Goal: Task Accomplishment & Management: Manage account settings

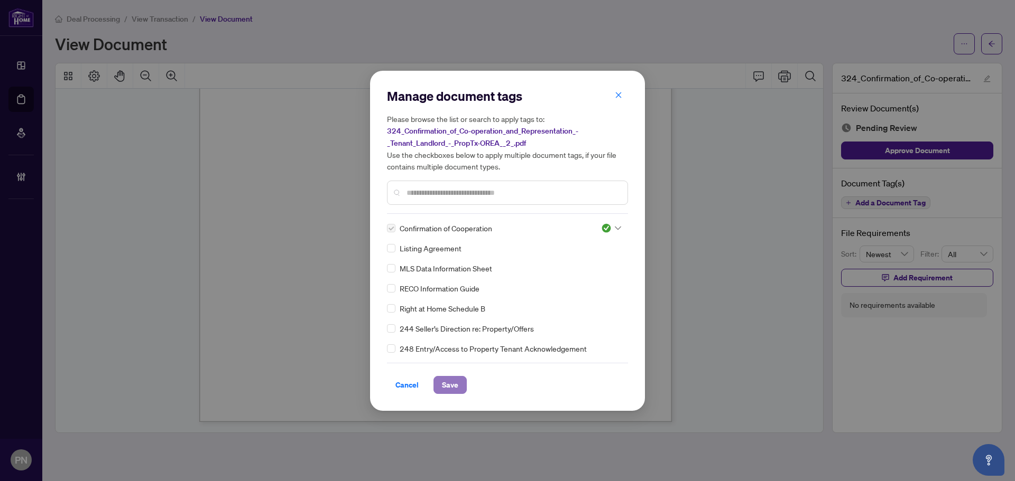
click at [456, 385] on span "Save" at bounding box center [450, 385] width 16 height 17
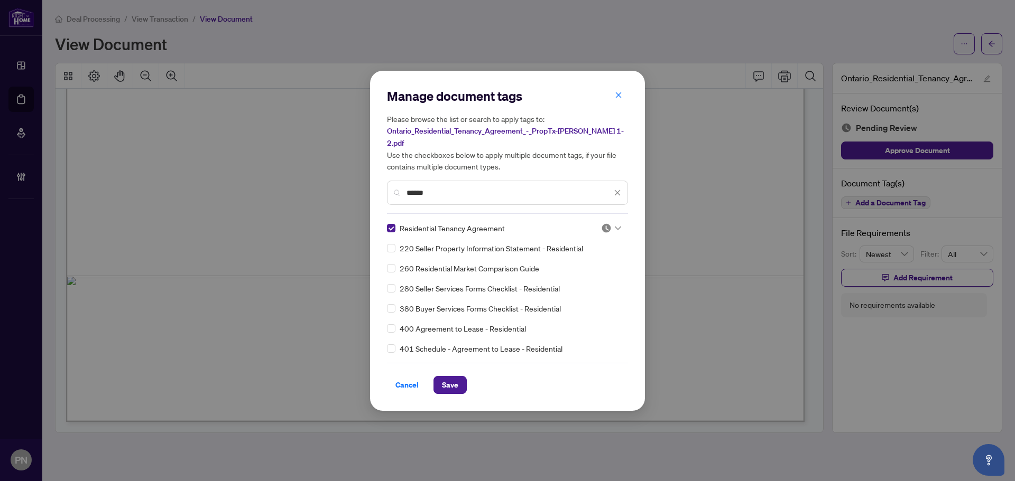
click at [595, 223] on div at bounding box center [608, 228] width 27 height 11
click at [579, 281] on div "Approved" at bounding box center [576, 273] width 80 height 17
click at [465, 379] on button "Save" at bounding box center [449, 385] width 33 height 18
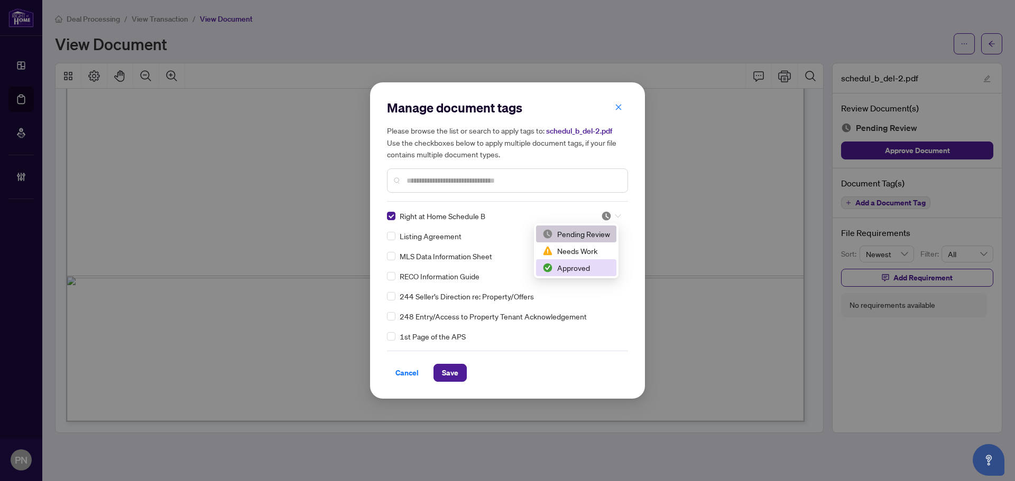
click at [592, 264] on div "Approved" at bounding box center [576, 268] width 68 height 12
drag, startPoint x: 452, startPoint y: 372, endPoint x: 258, endPoint y: 91, distance: 340.7
click at [452, 372] on span "Save" at bounding box center [450, 373] width 16 height 17
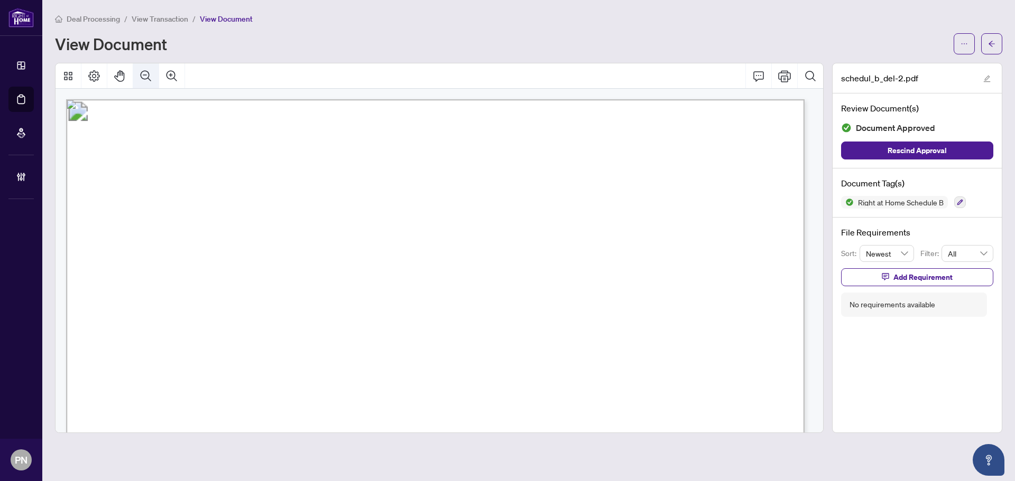
click at [150, 82] on button "Zoom Out" at bounding box center [145, 75] width 25 height 25
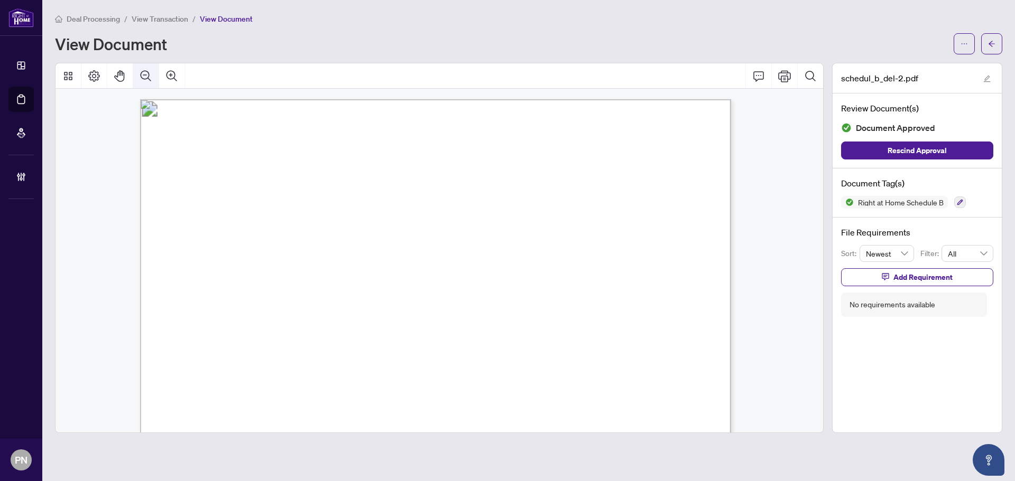
click at [150, 82] on button "Zoom Out" at bounding box center [145, 75] width 25 height 25
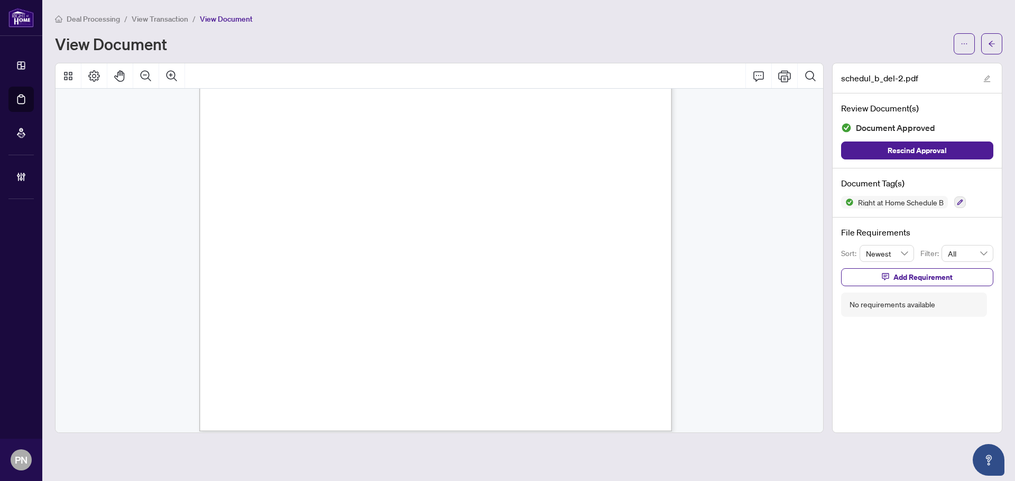
scroll to position [289, 0]
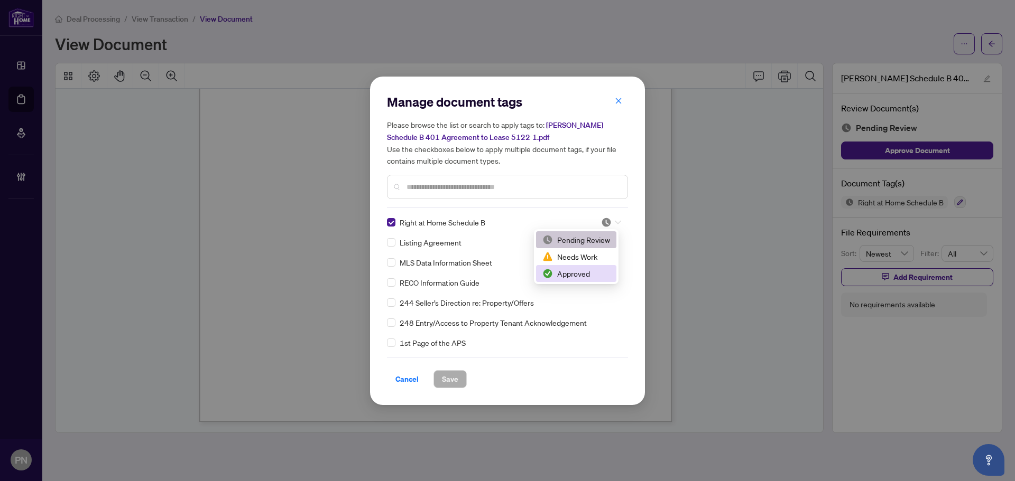
click at [561, 280] on div "Approved" at bounding box center [576, 273] width 80 height 17
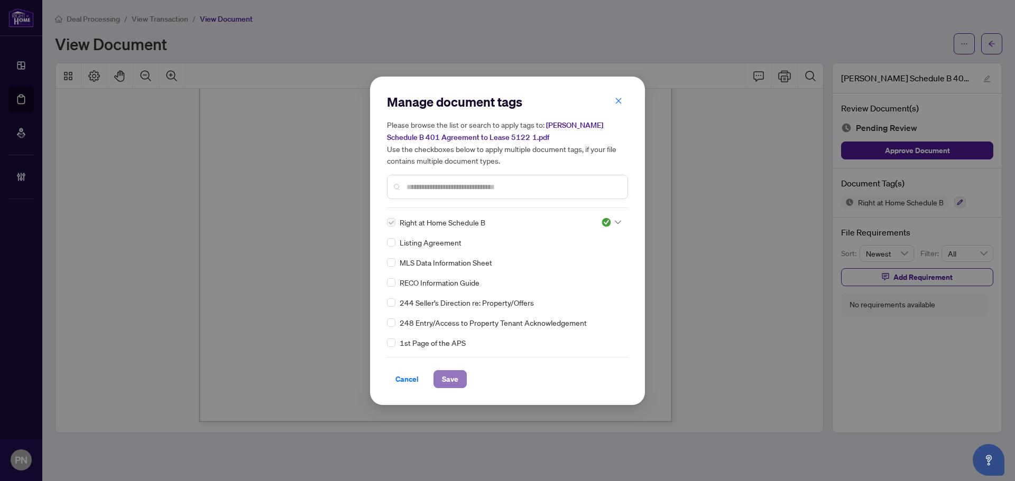
click at [443, 379] on span "Save" at bounding box center [450, 379] width 16 height 17
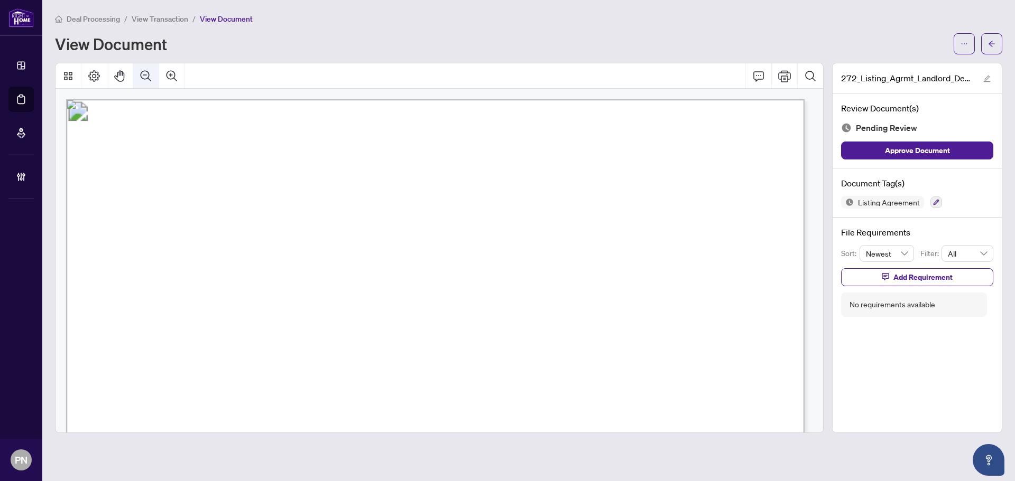
click at [145, 80] on icon "Zoom Out" at bounding box center [146, 76] width 13 height 13
click at [152, 80] on button "Zoom Out" at bounding box center [145, 75] width 25 height 25
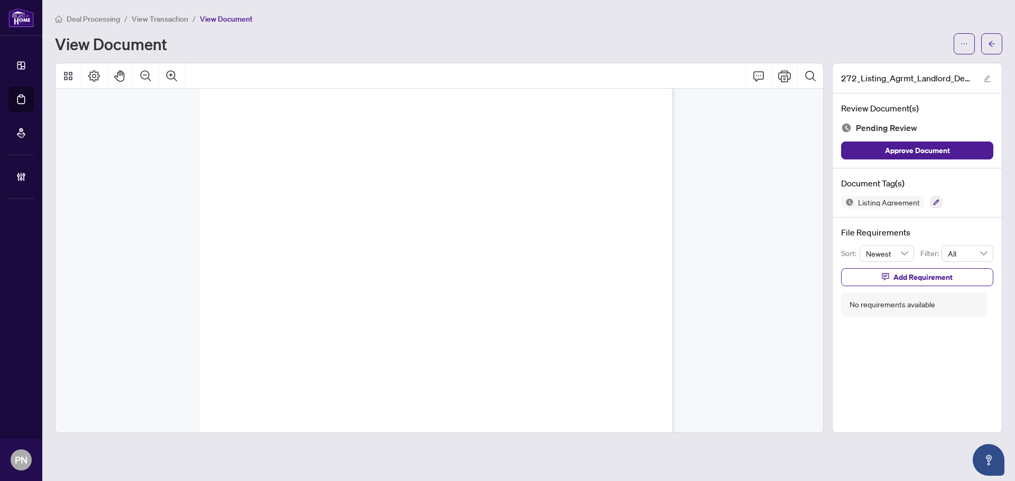
scroll to position [13978, 0]
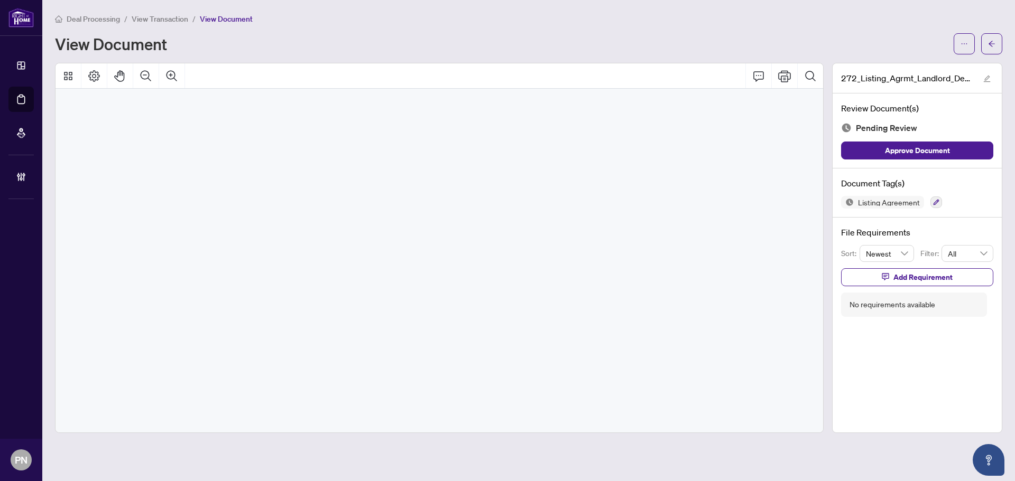
drag, startPoint x: 541, startPoint y: 270, endPoint x: 590, endPoint y: 471, distance: 206.6
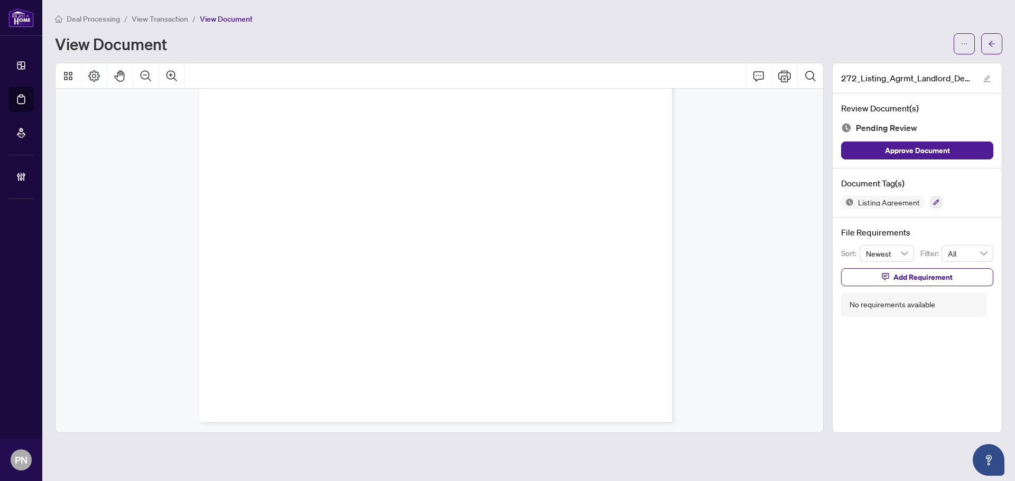
drag, startPoint x: 592, startPoint y: 222, endPoint x: 619, endPoint y: 506, distance: 285.0
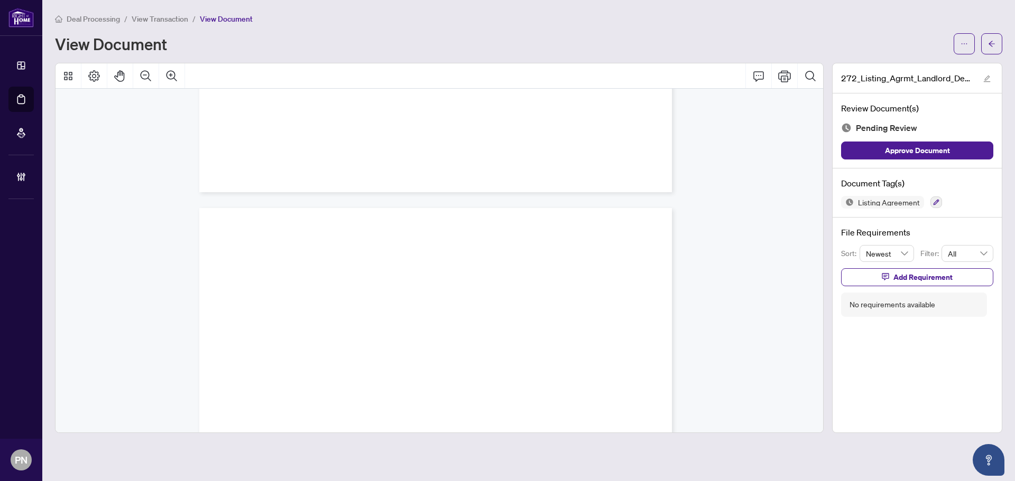
drag, startPoint x: 580, startPoint y: 161, endPoint x: 570, endPoint y: -62, distance: 222.7
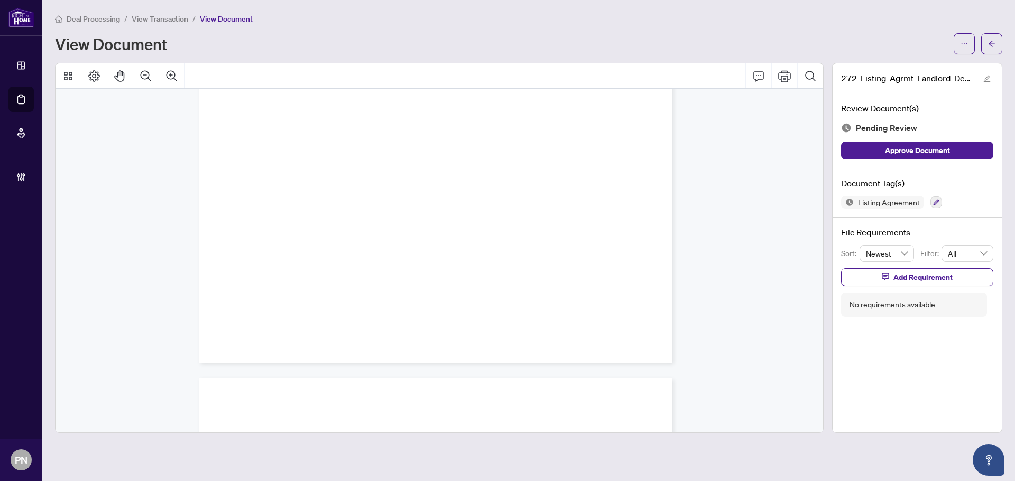
click at [518, 226] on div "Page 12" at bounding box center [435, 58] width 473 height 612
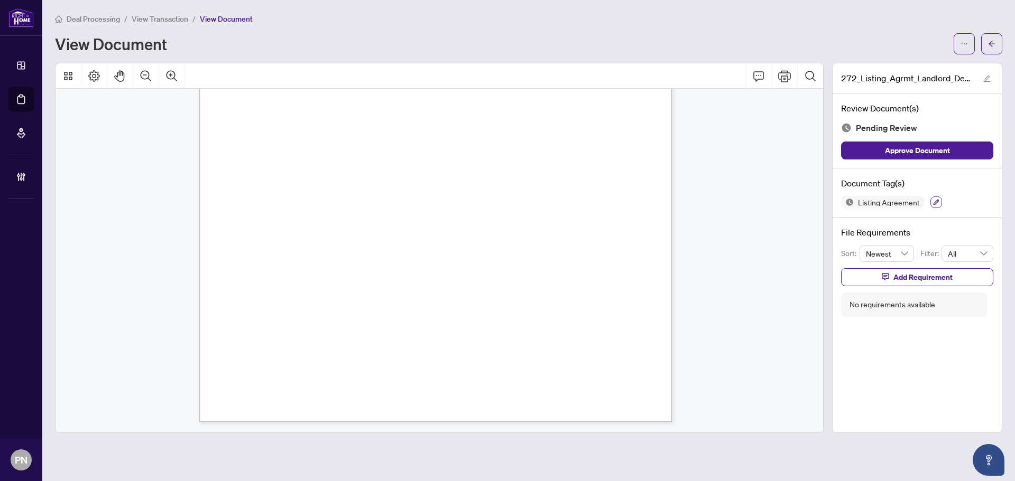
click at [931, 198] on button "button" at bounding box center [936, 203] width 12 height 12
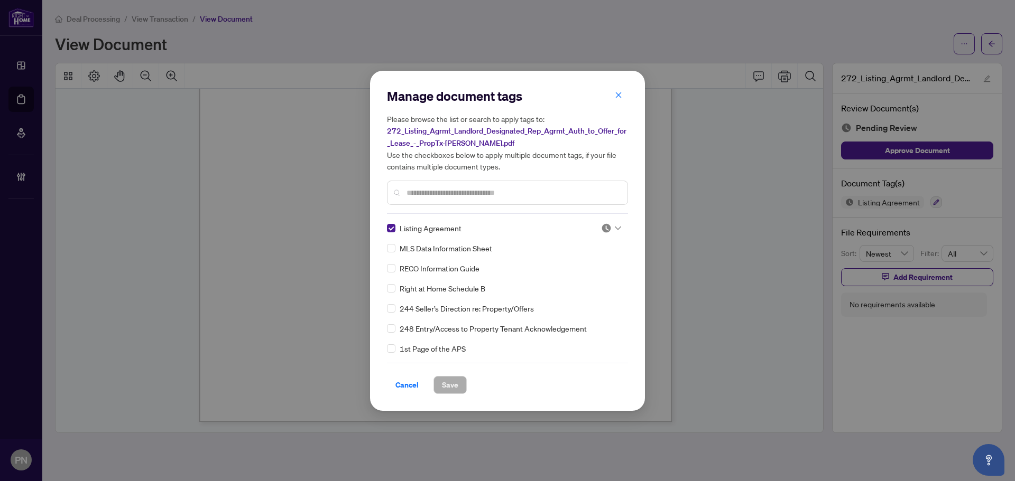
click at [607, 219] on div "Manage document tags Please browse the list or search to apply tags to: 272_Lis…" at bounding box center [507, 241] width 241 height 307
click at [608, 228] on div at bounding box center [611, 228] width 20 height 11
click at [577, 282] on div "Approved" at bounding box center [576, 280] width 68 height 12
click at [610, 247] on div at bounding box center [611, 248] width 20 height 11
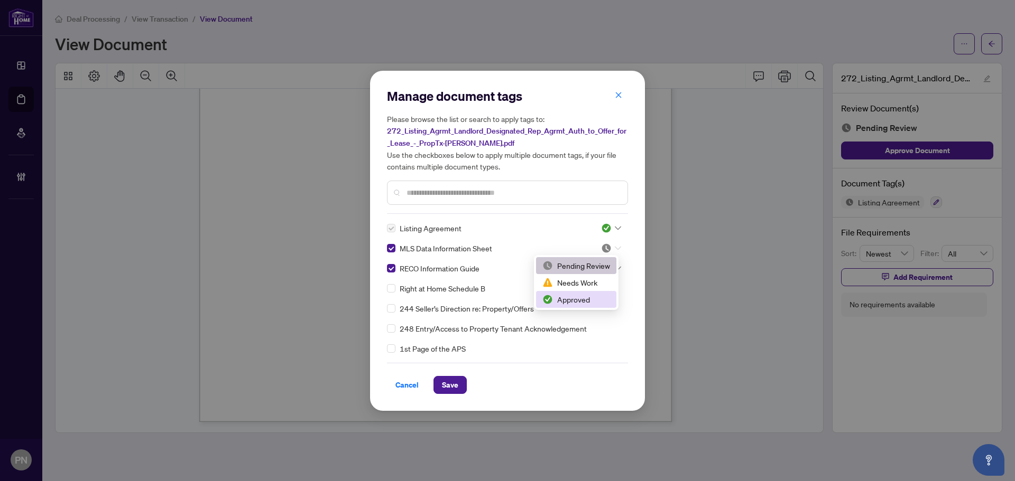
click at [590, 302] on div "Approved" at bounding box center [576, 300] width 68 height 12
click at [607, 273] on input "search" at bounding box center [606, 269] width 11 height 16
click at [576, 324] on div "Approved" at bounding box center [576, 320] width 68 height 12
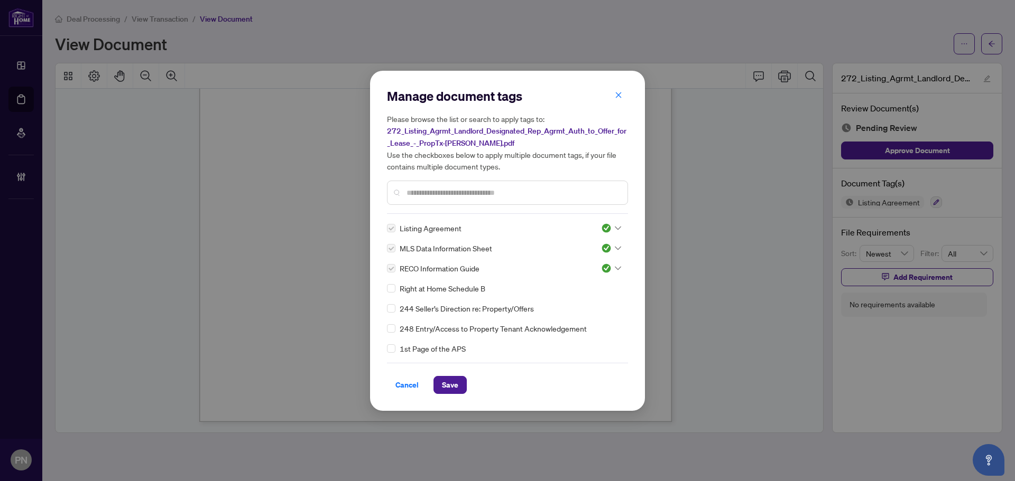
click at [438, 403] on div "Manage document tags Please browse the list or search to apply tags to: 272_Lis…" at bounding box center [507, 241] width 275 height 340
click at [449, 389] on span "Save" at bounding box center [450, 385] width 16 height 17
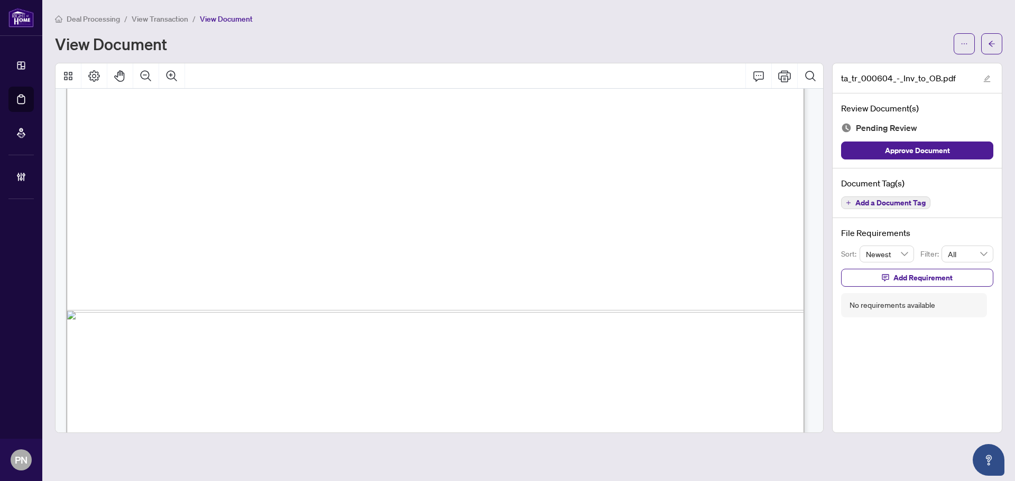
scroll to position [633, 0]
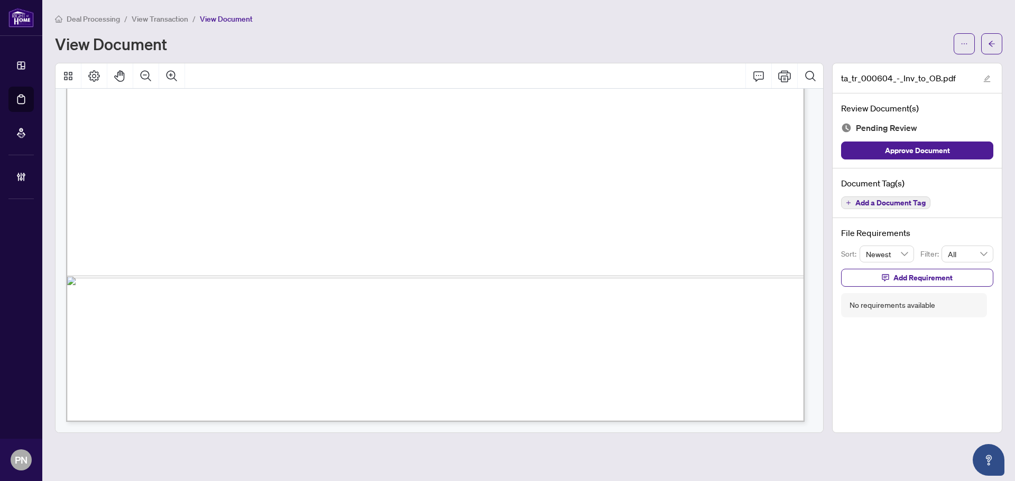
click at [898, 206] on span "Add a Document Tag" at bounding box center [890, 202] width 70 height 7
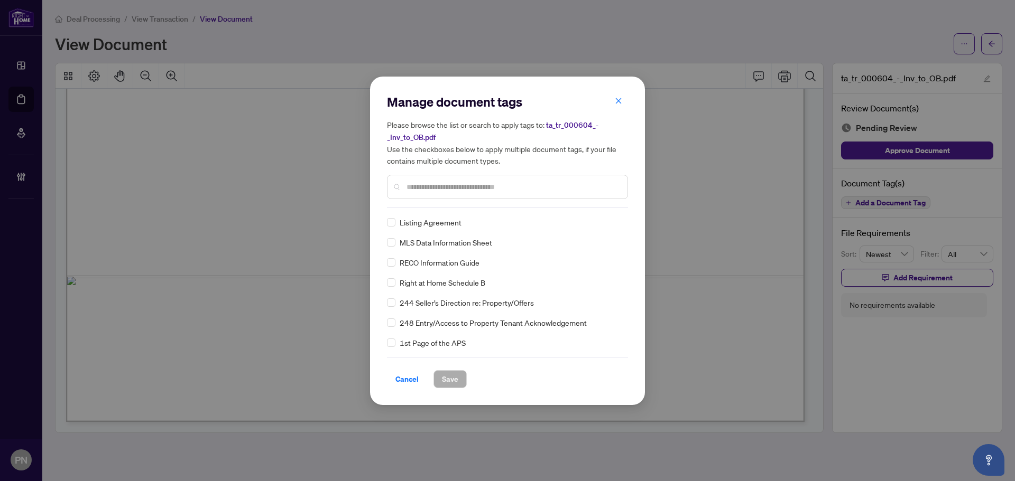
click at [556, 190] on input "text" at bounding box center [512, 187] width 212 height 12
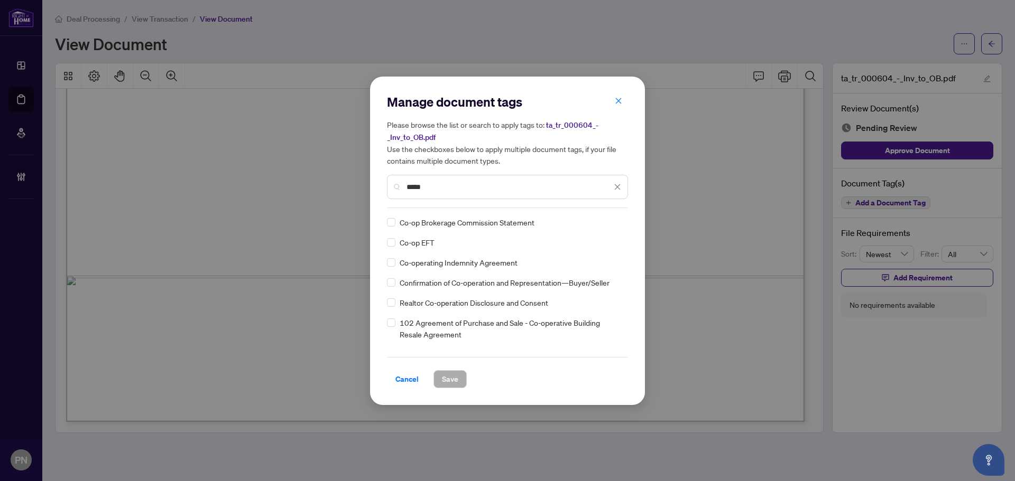
type input "*****"
click at [605, 220] on img at bounding box center [606, 222] width 11 height 11
click at [583, 265] on div "Approved" at bounding box center [576, 273] width 80 height 17
click at [453, 376] on span "Save" at bounding box center [450, 379] width 16 height 17
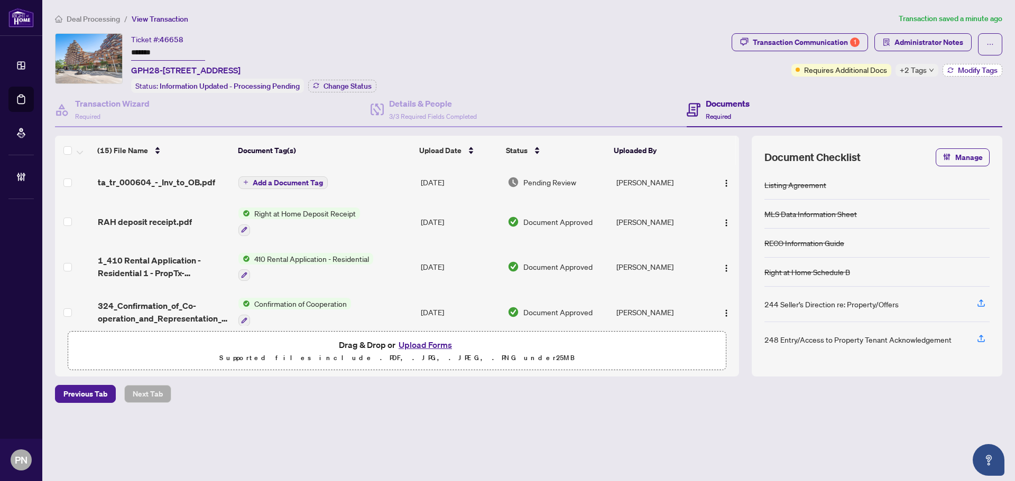
click at [967, 75] on button "Modify Tags" at bounding box center [972, 70] width 60 height 13
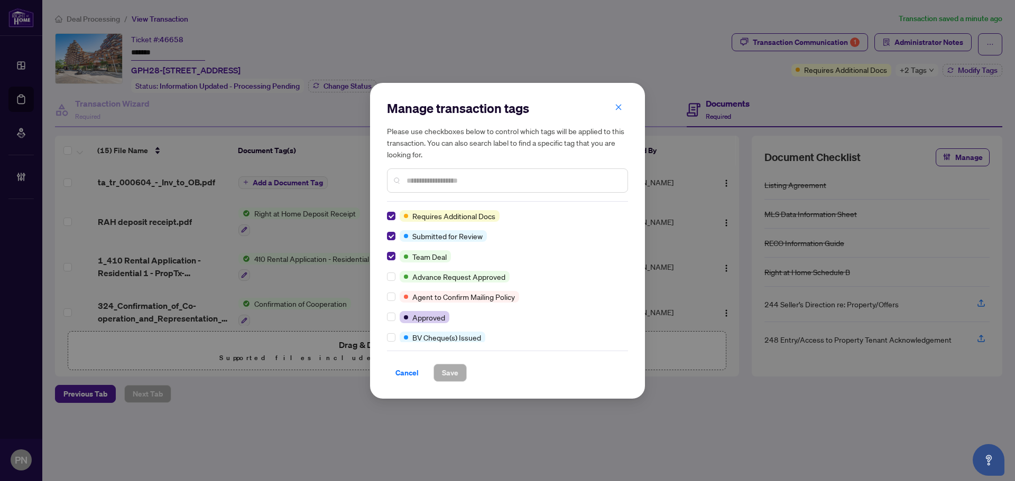
drag, startPoint x: 410, startPoint y: 367, endPoint x: 381, endPoint y: 296, distance: 76.1
click at [410, 367] on span "Cancel" at bounding box center [406, 373] width 23 height 17
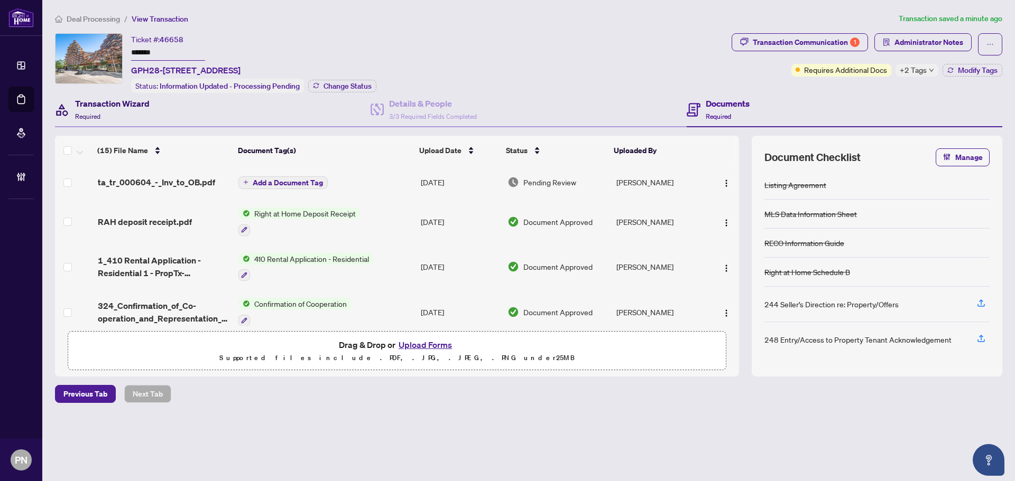
click at [112, 115] on div "Transaction Wizard Required" at bounding box center [112, 109] width 75 height 25
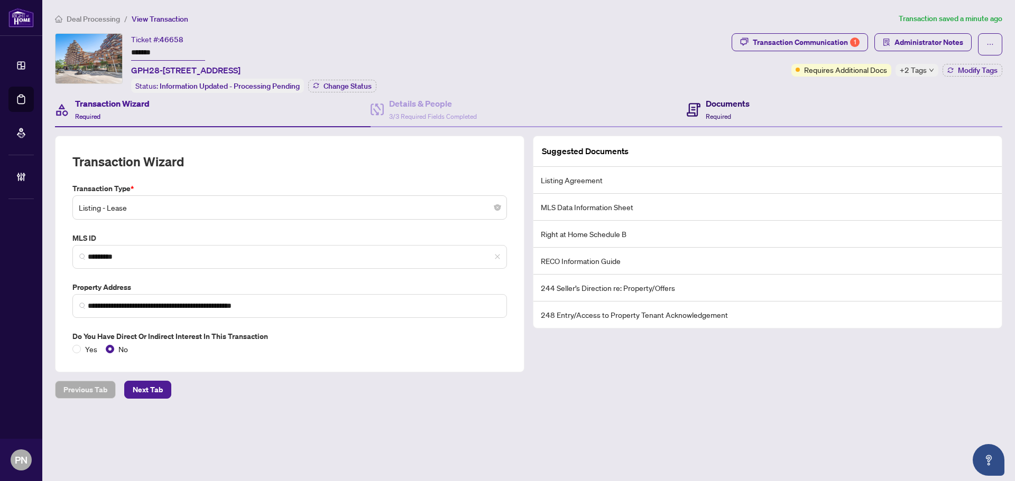
click at [728, 120] on div "Documents Required" at bounding box center [727, 109] width 44 height 25
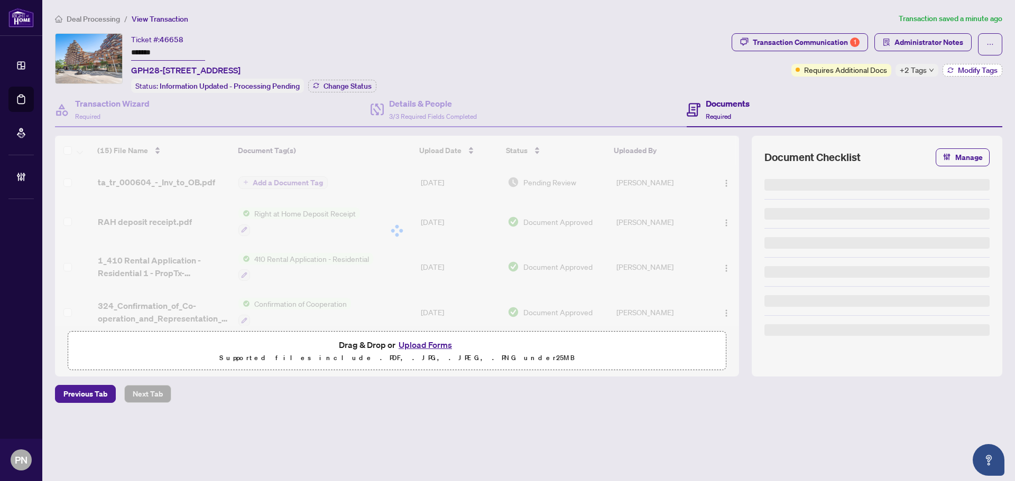
click at [967, 75] on button "Modify Tags" at bounding box center [972, 70] width 60 height 13
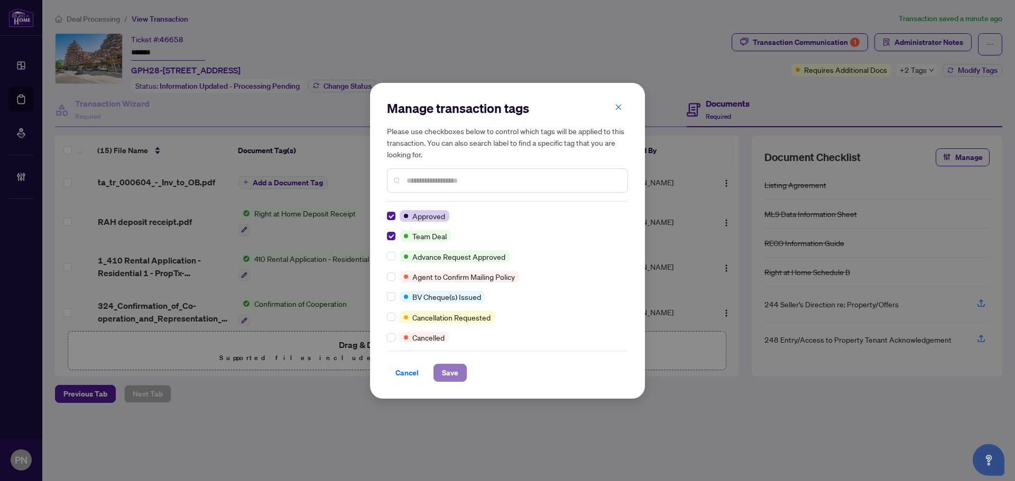
click at [447, 374] on span "Save" at bounding box center [450, 373] width 16 height 17
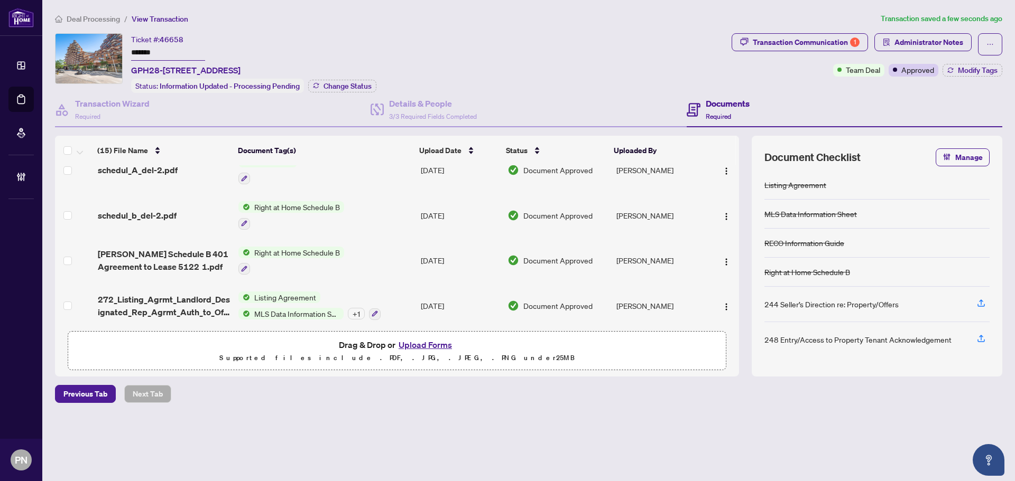
scroll to position [508, 0]
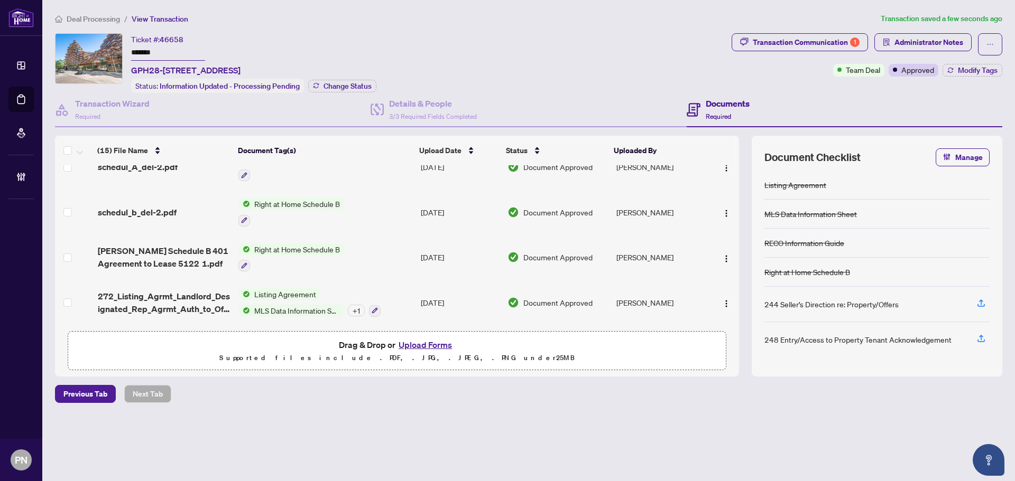
click at [189, 298] on span "272_Listing_Agrmt_Landlord_Designated_Rep_Agrmt_Auth_to_Offer_for_Lease_-_PropT…" at bounding box center [164, 302] width 132 height 25
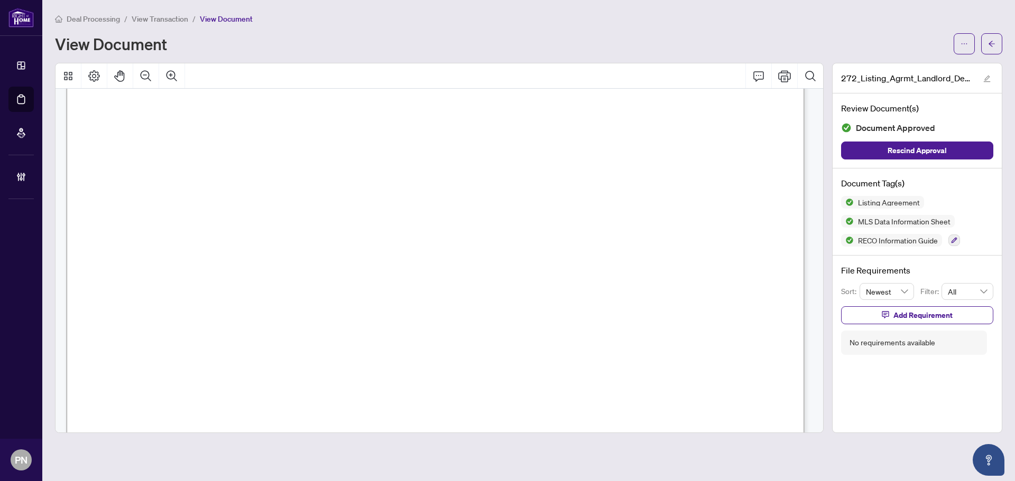
scroll to position [634, 0]
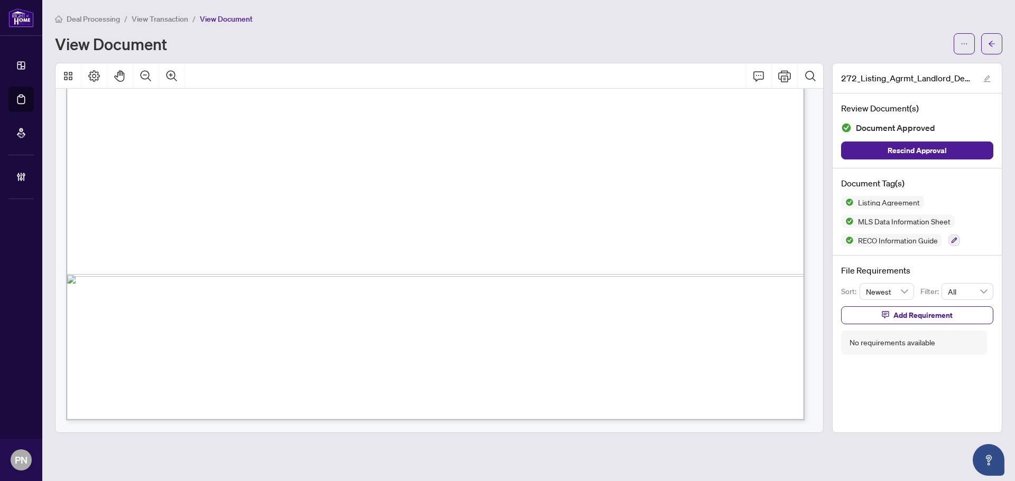
click at [174, 20] on span "View Transaction" at bounding box center [160, 19] width 57 height 10
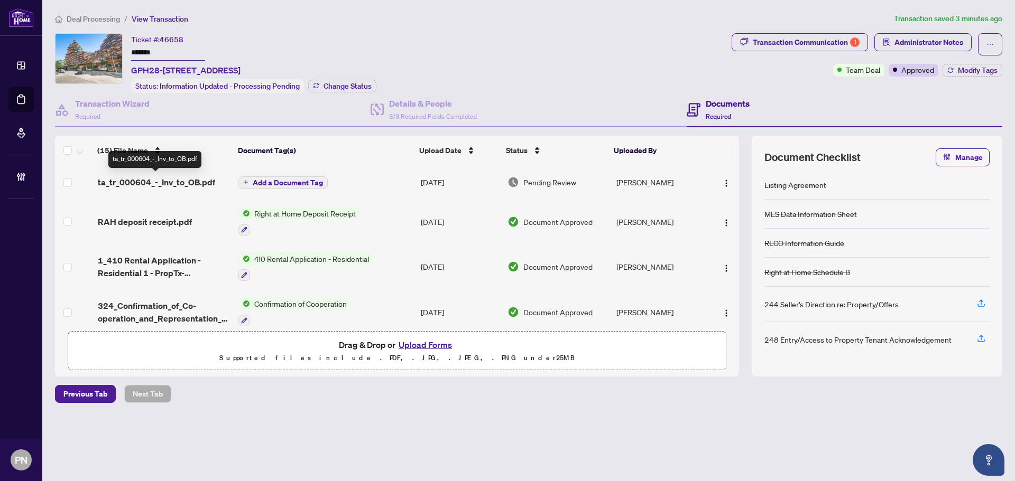
scroll to position [423, 0]
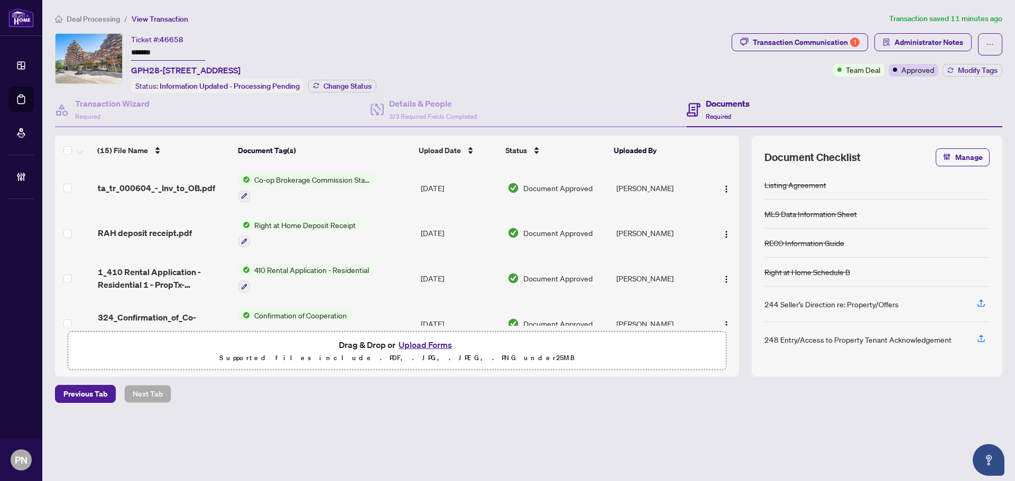
click at [104, 17] on span "Deal Processing" at bounding box center [93, 19] width 53 height 10
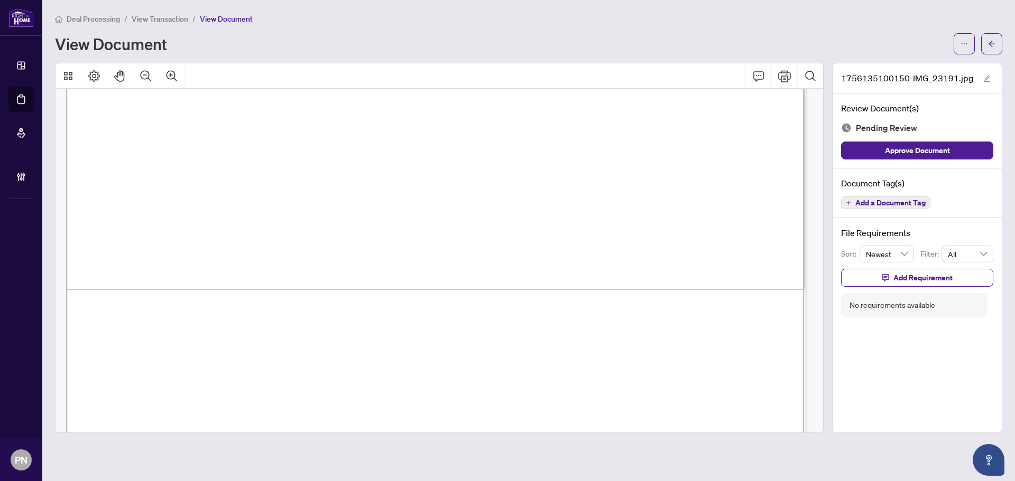
scroll to position [721, 0]
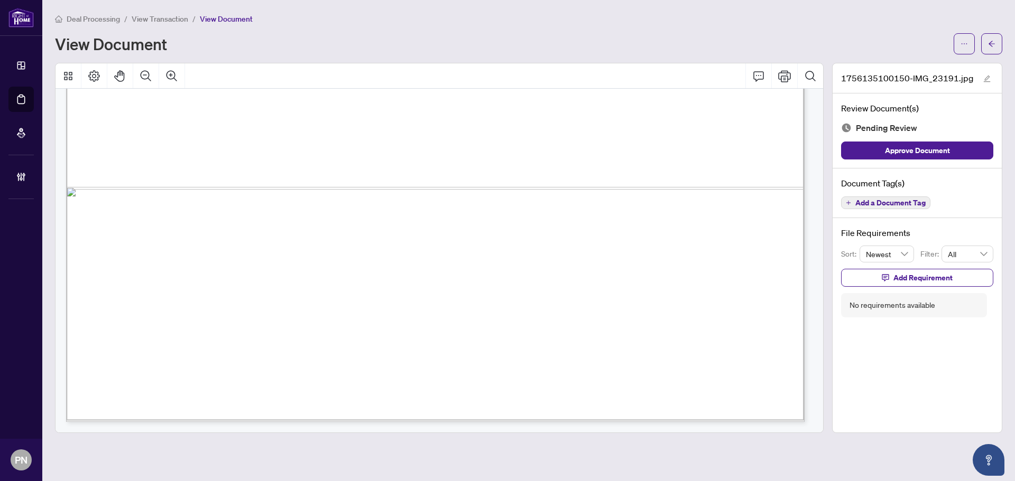
drag, startPoint x: 883, startPoint y: 225, endPoint x: 895, endPoint y: 212, distance: 17.2
click at [883, 225] on div "File Requirements Sort: Newest Filter: All Add Requirement No requirements avai…" at bounding box center [916, 272] width 169 height 108
click at [897, 209] on div "Document Tag(s) Add a Document Tag" at bounding box center [916, 194] width 169 height 50
click at [904, 203] on span "Add a Document Tag" at bounding box center [890, 202] width 70 height 7
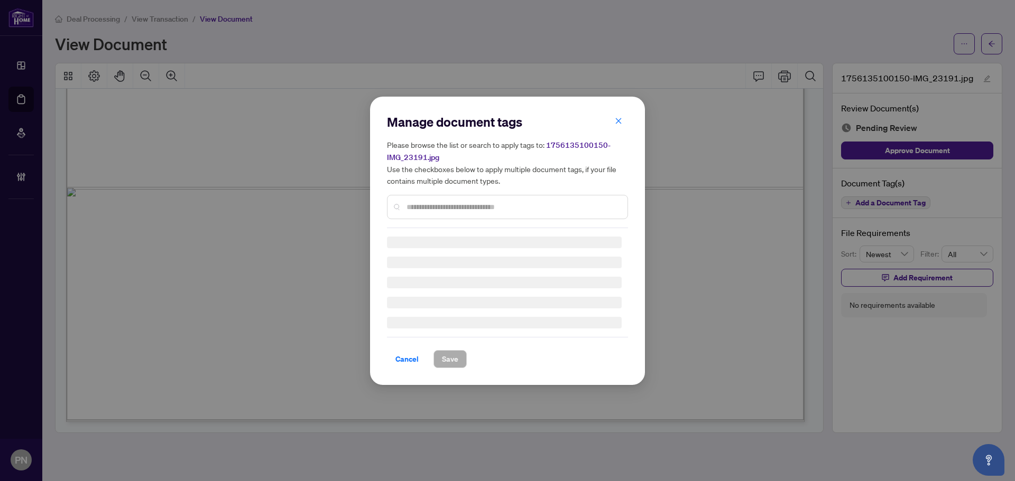
click at [447, 205] on div "Manage document tags Please browse the list or search to apply tags to: 1756135…" at bounding box center [507, 171] width 241 height 115
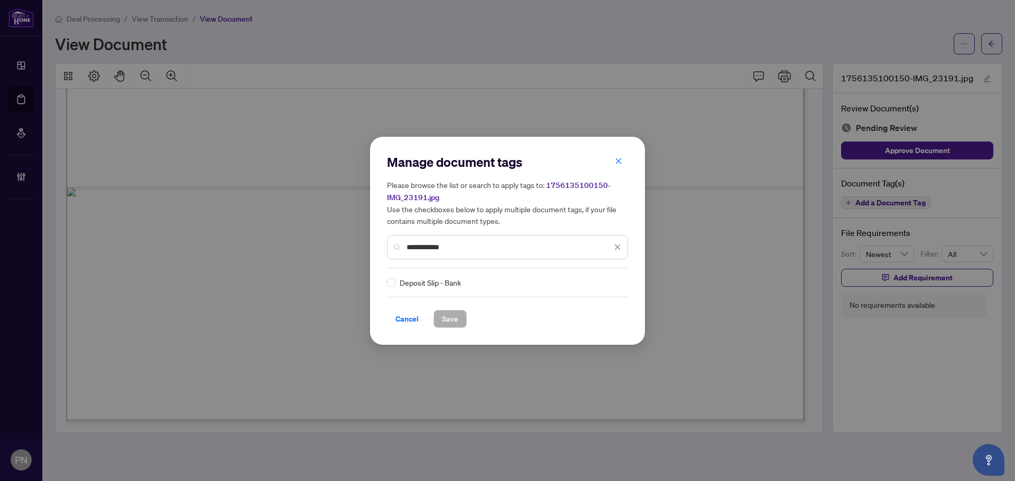
type input "**********"
click at [617, 282] on icon at bounding box center [618, 283] width 6 height 4
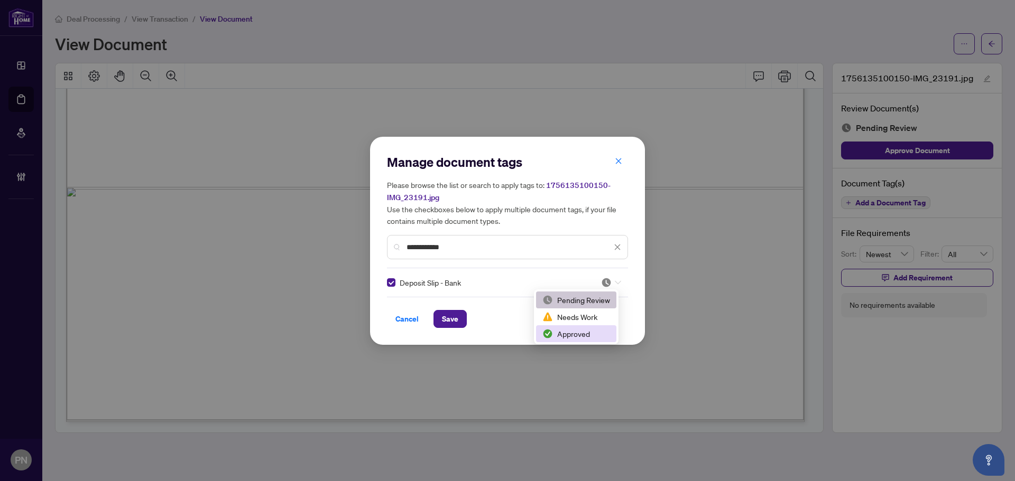
click at [578, 332] on div "Approved" at bounding box center [576, 334] width 68 height 12
click at [447, 319] on span "Save" at bounding box center [450, 319] width 16 height 17
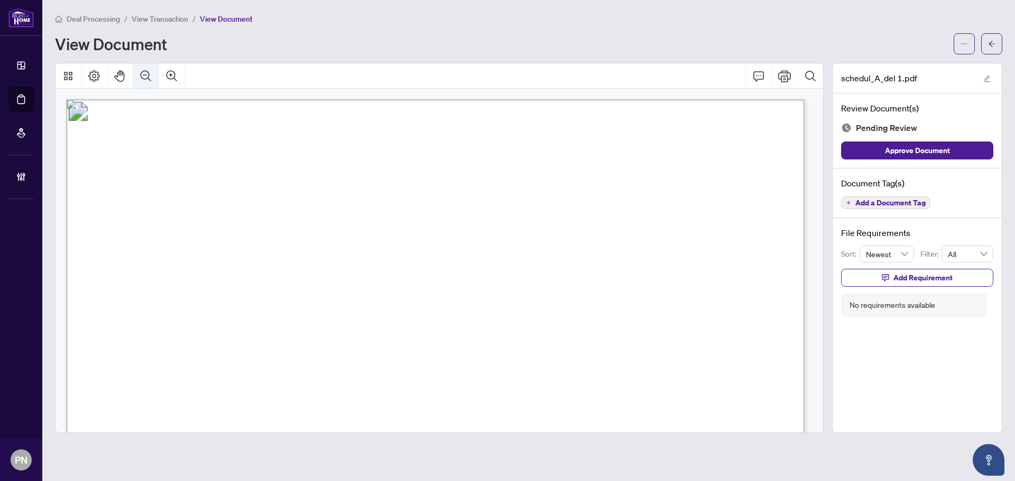
click at [147, 77] on icon "Zoom Out" at bounding box center [146, 76] width 13 height 13
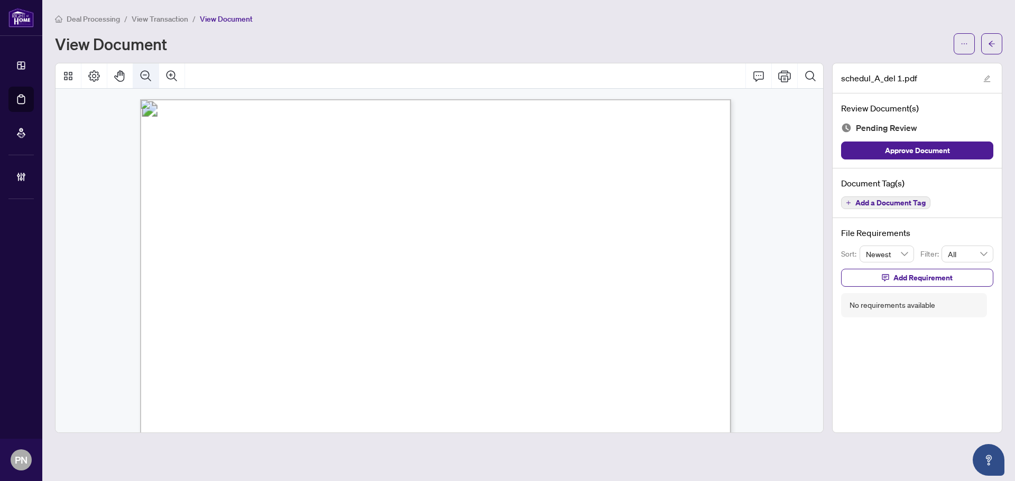
click at [147, 77] on icon "Zoom Out" at bounding box center [146, 76] width 13 height 13
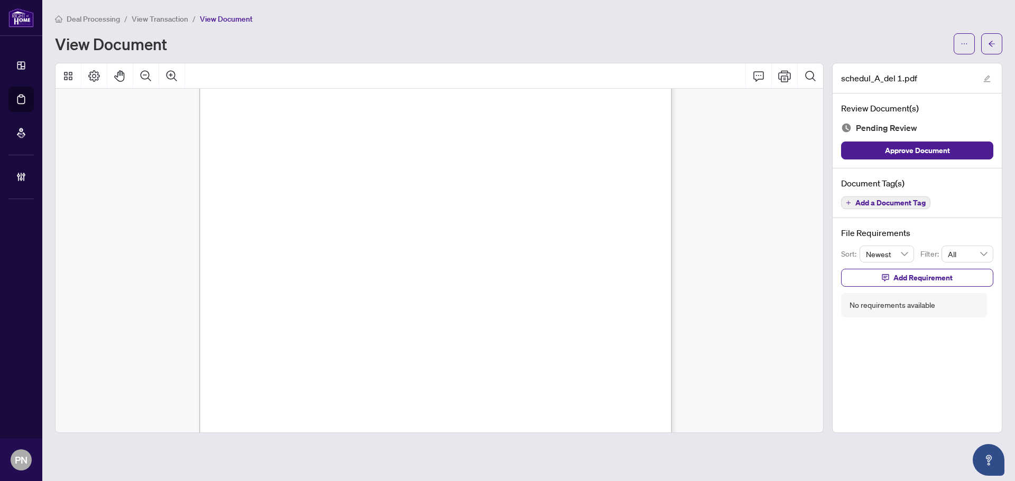
scroll to position [1543, 0]
click at [883, 207] on span "Add a Document Tag" at bounding box center [890, 202] width 70 height 7
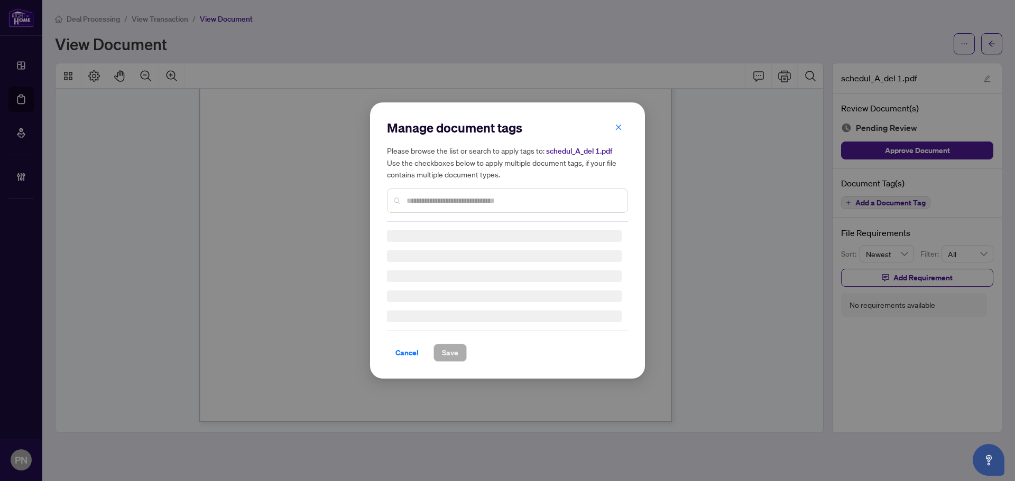
click at [524, 198] on input "text" at bounding box center [512, 201] width 212 height 12
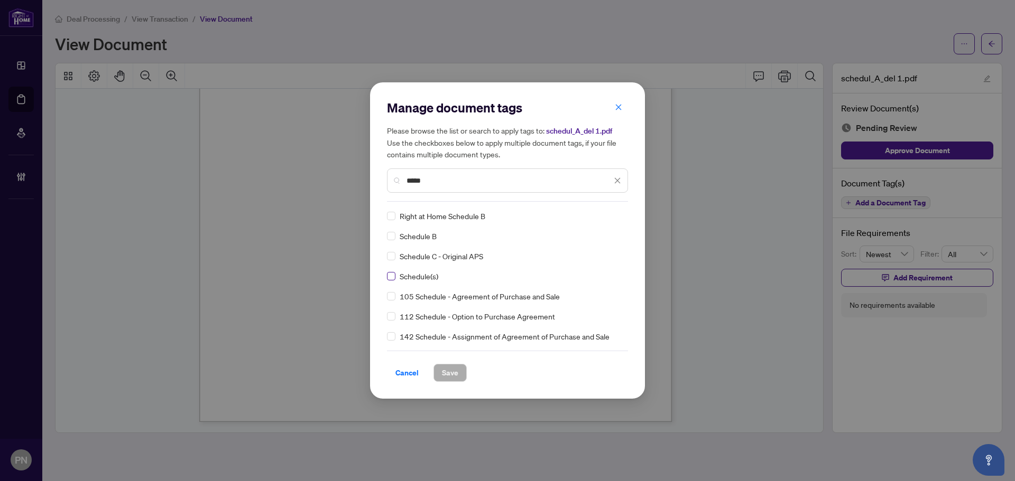
type input "*****"
click at [616, 216] on icon at bounding box center [618, 217] width 6 height 4
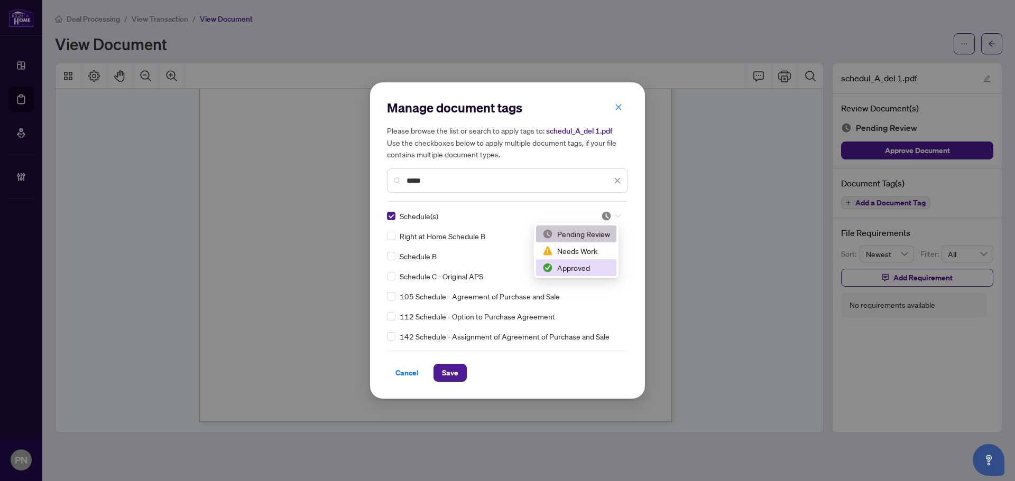
click at [583, 271] on div "Approved" at bounding box center [576, 268] width 68 height 12
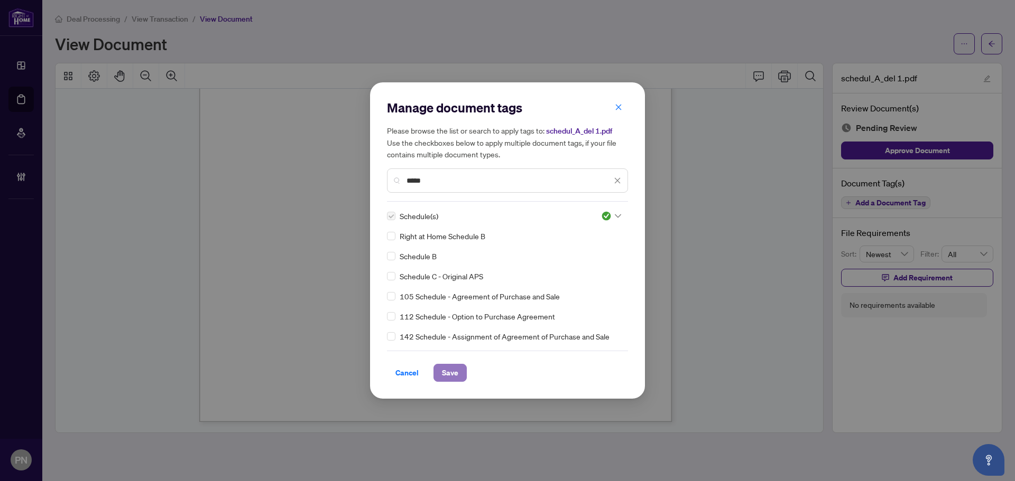
click at [454, 372] on span "Save" at bounding box center [450, 373] width 16 height 17
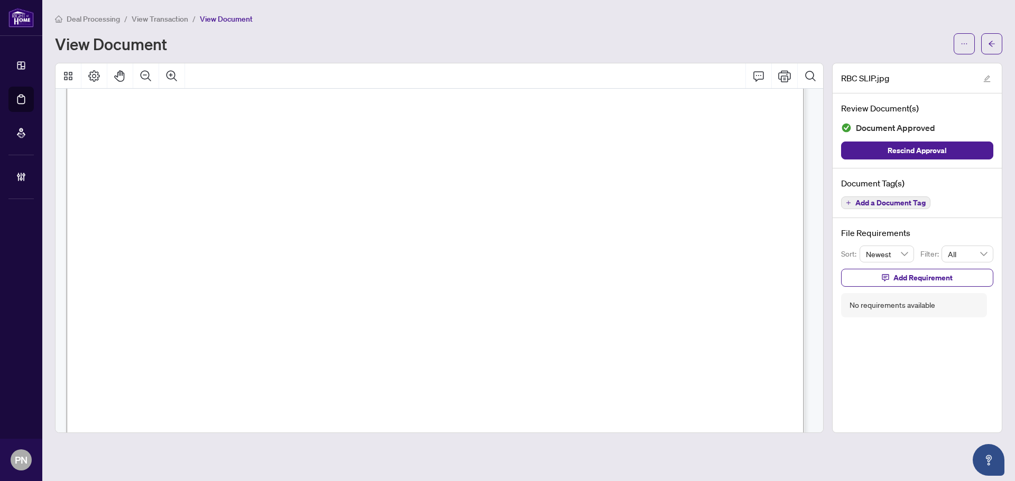
scroll to position [721, 0]
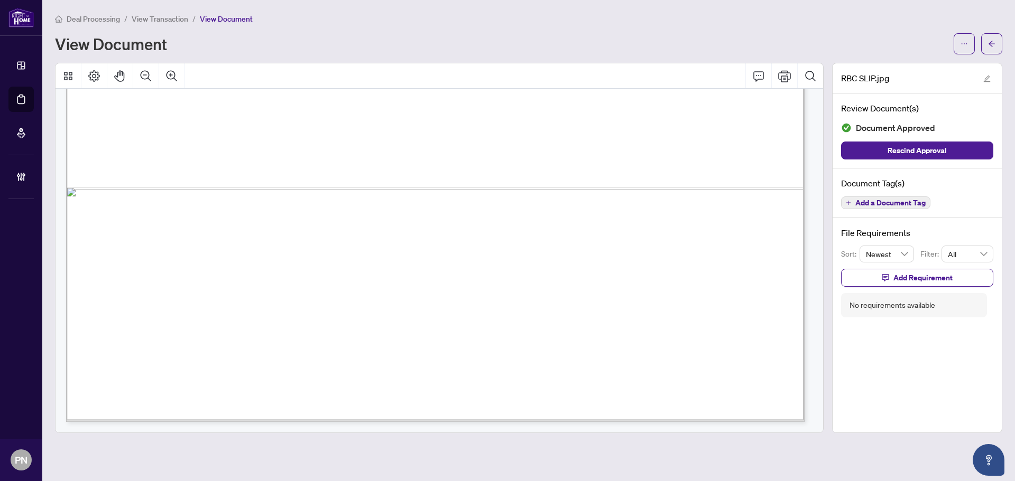
click at [876, 203] on span "Add a Document Tag" at bounding box center [890, 202] width 70 height 7
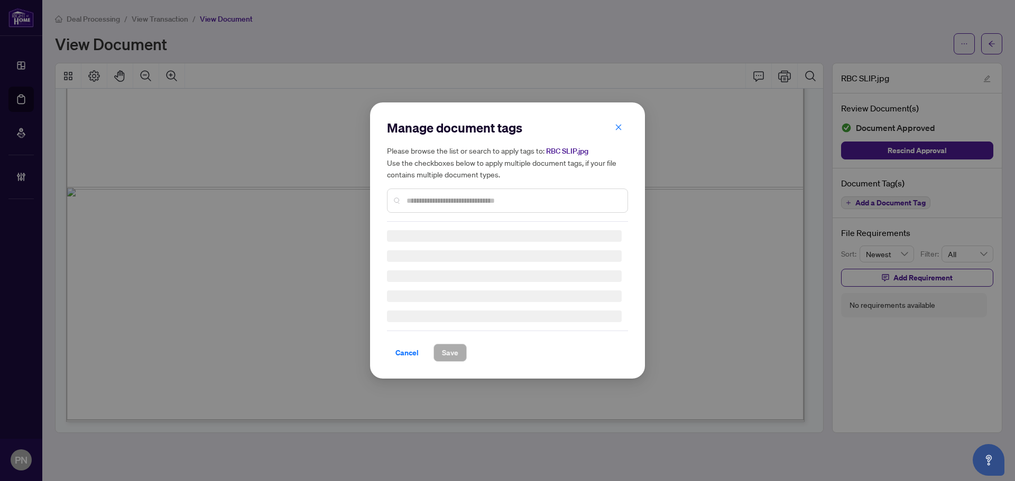
click at [521, 198] on input "text" at bounding box center [512, 201] width 212 height 12
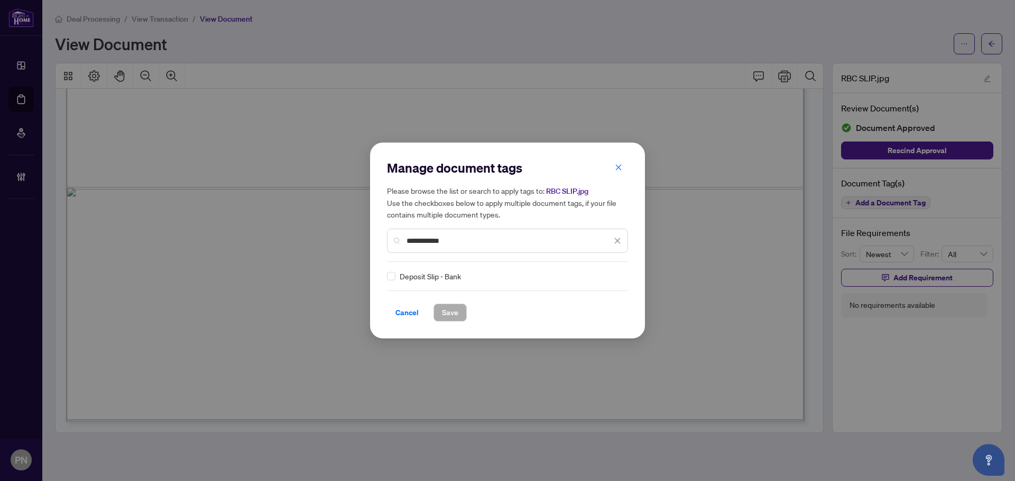
type input "**********"
click at [606, 276] on img at bounding box center [606, 276] width 11 height 11
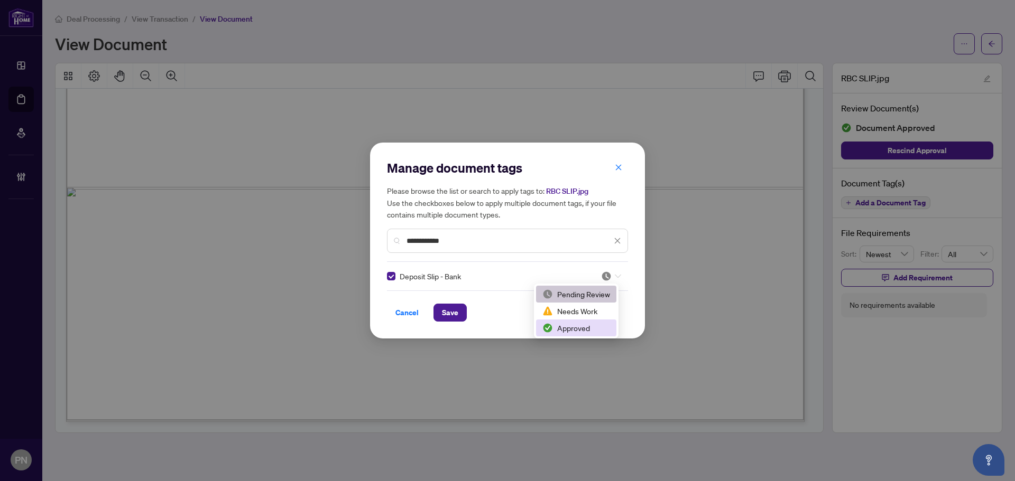
click at [573, 329] on div "Approved" at bounding box center [576, 328] width 68 height 12
click at [454, 312] on span "Save" at bounding box center [450, 312] width 16 height 17
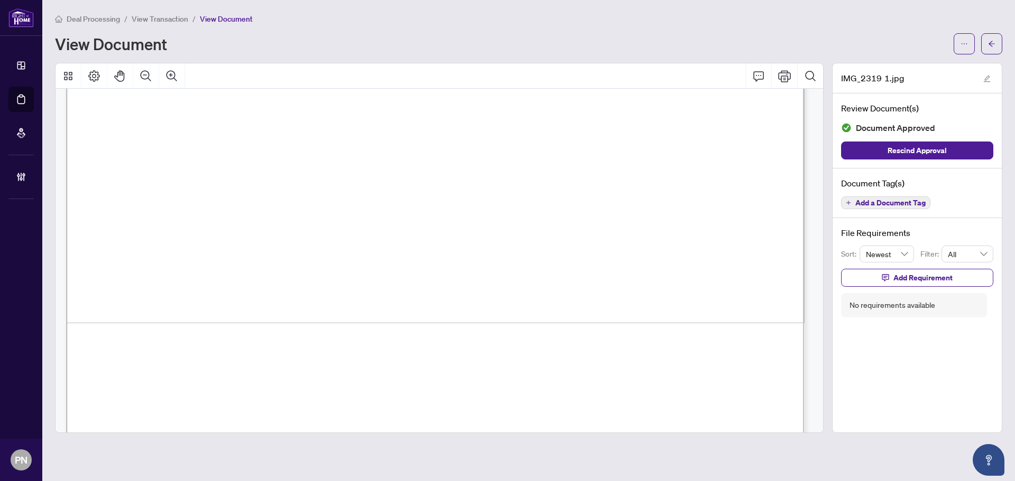
scroll to position [721, 0]
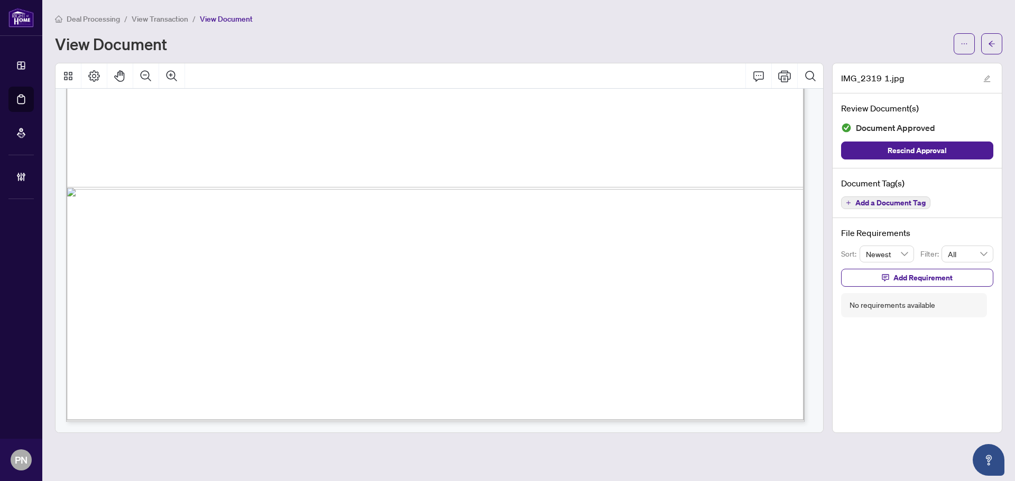
click at [876, 206] on span "Add a Document Tag" at bounding box center [890, 202] width 70 height 7
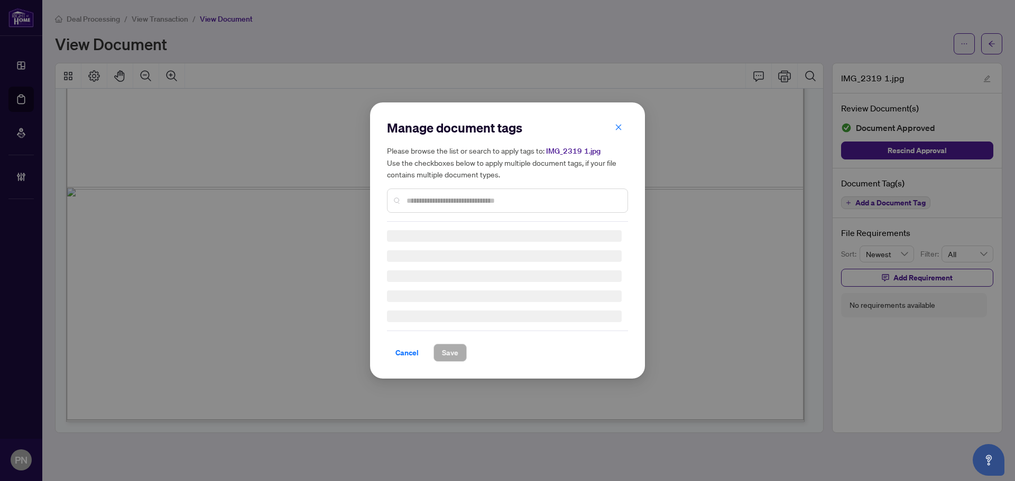
click at [505, 209] on div "Manage document tags Please browse the list or search to apply tags to: IMG_231…" at bounding box center [507, 240] width 241 height 243
click at [515, 195] on div "Manage document tags Please browse the list or search to apply tags to: IMG_231…" at bounding box center [507, 170] width 241 height 103
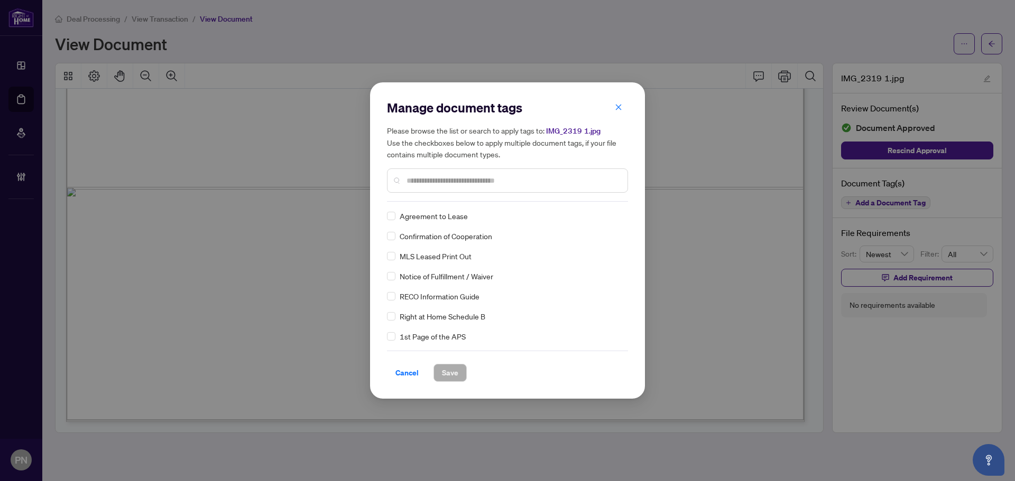
click at [485, 180] on input "text" at bounding box center [512, 181] width 212 height 12
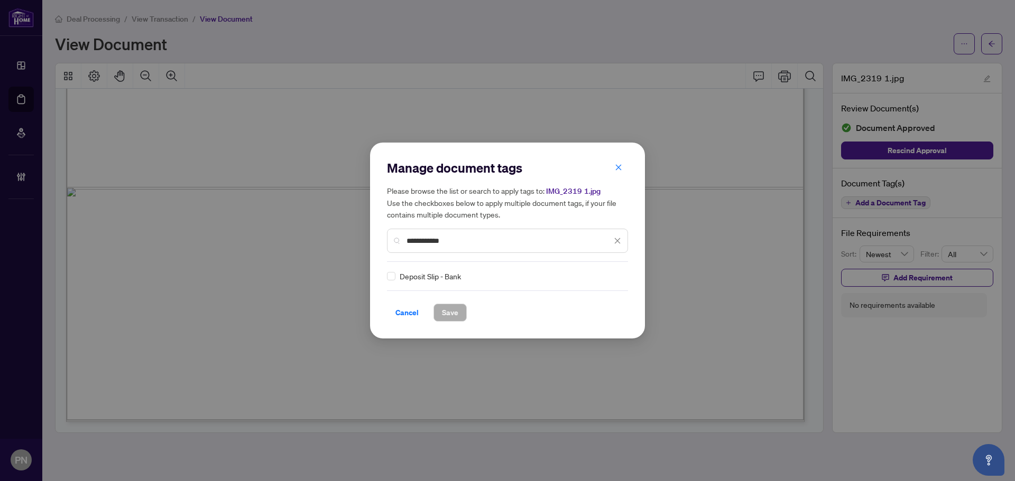
type input "**********"
click at [609, 274] on div at bounding box center [611, 276] width 20 height 11
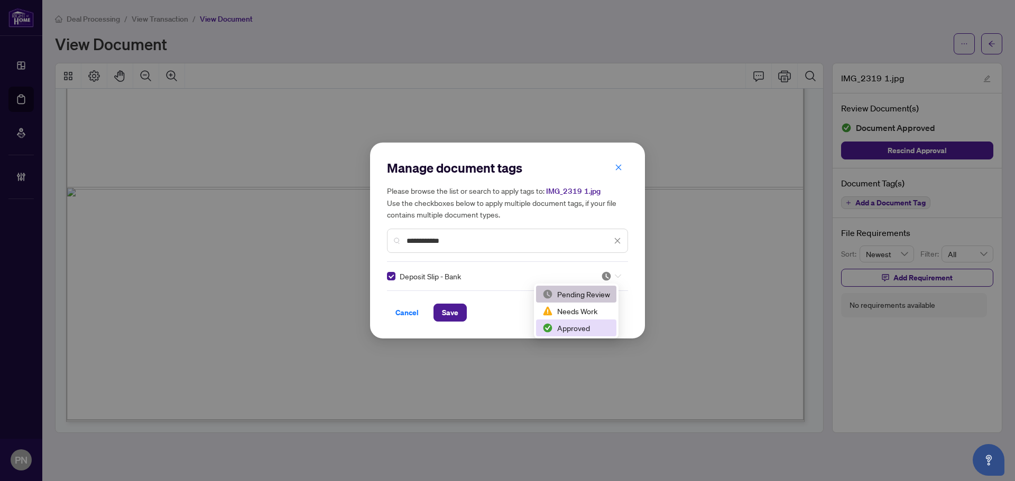
click at [573, 325] on div "Approved" at bounding box center [576, 328] width 68 height 12
click at [456, 307] on span "Save" at bounding box center [450, 312] width 16 height 17
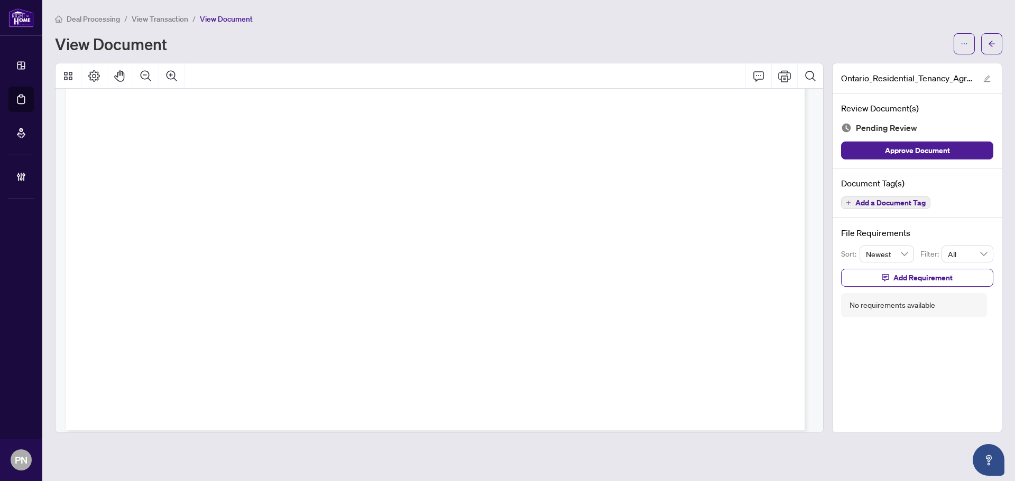
drag, startPoint x: 370, startPoint y: 100, endPoint x: 558, endPoint y: 467, distance: 411.9
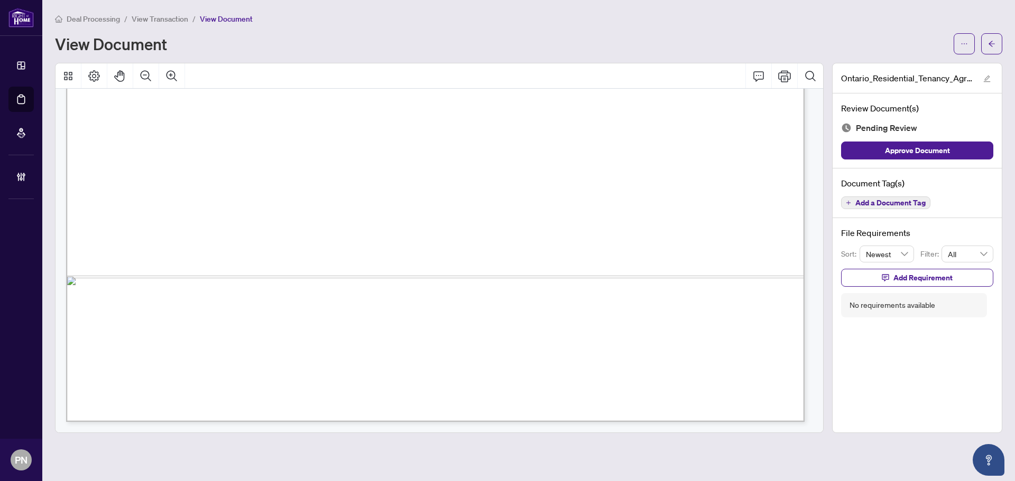
click at [883, 201] on span "Add a Document Tag" at bounding box center [890, 202] width 70 height 7
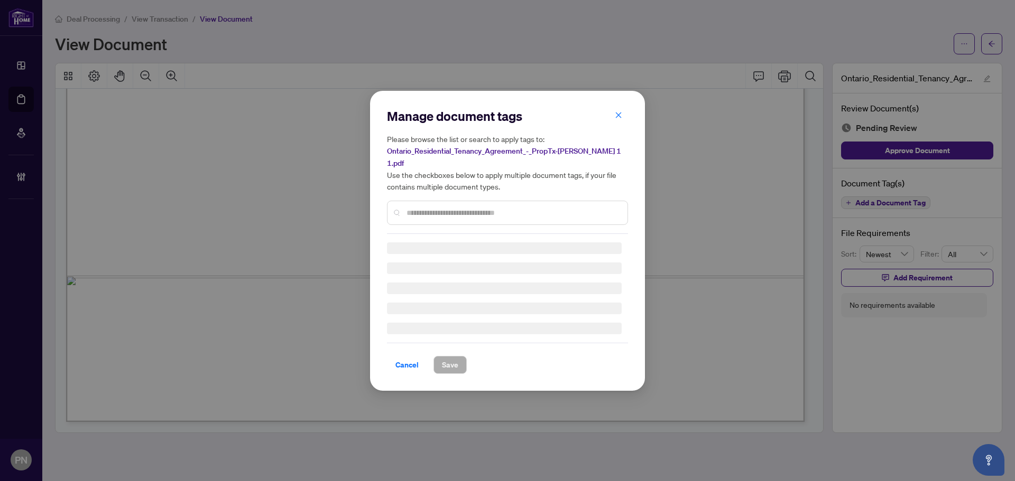
click at [488, 210] on input "text" at bounding box center [512, 213] width 212 height 12
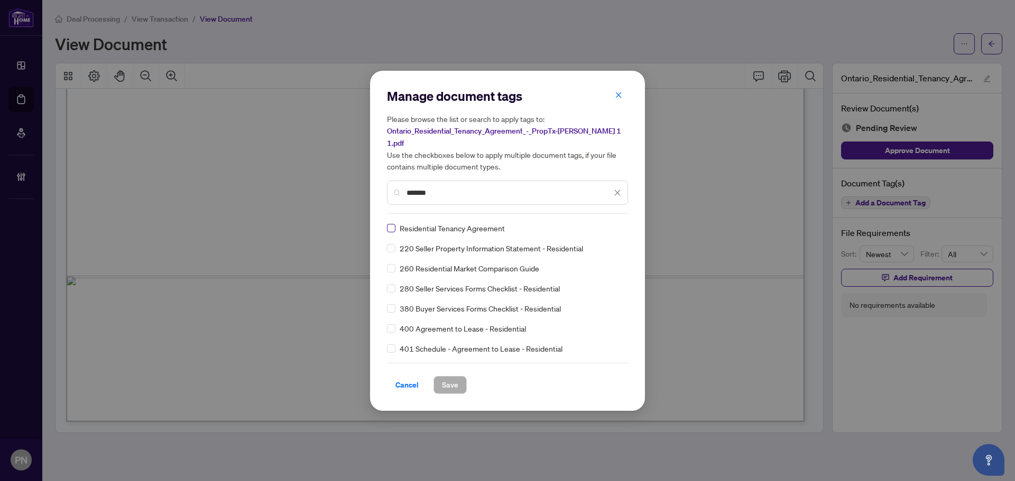
type input "*******"
click at [601, 224] on img at bounding box center [606, 228] width 11 height 11
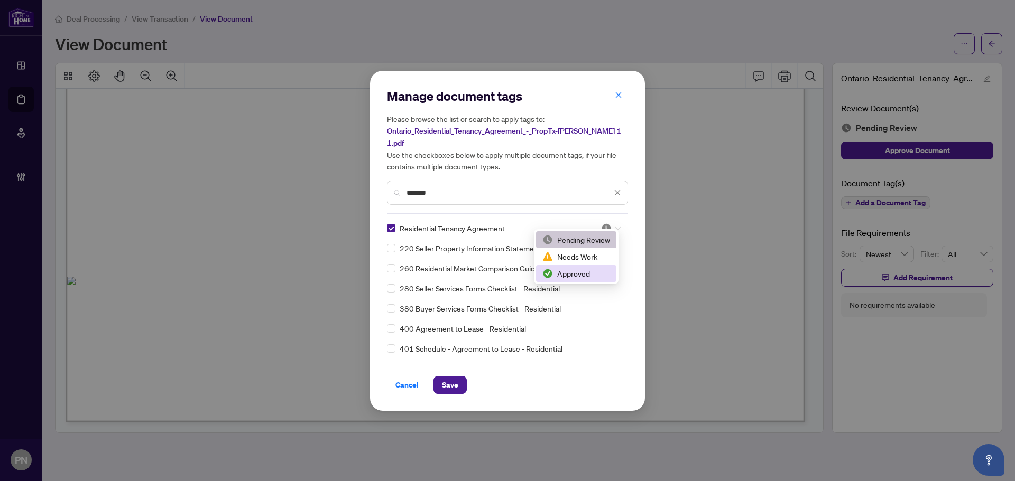
click at [555, 278] on div "Approved" at bounding box center [576, 274] width 68 height 12
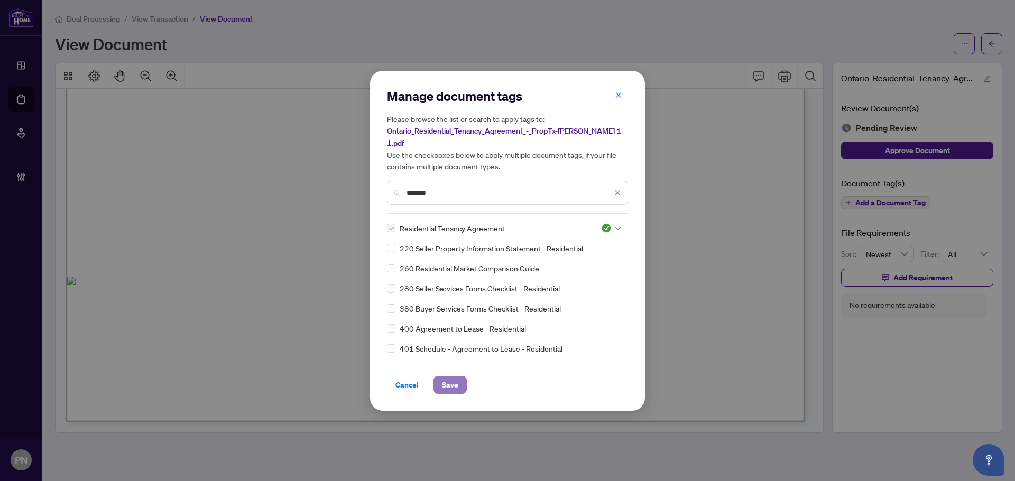
click at [439, 379] on button "Save" at bounding box center [449, 385] width 33 height 18
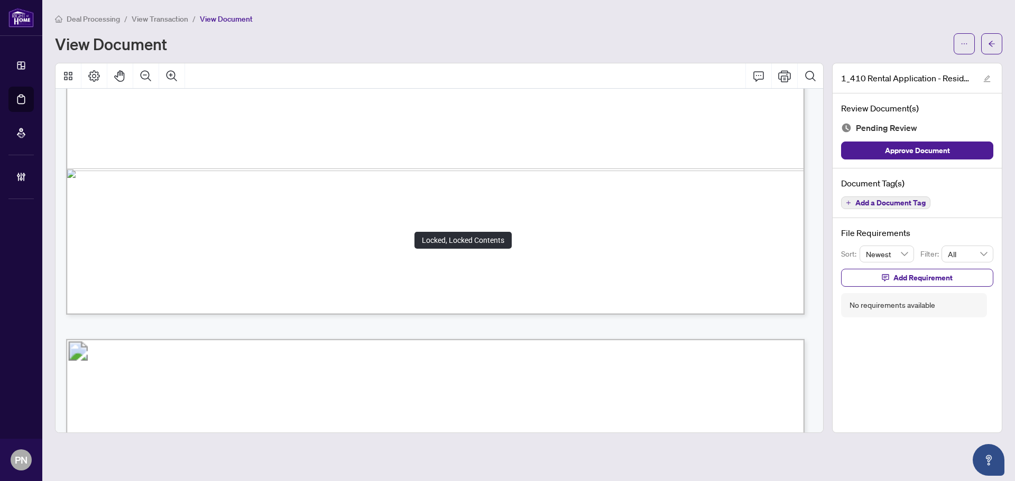
scroll to position [1585, 0]
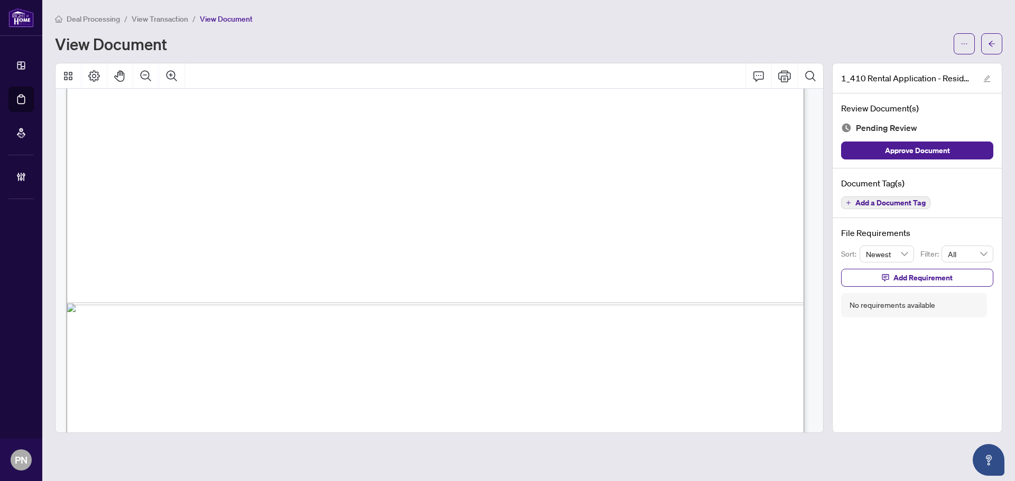
click at [871, 207] on button "Add a Document Tag" at bounding box center [885, 203] width 89 height 13
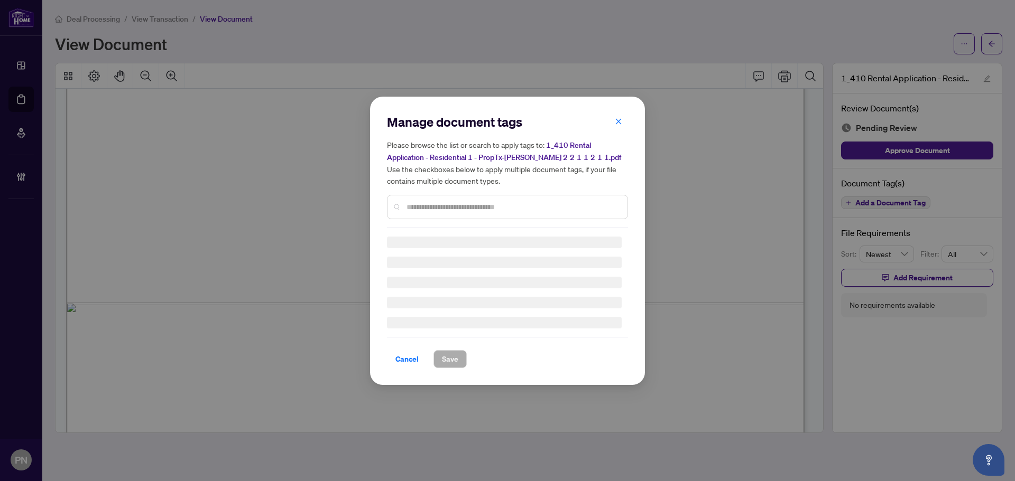
click at [518, 196] on div at bounding box center [507, 207] width 241 height 24
click at [502, 198] on div at bounding box center [507, 207] width 241 height 24
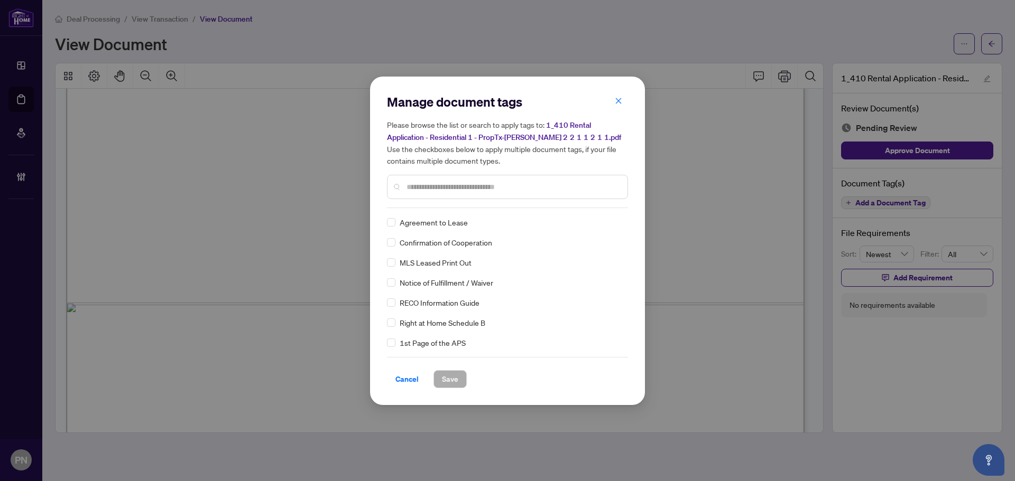
click at [496, 188] on input "text" at bounding box center [512, 187] width 212 height 12
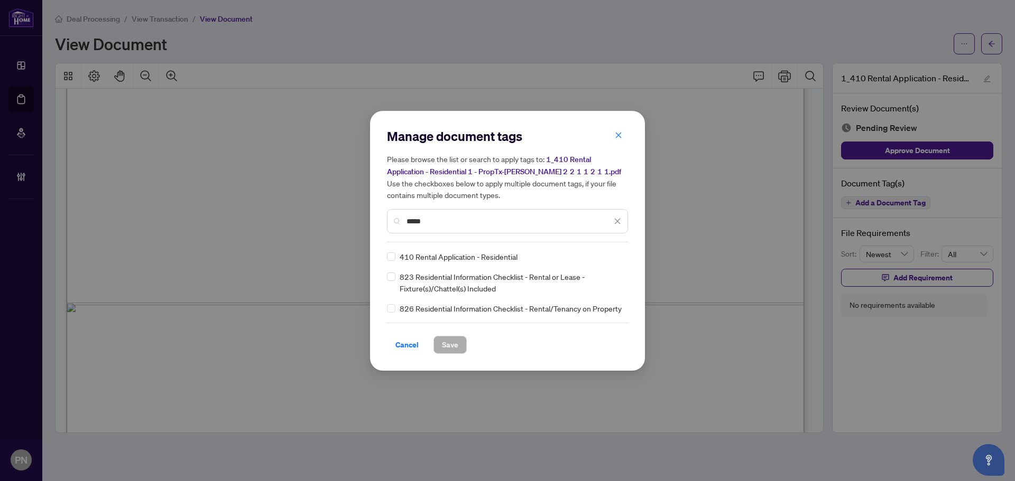
type input "*****"
click at [614, 256] on div at bounding box center [611, 257] width 20 height 11
click at [590, 315] on div "Approved" at bounding box center [579, 308] width 80 height 17
click at [448, 345] on span "Save" at bounding box center [450, 345] width 16 height 17
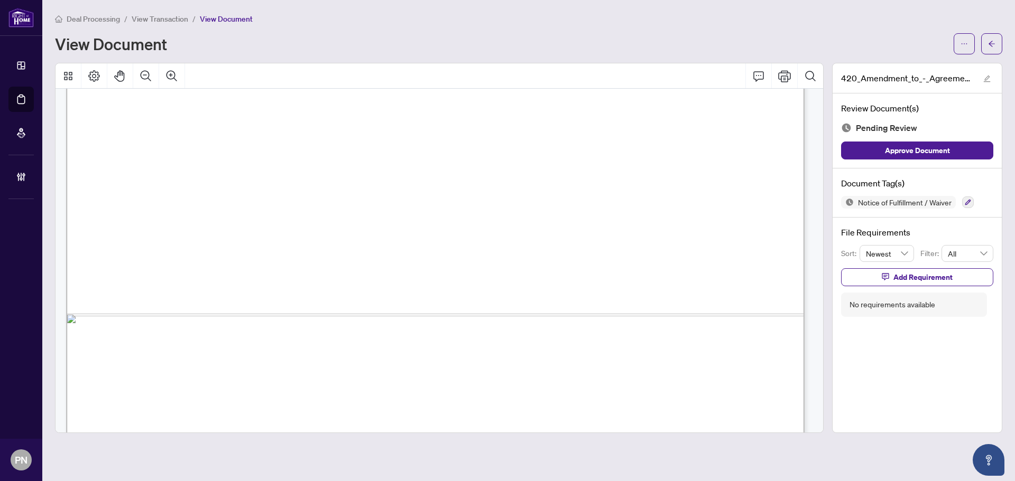
scroll to position [1268, 0]
click at [969, 204] on icon "button" at bounding box center [967, 202] width 6 height 6
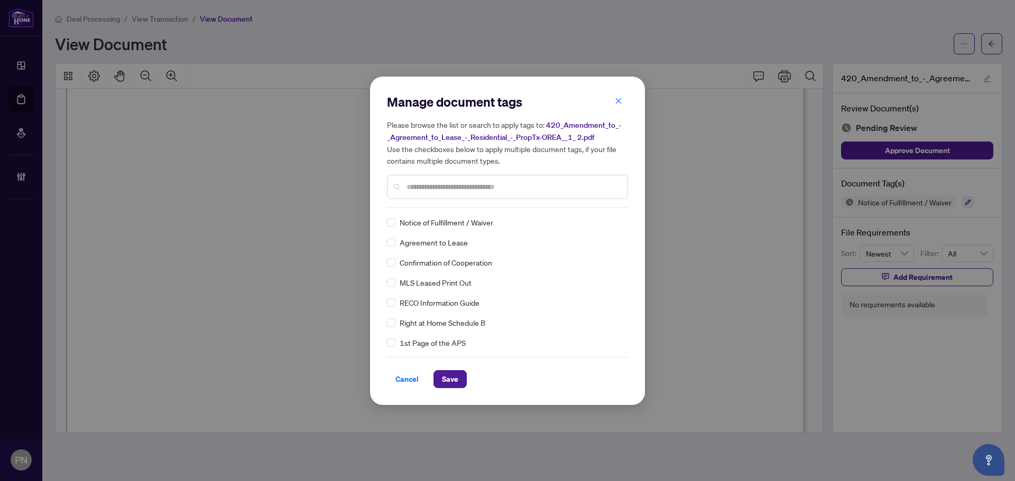
click at [432, 190] on input "text" at bounding box center [512, 187] width 212 height 12
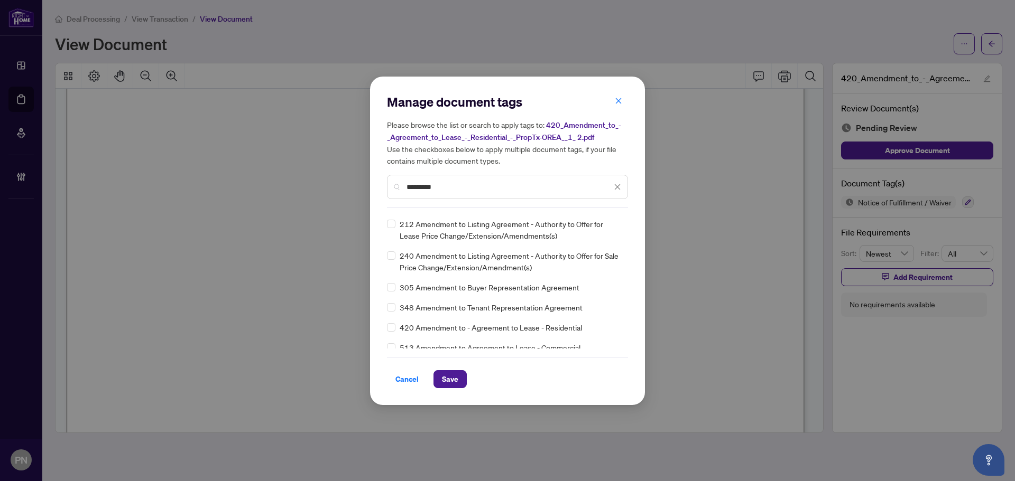
scroll to position [106, 0]
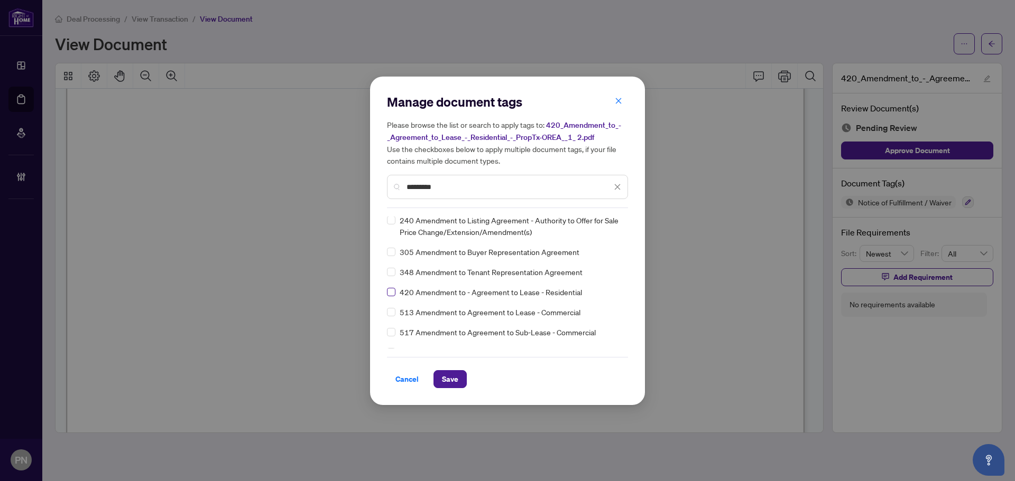
type input "*********"
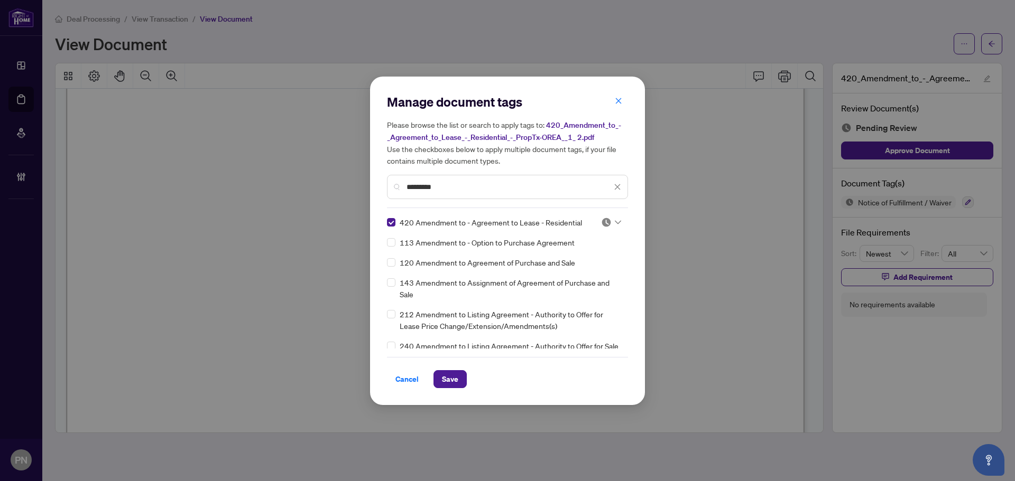
drag, startPoint x: 608, startPoint y: 218, endPoint x: 614, endPoint y: 228, distance: 11.6
click at [609, 217] on div at bounding box center [611, 222] width 20 height 11
drag, startPoint x: 583, startPoint y: 268, endPoint x: 469, endPoint y: 348, distance: 139.4
click at [584, 268] on div "Approved" at bounding box center [576, 274] width 68 height 12
click at [445, 378] on span "Save" at bounding box center [450, 379] width 16 height 17
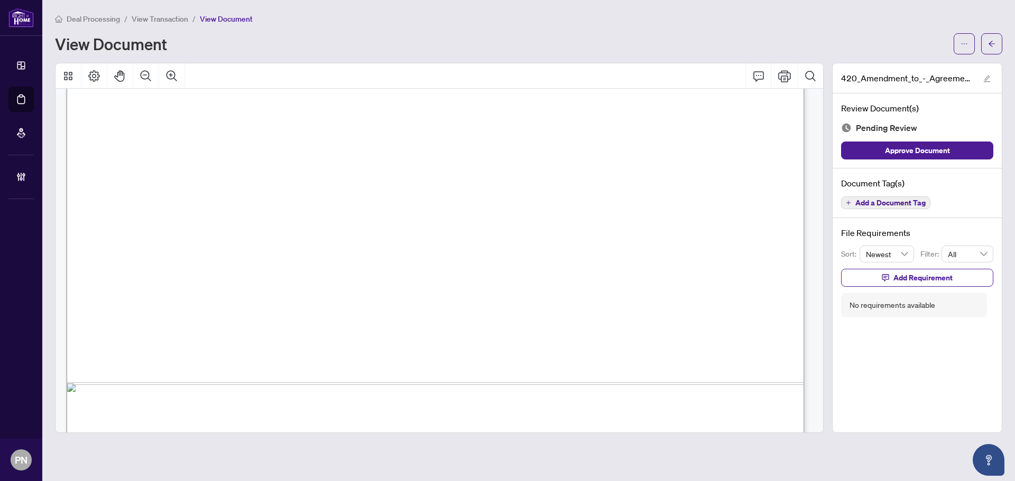
scroll to position [528, 0]
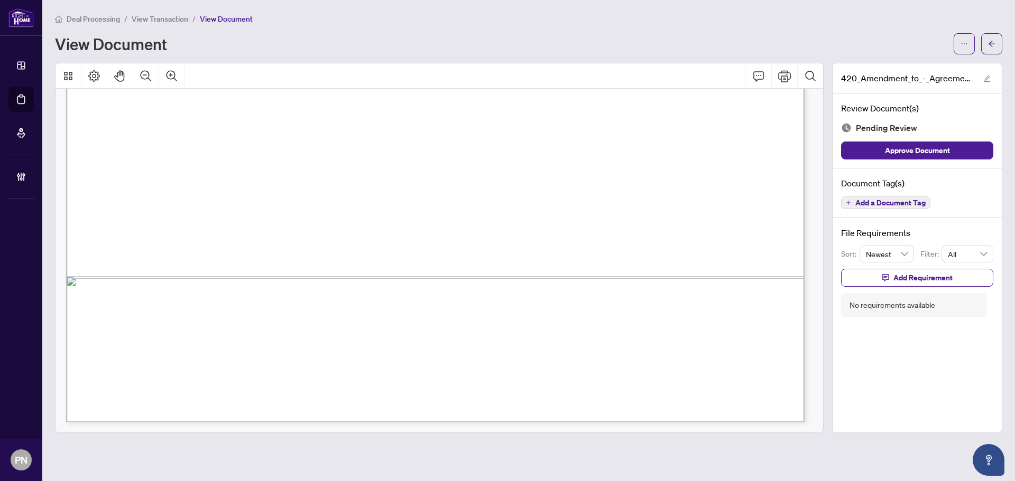
click at [887, 204] on span "Add a Document Tag" at bounding box center [890, 202] width 70 height 7
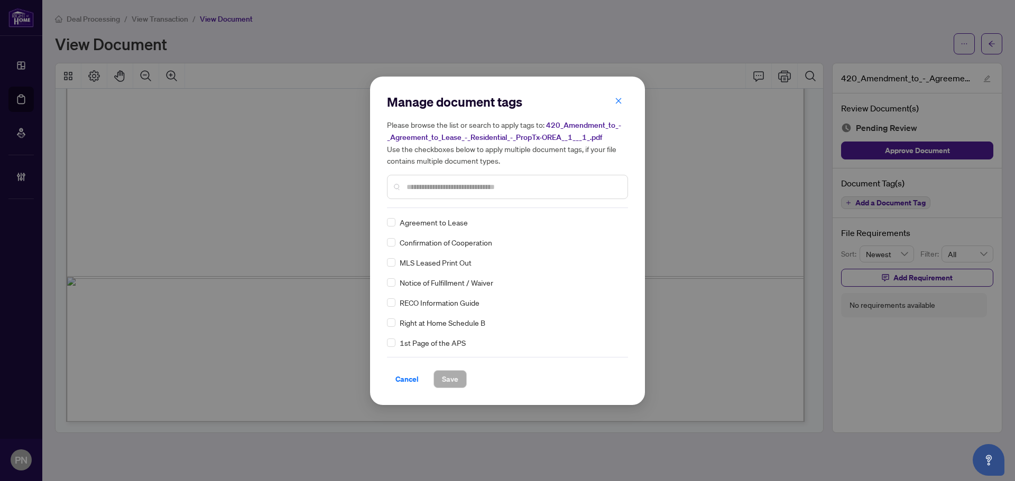
click at [424, 203] on div "Manage document tags Please browse the list or search to apply tags to: 420_Ame…" at bounding box center [507, 151] width 241 height 115
click at [440, 189] on input "text" at bounding box center [512, 187] width 212 height 12
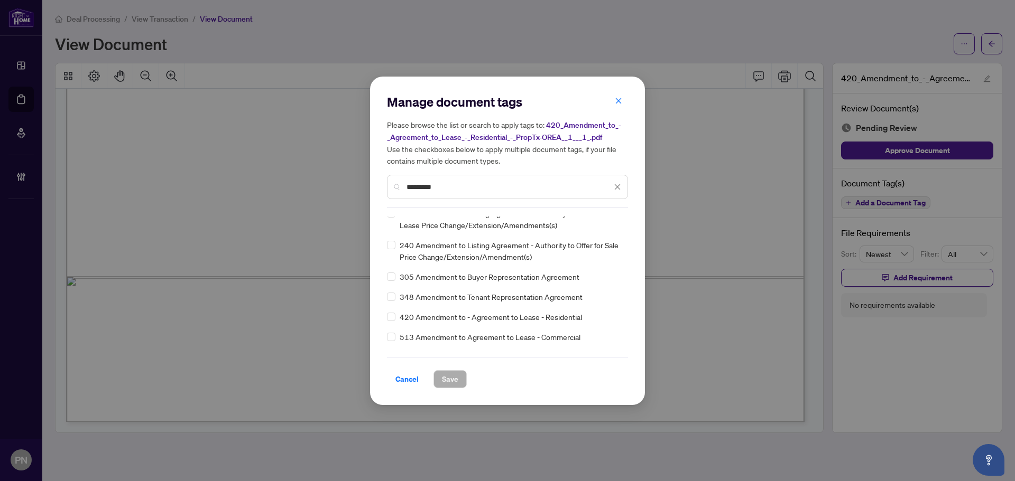
scroll to position [106, 0]
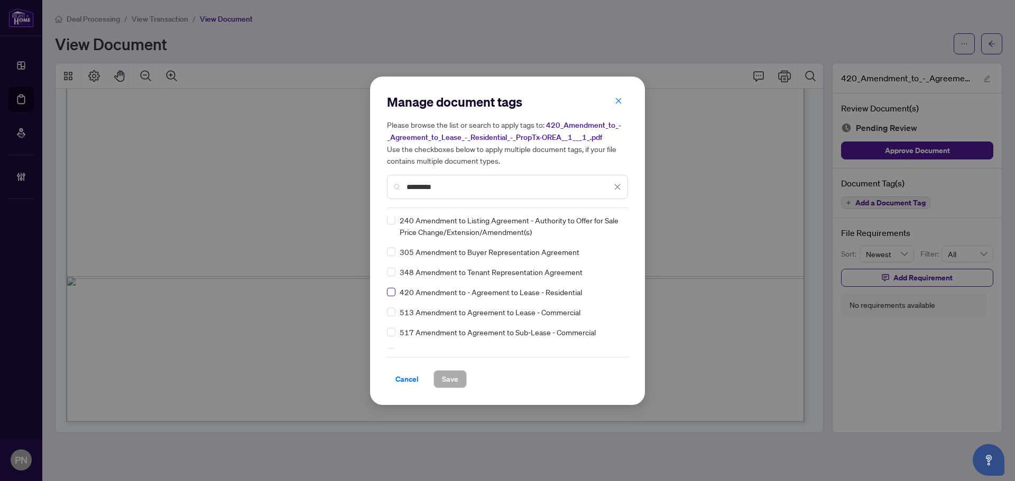
type input "*********"
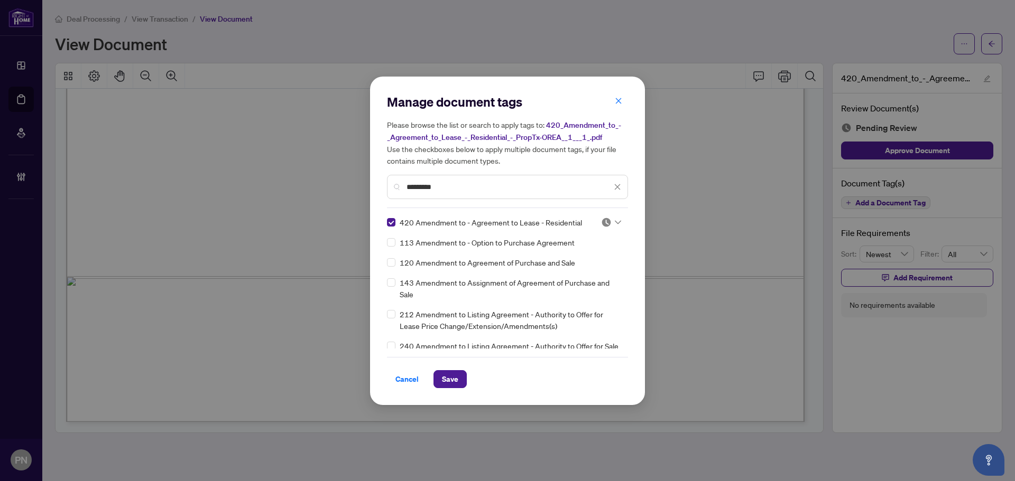
click at [615, 224] on icon at bounding box center [618, 222] width 6 height 4
click at [574, 278] on div "Approved" at bounding box center [576, 274] width 68 height 12
click at [447, 382] on span "Save" at bounding box center [450, 379] width 16 height 17
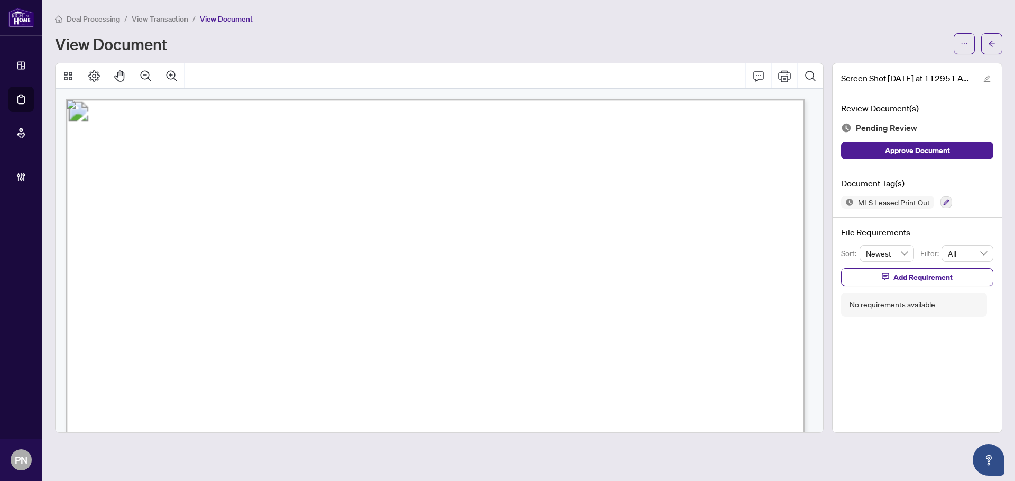
click at [940, 196] on div at bounding box center [946, 202] width 12 height 13
click at [944, 203] on icon "button" at bounding box center [946, 203] width 6 height 6
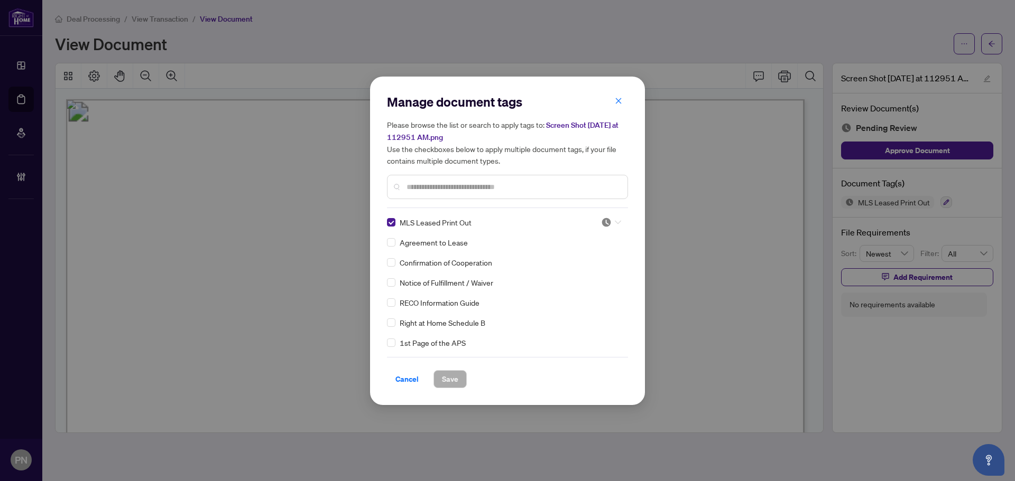
click at [608, 221] on div at bounding box center [611, 222] width 20 height 11
click at [568, 272] on div "Approved" at bounding box center [576, 274] width 68 height 12
click at [455, 376] on span "Save" at bounding box center [450, 379] width 16 height 17
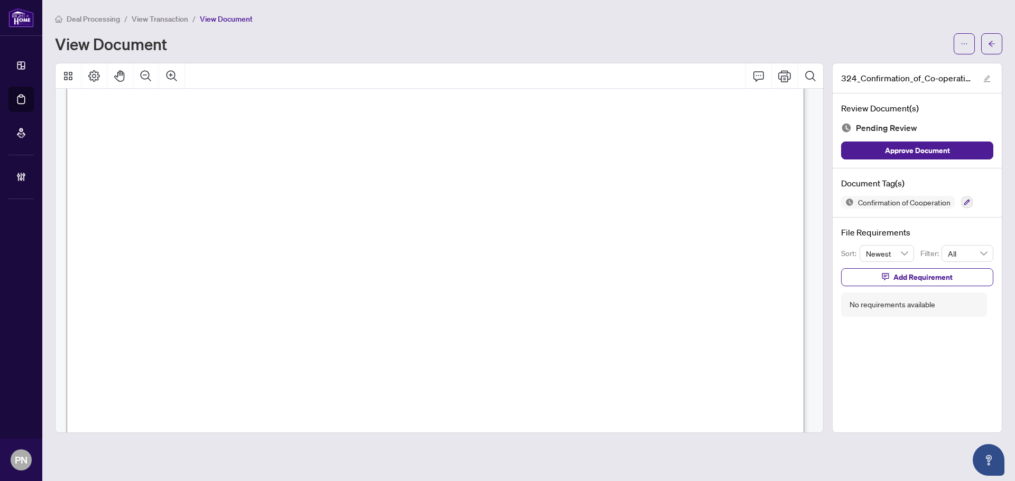
scroll to position [1612, 0]
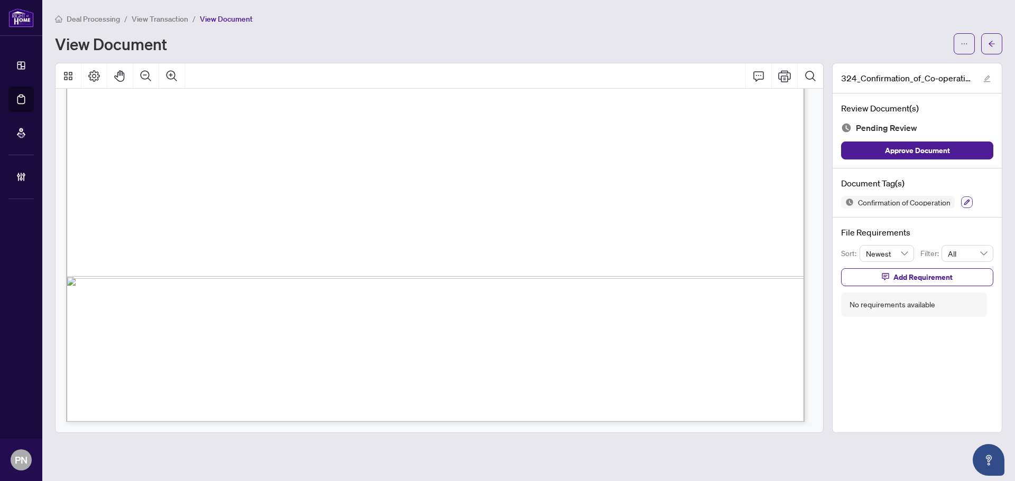
click at [966, 203] on icon "button" at bounding box center [966, 202] width 6 height 6
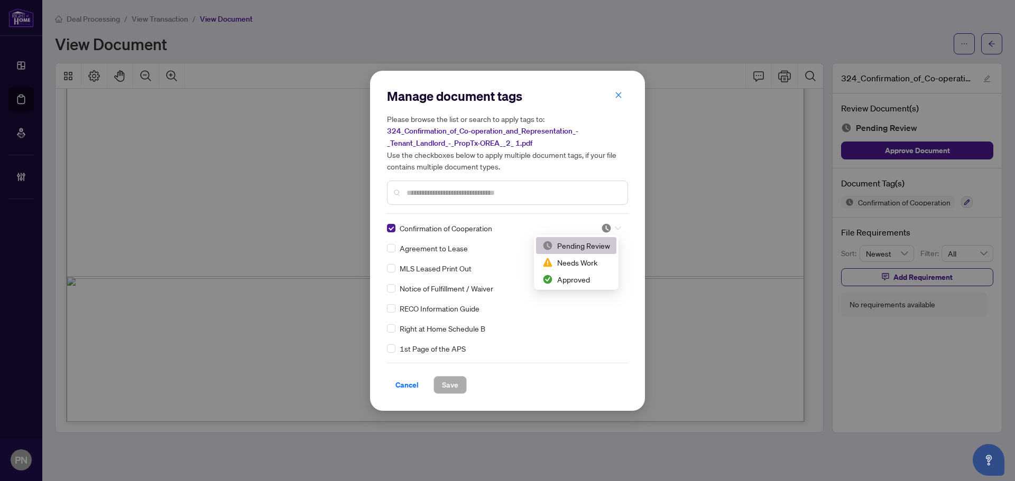
click at [601, 223] on img at bounding box center [606, 228] width 11 height 11
click at [561, 278] on div "Approved" at bounding box center [576, 280] width 68 height 12
click at [461, 387] on button "Save" at bounding box center [449, 385] width 33 height 18
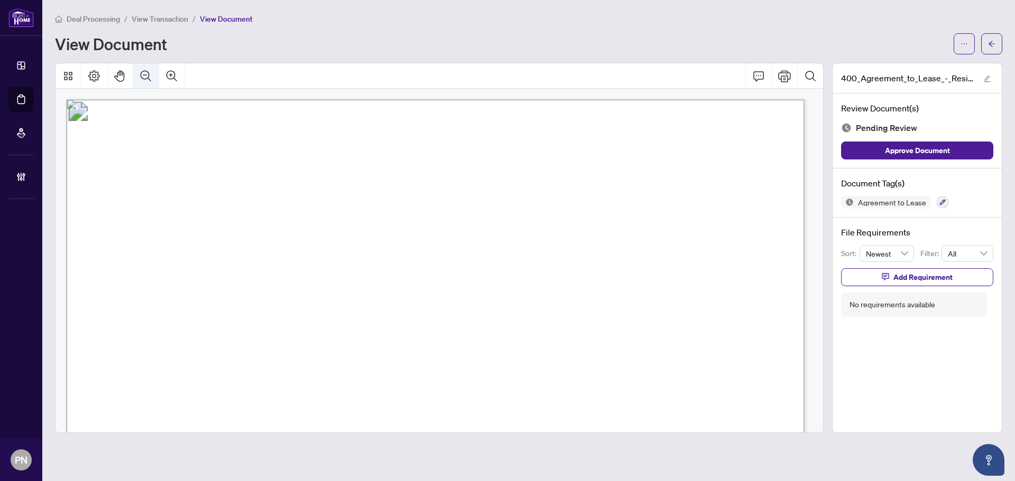
click at [140, 77] on icon "Zoom Out" at bounding box center [146, 76] width 13 height 13
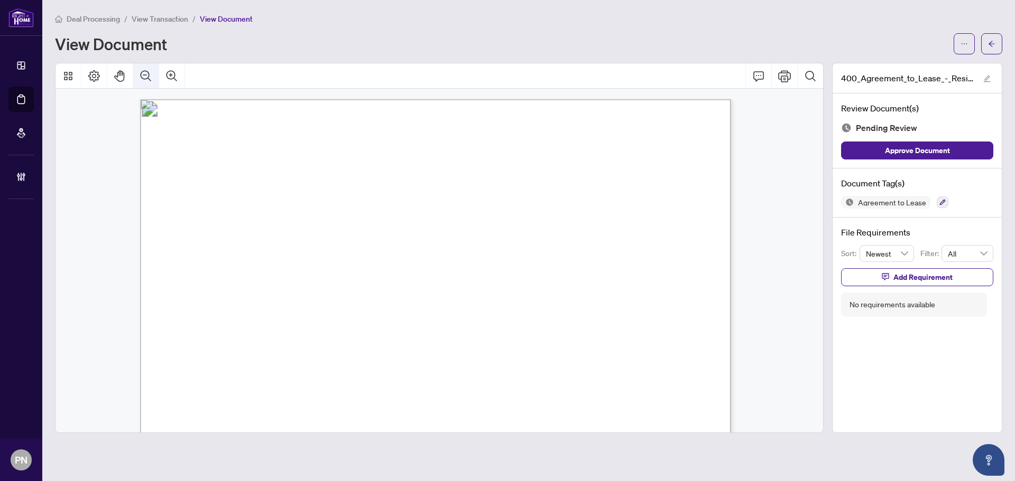
click at [140, 77] on icon "Zoom Out" at bounding box center [146, 76] width 13 height 13
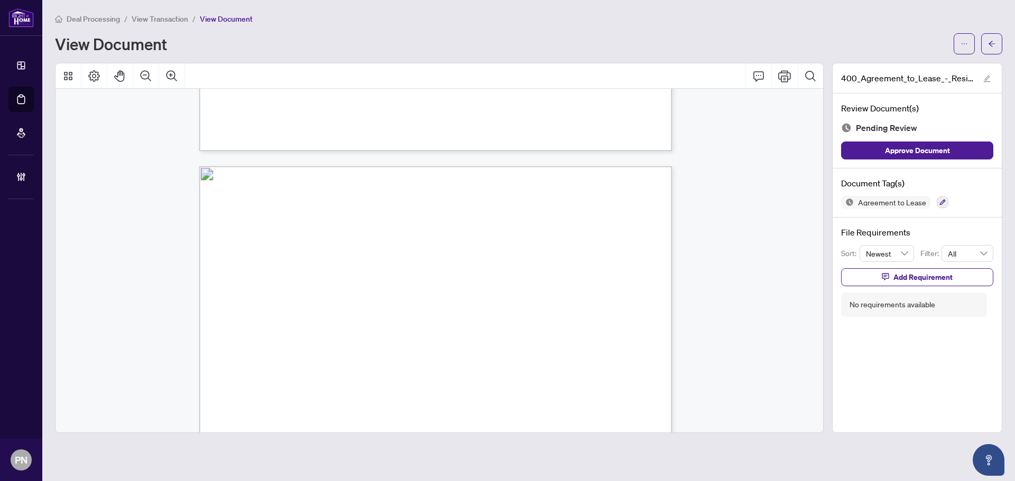
scroll to position [2169, 0]
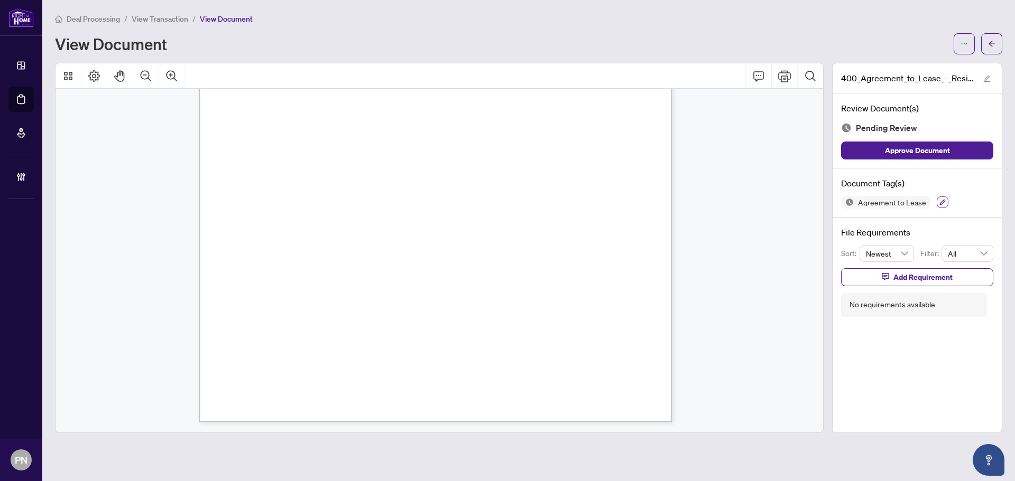
click at [940, 202] on icon "button" at bounding box center [942, 202] width 6 height 6
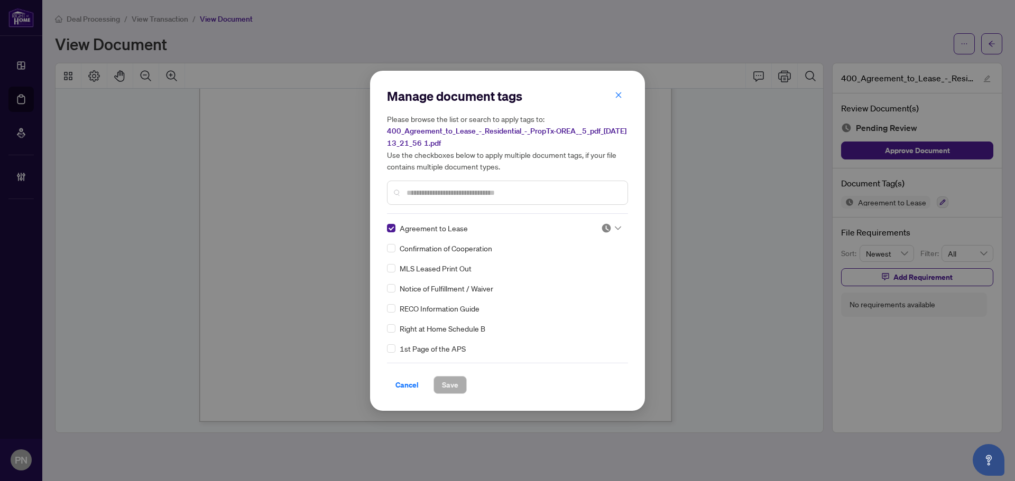
click at [605, 227] on img at bounding box center [606, 228] width 11 height 11
click at [575, 283] on div "Approved" at bounding box center [576, 280] width 68 height 12
click at [447, 379] on span "Save" at bounding box center [450, 385] width 16 height 17
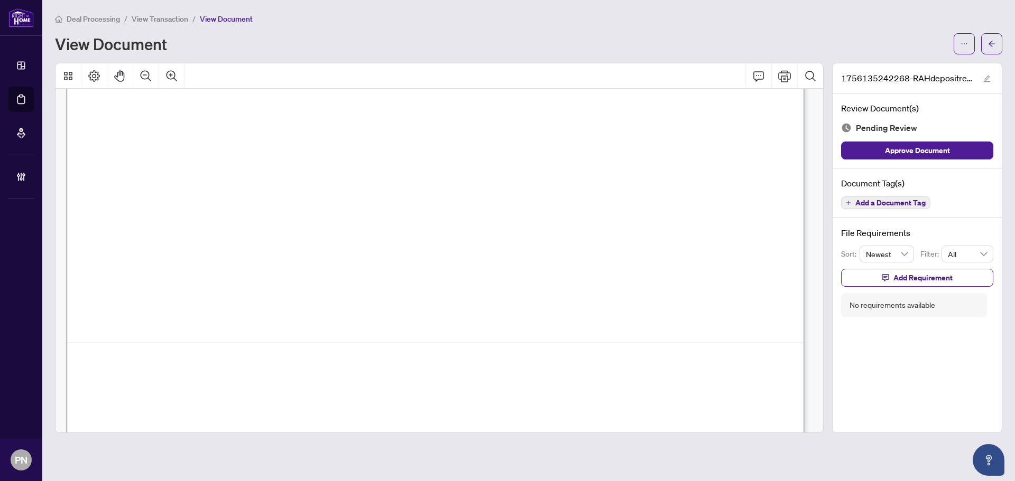
scroll to position [633, 0]
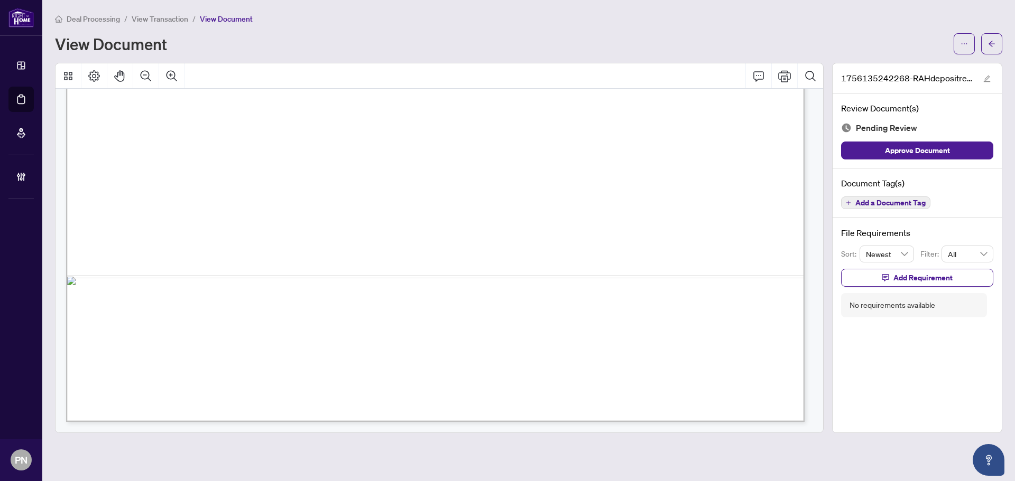
click at [885, 199] on span "Add a Document Tag" at bounding box center [890, 202] width 70 height 7
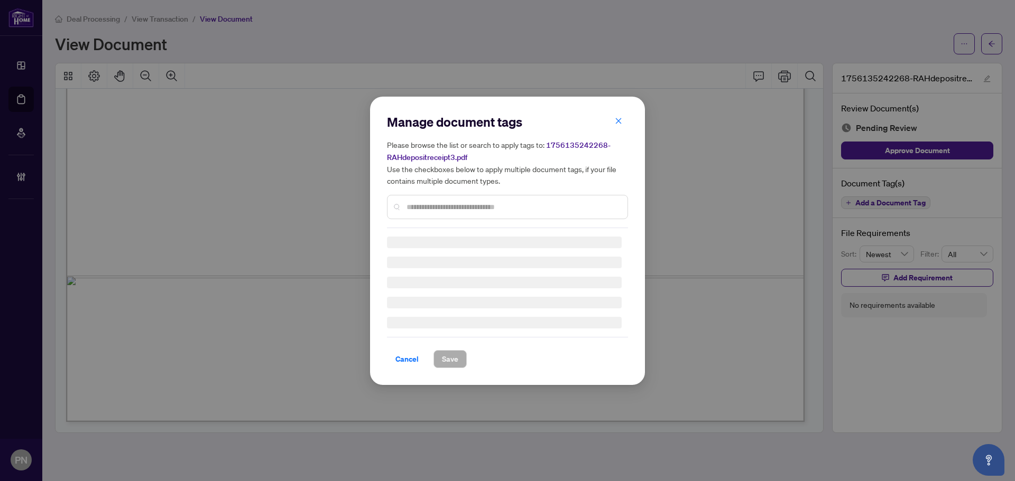
click at [451, 200] on div "Manage document tags Please browse the list or search to apply tags to: 1756135…" at bounding box center [507, 171] width 241 height 115
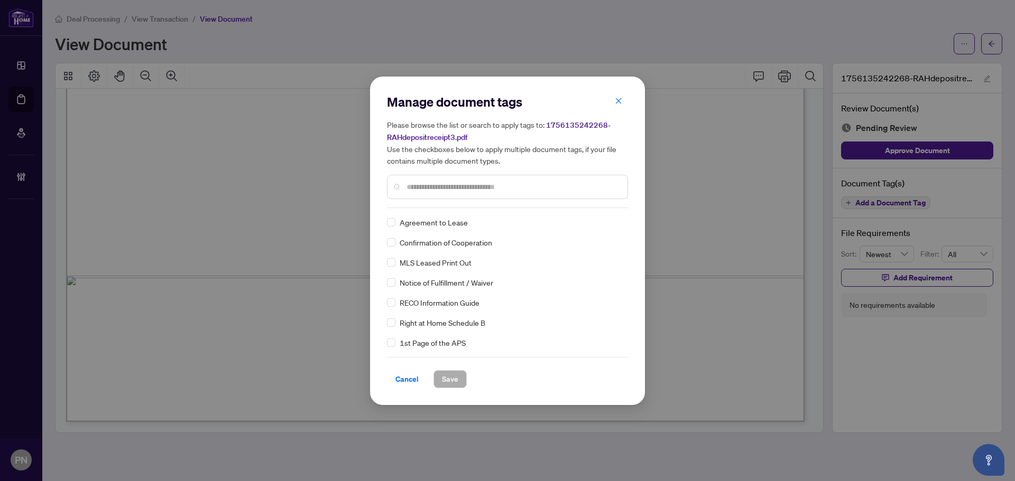
click at [457, 193] on div at bounding box center [507, 187] width 241 height 24
click at [463, 187] on input "text" at bounding box center [512, 187] width 212 height 12
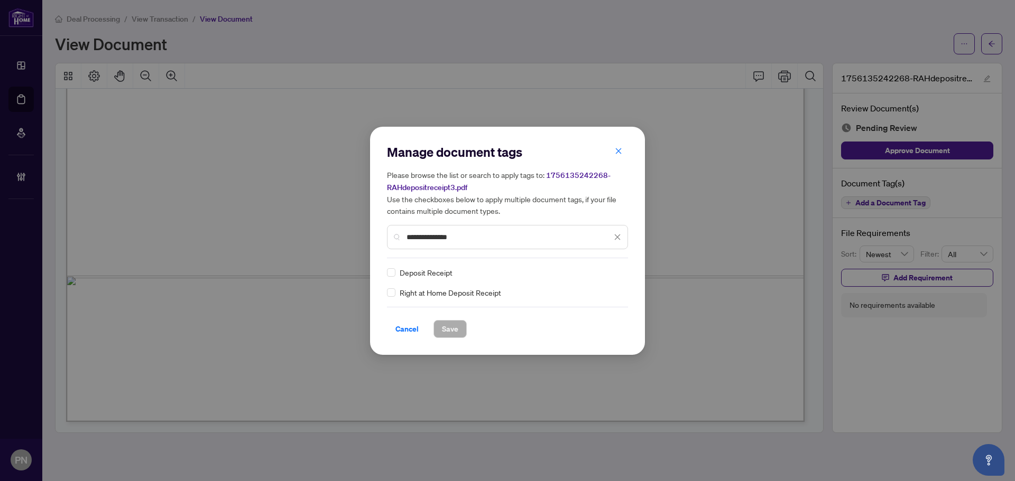
type input "**********"
click at [386, 294] on div "**********" at bounding box center [507, 241] width 275 height 228
click at [386, 291] on div "**********" at bounding box center [507, 241] width 275 height 228
click at [610, 272] on img at bounding box center [606, 272] width 11 height 11
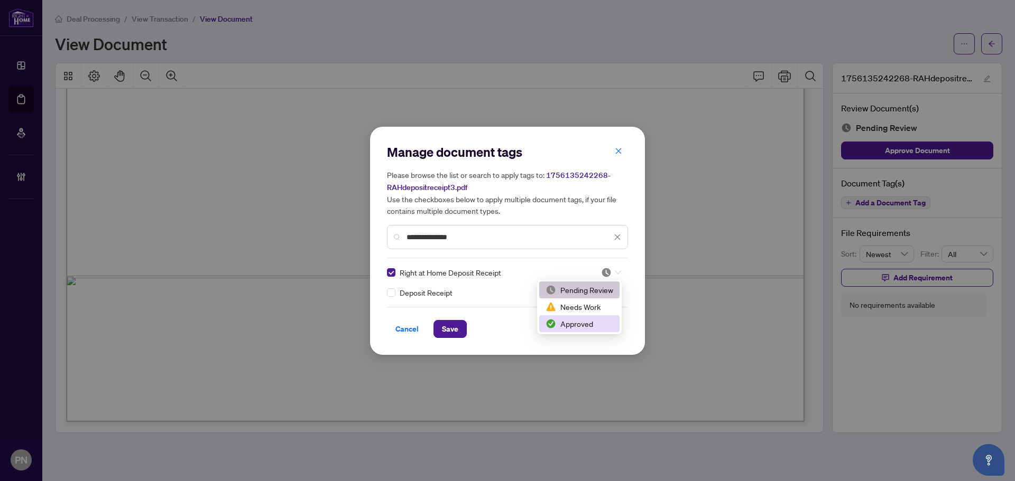
click at [580, 324] on div "Approved" at bounding box center [579, 324] width 68 height 12
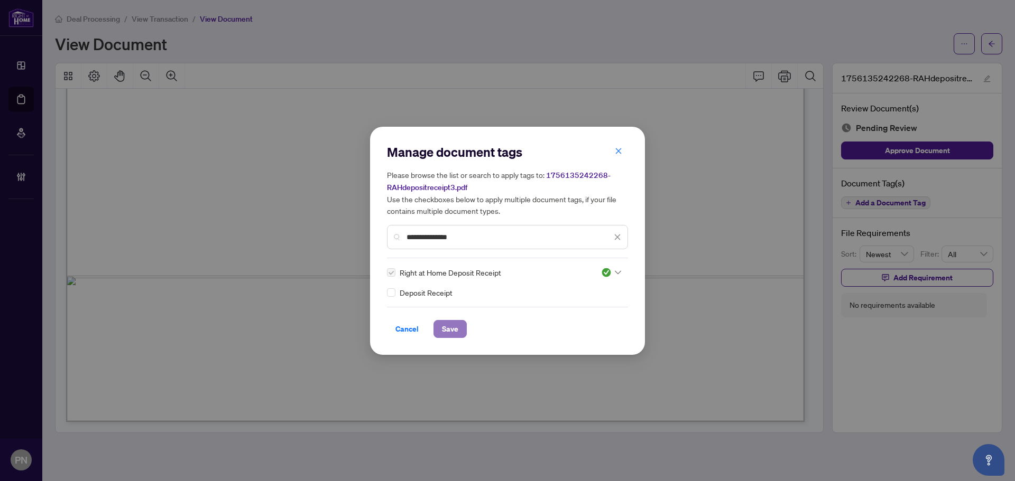
click at [463, 324] on button "Save" at bounding box center [449, 329] width 33 height 18
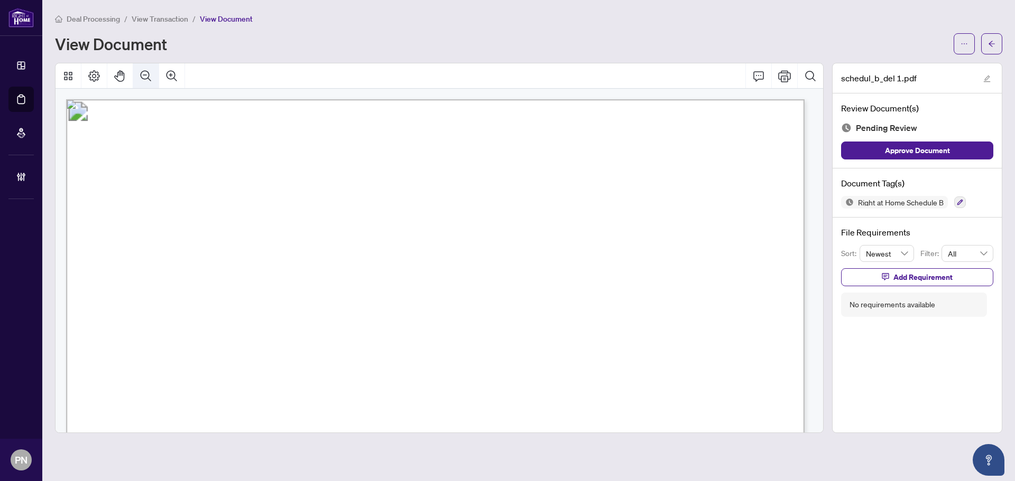
click at [143, 79] on icon "Zoom Out" at bounding box center [146, 76] width 13 height 13
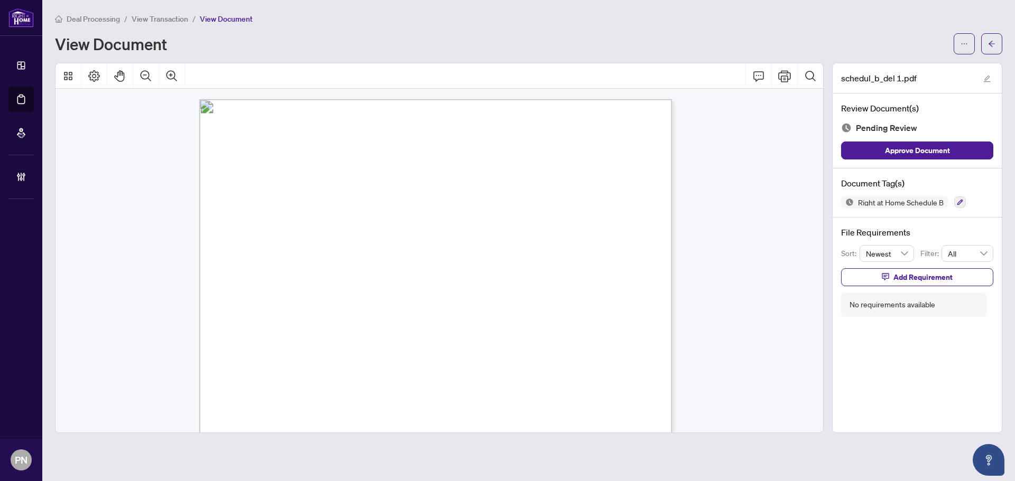
click at [899, 202] on span "Right at Home Schedule B" at bounding box center [900, 202] width 94 height 7
copy div "Right at Home Schedule B"
click at [902, 276] on span "Add Requirement" at bounding box center [922, 277] width 59 height 17
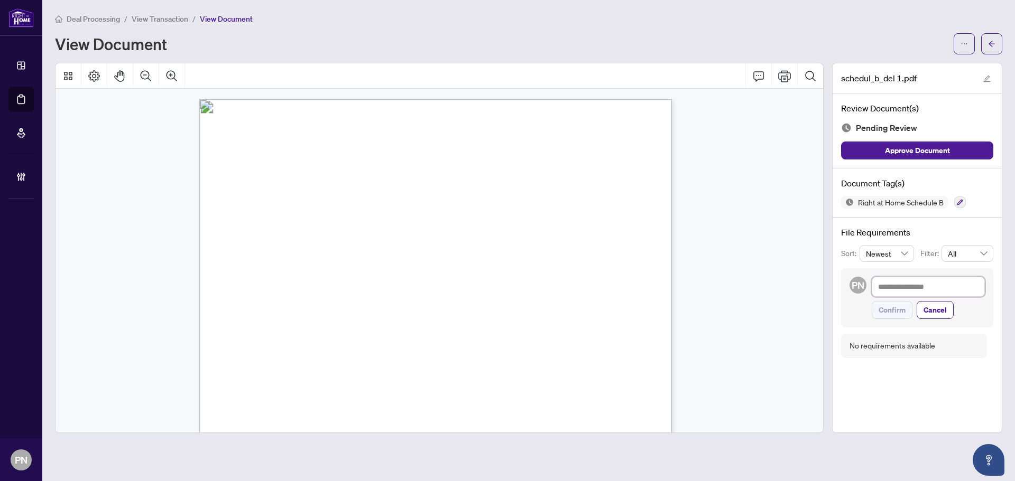
click at [918, 286] on textarea at bounding box center [927, 287] width 113 height 20
paste textarea "**********"
type textarea "**********"
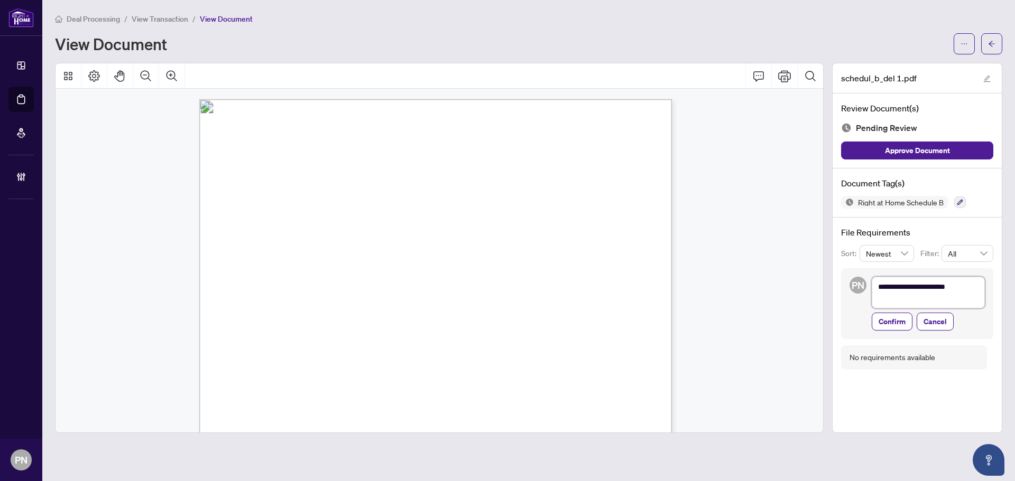
type textarea "**********"
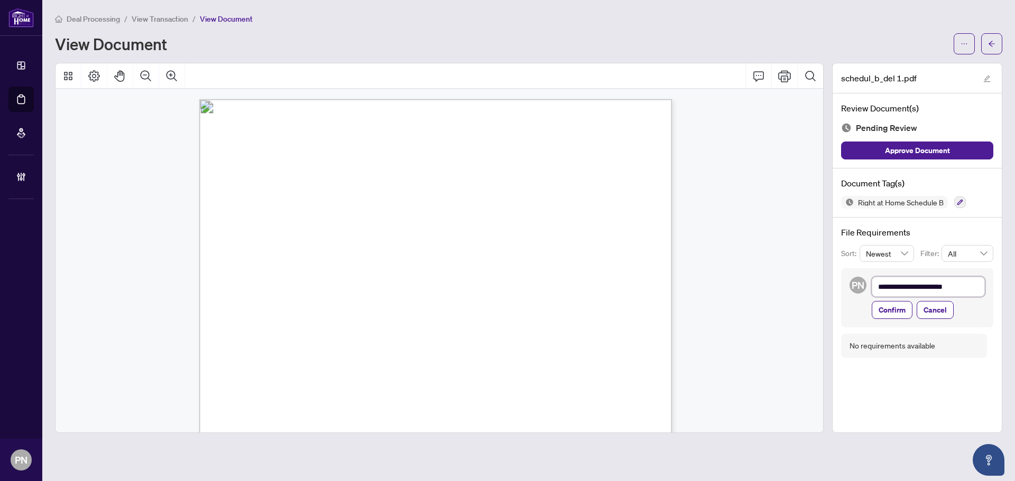
type textarea "**********"
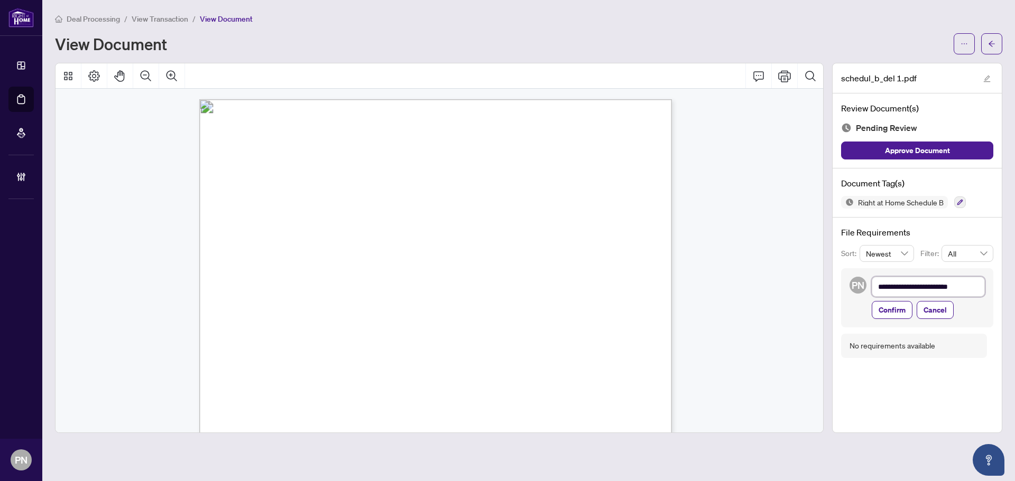
type textarea "**********"
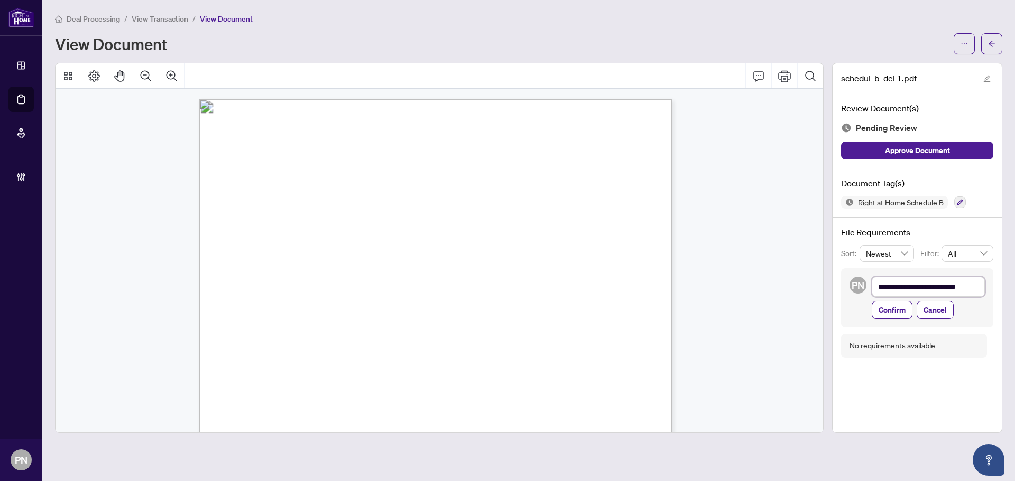
type textarea "**********"
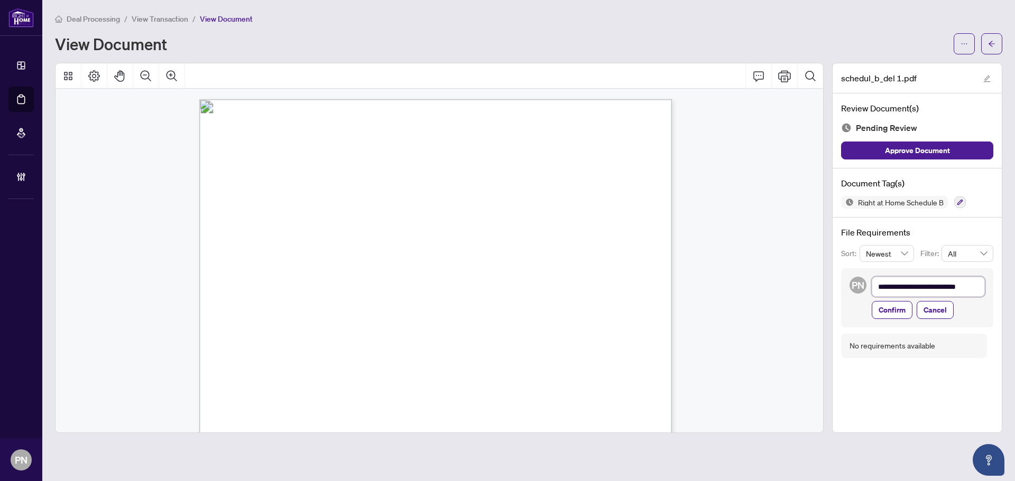
type textarea "**********"
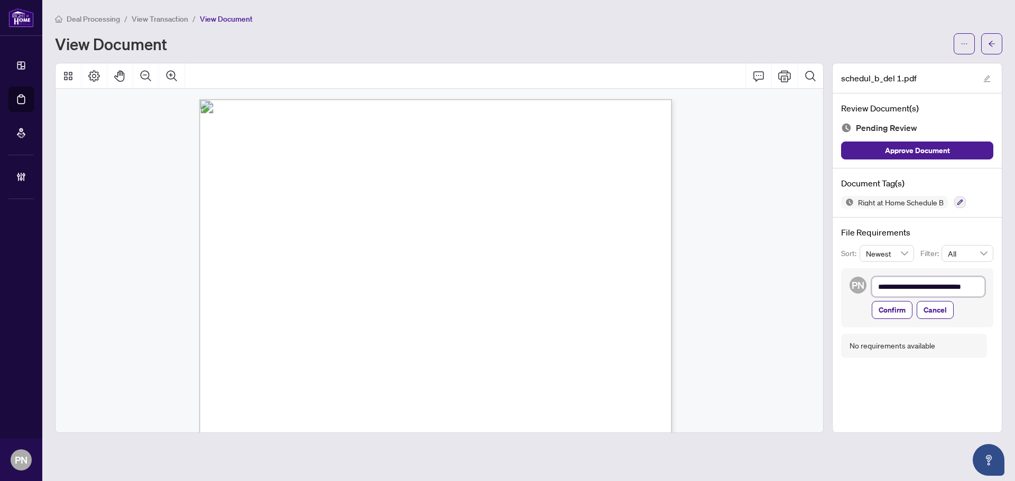
type textarea "**********"
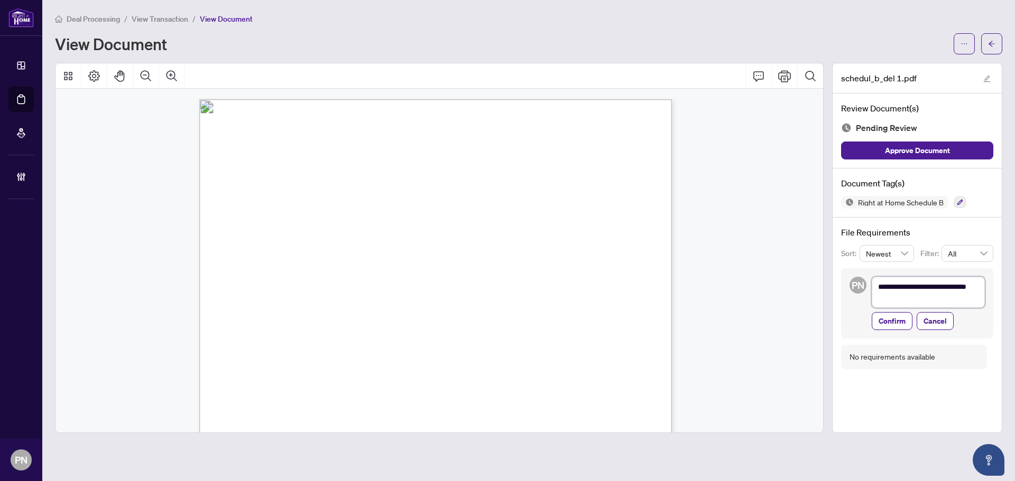
type textarea "**********"
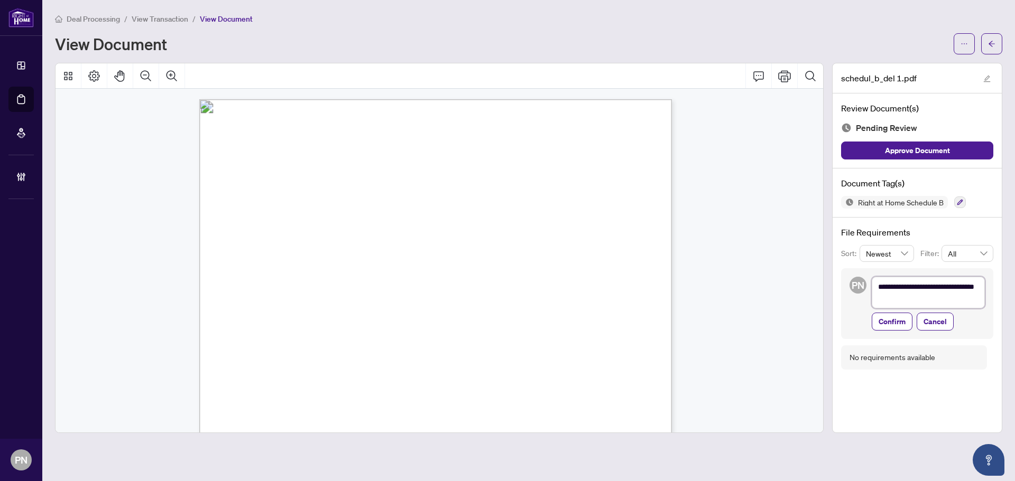
type textarea "**********"
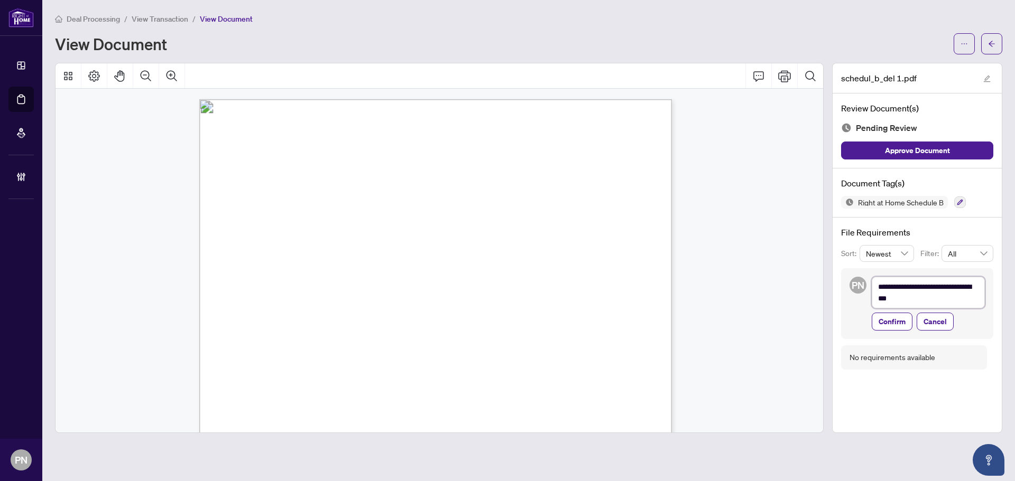
type textarea "**********"
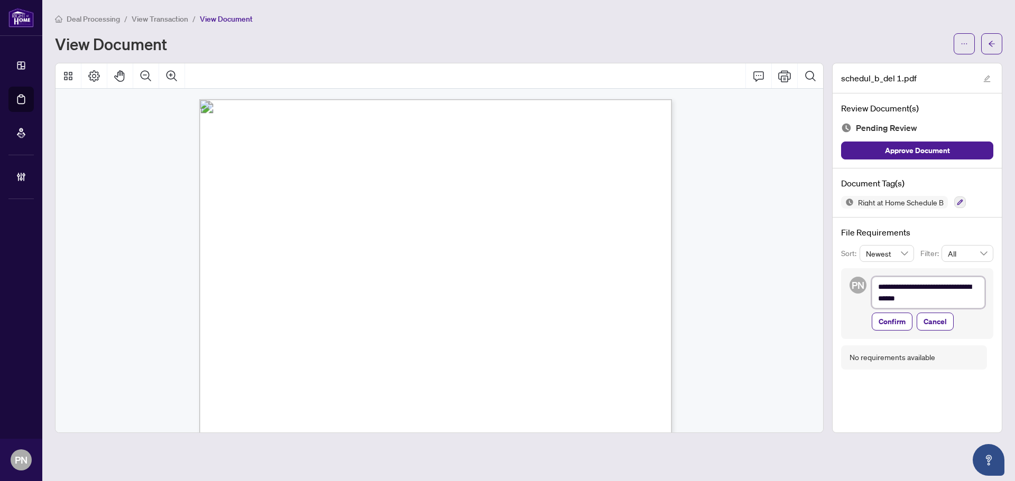
type textarea "**********"
click at [890, 330] on div "**********" at bounding box center [917, 303] width 152 height 71
drag, startPoint x: 889, startPoint y: 323, endPoint x: 916, endPoint y: 246, distance: 82.2
click at [887, 324] on span "Confirm" at bounding box center [891, 321] width 27 height 17
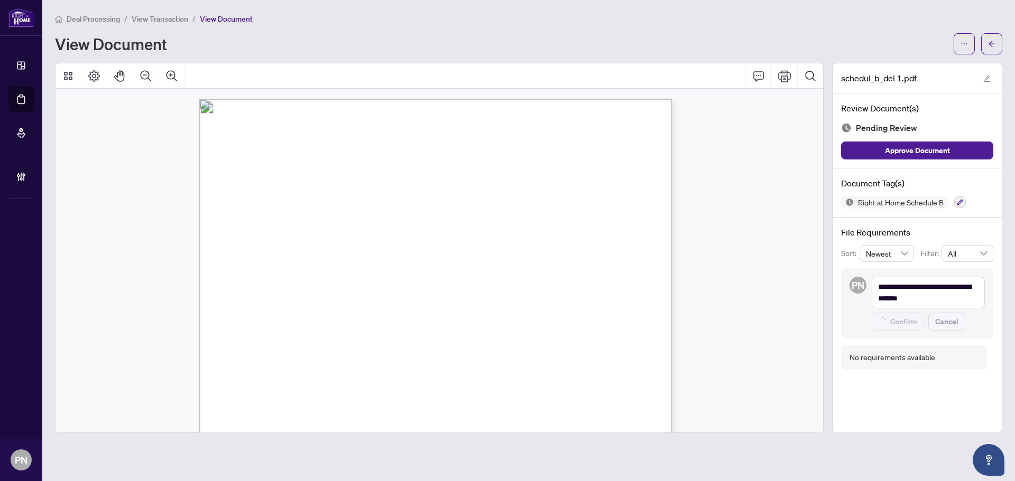
type textarea "**********"
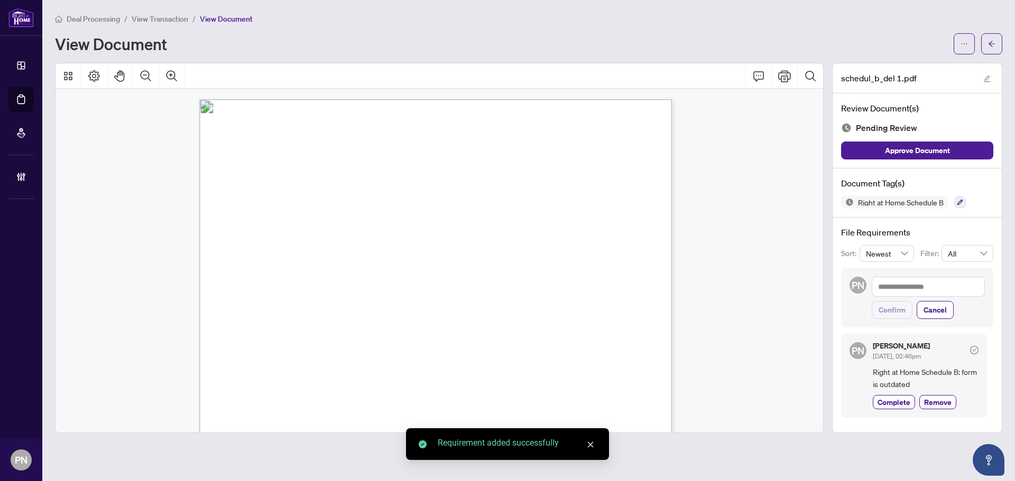
click at [949, 198] on div "Right at Home Schedule B" at bounding box center [917, 202] width 152 height 13
click at [953, 197] on div "Right at Home Schedule B" at bounding box center [917, 202] width 152 height 13
click at [963, 200] on icon "button" at bounding box center [960, 202] width 6 height 6
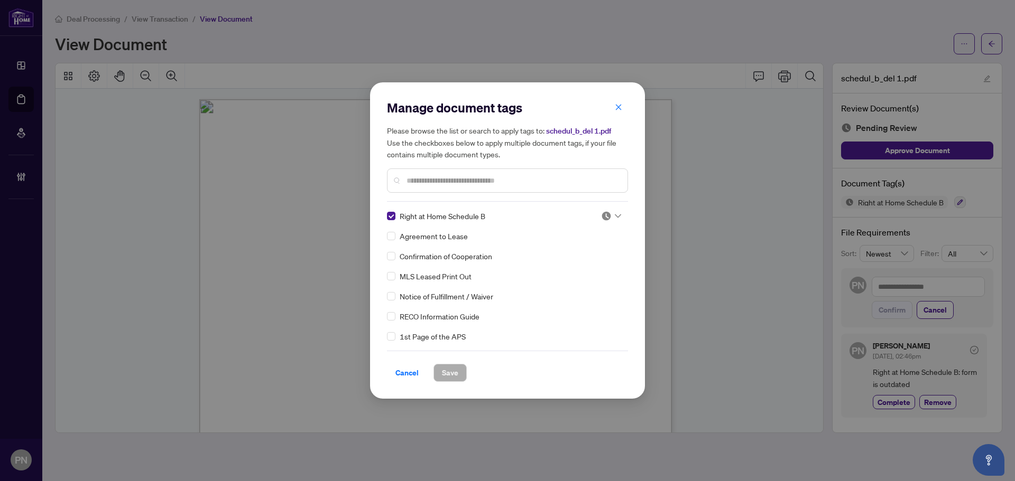
click at [607, 217] on img at bounding box center [606, 216] width 11 height 11
click at [588, 254] on div "Needs Work" at bounding box center [576, 251] width 68 height 12
click at [451, 370] on span "Save" at bounding box center [450, 373] width 16 height 17
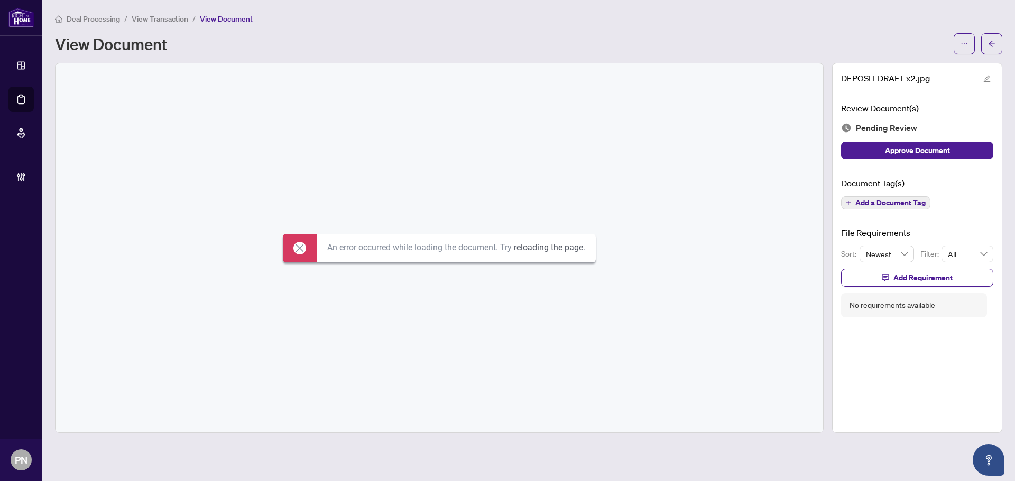
click at [881, 201] on span "Add a Document Tag" at bounding box center [890, 202] width 70 height 7
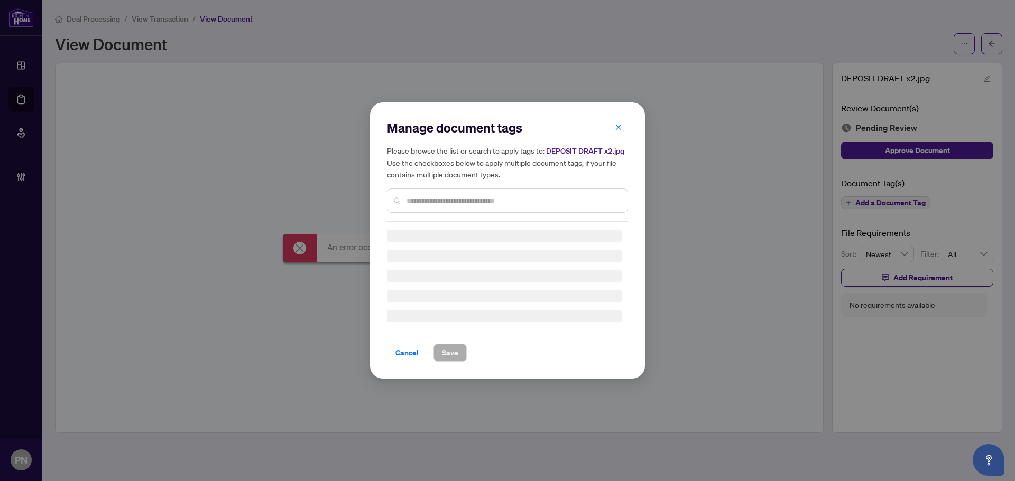
click at [531, 209] on div at bounding box center [507, 201] width 241 height 24
click at [535, 199] on input "text" at bounding box center [512, 201] width 212 height 12
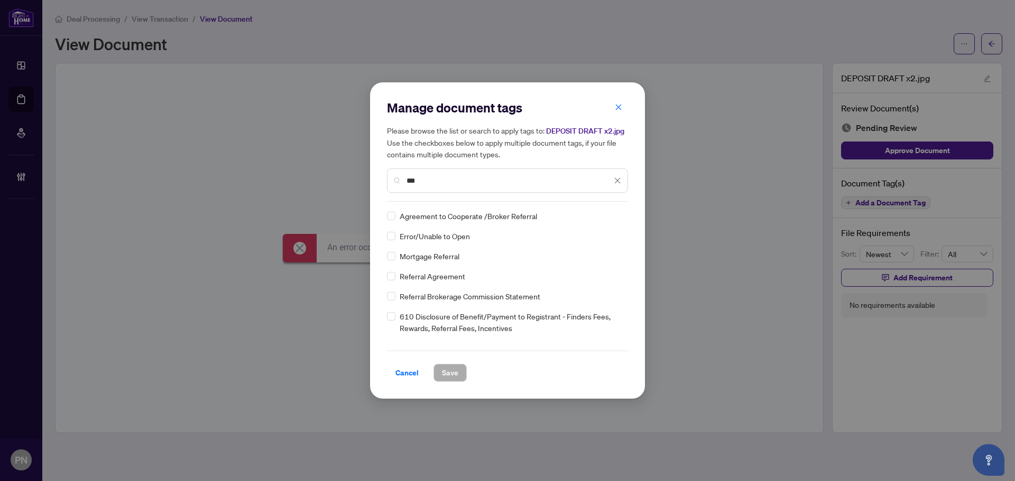
type input "***"
click at [607, 218] on img at bounding box center [606, 216] width 11 height 11
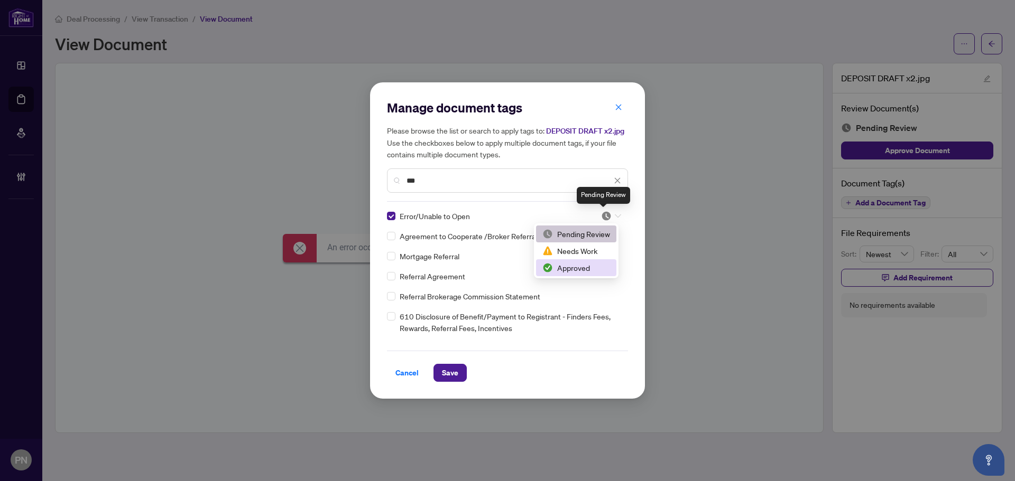
click at [586, 264] on div "Approved" at bounding box center [576, 268] width 68 height 12
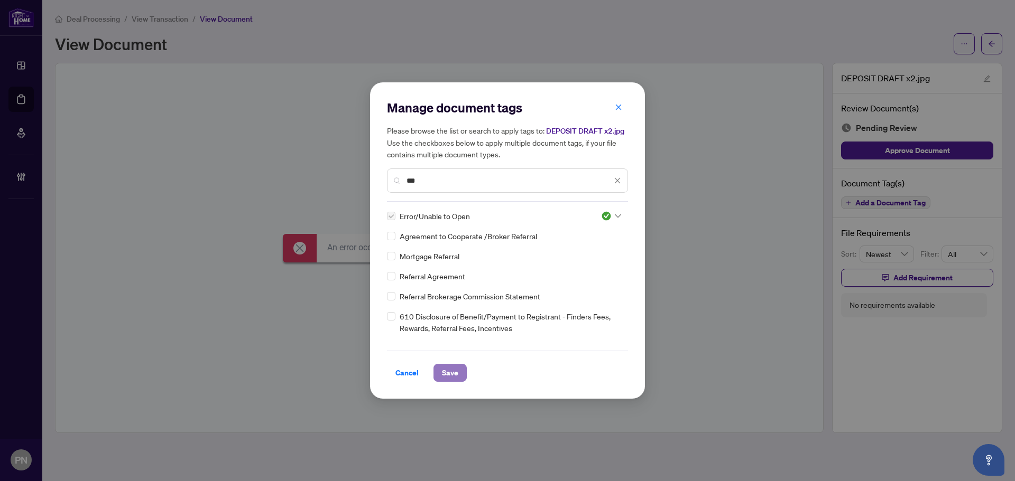
click at [461, 368] on button "Save" at bounding box center [449, 373] width 33 height 18
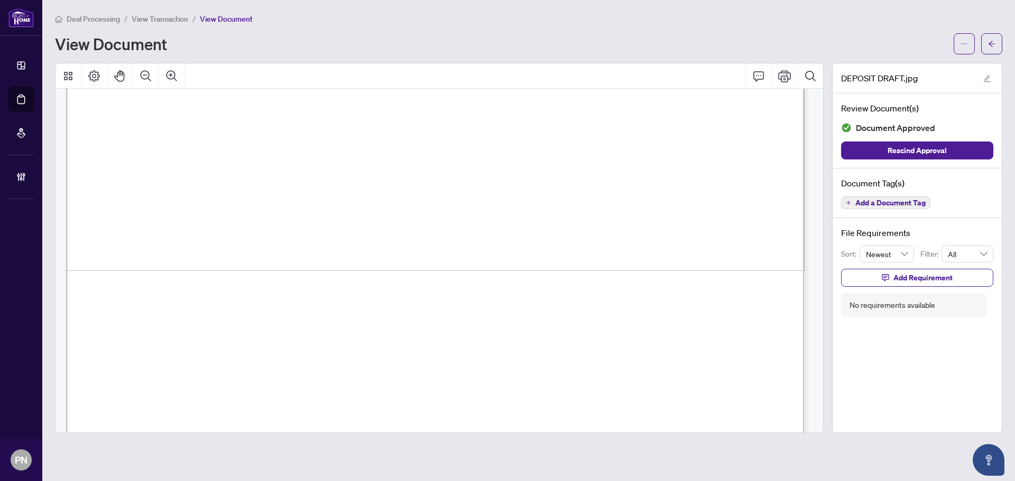
scroll to position [721, 0]
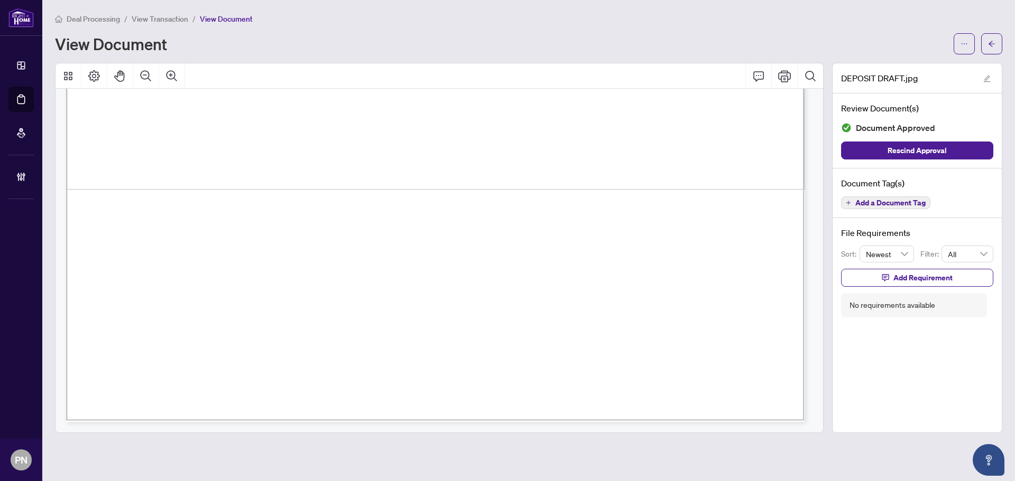
click at [882, 202] on span "Add a Document Tag" at bounding box center [890, 202] width 70 height 7
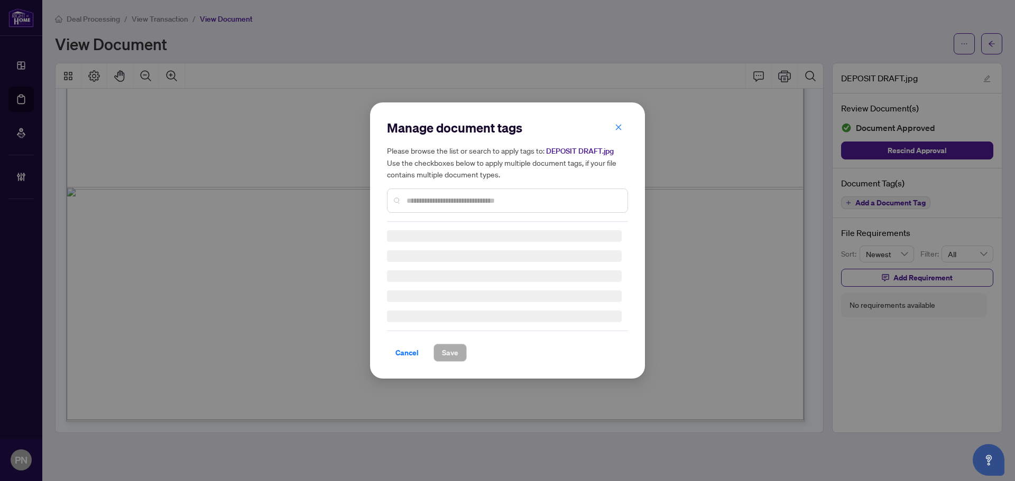
click at [483, 196] on input "text" at bounding box center [512, 201] width 212 height 12
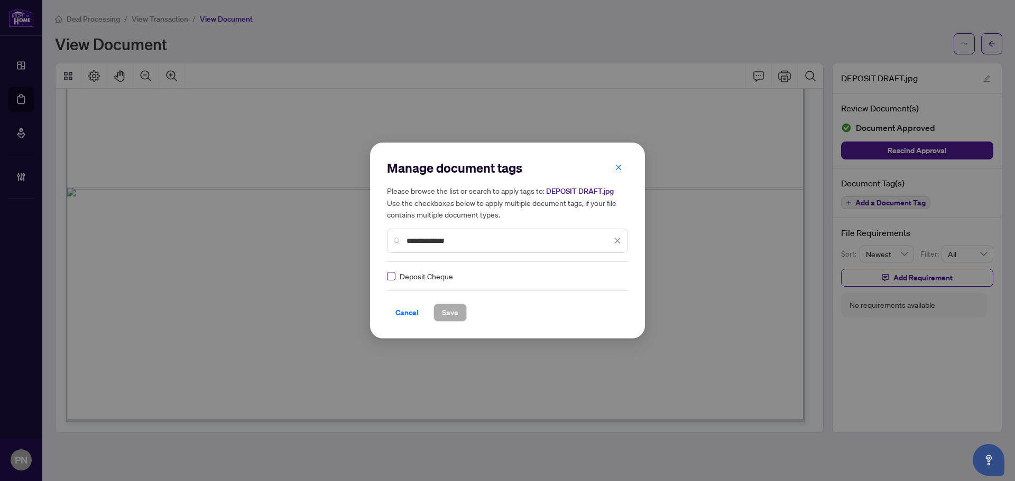
type input "**********"
click at [607, 280] on img at bounding box center [606, 276] width 11 height 11
click at [568, 329] on div "Approved" at bounding box center [576, 328] width 68 height 12
click at [438, 318] on button "Save" at bounding box center [449, 313] width 33 height 18
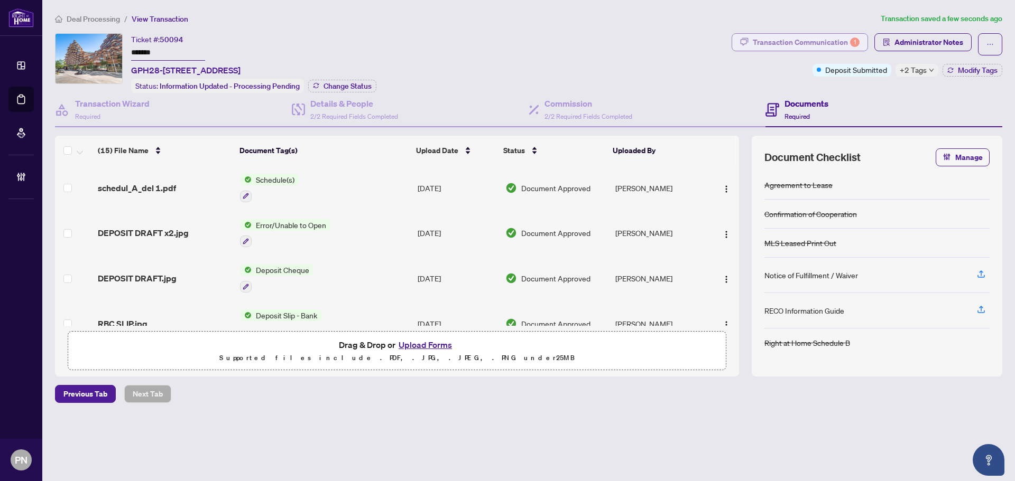
click at [813, 37] on div "Transaction Communication 1" at bounding box center [806, 42] width 107 height 17
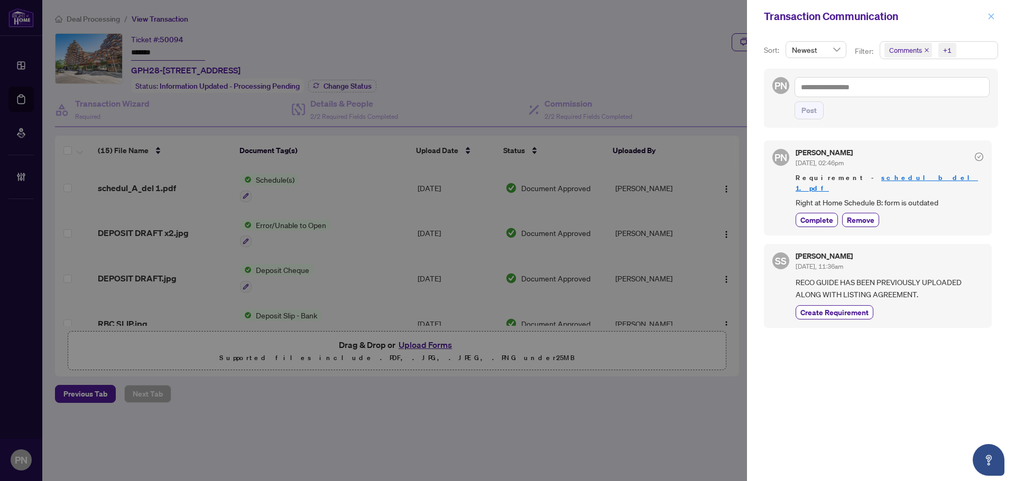
click at [992, 19] on icon "close" at bounding box center [990, 16] width 7 height 7
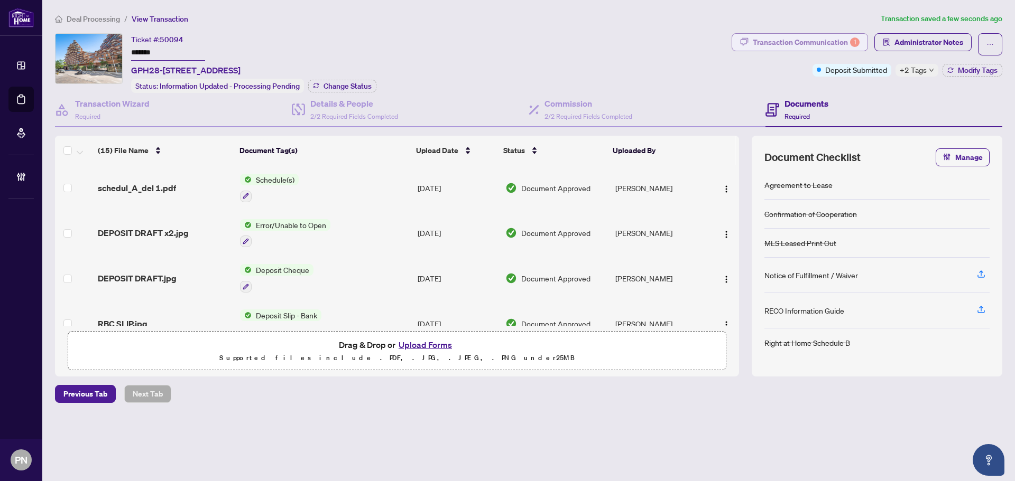
click at [855, 45] on div "1" at bounding box center [855, 43] width 10 height 10
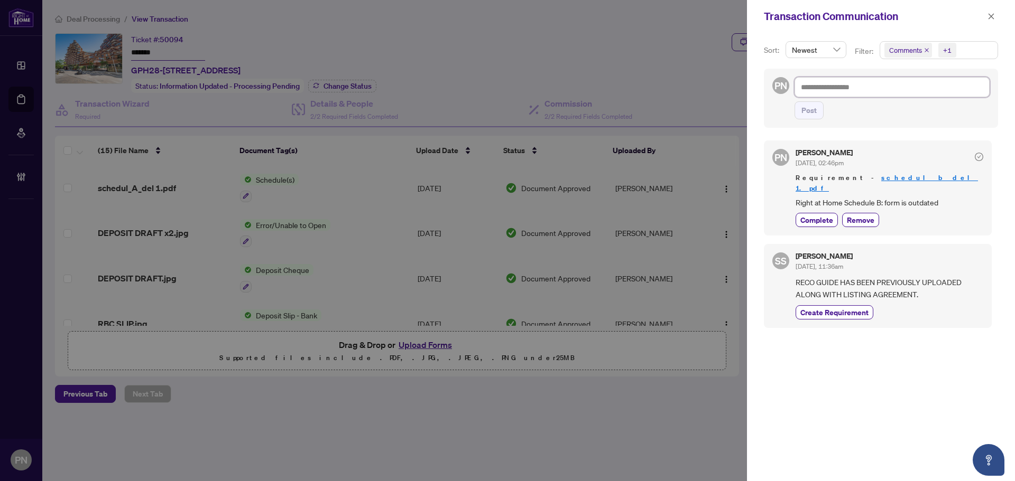
click at [878, 89] on textarea at bounding box center [891, 87] width 195 height 20
type textarea "*"
type textarea "**********"
type textarea "*"
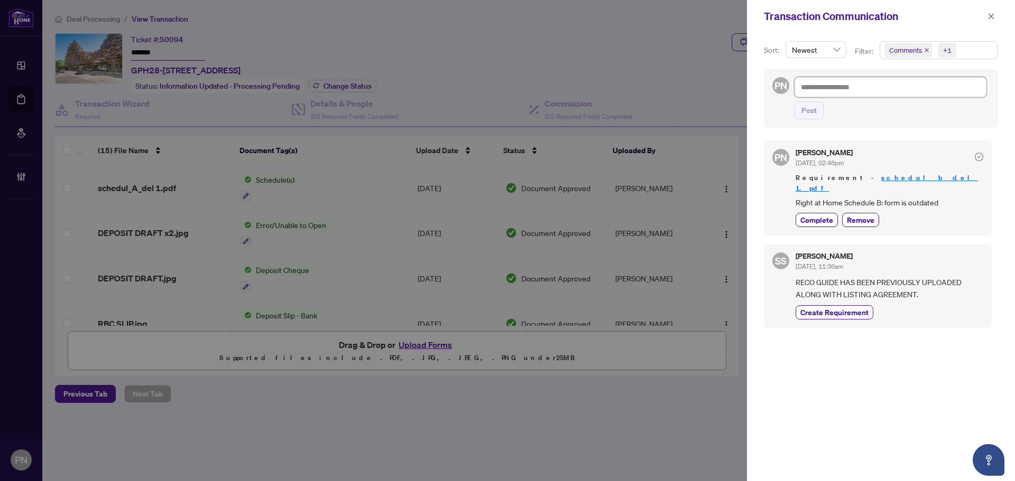
type textarea "*"
type textarea "**"
type textarea "***"
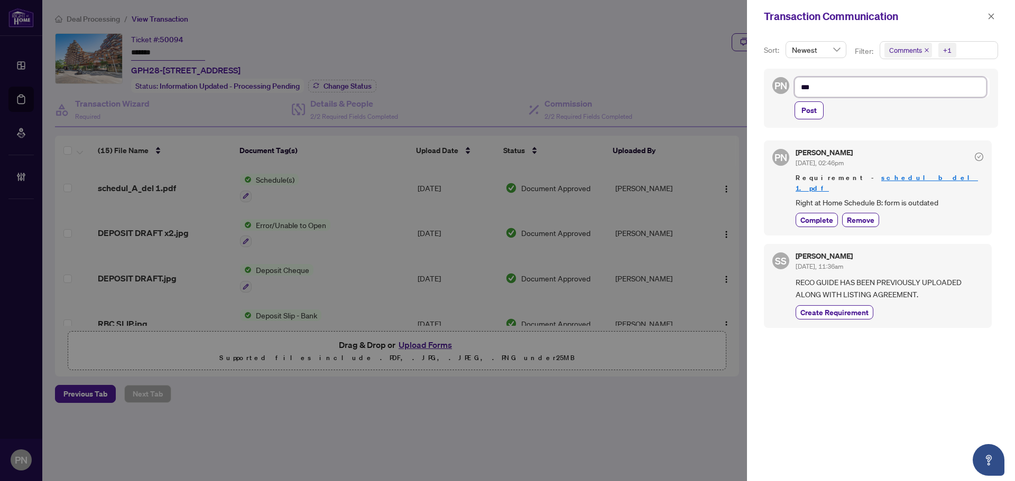
type textarea "****"
type textarea "*****"
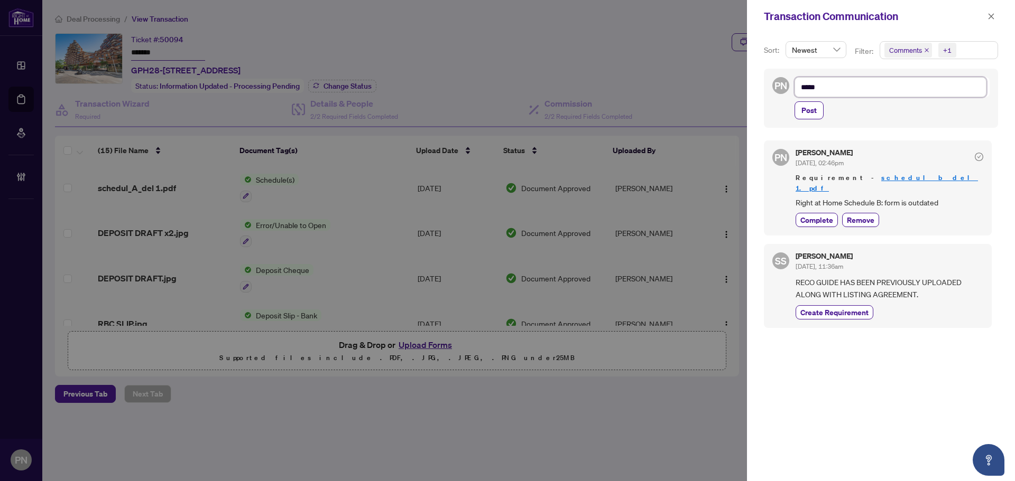
type textarea "*****"
type textarea "*******"
type textarea "********"
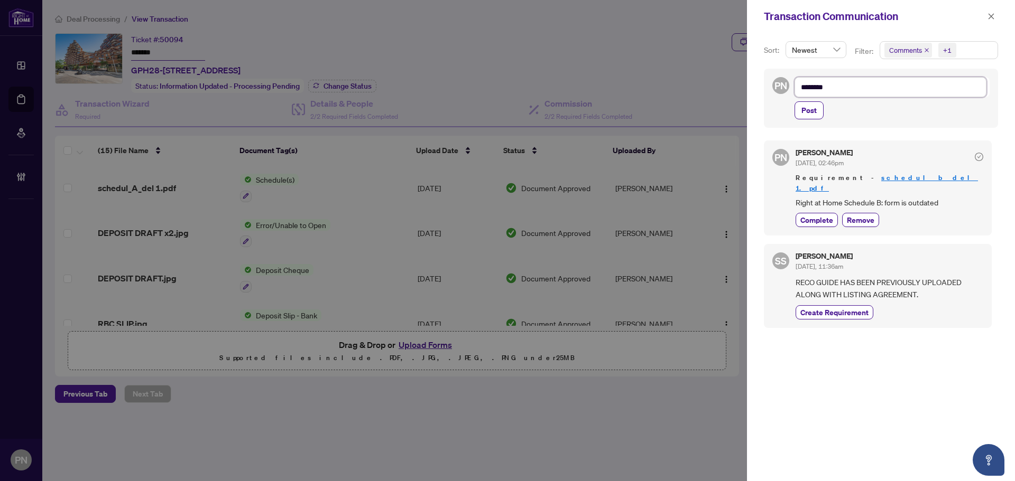
type textarea "*********"
type textarea "**********"
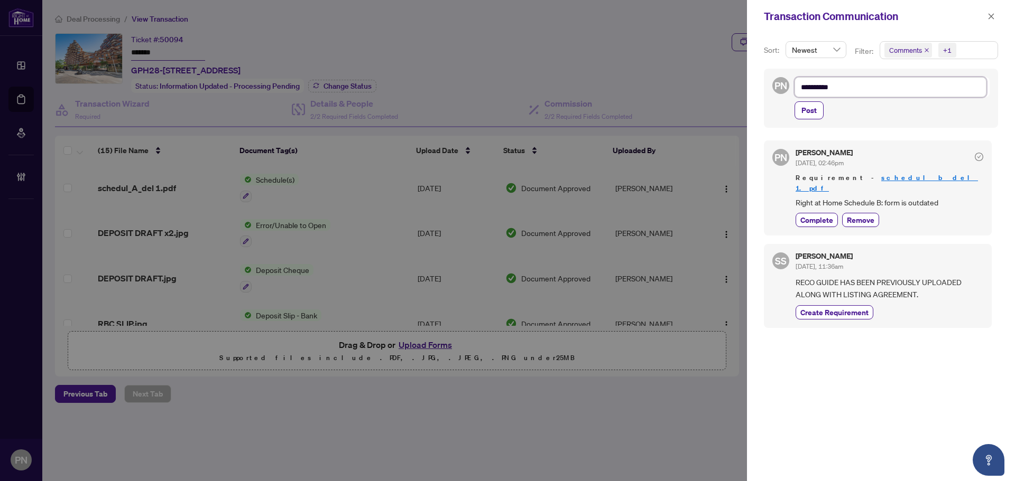
type textarea "**********"
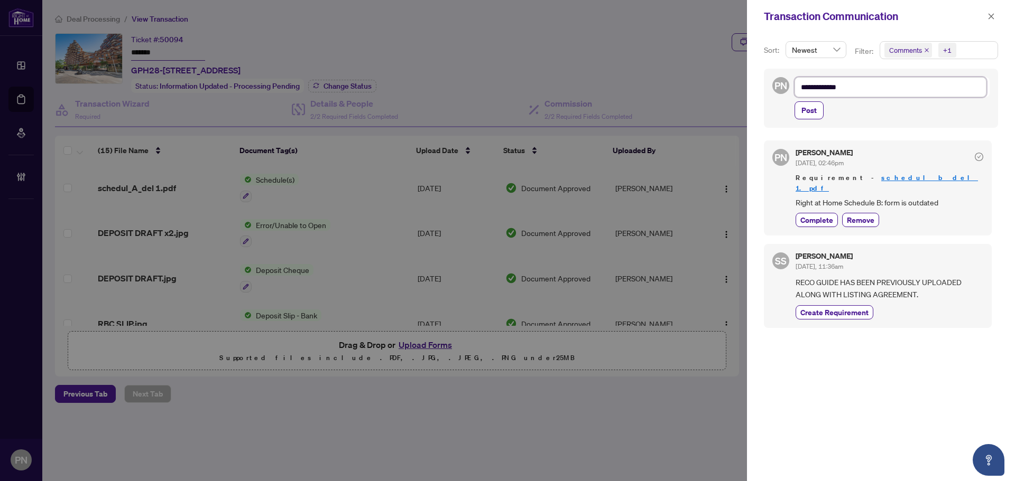
type textarea "**********"
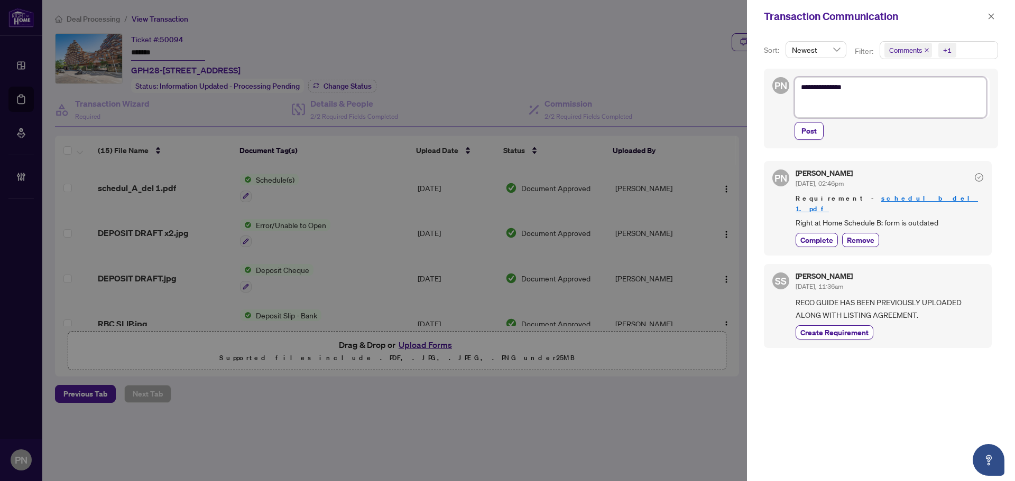
scroll to position [0, 0]
type textarea "**********"
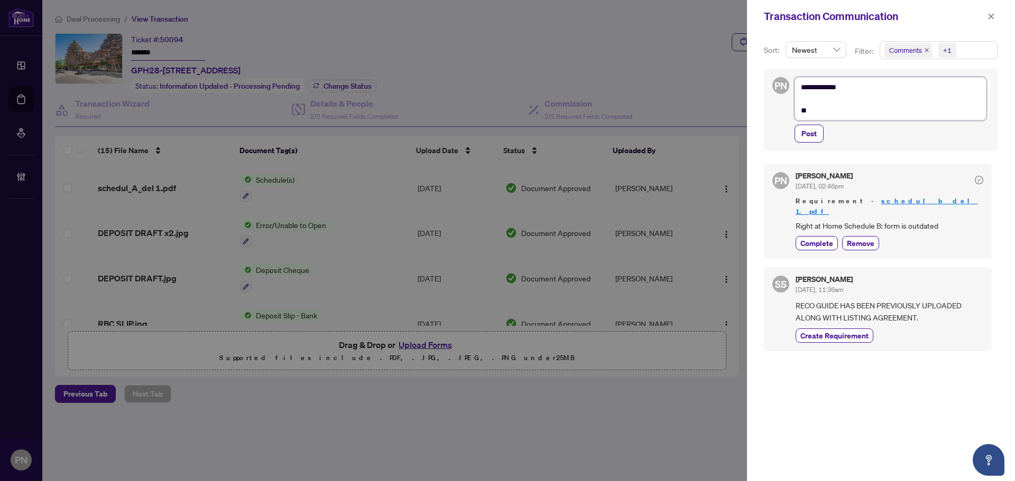
type textarea "**********"
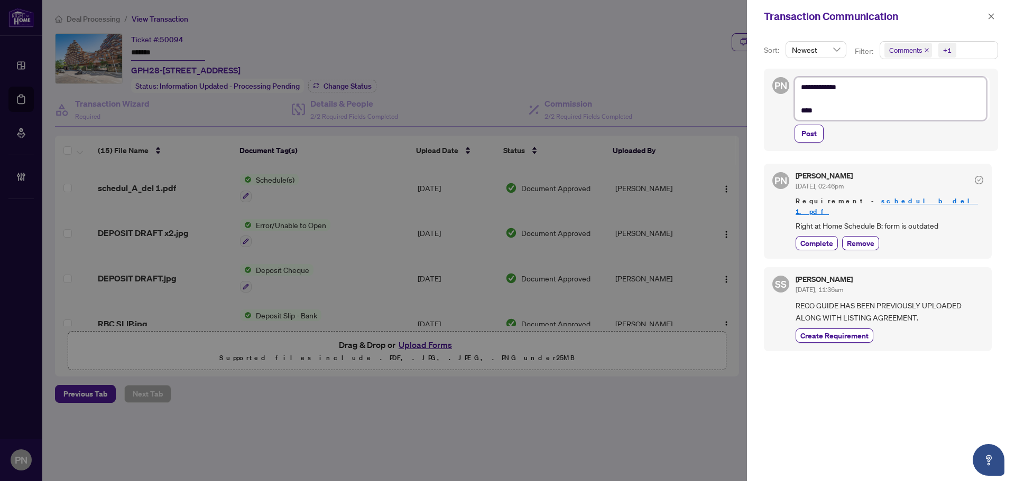
type textarea "**********"
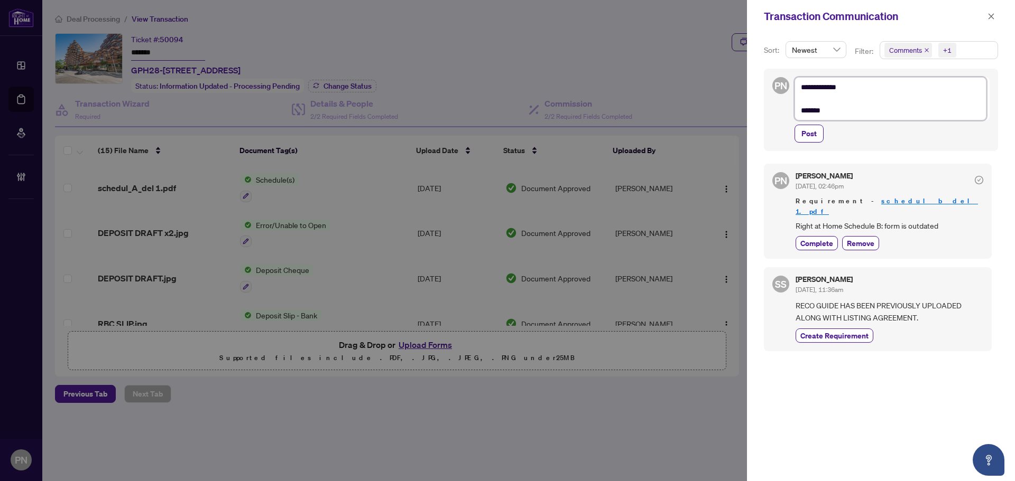
type textarea "**********"
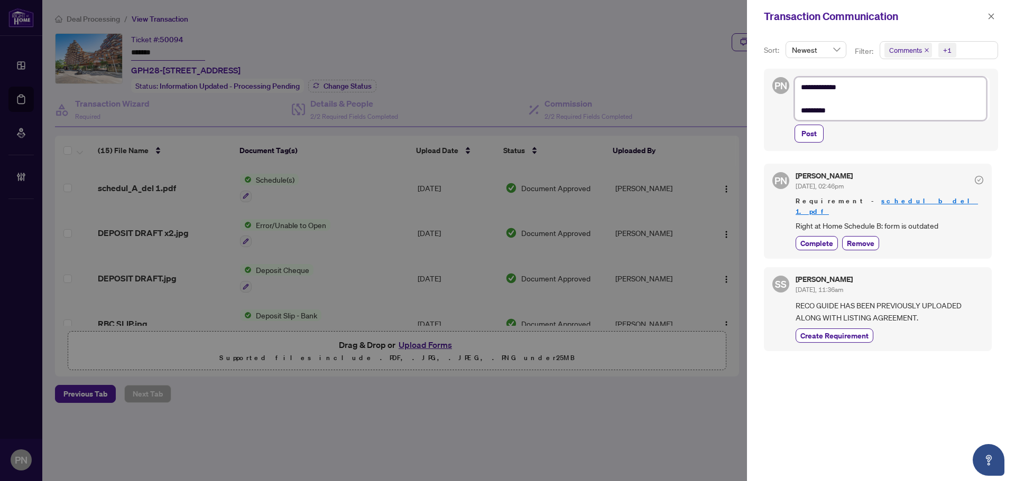
type textarea "**********"
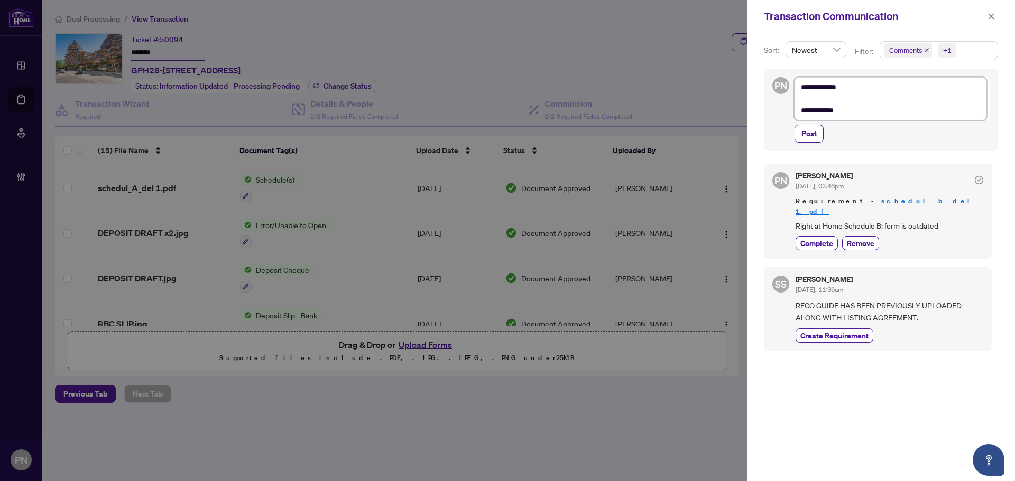
type textarea "**********"
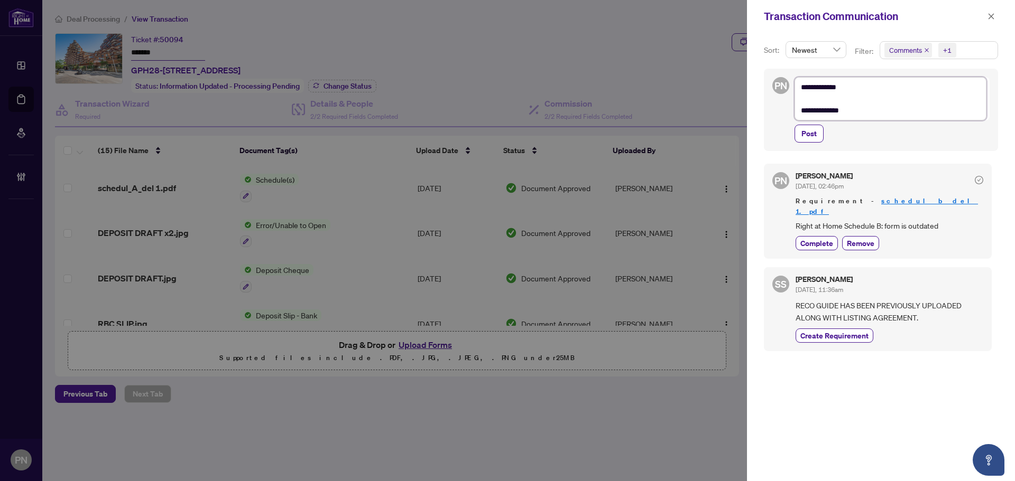
type textarea "**********"
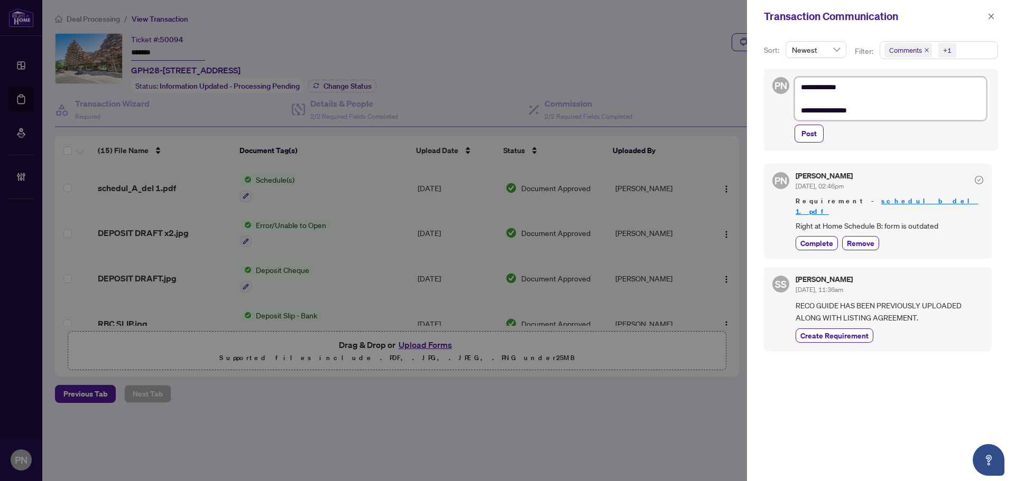
type textarea "**********"
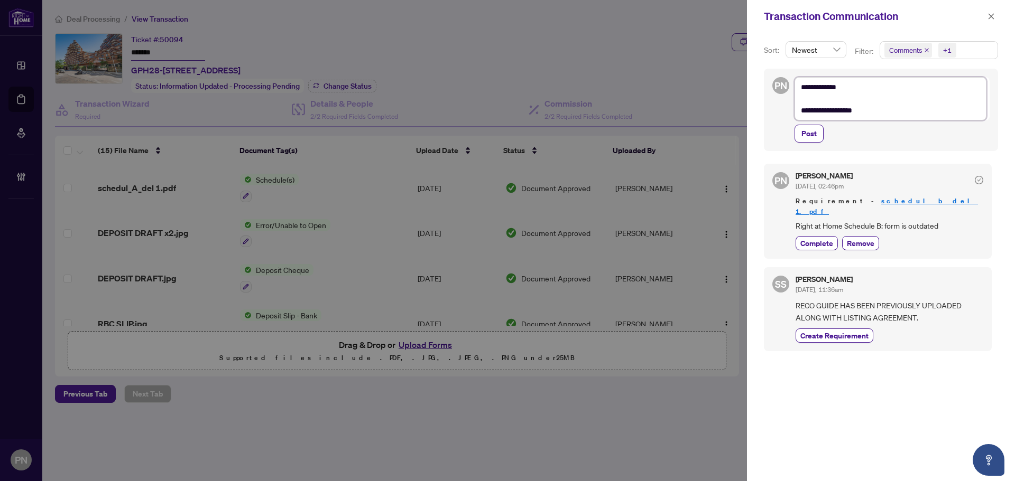
type textarea "**********"
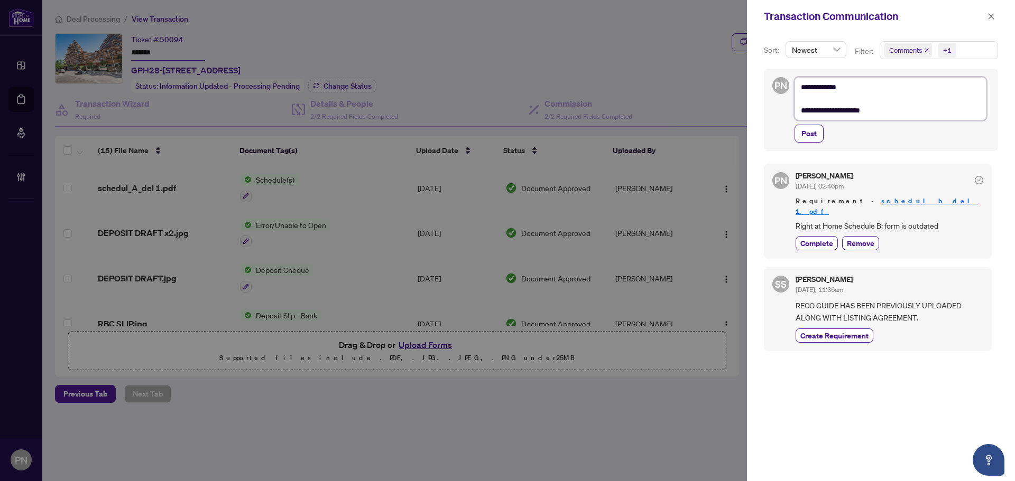
type textarea "**********"
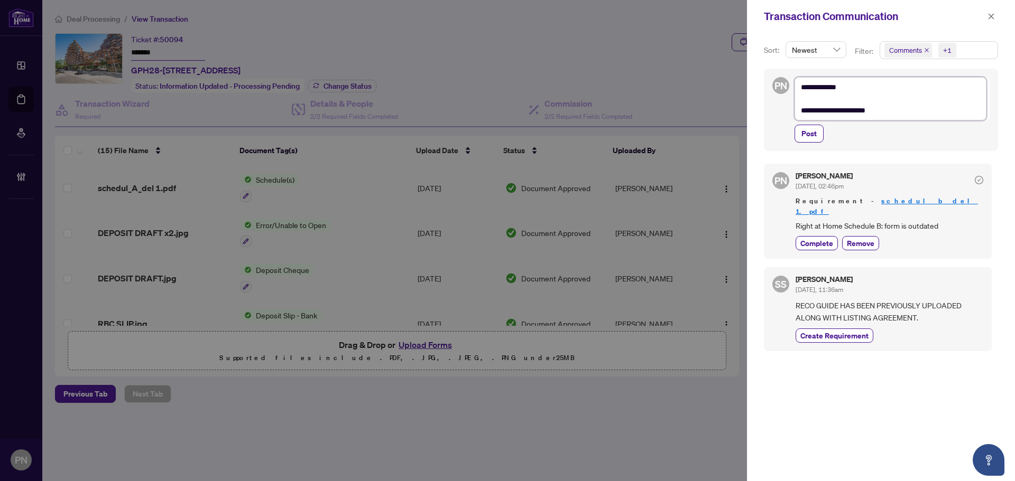
type textarea "**********"
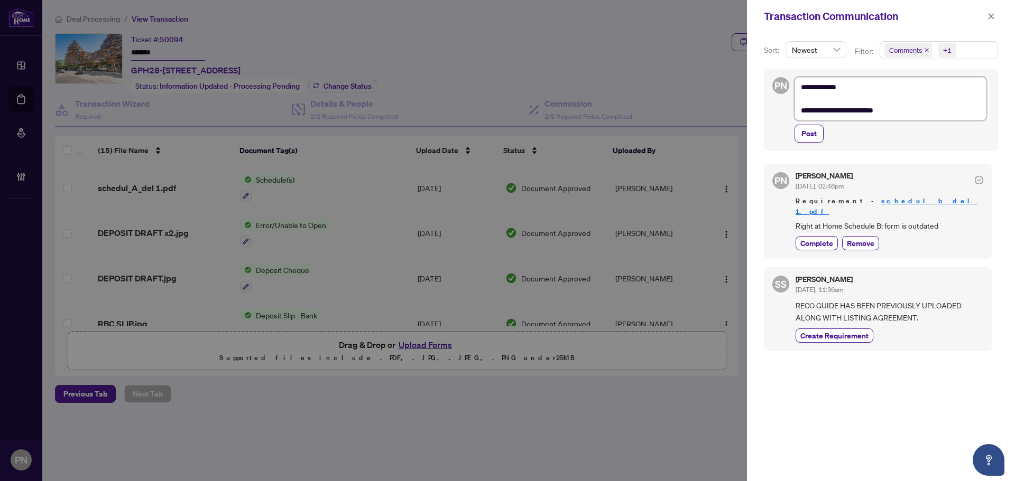
type textarea "**********"
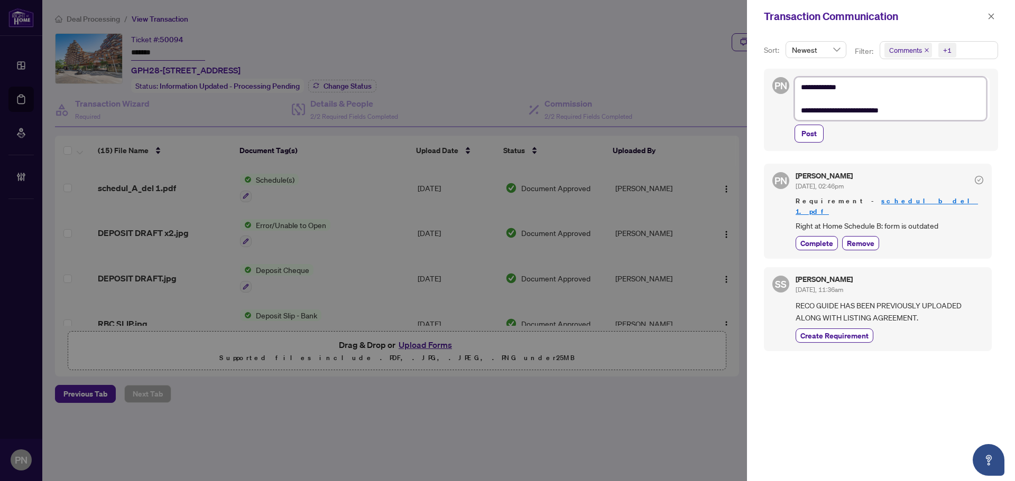
type textarea "**********"
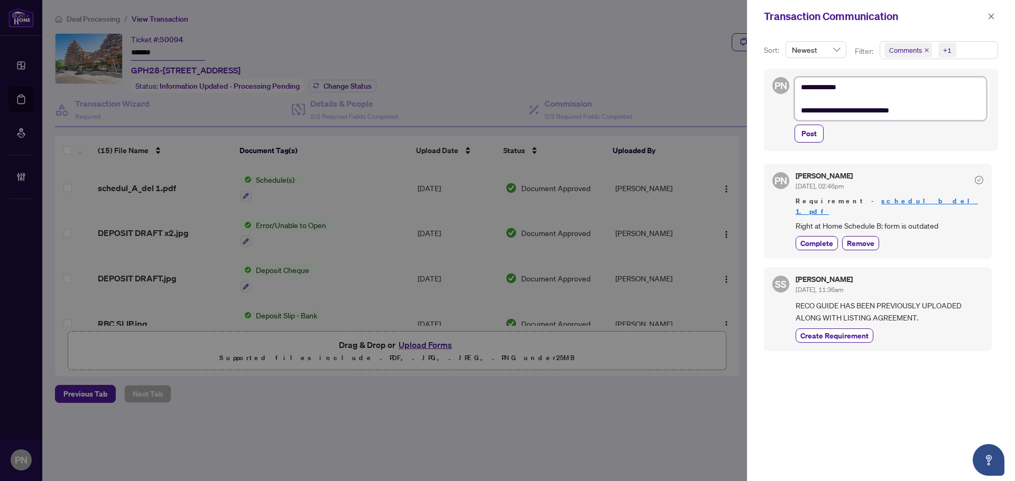
type textarea "**********"
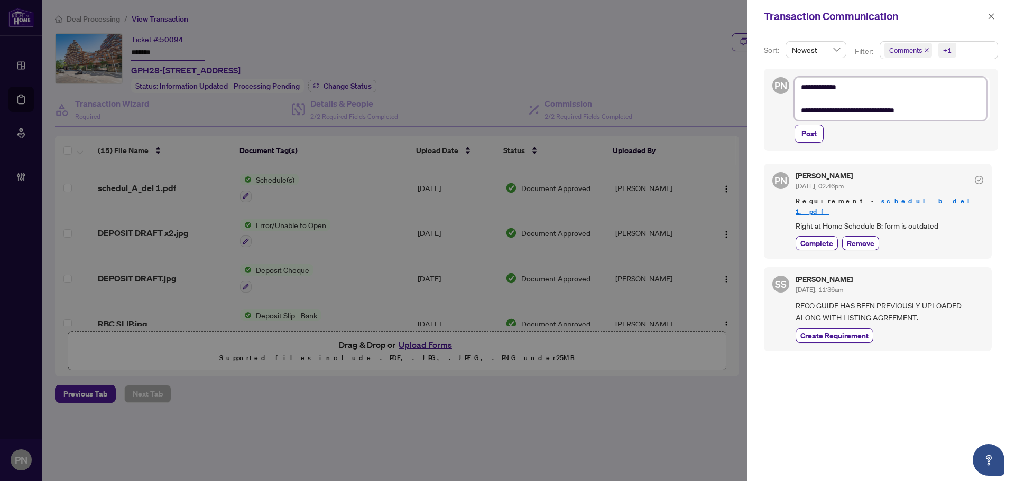
type textarea "**********"
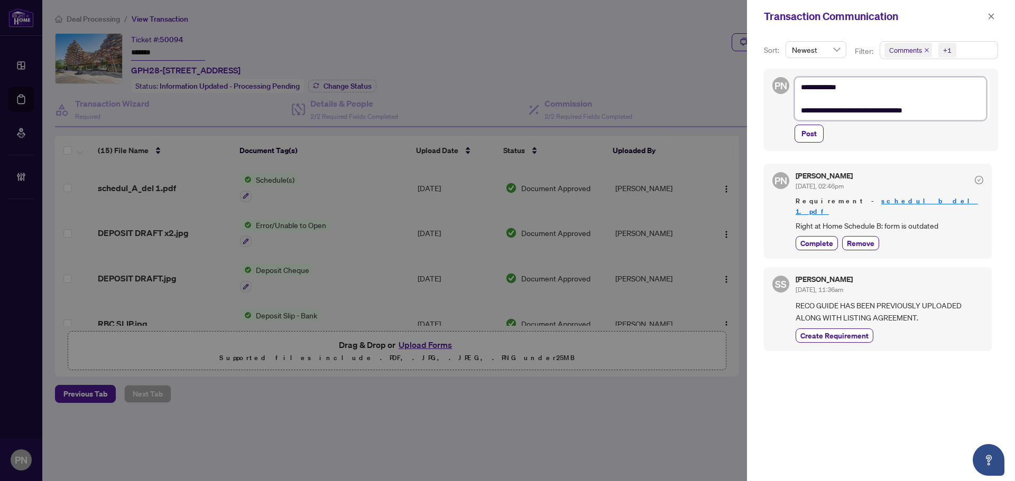
type textarea "**********"
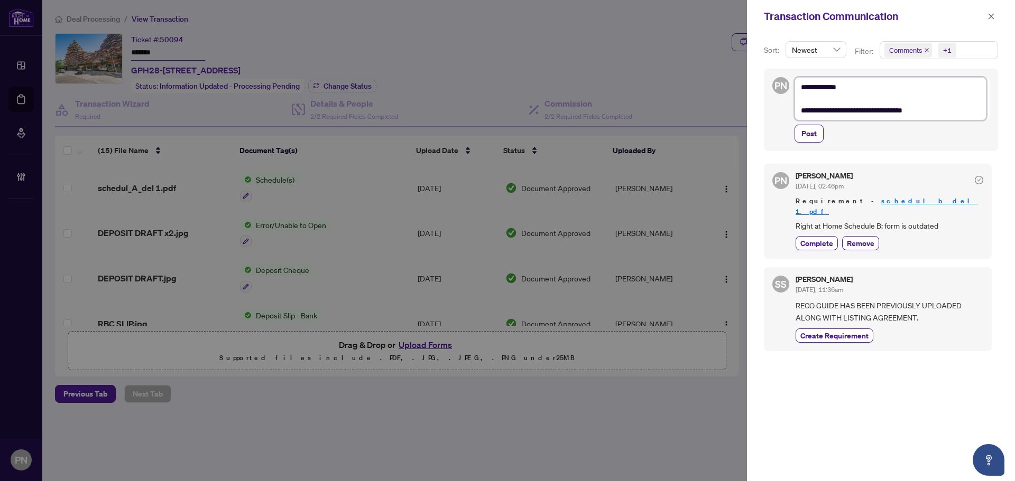
type textarea "**********"
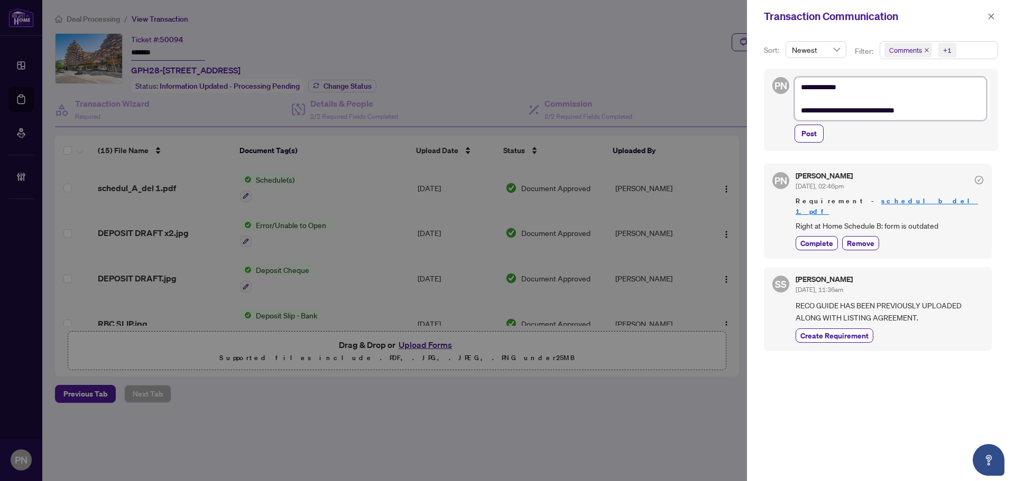
type textarea "**********"
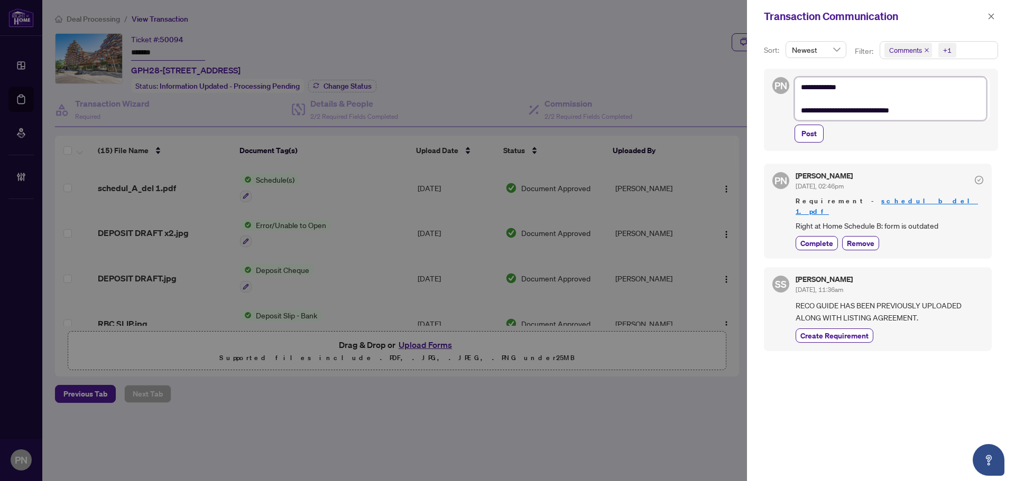
type textarea "**********"
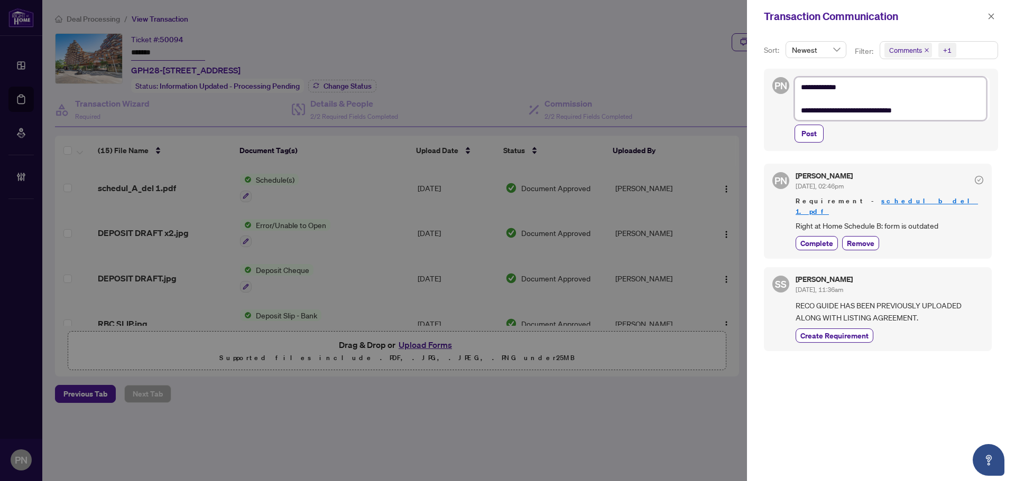
type textarea "**********"
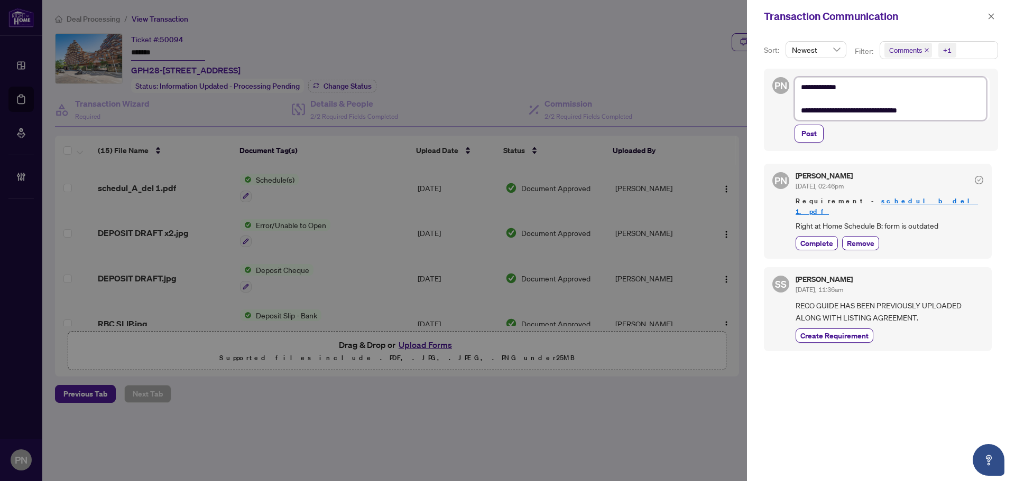
type textarea "**********"
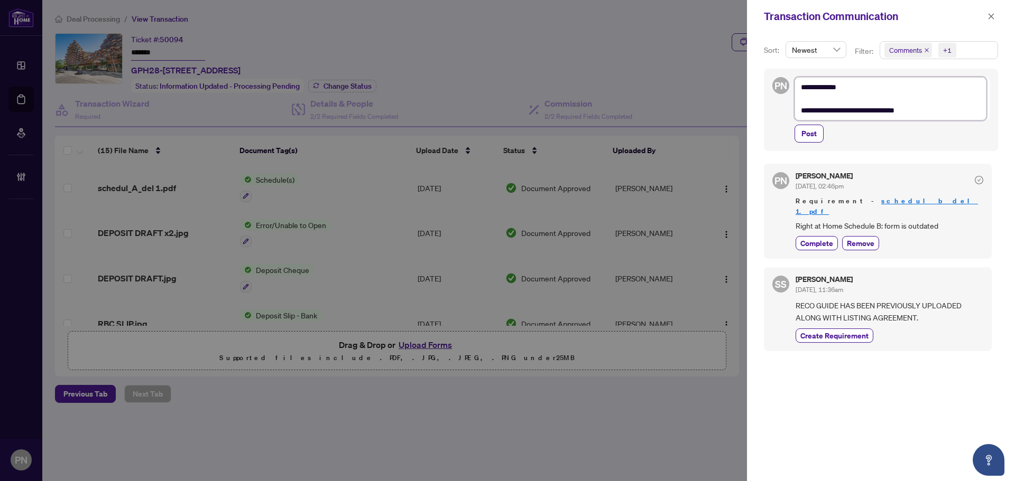
type textarea "**********"
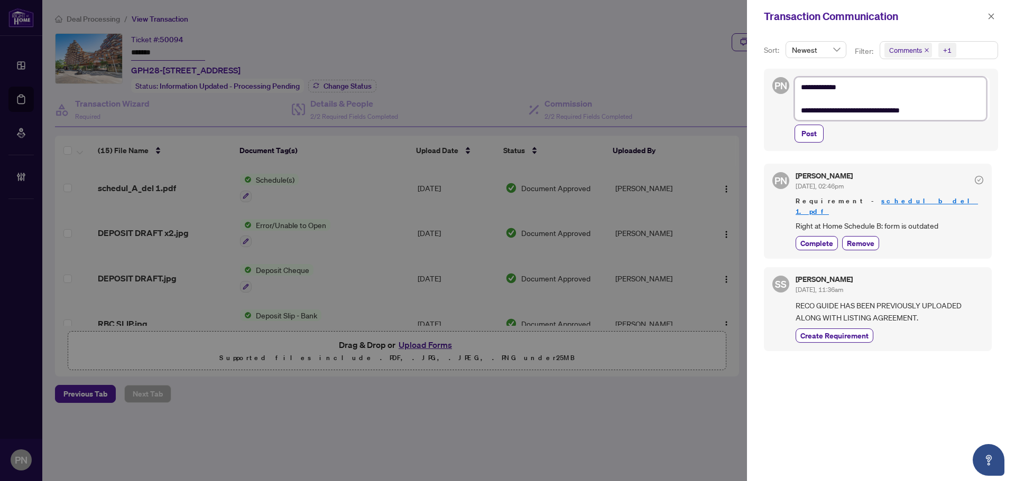
type textarea "**********"
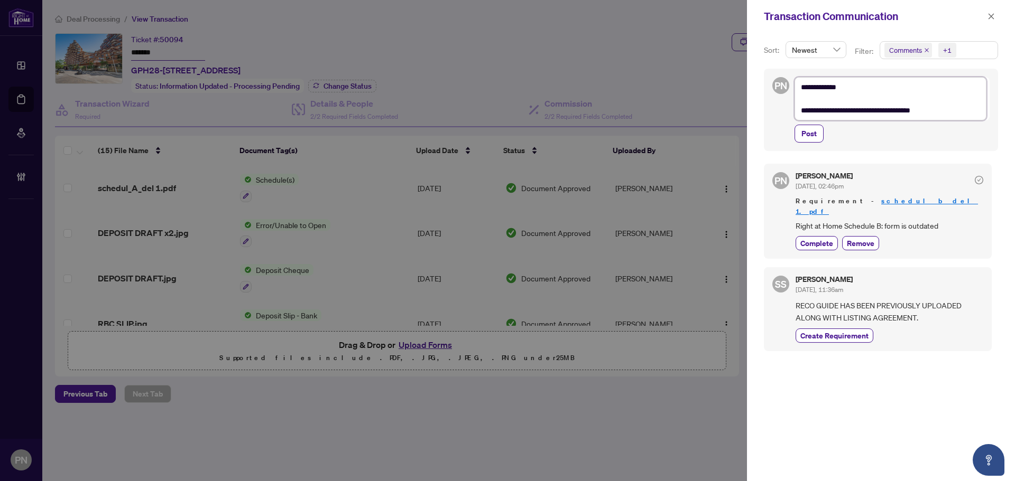
type textarea "**********"
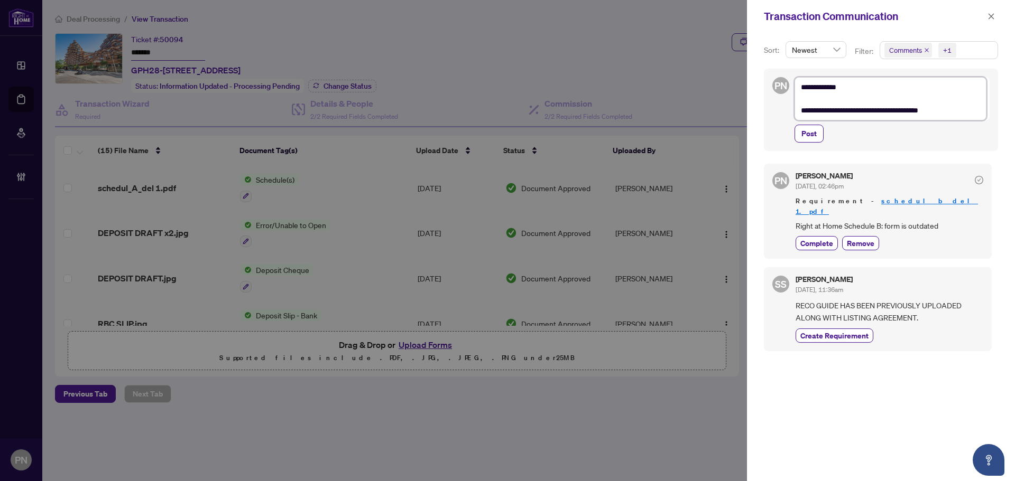
type textarea "**********"
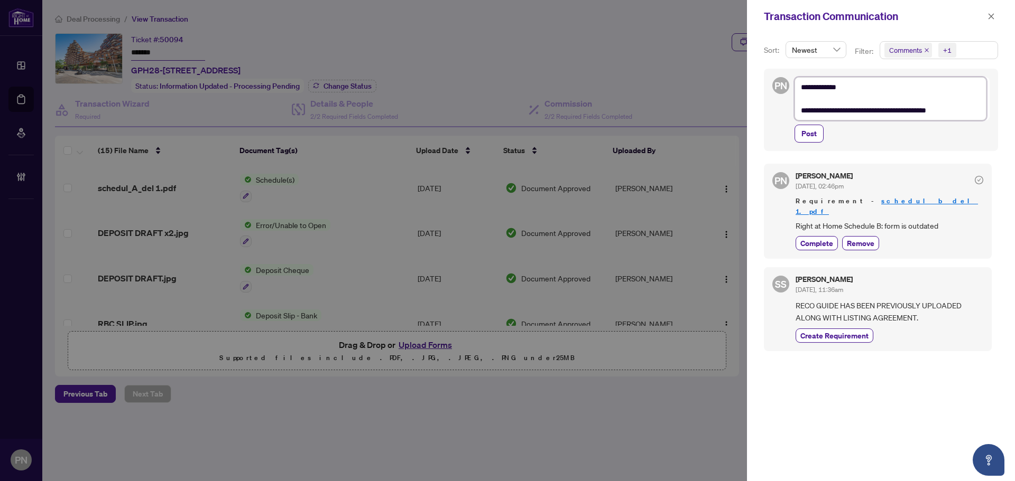
type textarea "**********"
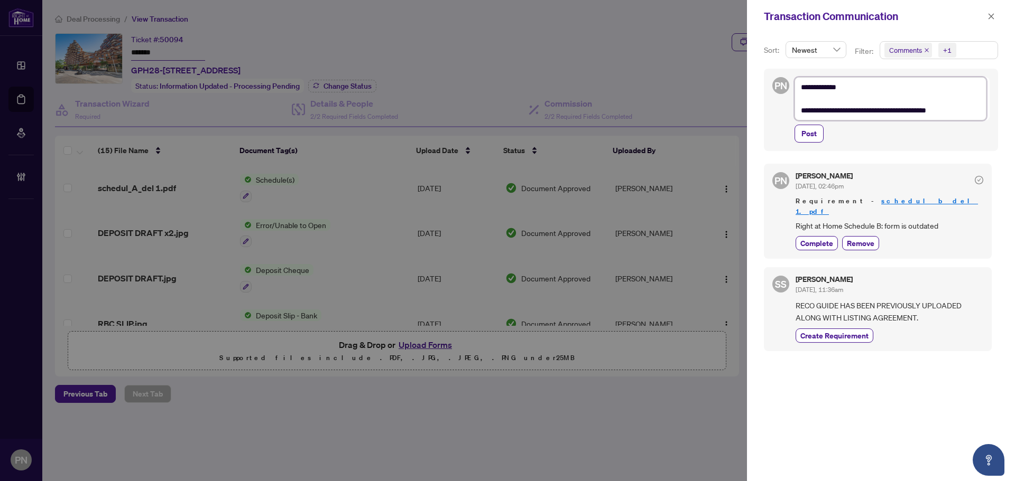
type textarea "**********"
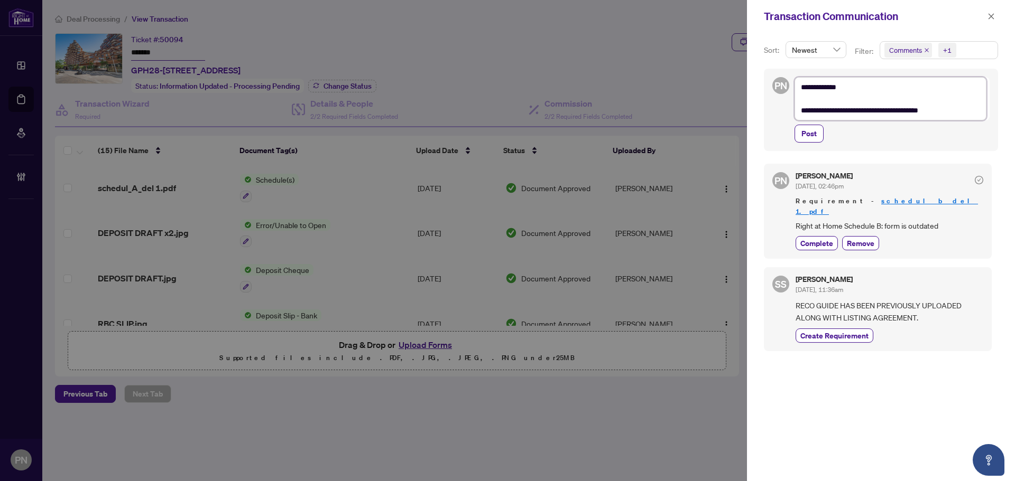
type textarea "**********"
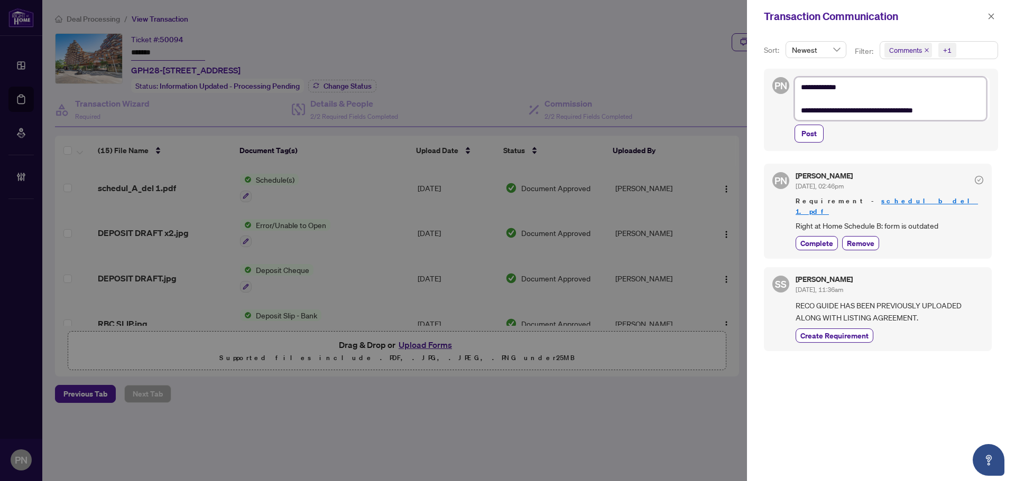
type textarea "**********"
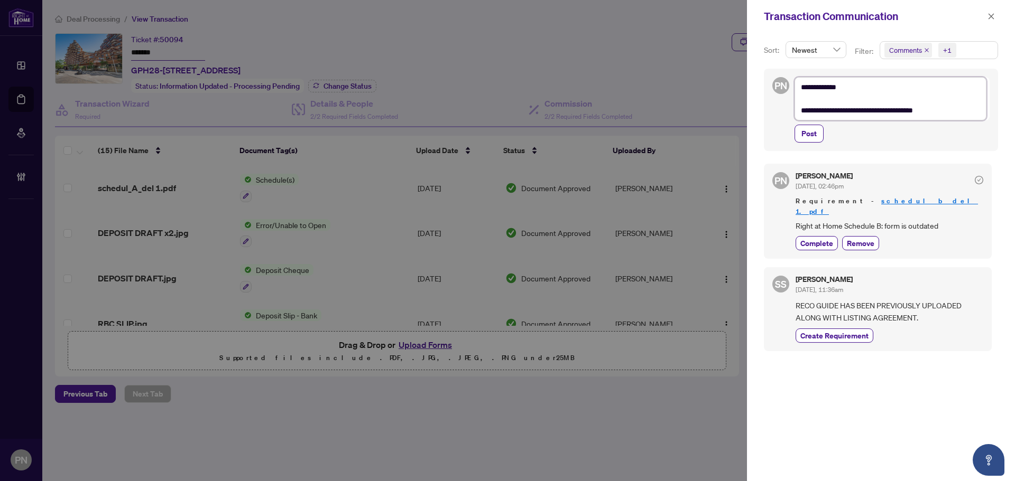
type textarea "**********"
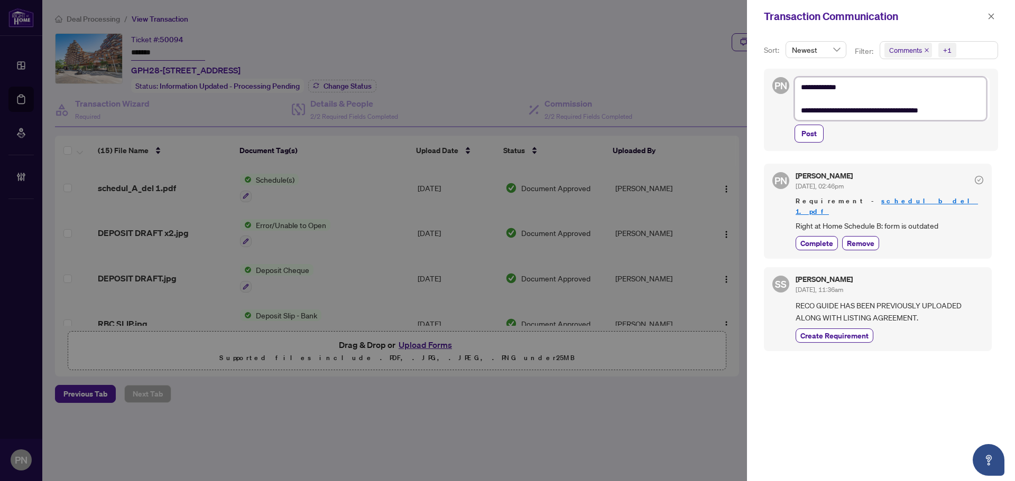
type textarea "**********"
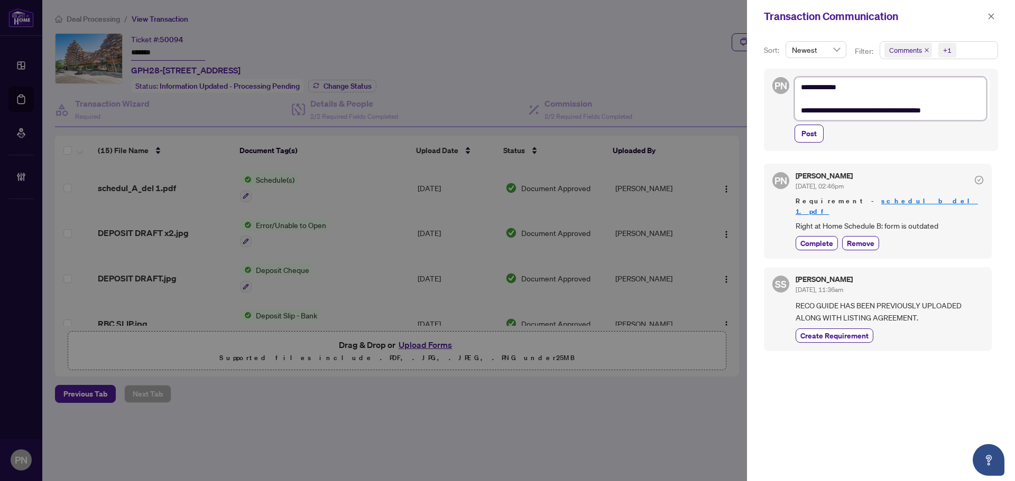
type textarea "**********"
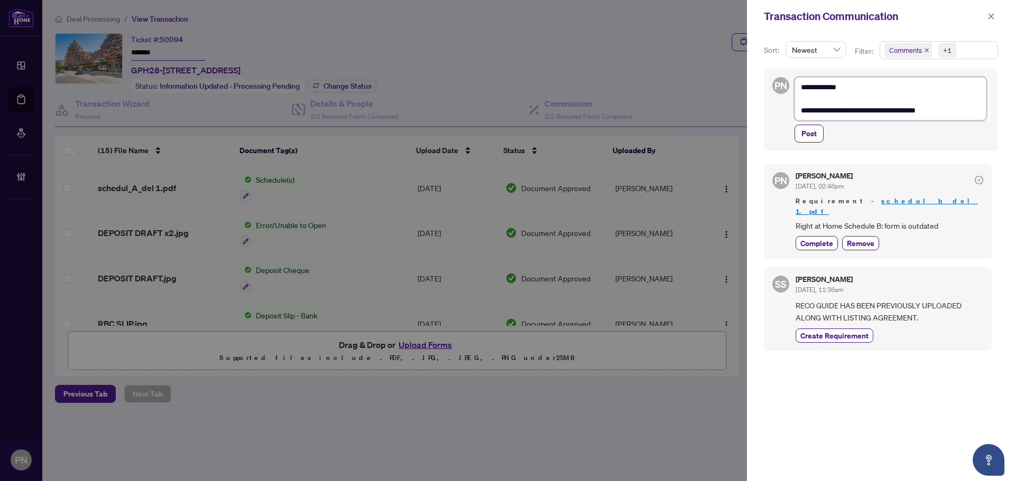
type textarea "**********"
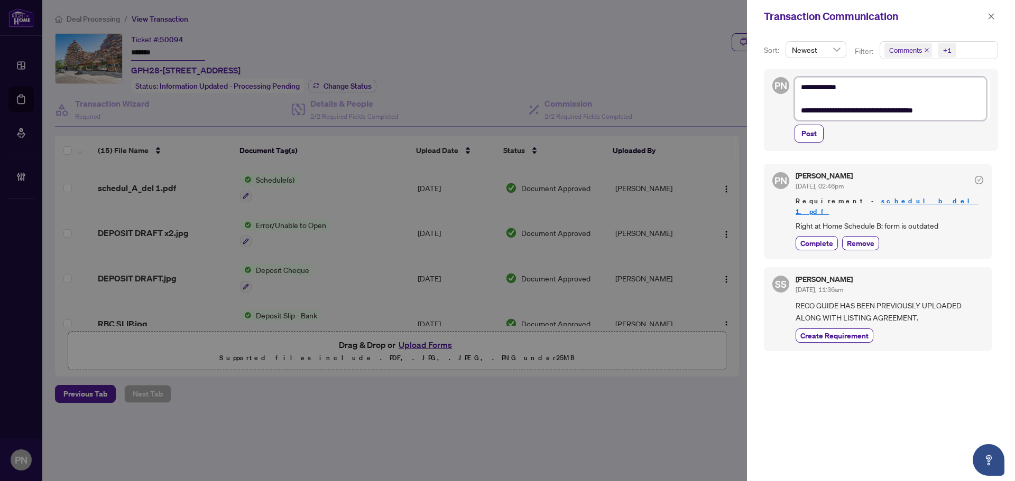
type textarea "**********"
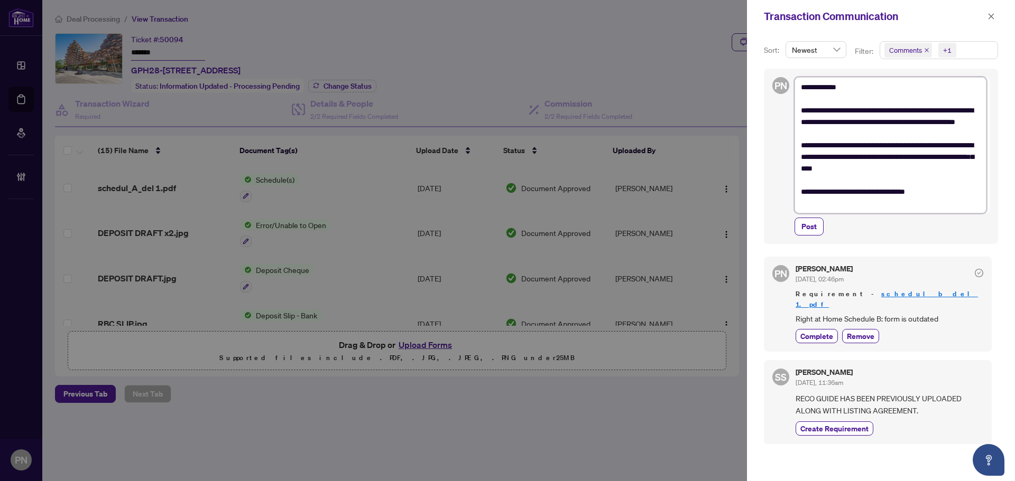
click at [935, 181] on textarea "**********" at bounding box center [890, 145] width 192 height 136
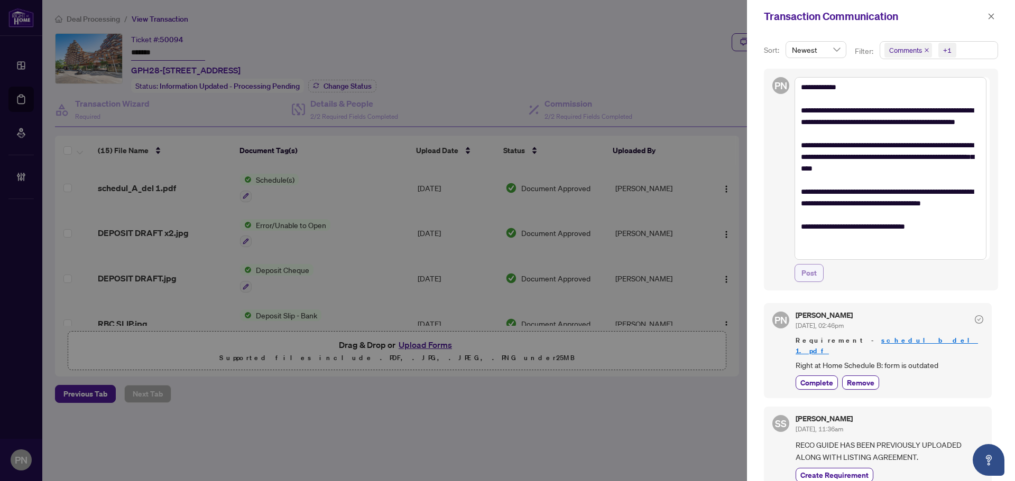
click at [811, 271] on span "Post" at bounding box center [808, 273] width 15 height 17
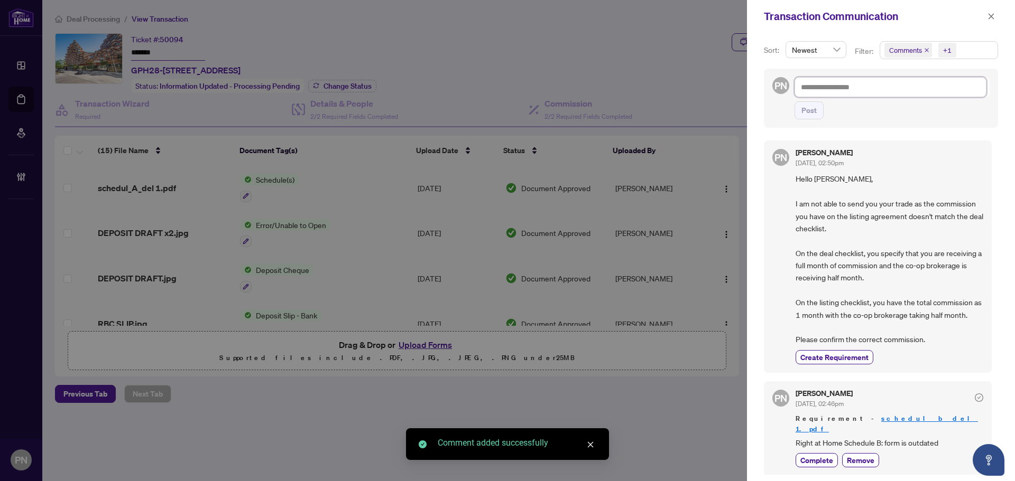
click at [920, 91] on textarea at bounding box center [890, 87] width 192 height 20
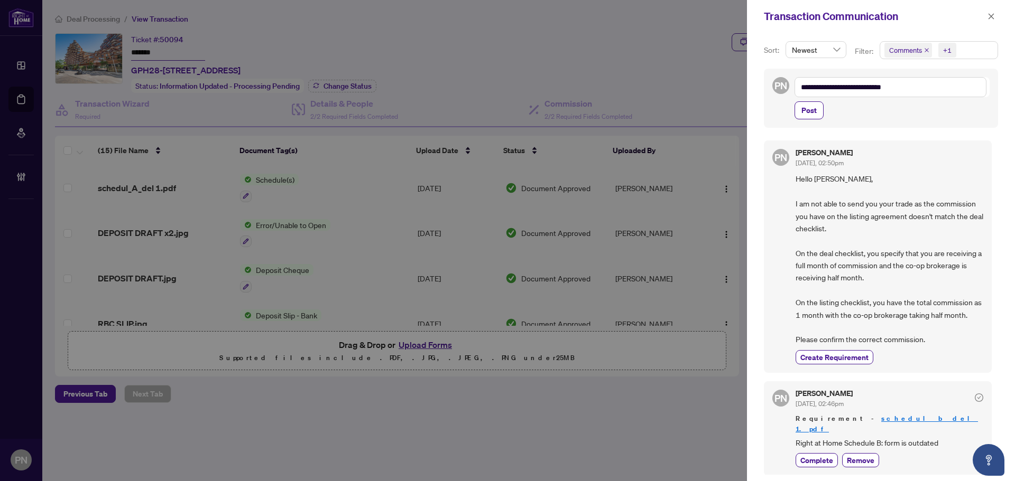
click at [815, 125] on div "**********" at bounding box center [881, 98] width 234 height 59
click at [811, 116] on span "Post" at bounding box center [808, 110] width 15 height 17
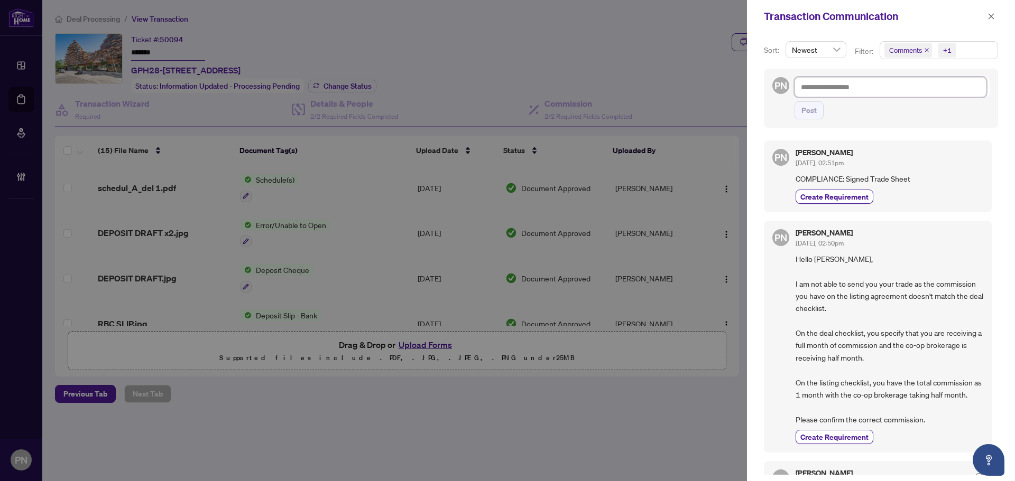
click at [908, 85] on textarea at bounding box center [890, 87] width 192 height 20
paste textarea "**********"
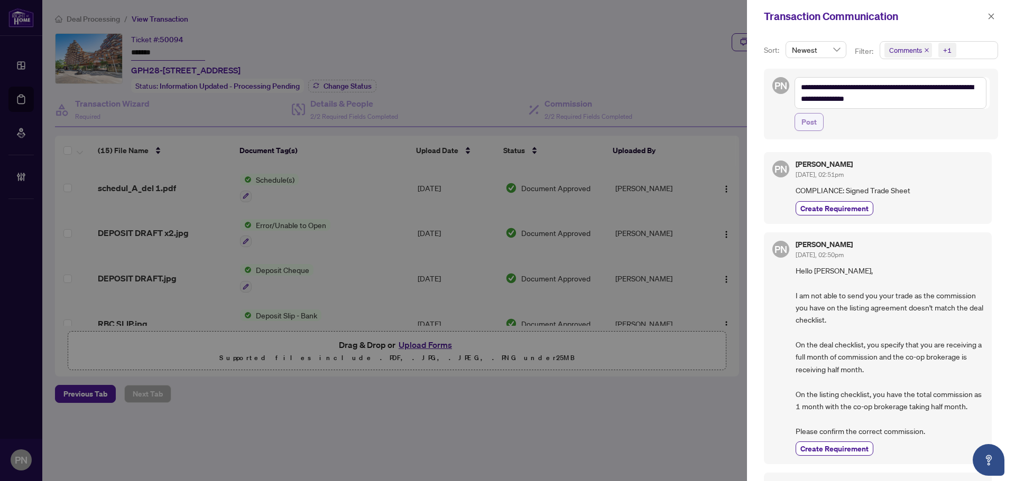
click at [816, 117] on span "Post" at bounding box center [808, 122] width 15 height 17
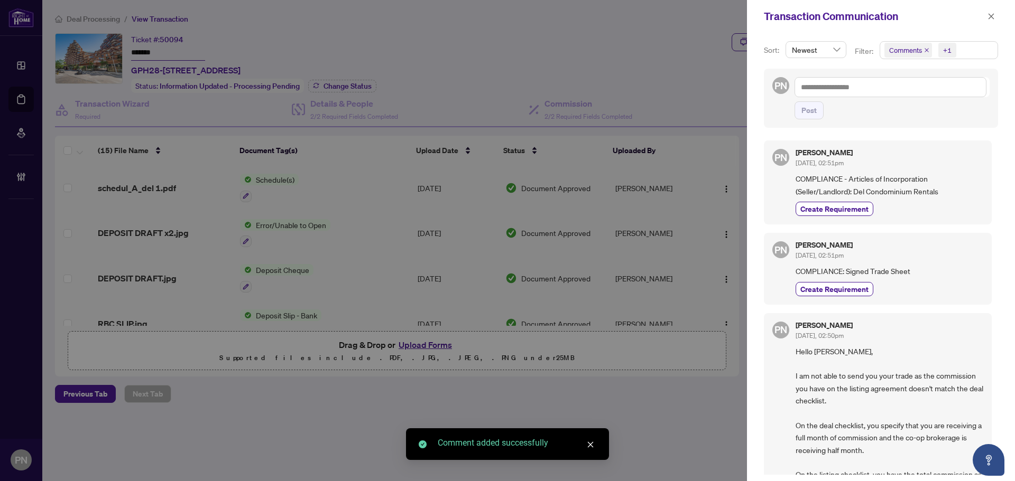
click at [844, 281] on div "Paula Nguyen Aug/25/2025, 02:51pm COMPLIANCE: Signed Trade Sheet Create Require…" at bounding box center [889, 269] width 188 height 54
click at [843, 284] on span "Create Requirement" at bounding box center [834, 289] width 68 height 11
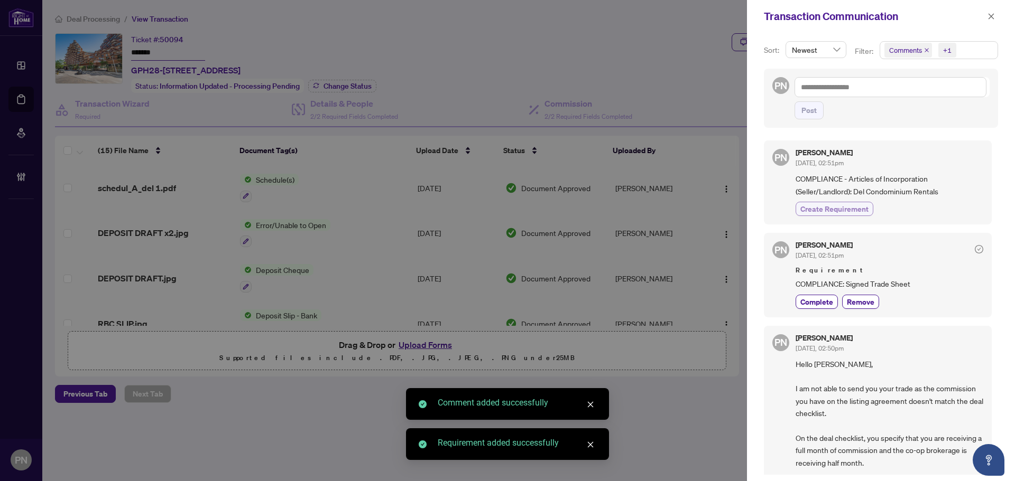
click at [840, 210] on span "Create Requirement" at bounding box center [834, 208] width 68 height 11
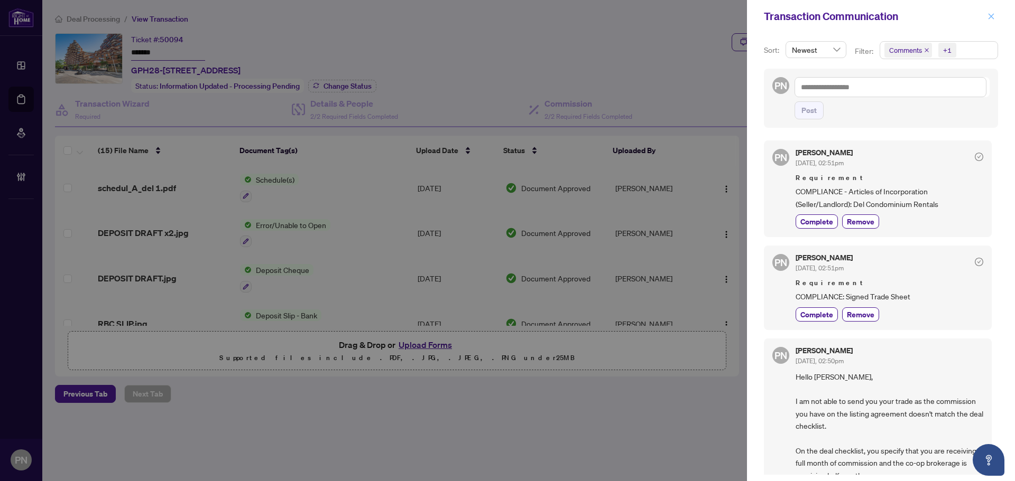
click at [988, 13] on icon "close" at bounding box center [990, 16] width 7 height 7
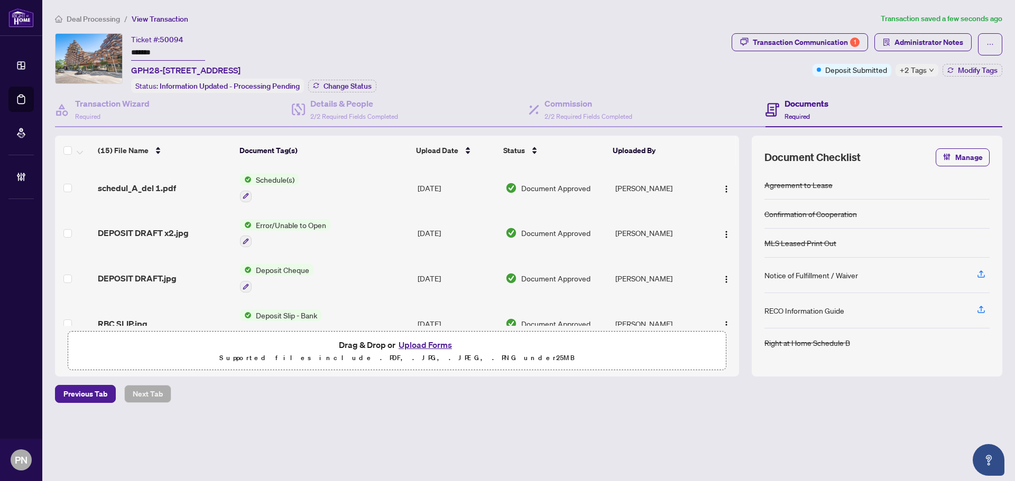
click at [972, 63] on div "Transaction Communication 1 Administrator Notes Deposit Submitted +2 Tags Modif…" at bounding box center [866, 54] width 271 height 43
click at [962, 67] on span "Modify Tags" at bounding box center [978, 70] width 40 height 7
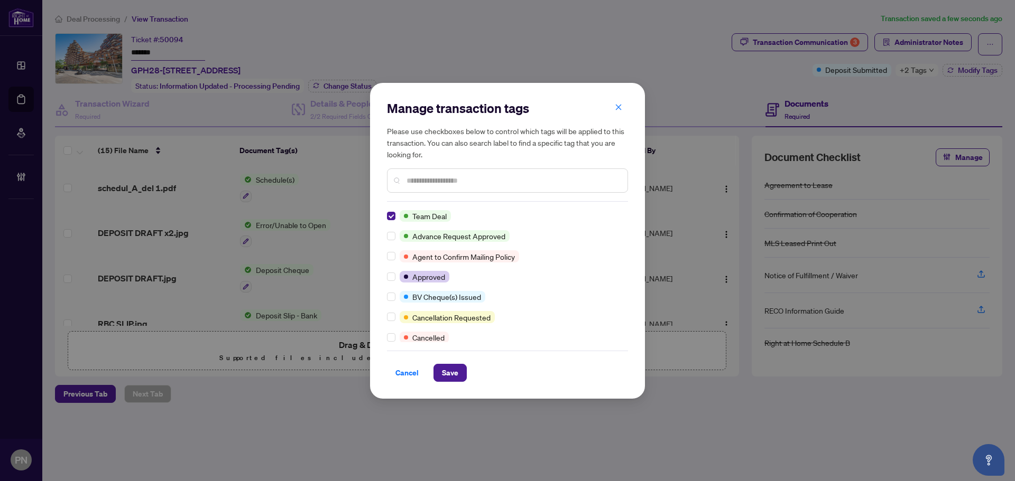
click at [449, 190] on div at bounding box center [507, 181] width 241 height 24
click at [460, 182] on input "text" at bounding box center [512, 181] width 212 height 12
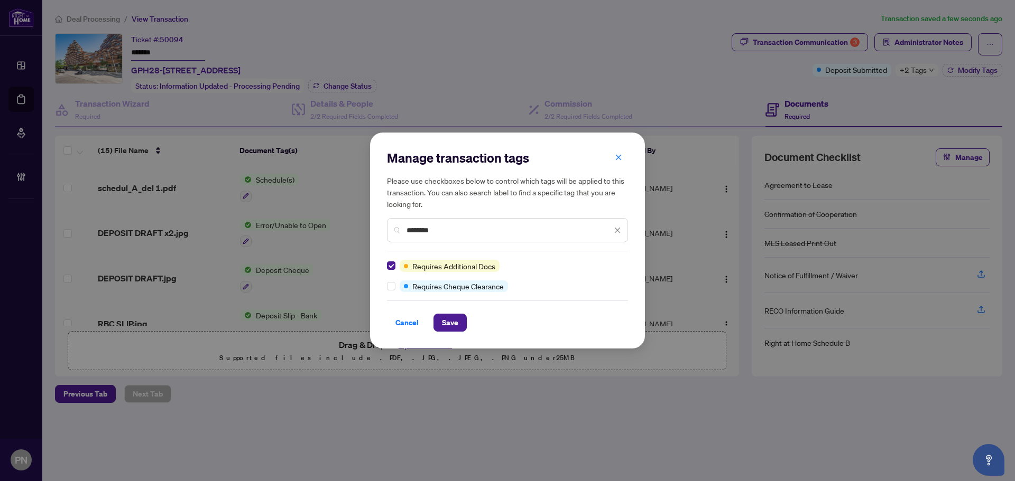
drag, startPoint x: 439, startPoint y: 228, endPoint x: 149, endPoint y: 208, distance: 290.9
click at [142, 211] on div "Manage transaction tags Please use checkboxes below to control which tags will …" at bounding box center [507, 240] width 1015 height 481
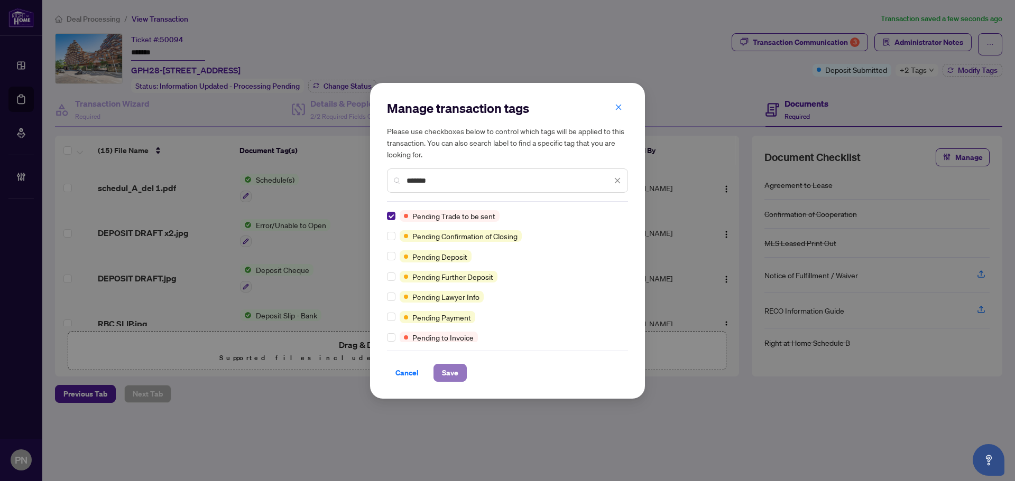
click at [458, 375] on span "Save" at bounding box center [450, 373] width 16 height 17
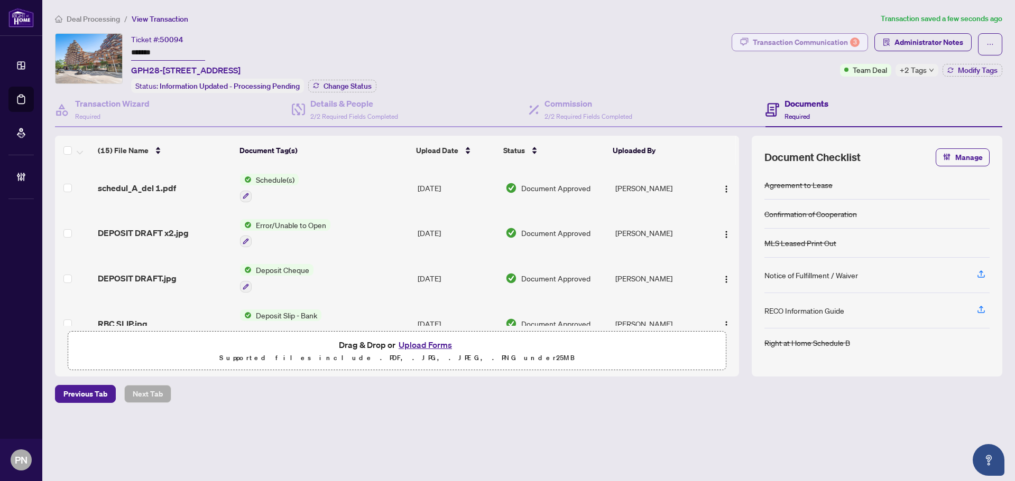
click at [818, 43] on div "Transaction Communication 3" at bounding box center [806, 42] width 107 height 17
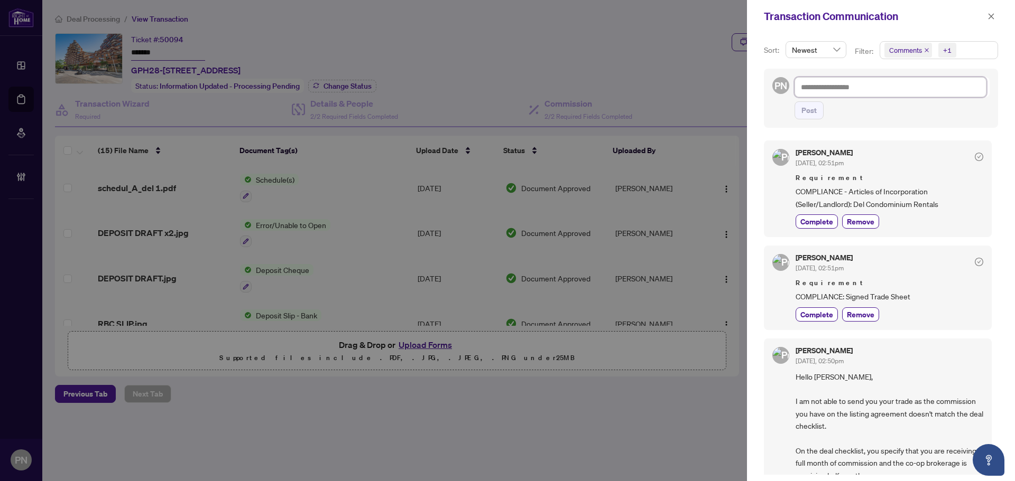
click at [883, 87] on textarea at bounding box center [890, 87] width 192 height 20
paste textarea "**********"
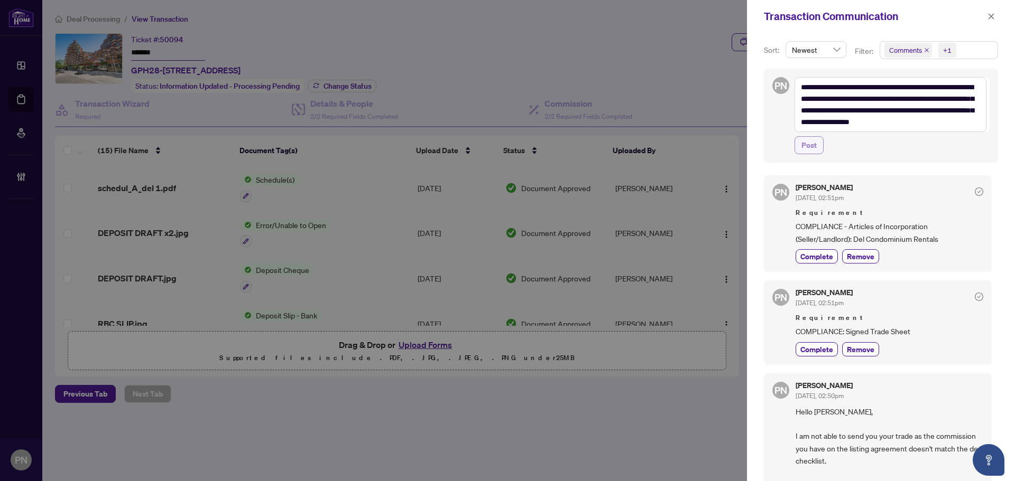
click at [812, 147] on span "Post" at bounding box center [808, 145] width 15 height 17
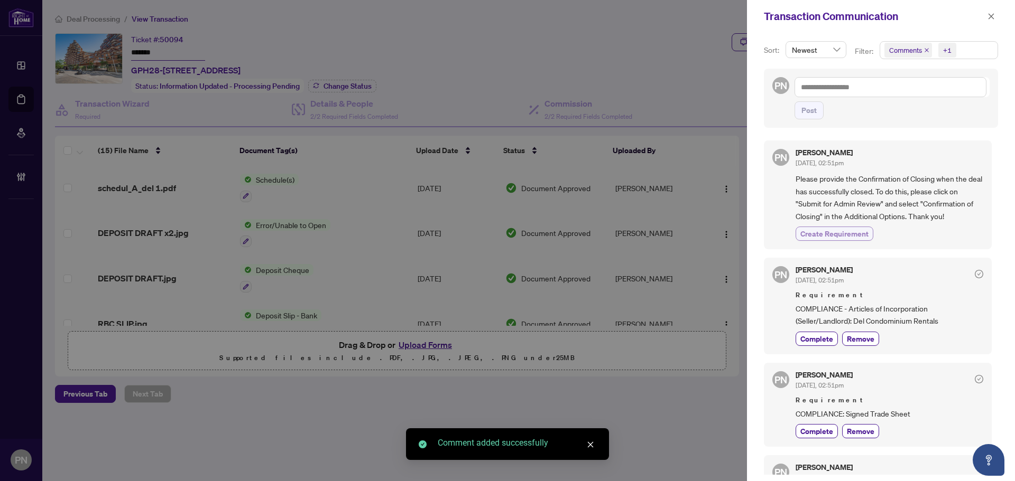
click at [853, 229] on span "Create Requirement" at bounding box center [834, 233] width 68 height 11
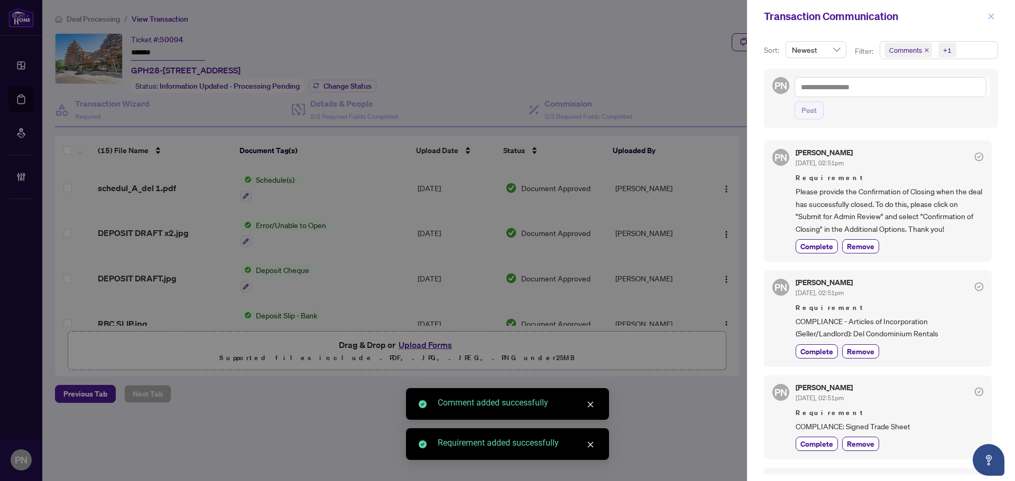
click at [991, 9] on span "button" at bounding box center [990, 16] width 7 height 17
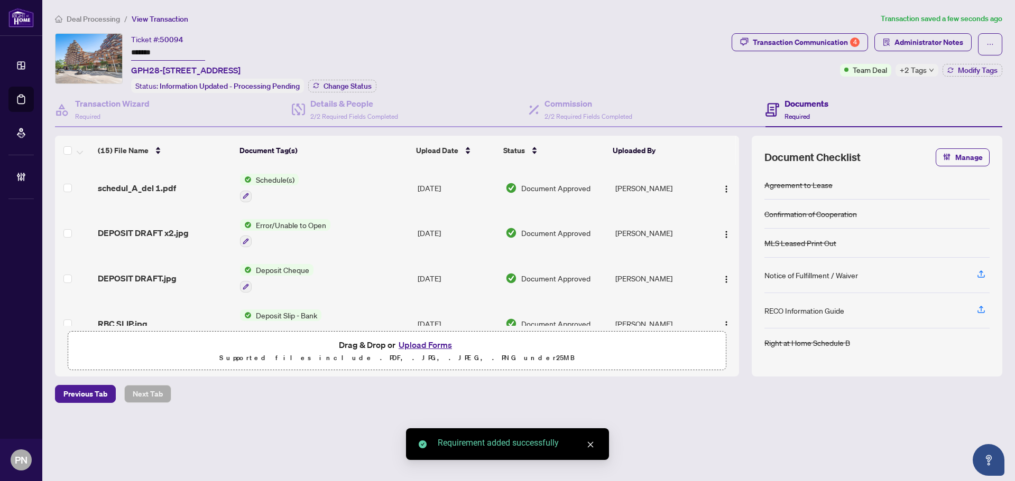
click at [969, 149] on span "Manage" at bounding box center [968, 157] width 27 height 17
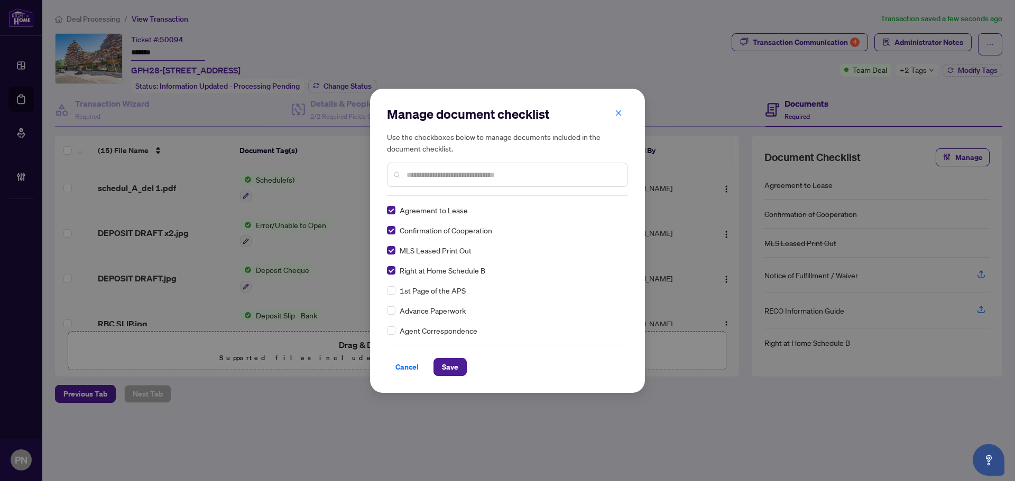
click at [477, 175] on input "text" at bounding box center [512, 175] width 212 height 12
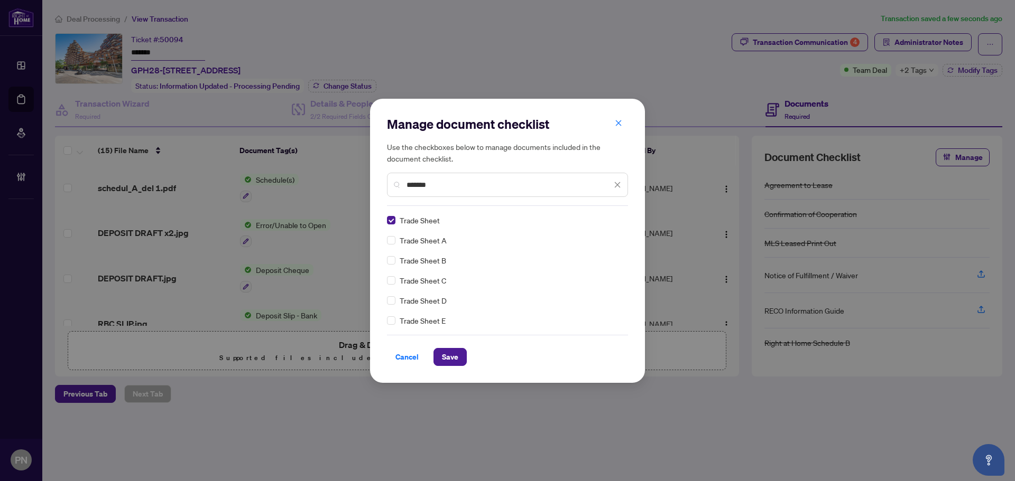
drag, startPoint x: 460, startPoint y: 183, endPoint x: 265, endPoint y: 189, distance: 195.1
click at [274, 190] on div "Manage document checklist Use the checkboxes below to manage documents included…" at bounding box center [507, 240] width 1015 height 481
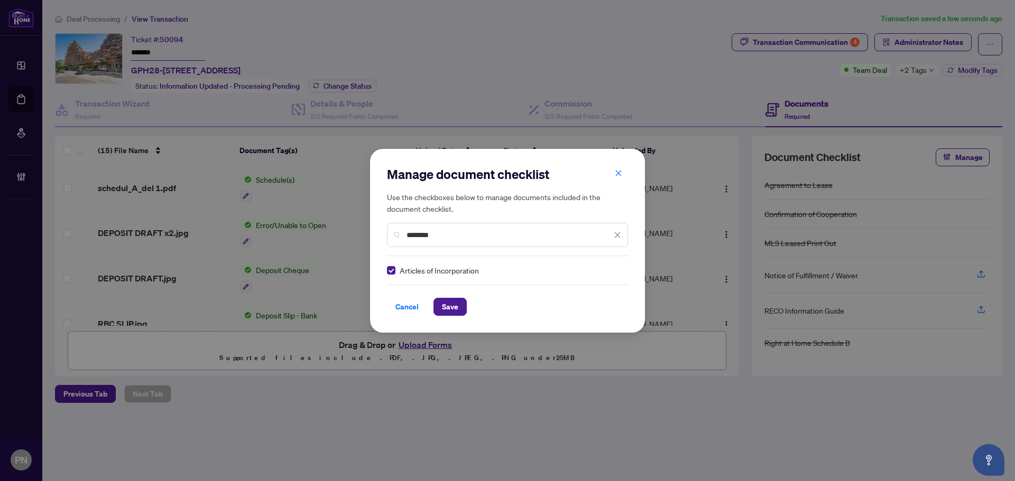
drag, startPoint x: 450, startPoint y: 238, endPoint x: 208, endPoint y: 215, distance: 243.1
click at [208, 215] on div "Manage document checklist Use the checkboxes below to manage documents included…" at bounding box center [507, 240] width 1015 height 481
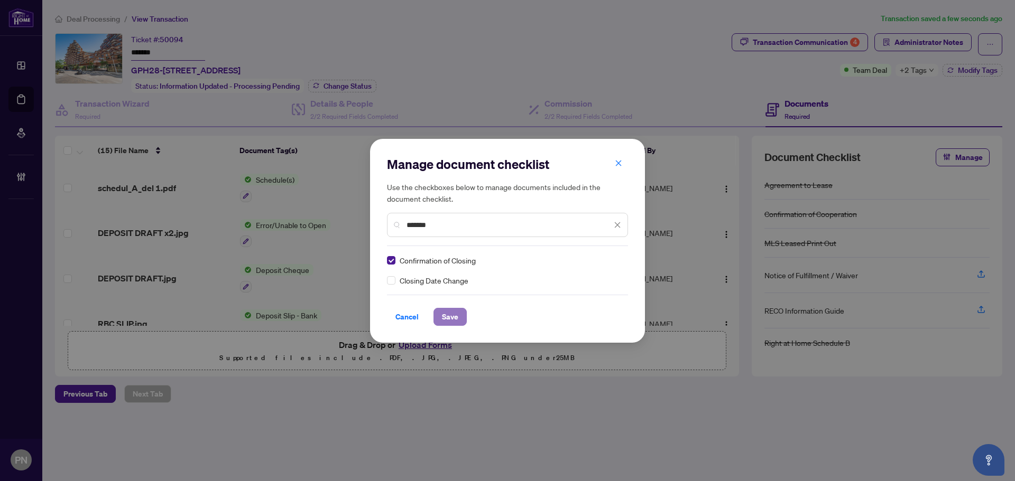
click at [454, 318] on span "Save" at bounding box center [450, 317] width 16 height 17
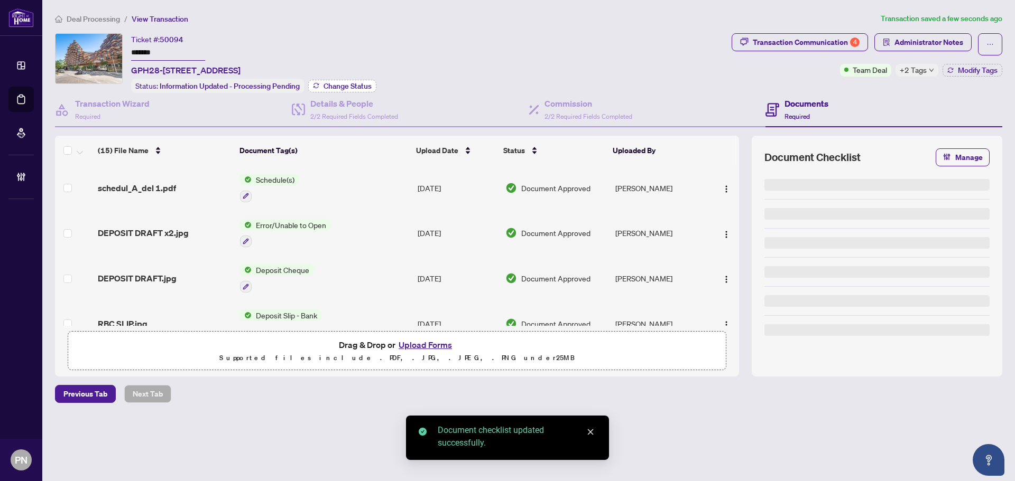
click at [356, 86] on span "Change Status" at bounding box center [347, 85] width 48 height 7
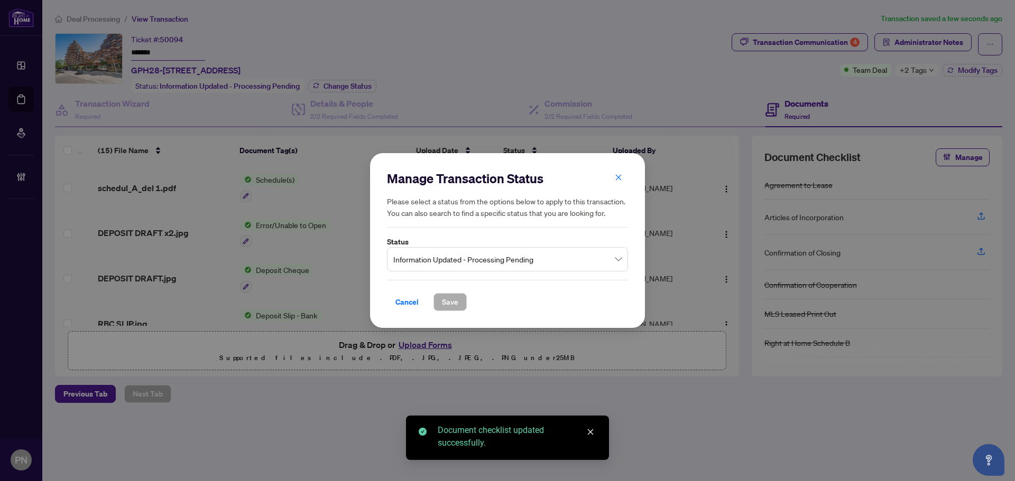
click at [467, 255] on span "Information Updated - Processing Pending" at bounding box center [507, 259] width 228 height 20
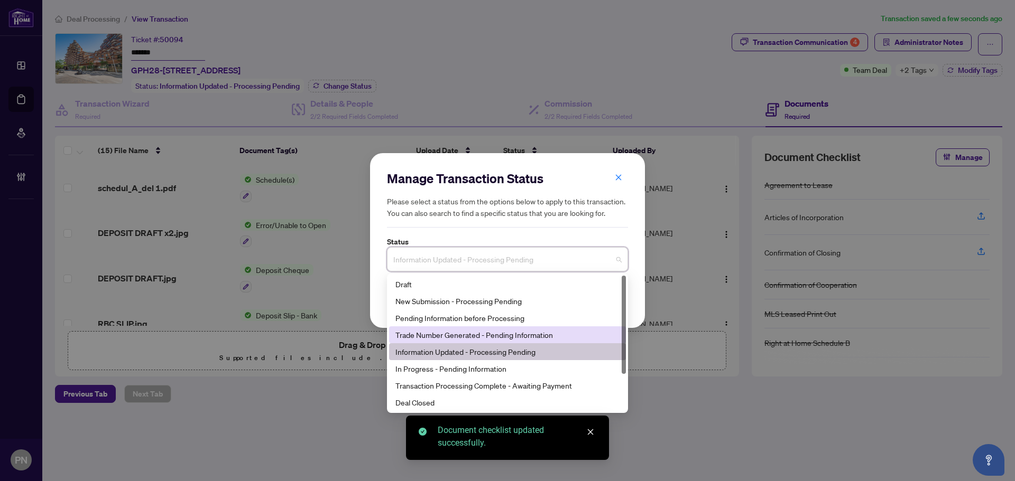
click at [461, 334] on div "Trade Number Generated - Pending Information" at bounding box center [507, 335] width 224 height 12
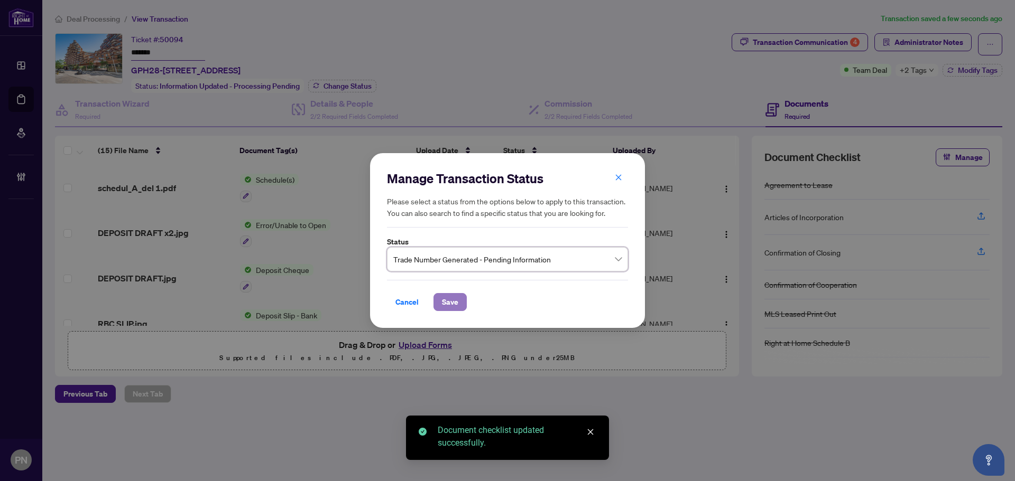
click at [443, 299] on span "Save" at bounding box center [450, 302] width 16 height 17
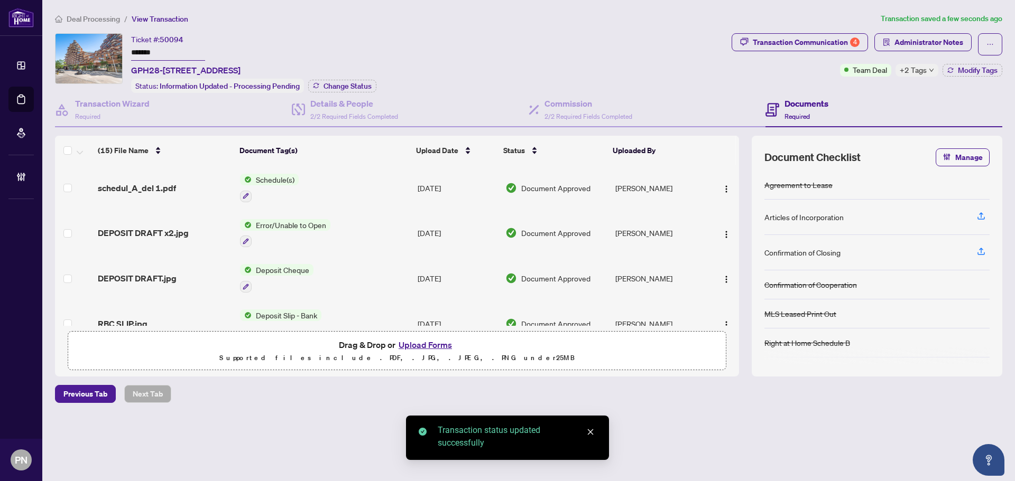
click at [932, 39] on span "Administrator Notes" at bounding box center [928, 42] width 69 height 17
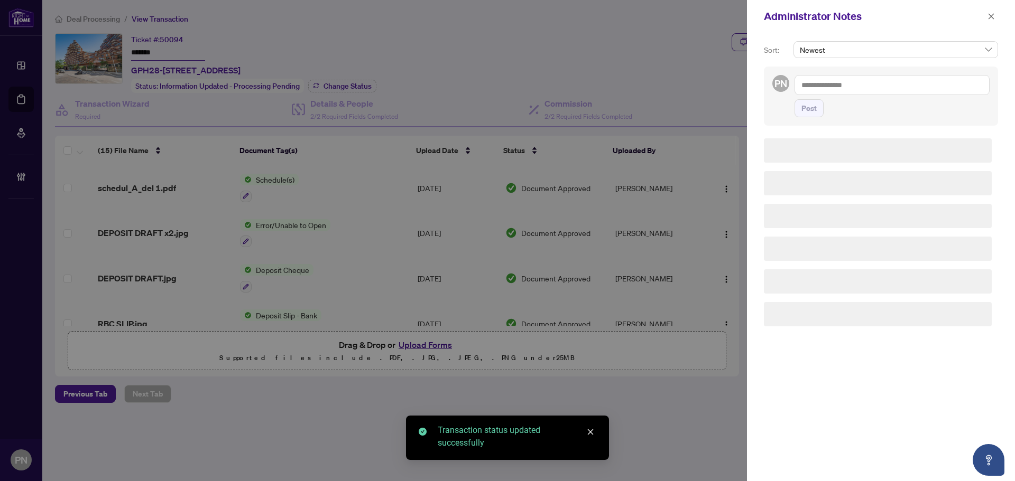
click at [905, 77] on textarea at bounding box center [891, 85] width 195 height 20
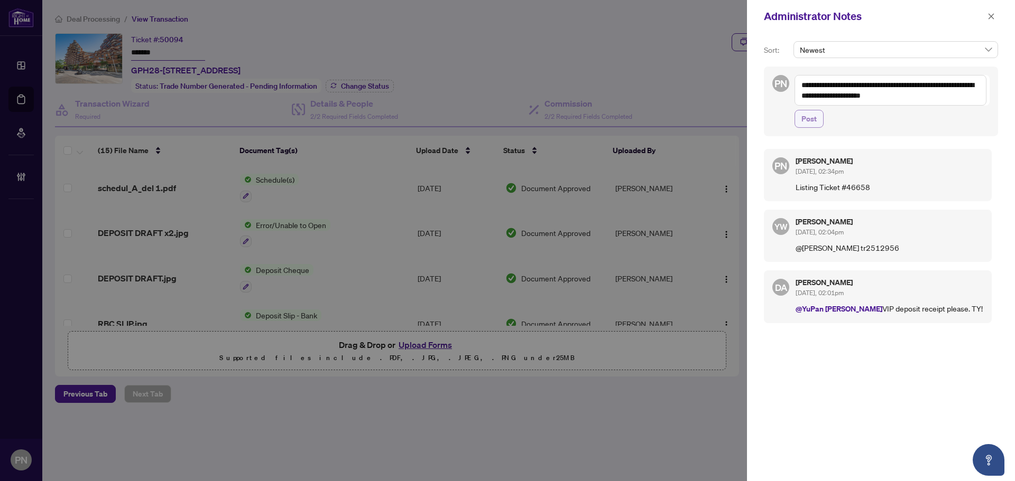
click at [809, 125] on span "Post" at bounding box center [808, 118] width 15 height 17
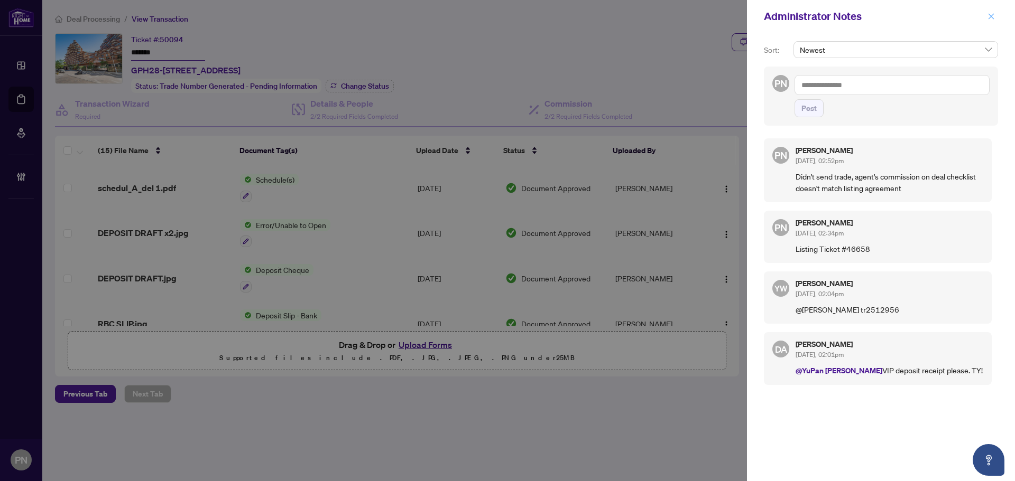
click at [987, 21] on span "button" at bounding box center [990, 16] width 7 height 17
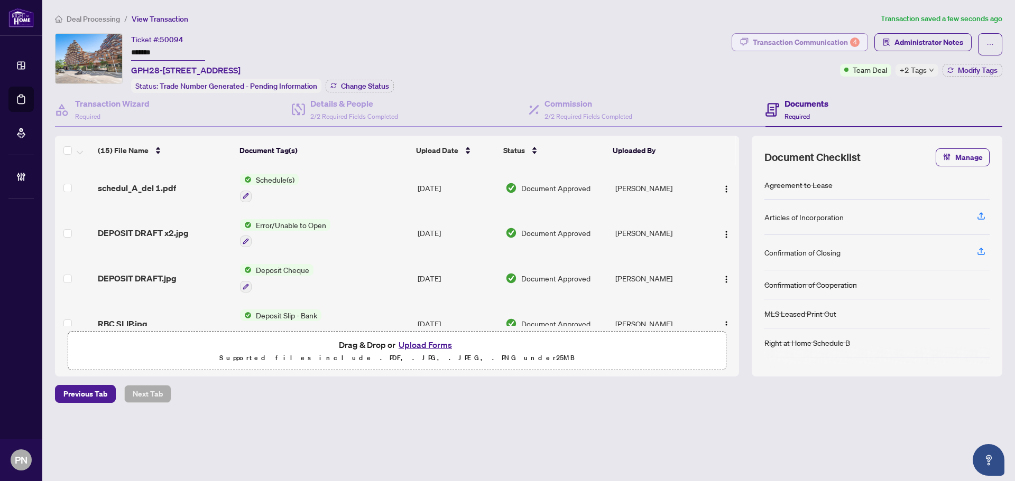
click at [805, 42] on div "Transaction Communication 4" at bounding box center [806, 42] width 107 height 17
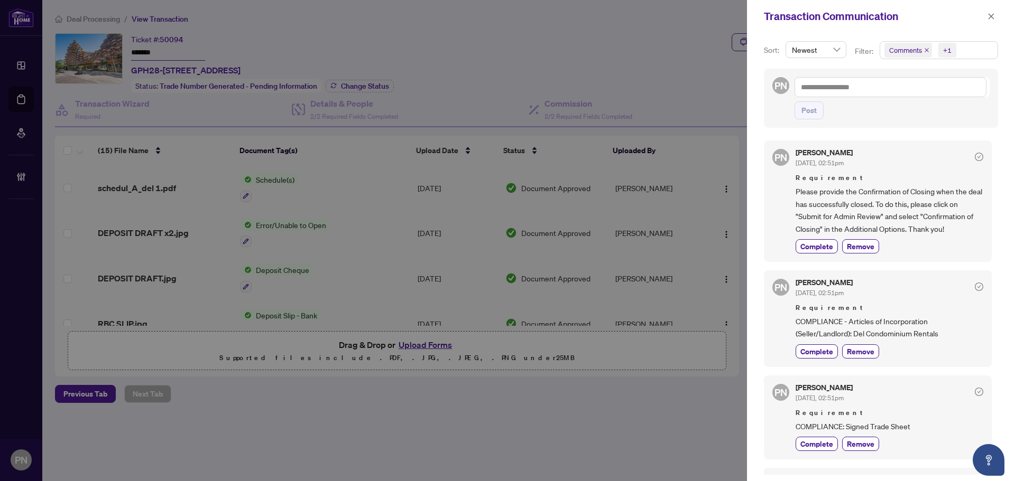
click at [925, 50] on icon "close" at bounding box center [926, 50] width 4 height 4
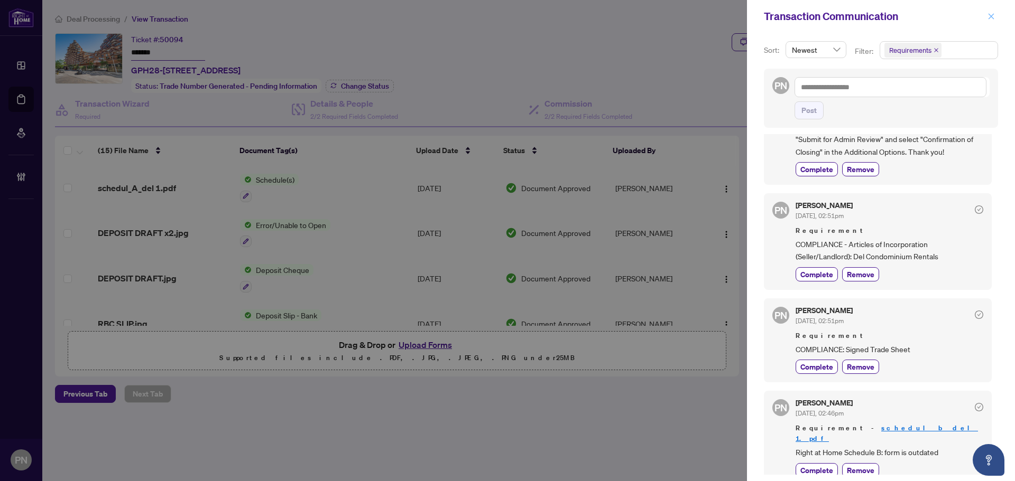
click at [995, 10] on button "button" at bounding box center [991, 16] width 14 height 13
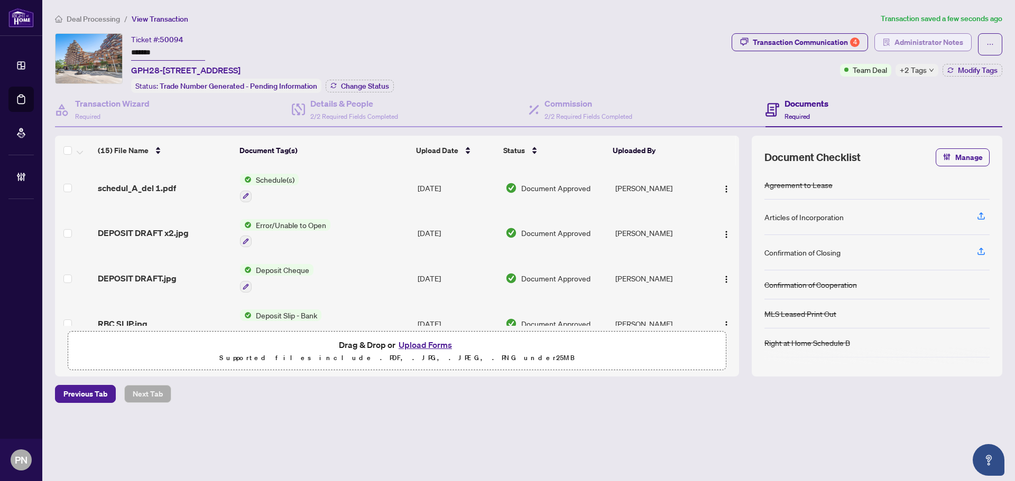
click at [931, 37] on span "Administrator Notes" at bounding box center [928, 42] width 69 height 17
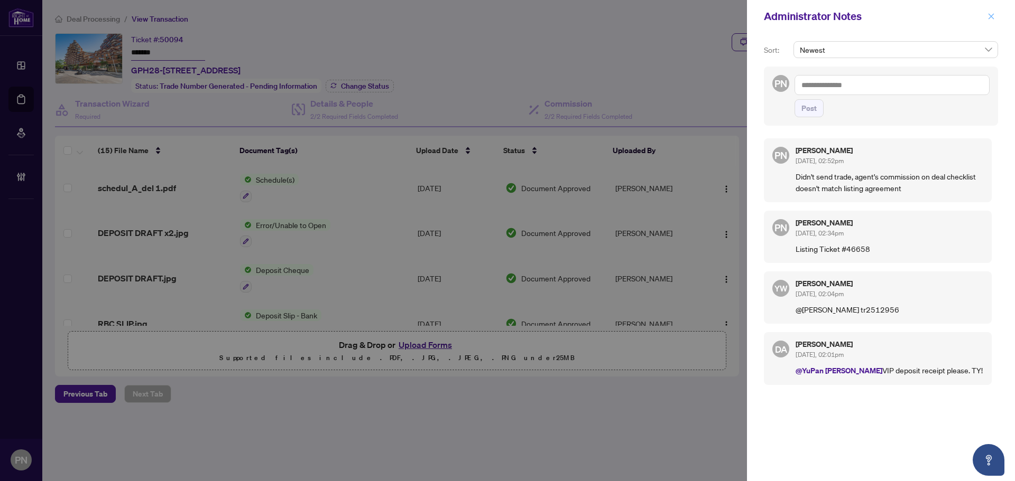
click at [991, 18] on icon "close" at bounding box center [990, 16] width 7 height 7
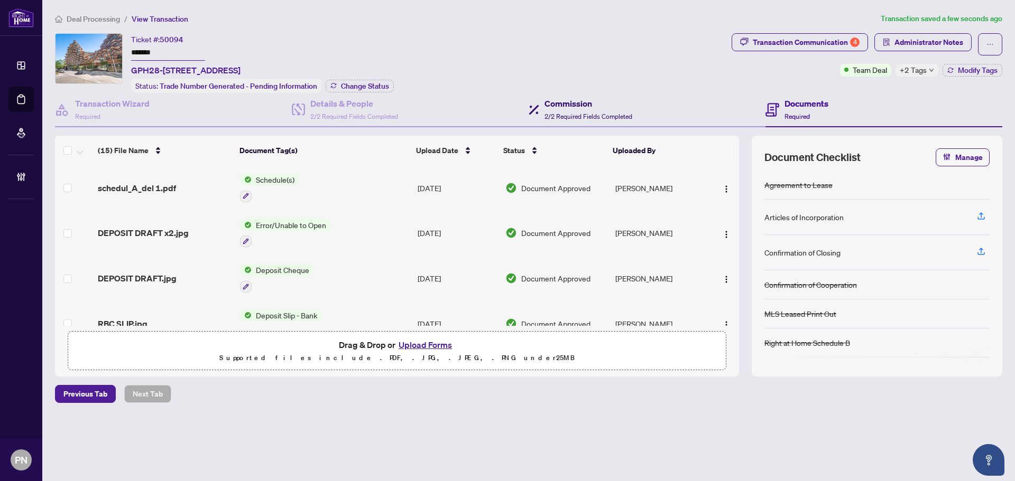
click at [610, 106] on h4 "Commission" at bounding box center [588, 103] width 88 height 13
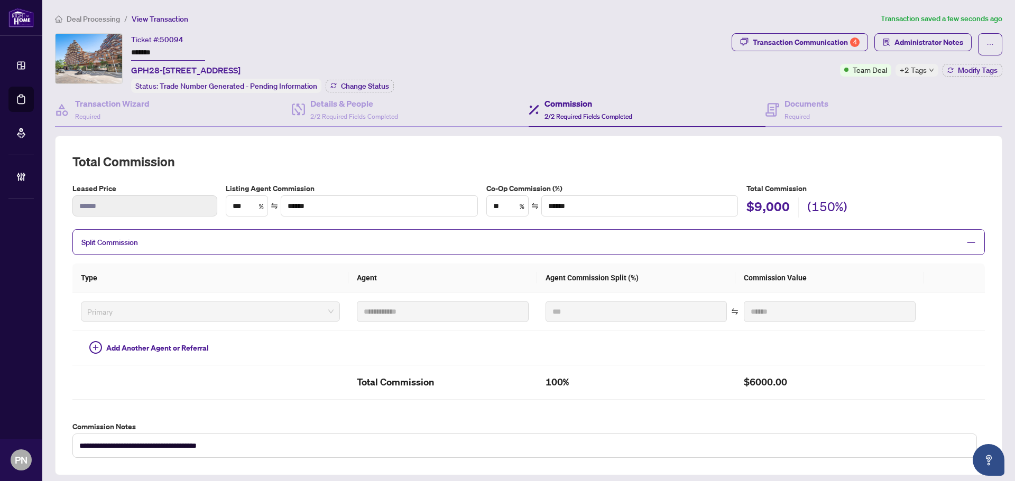
drag, startPoint x: 87, startPoint y: 19, endPoint x: 126, endPoint y: 3, distance: 42.7
click at [87, 19] on span "Deal Processing" at bounding box center [93, 19] width 53 height 10
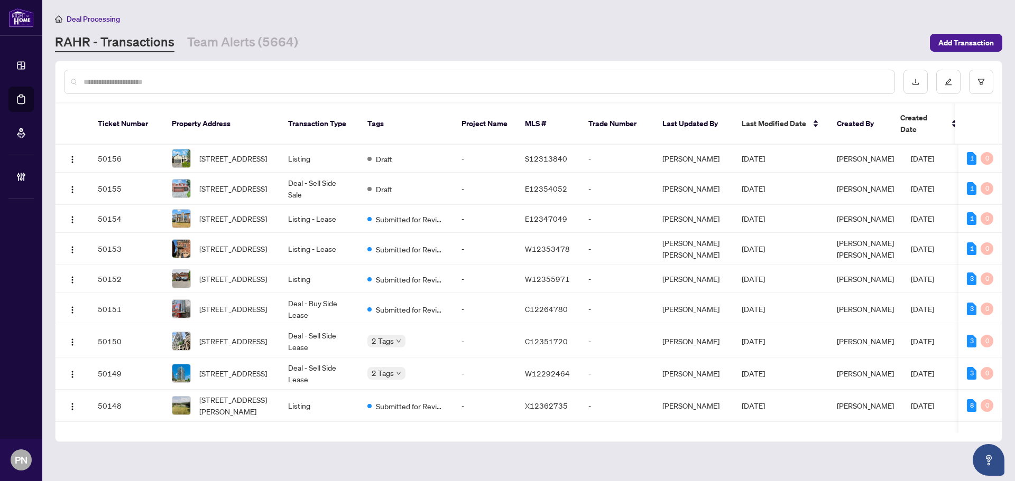
click at [525, 77] on input "text" at bounding box center [484, 82] width 802 height 12
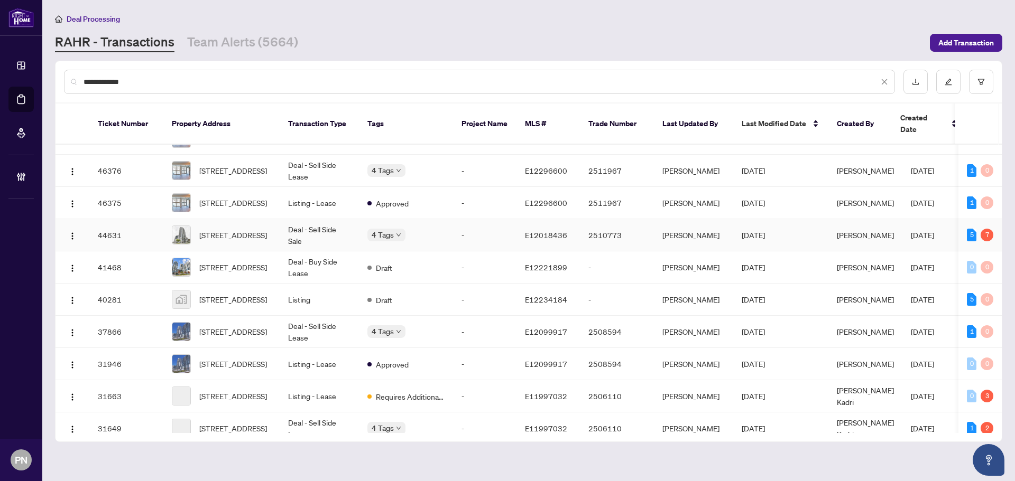
scroll to position [106, 0]
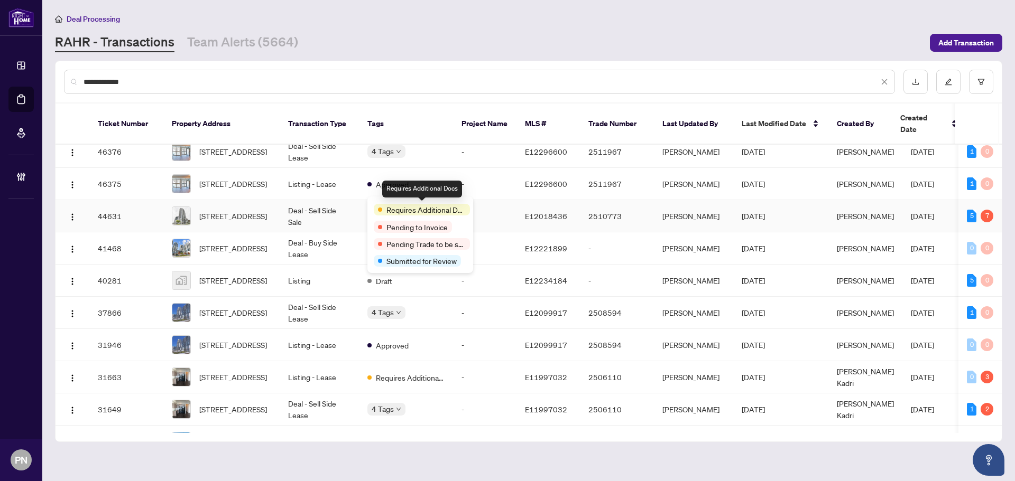
click at [320, 202] on td "Deal - Sell Side Sale" at bounding box center [319, 216] width 79 height 32
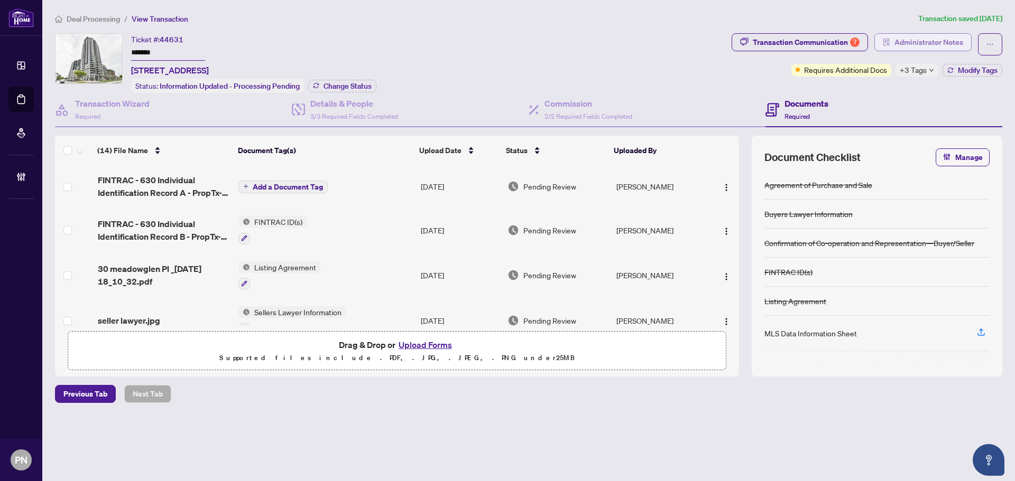
click at [934, 45] on span "Administrator Notes" at bounding box center [928, 42] width 69 height 17
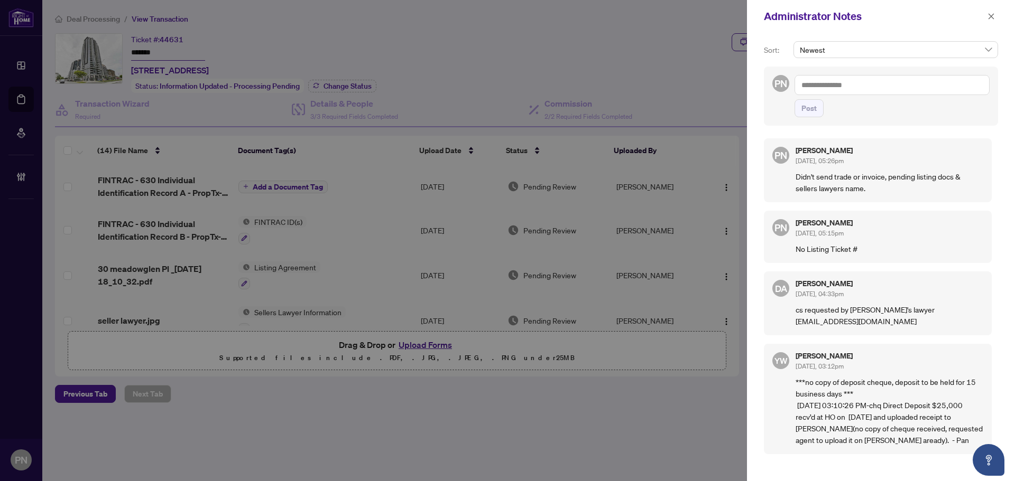
drag, startPoint x: 589, startPoint y: 188, endPoint x: 899, endPoint y: 66, distance: 332.9
click at [589, 188] on div at bounding box center [507, 240] width 1015 height 481
click at [988, 10] on span "button" at bounding box center [990, 16] width 7 height 17
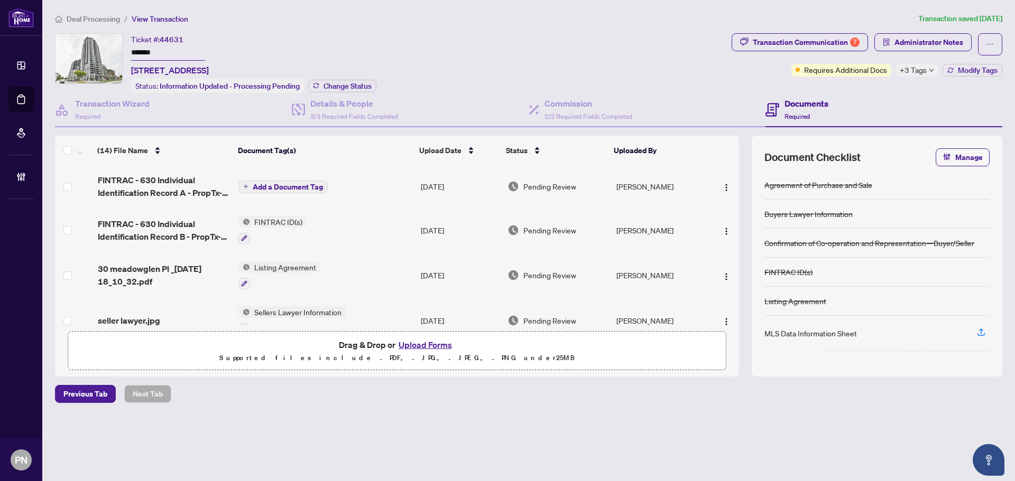
click at [63, 182] on td at bounding box center [74, 186] width 39 height 42
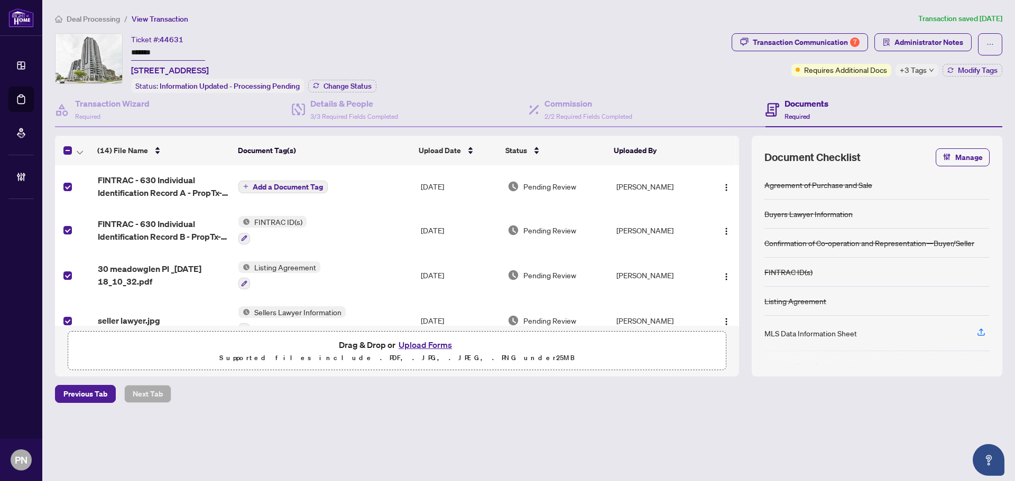
click at [73, 156] on th at bounding box center [74, 151] width 38 height 30
click at [78, 151] on icon "button" at bounding box center [80, 153] width 6 height 4
click at [99, 168] on span "Open Selected in New Tab(s)" at bounding box center [129, 168] width 94 height 12
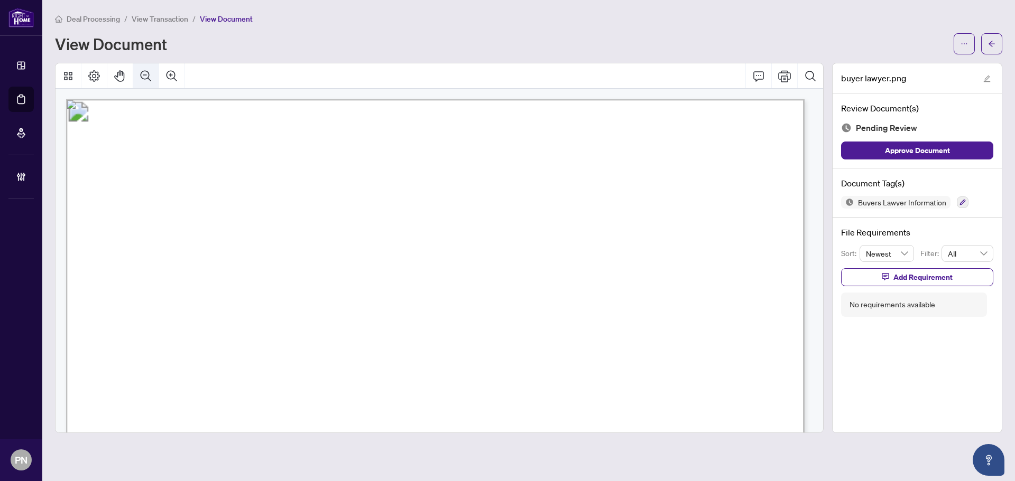
click at [140, 75] on icon "Zoom Out" at bounding box center [146, 76] width 13 height 13
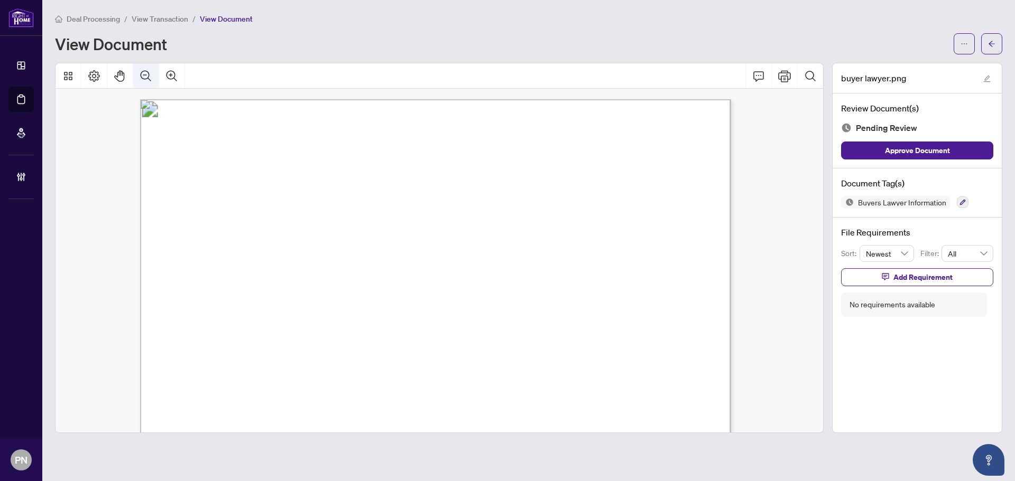
click at [140, 75] on icon "Zoom Out" at bounding box center [146, 76] width 13 height 13
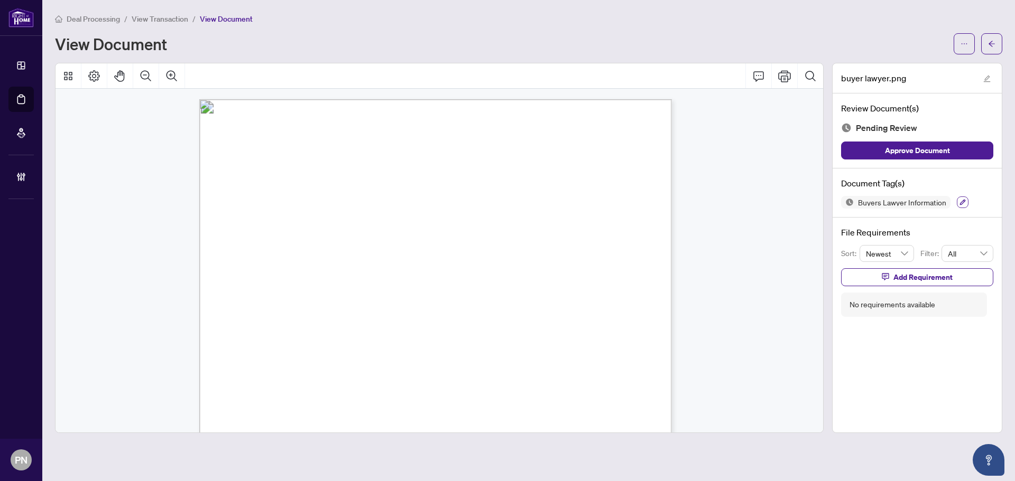
click at [967, 199] on button "button" at bounding box center [963, 203] width 12 height 12
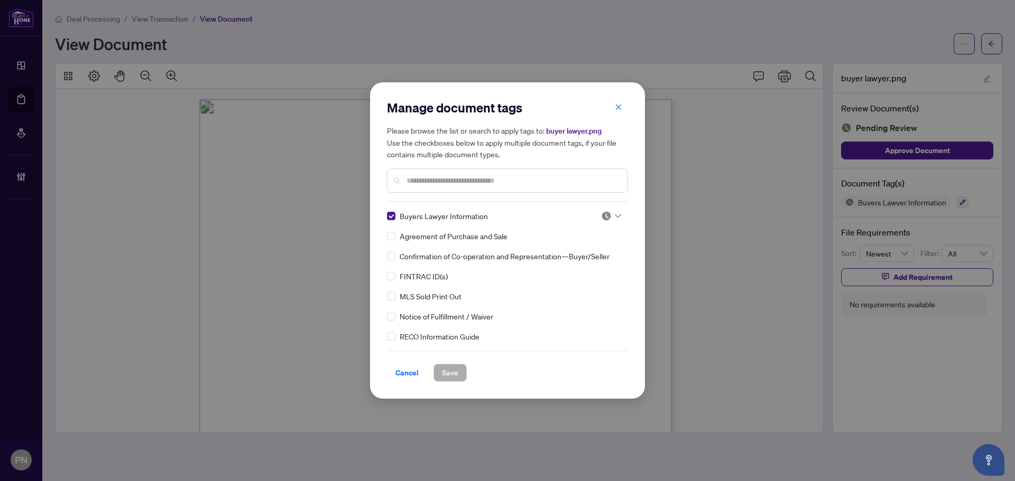
drag, startPoint x: 612, startPoint y: 213, endPoint x: 614, endPoint y: 219, distance: 6.7
click at [612, 215] on div at bounding box center [611, 216] width 20 height 11
click at [586, 269] on div "Approved" at bounding box center [576, 268] width 68 height 12
click at [439, 367] on button "Save" at bounding box center [449, 373] width 33 height 18
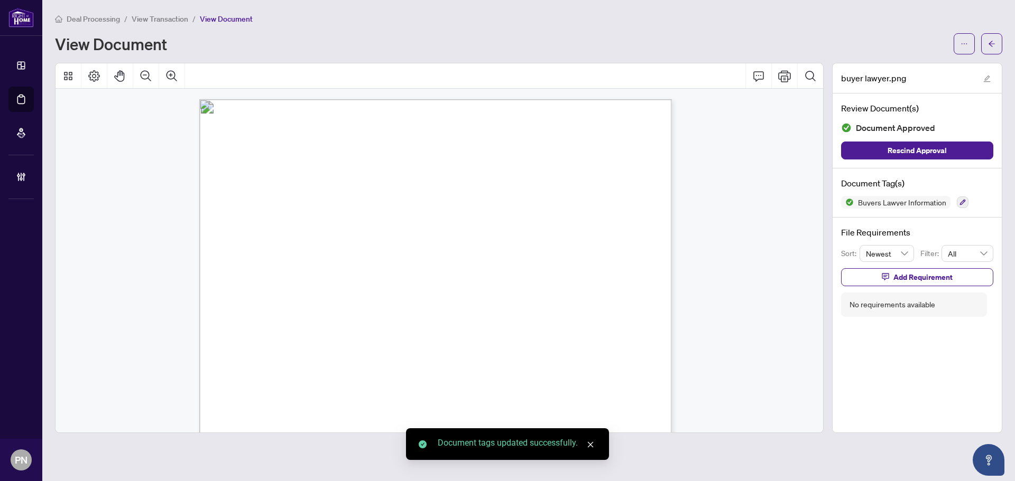
click at [173, 17] on span "View Transaction" at bounding box center [160, 19] width 57 height 10
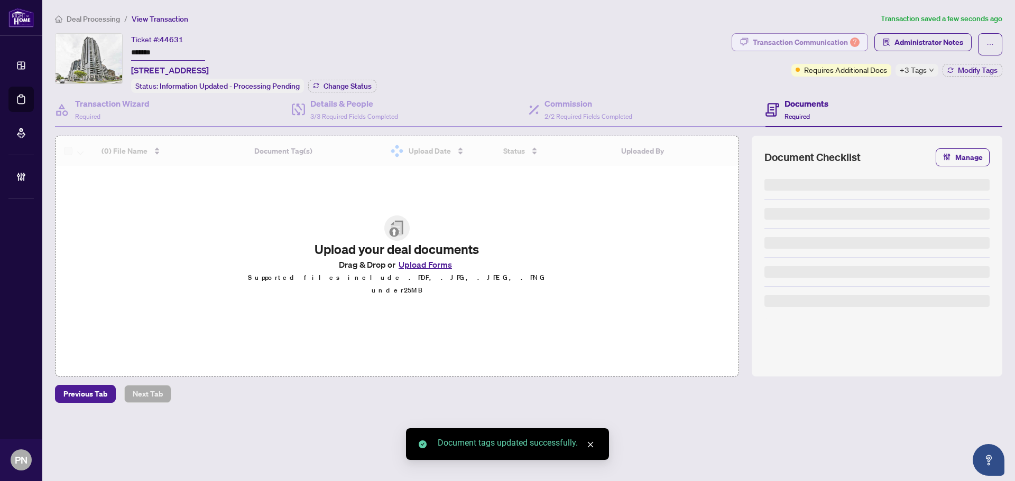
click at [851, 42] on div "7" at bounding box center [855, 43] width 10 height 10
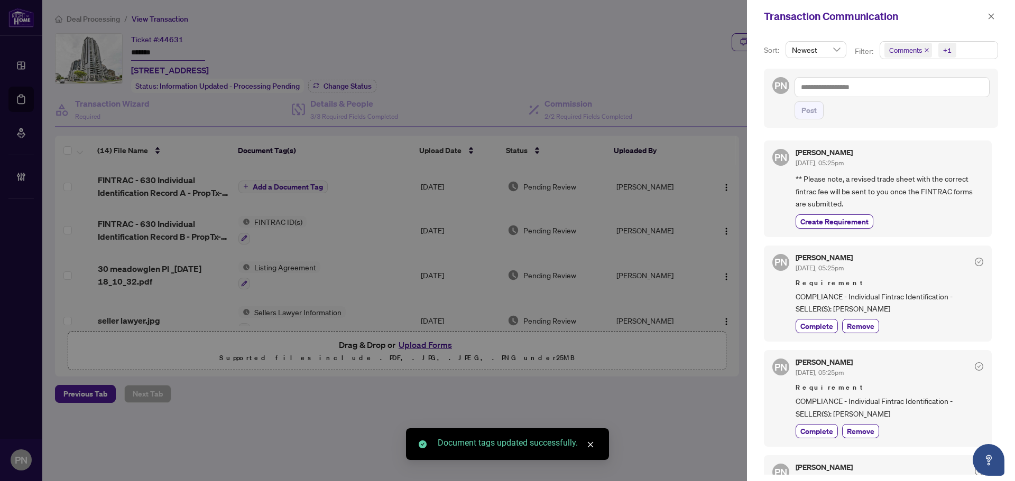
click at [926, 50] on icon "close" at bounding box center [926, 50] width 4 height 4
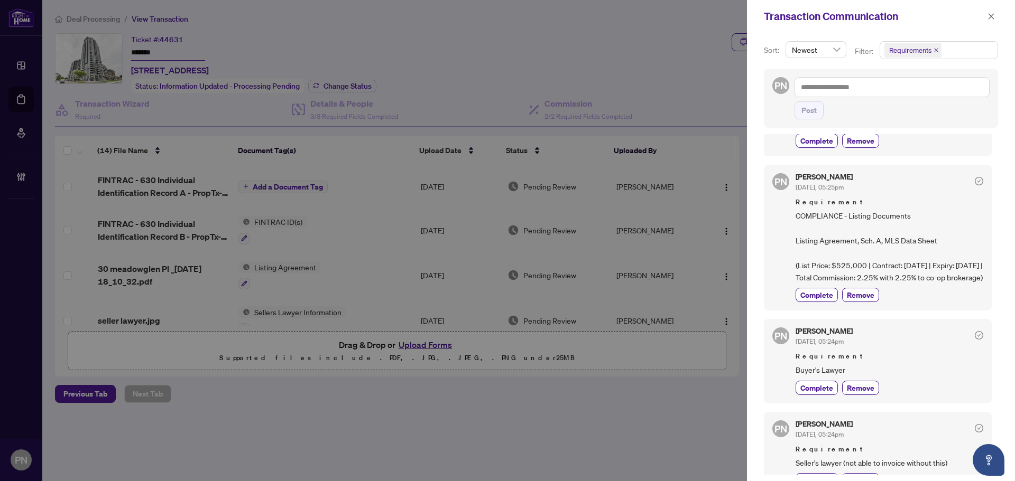
scroll to position [317, 0]
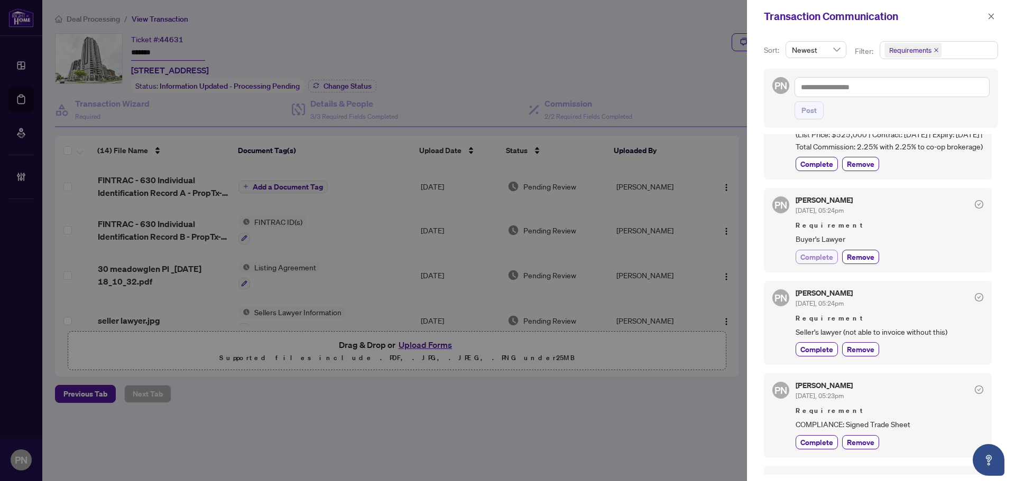
click at [814, 263] on span "Complete" at bounding box center [816, 257] width 33 height 11
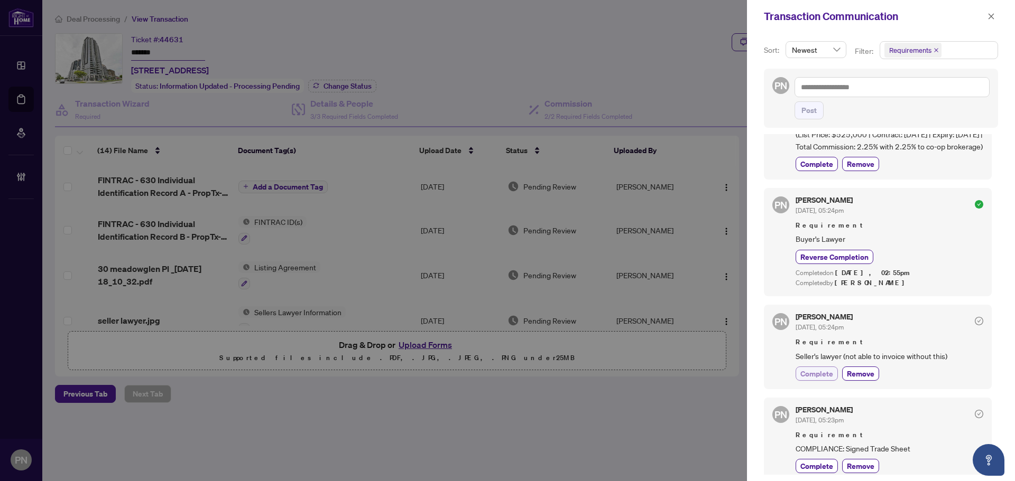
click at [825, 380] on button "Complete" at bounding box center [816, 374] width 42 height 14
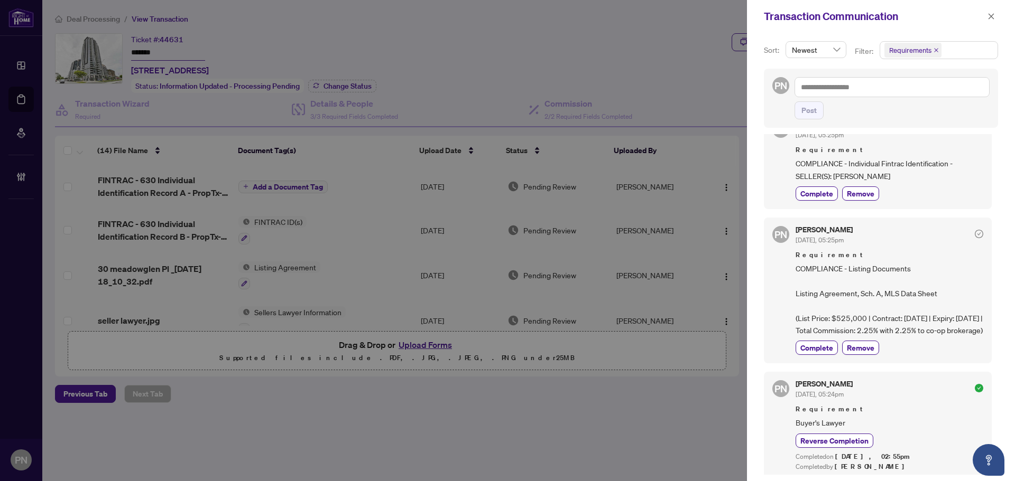
scroll to position [211, 0]
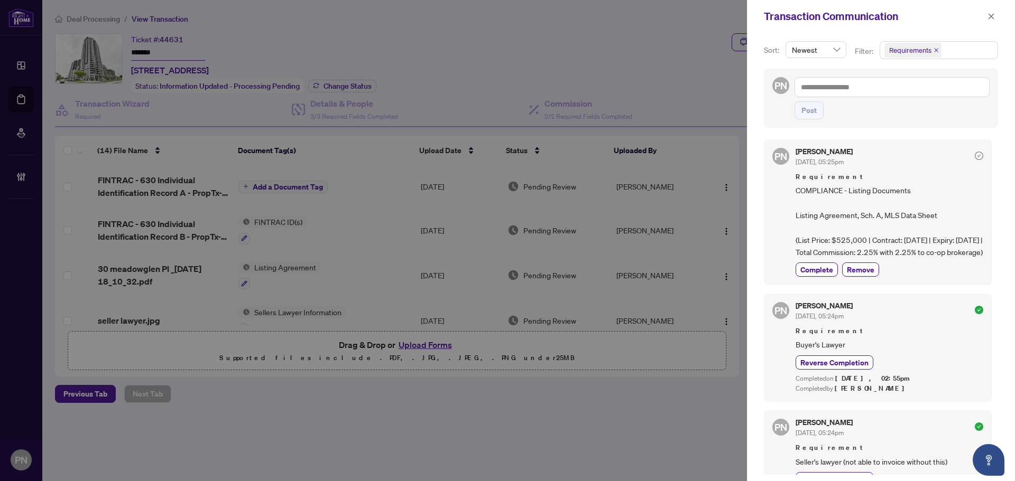
click at [820, 274] on div "Paula Nguyen Aug/20/2025, 05:25pm Requirement COMPLIANCE - Listing Documents Li…" at bounding box center [889, 212] width 188 height 129
drag, startPoint x: 822, startPoint y: 280, endPoint x: 934, endPoint y: 257, distance: 113.8
click at [821, 275] on span "Complete" at bounding box center [816, 269] width 33 height 11
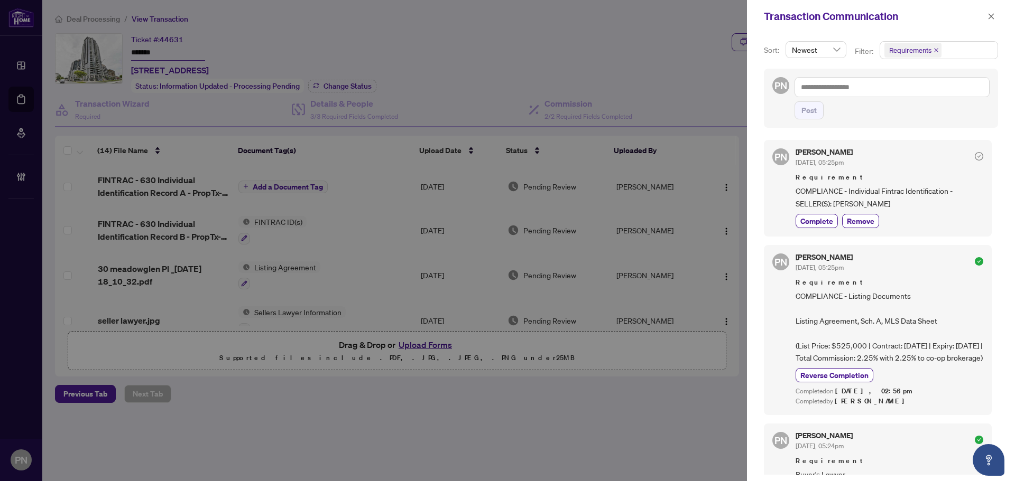
scroll to position [0, 0]
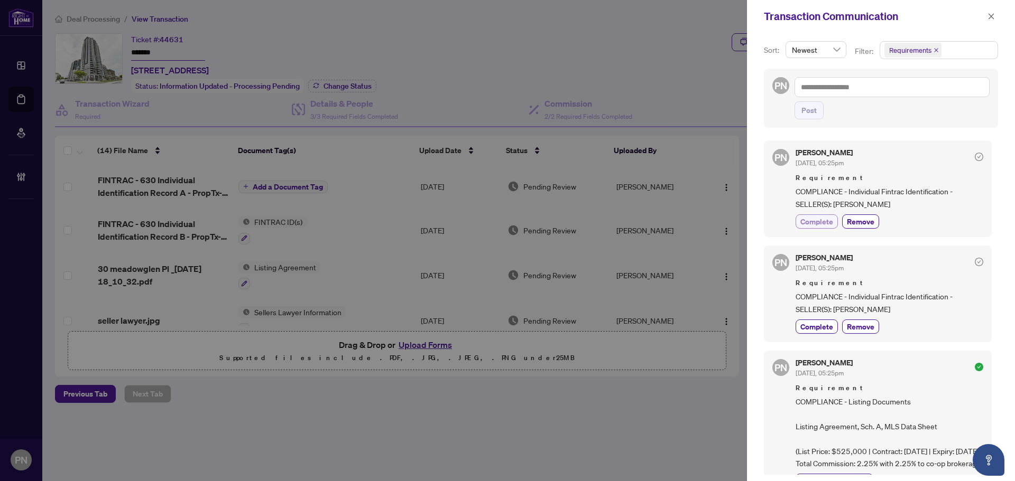
click at [819, 220] on span "Complete" at bounding box center [816, 221] width 33 height 11
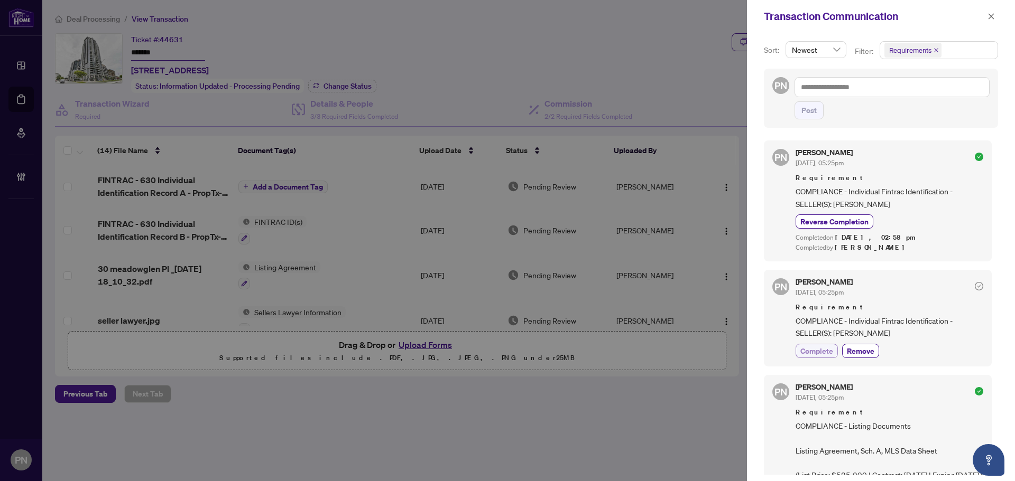
click at [822, 354] on span "Complete" at bounding box center [816, 351] width 33 height 11
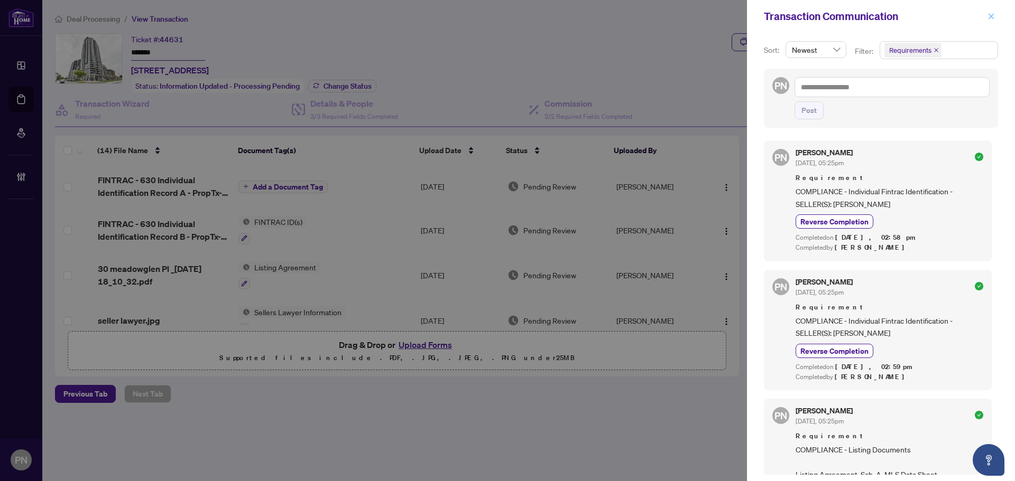
click at [989, 19] on icon "close" at bounding box center [990, 16] width 7 height 7
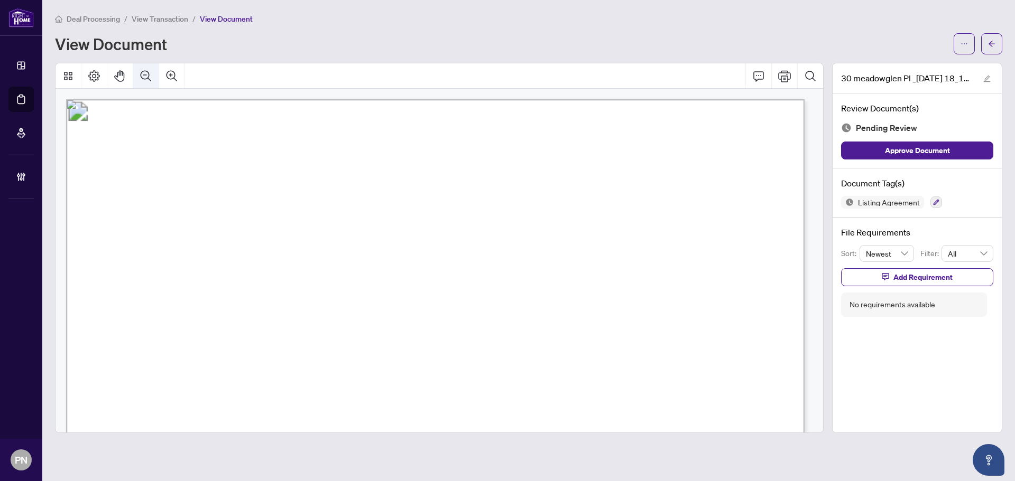
click at [146, 82] on button "Zoom Out" at bounding box center [145, 75] width 25 height 25
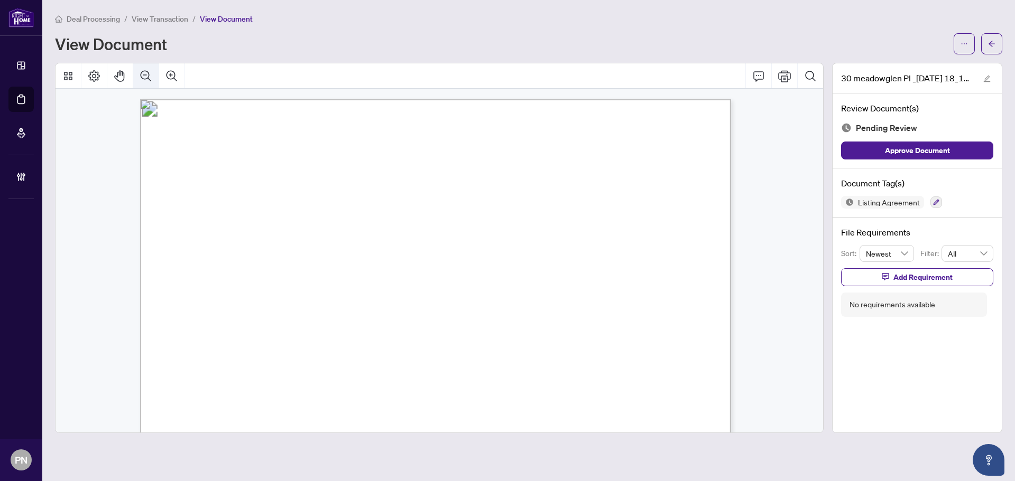
click at [146, 82] on button "Zoom Out" at bounding box center [145, 75] width 25 height 25
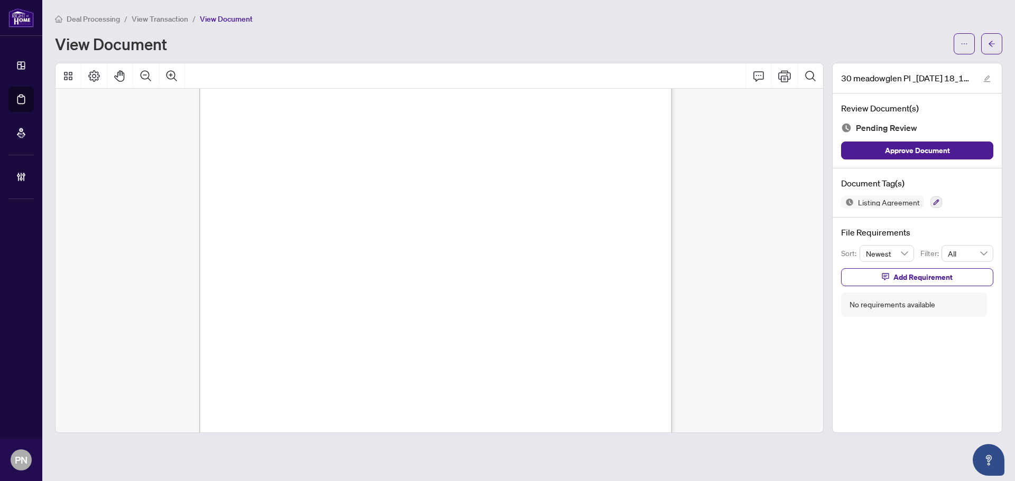
scroll to position [2796, 0]
click at [935, 203] on icon "button" at bounding box center [936, 202] width 6 height 6
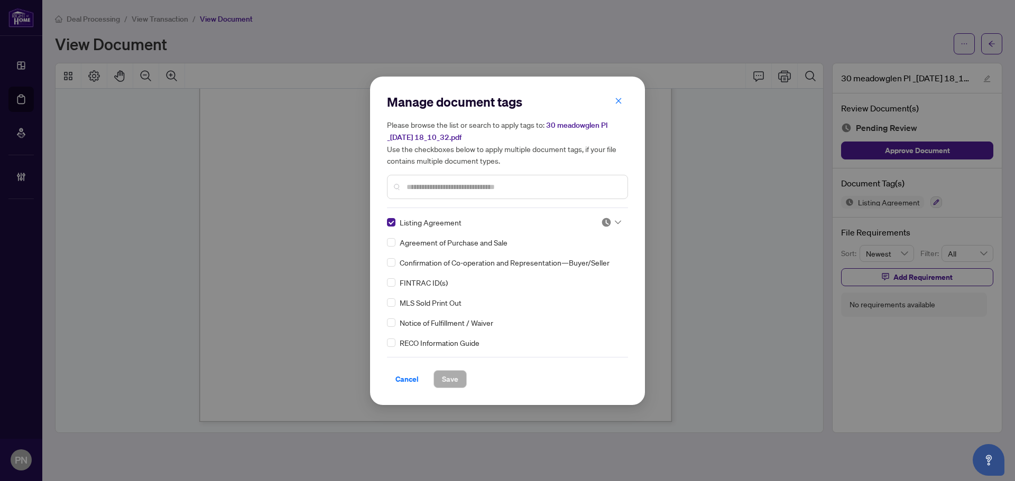
click at [597, 225] on div at bounding box center [608, 222] width 27 height 11
click at [570, 281] on div "Approved" at bounding box center [576, 273] width 80 height 17
click at [450, 379] on span "Save" at bounding box center [450, 379] width 16 height 17
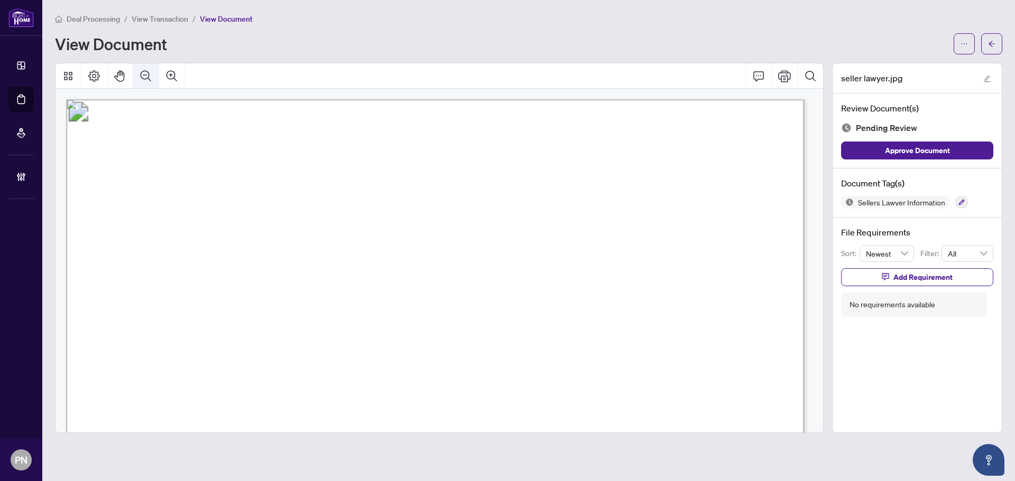
click at [149, 80] on icon "Zoom Out" at bounding box center [146, 76] width 13 height 13
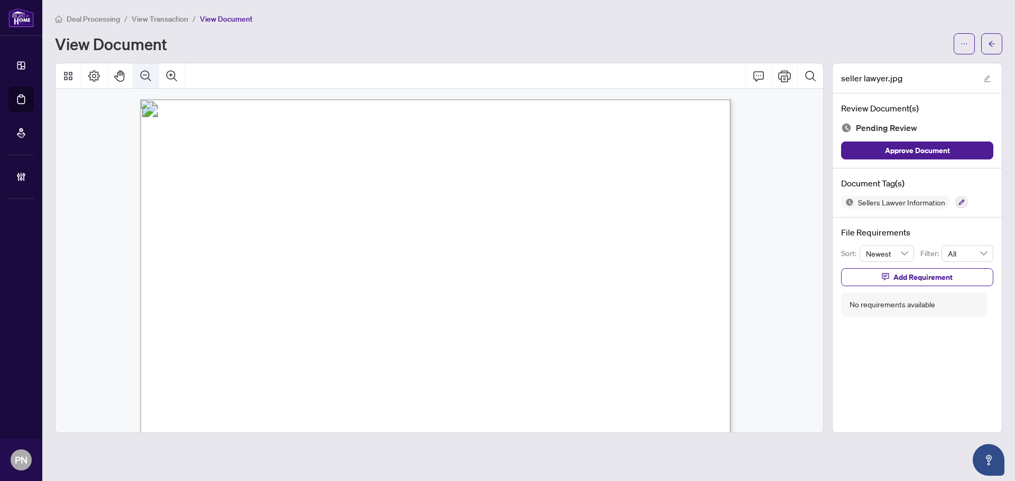
click at [149, 80] on icon "Zoom Out" at bounding box center [146, 76] width 13 height 13
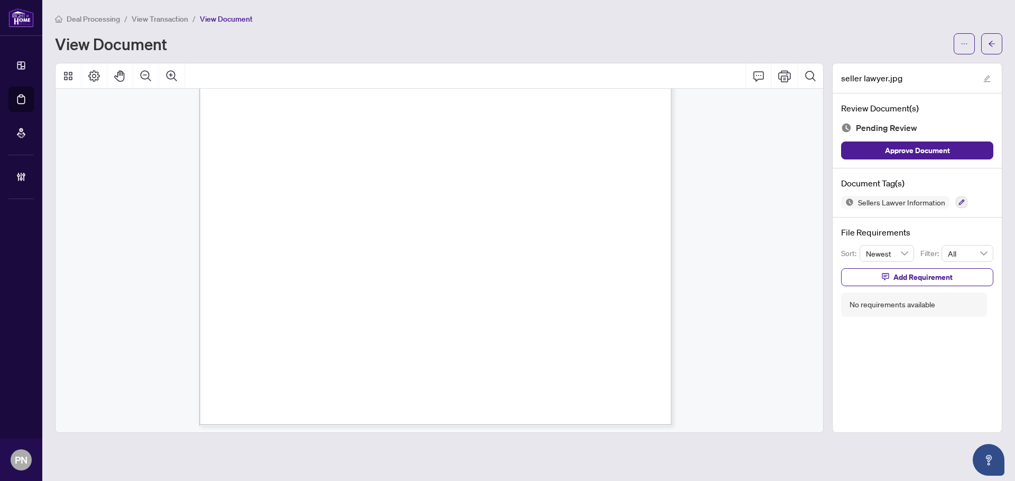
scroll to position [345, 0]
click at [965, 200] on button "button" at bounding box center [961, 203] width 12 height 12
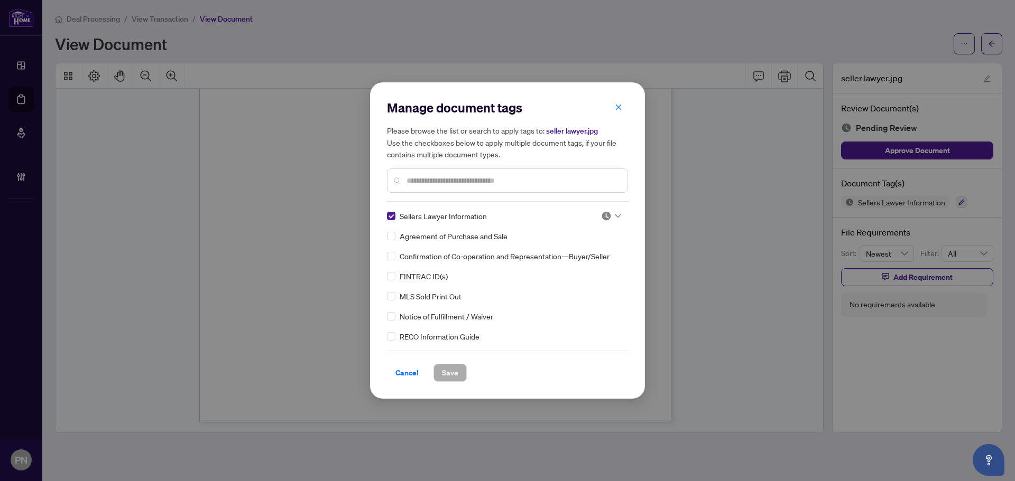
click at [603, 220] on img at bounding box center [606, 216] width 11 height 11
click at [569, 280] on div "FINTRAC ID(s)" at bounding box center [504, 277] width 235 height 12
click at [603, 219] on img at bounding box center [606, 216] width 11 height 11
click at [565, 263] on div "Approved" at bounding box center [576, 268] width 68 height 12
click at [449, 371] on span "Save" at bounding box center [450, 373] width 16 height 17
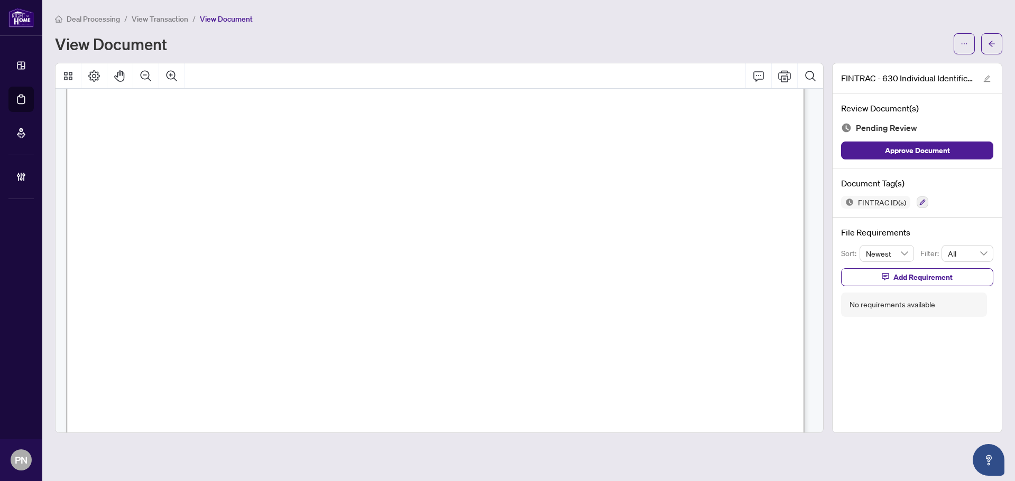
scroll to position [3571, 0]
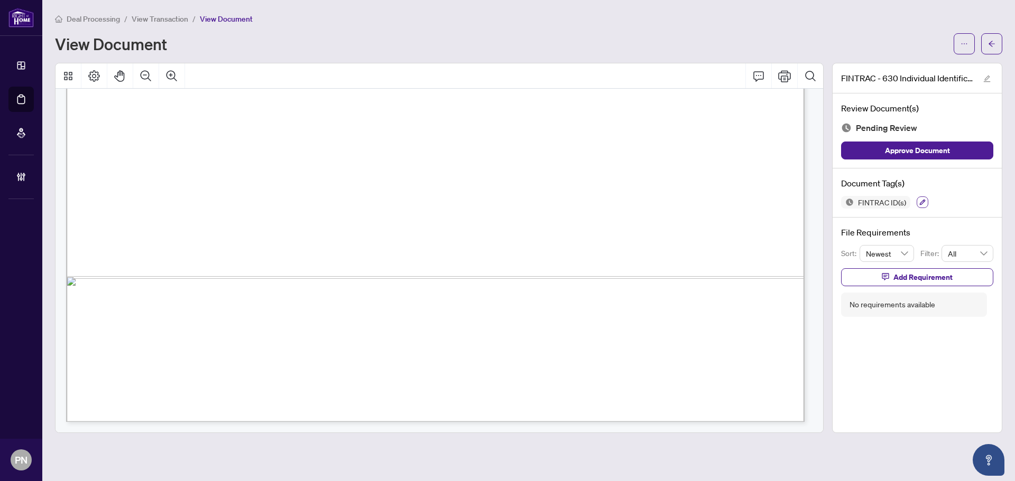
click at [922, 201] on icon "button" at bounding box center [922, 202] width 6 height 6
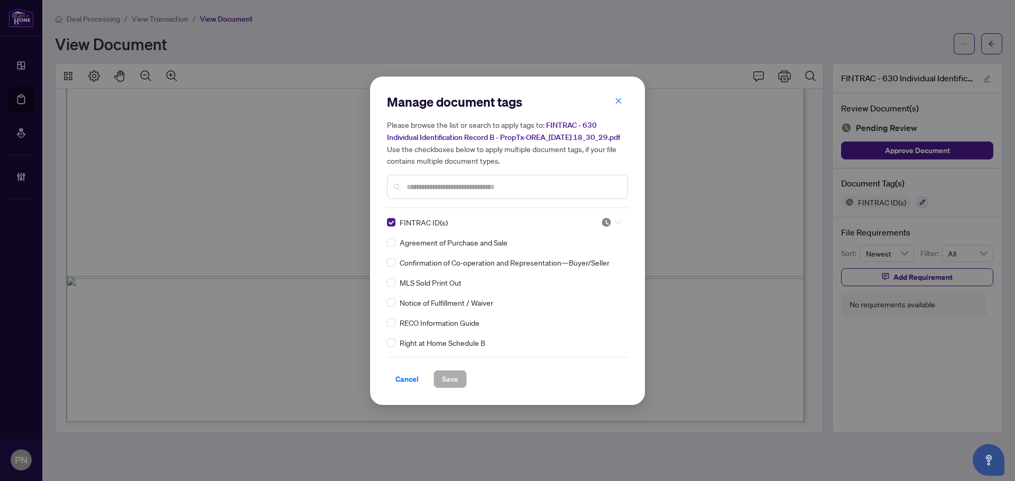
click at [615, 225] on icon at bounding box center [618, 222] width 6 height 4
click at [579, 283] on div "Approved" at bounding box center [576, 280] width 68 height 12
click at [453, 382] on span "Save" at bounding box center [450, 379] width 16 height 17
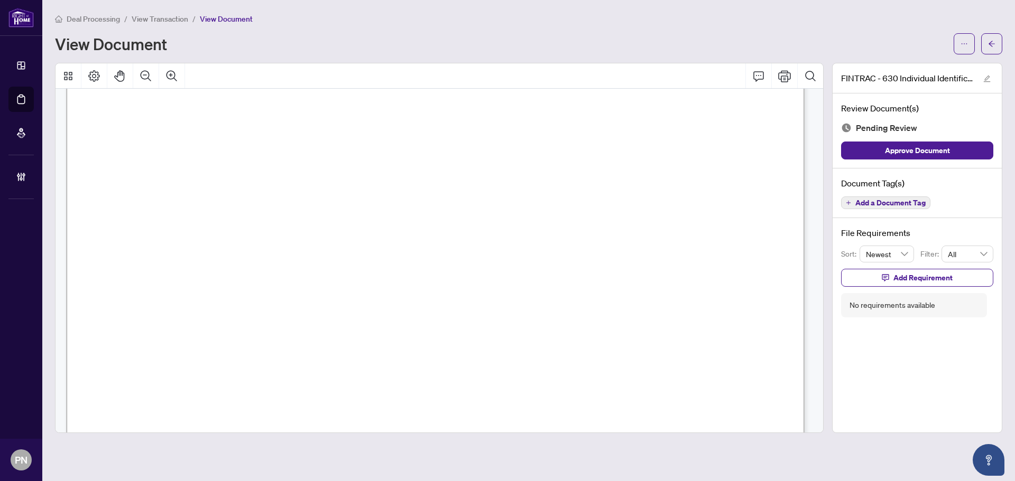
scroll to position [106, 0]
click at [150, 73] on icon "Zoom Out" at bounding box center [146, 76] width 13 height 13
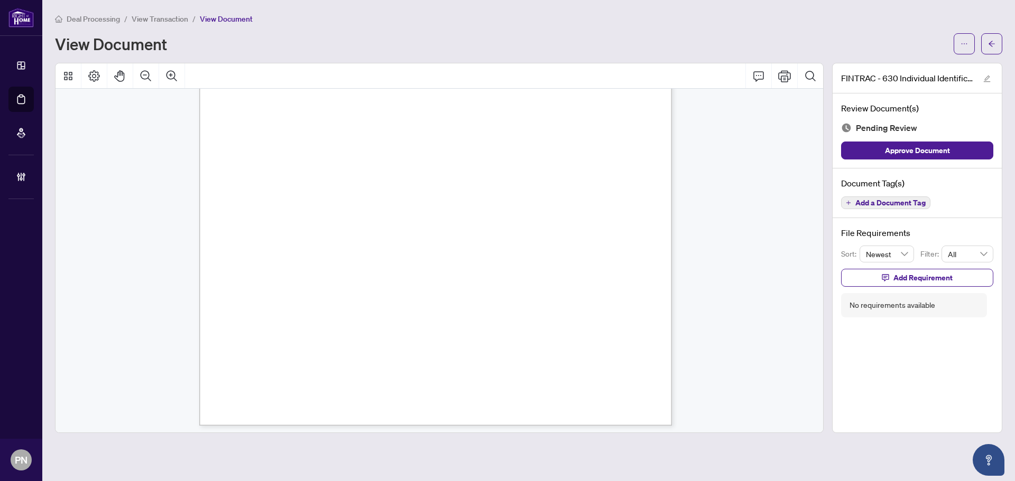
scroll to position [2169, 0]
click at [908, 199] on span "Add a Document Tag" at bounding box center [890, 202] width 70 height 7
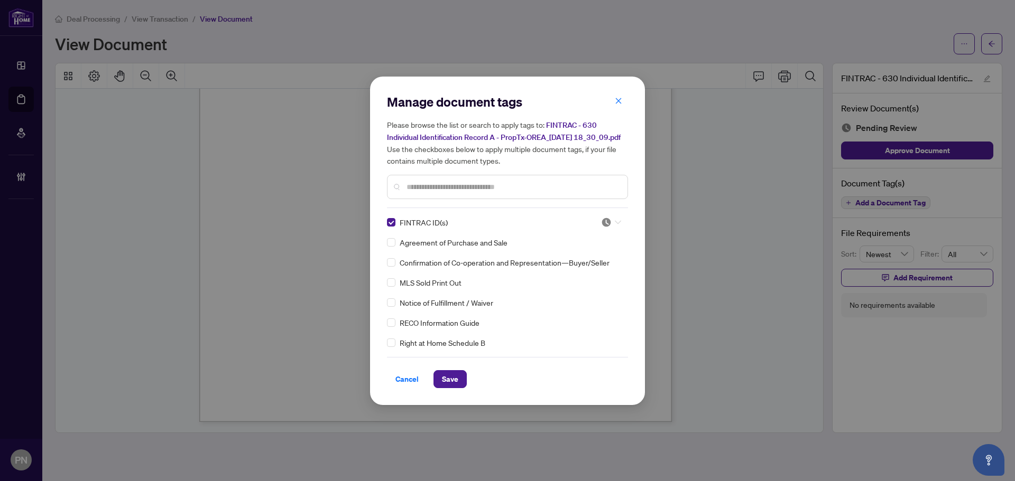
click at [605, 225] on img at bounding box center [606, 222] width 11 height 11
drag, startPoint x: 579, startPoint y: 283, endPoint x: 528, endPoint y: 320, distance: 63.2
click at [579, 284] on div "Approved" at bounding box center [576, 280] width 68 height 12
click at [449, 388] on span "Save" at bounding box center [450, 379] width 16 height 17
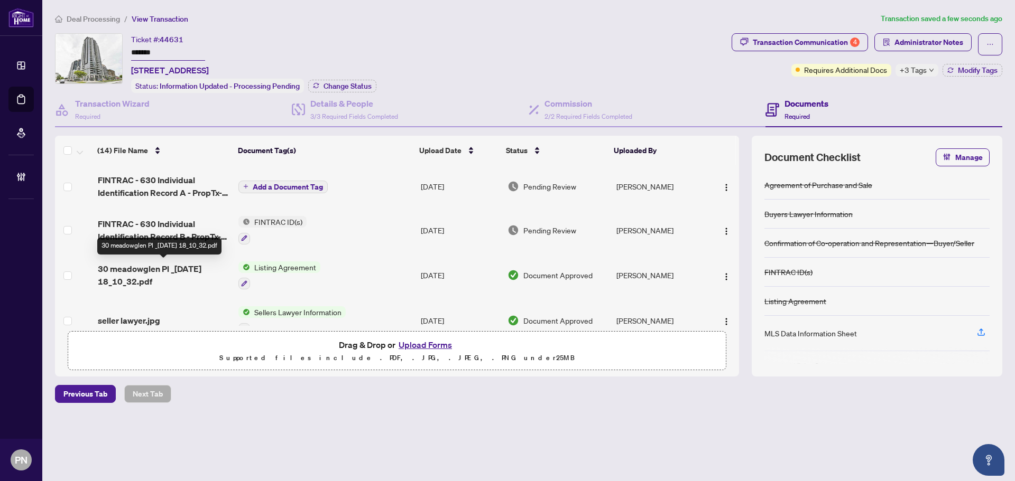
click at [173, 272] on span "30 meadowglen Pl _[DATE] 18_10_32.pdf" at bounding box center [164, 275] width 132 height 25
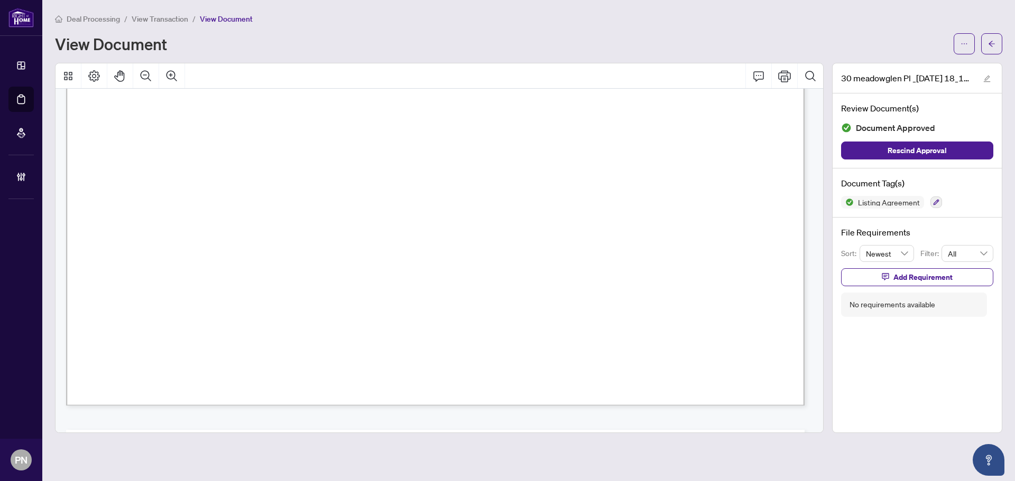
scroll to position [1797, 0]
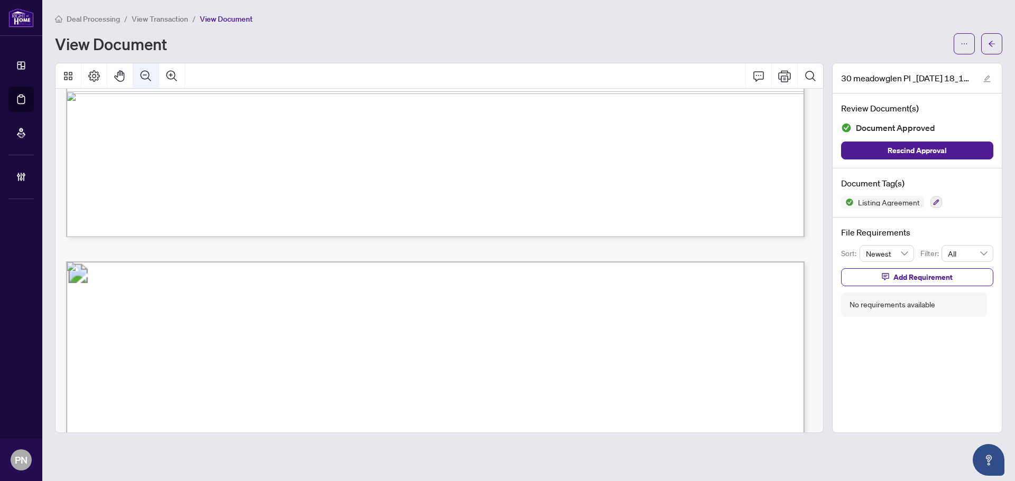
click at [150, 73] on icon "Zoom Out" at bounding box center [146, 76] width 13 height 13
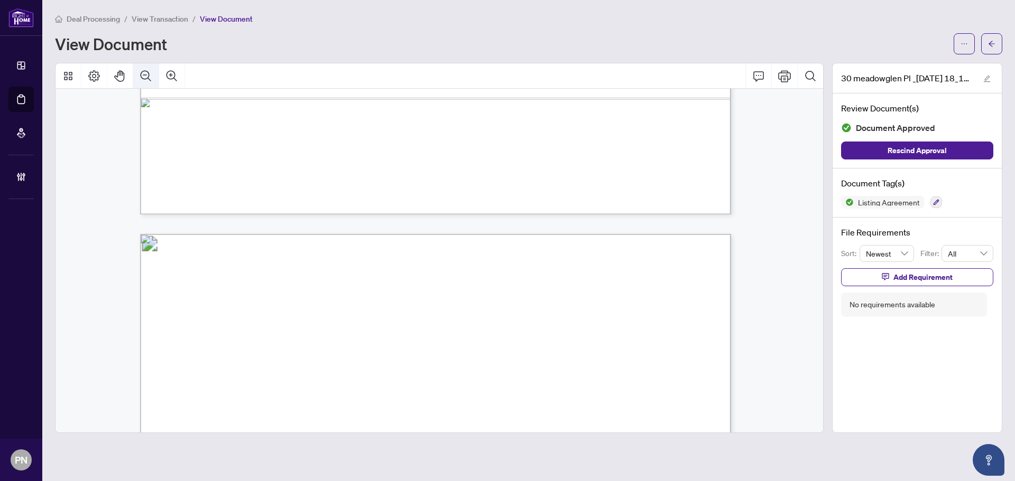
click at [150, 73] on icon "Zoom Out" at bounding box center [146, 76] width 13 height 13
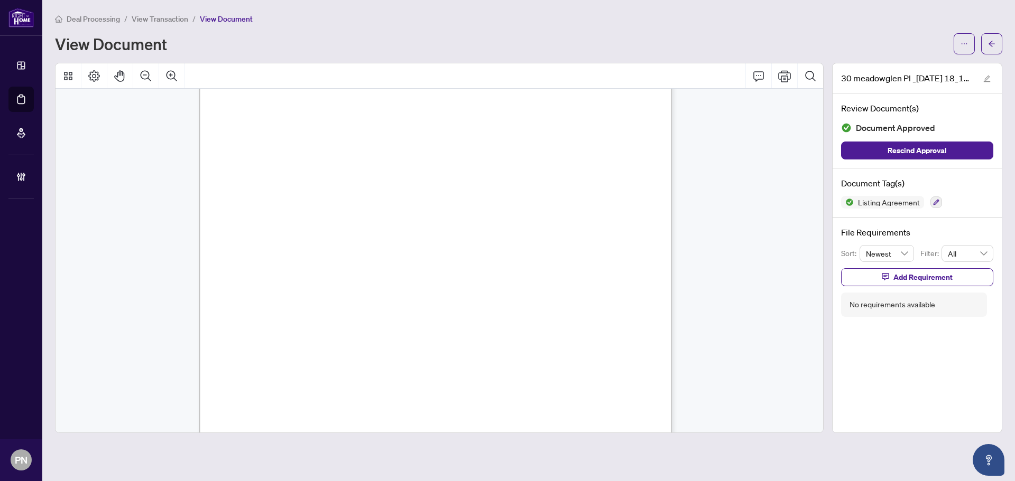
scroll to position [2796, 0]
click at [169, 18] on span "View Transaction" at bounding box center [160, 19] width 57 height 10
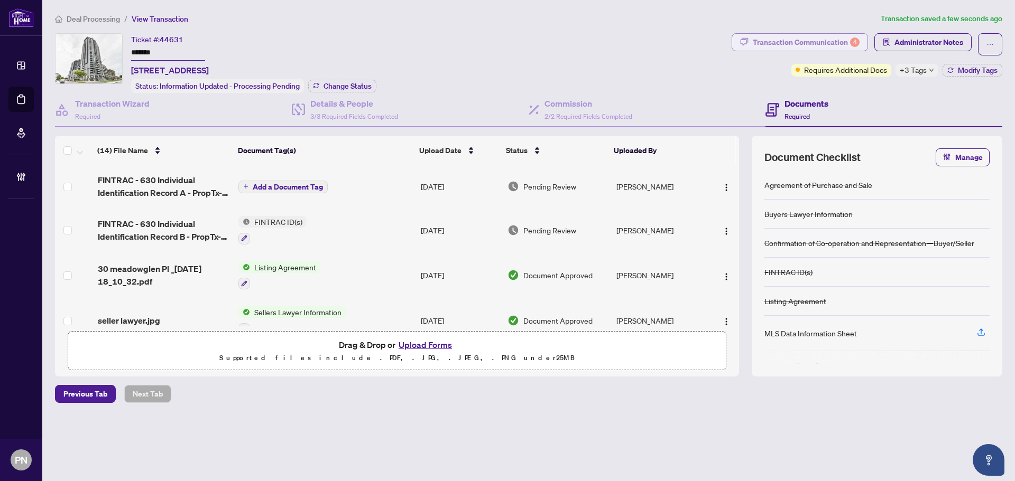
click at [846, 41] on div "Transaction Communication 4" at bounding box center [806, 42] width 107 height 17
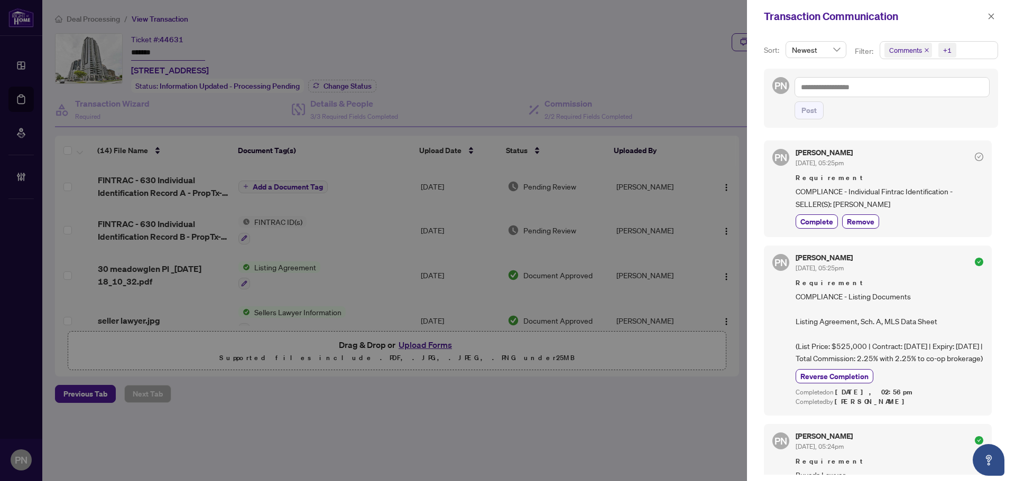
scroll to position [211, 0]
drag, startPoint x: 884, startPoint y: 322, endPoint x: 936, endPoint y: 321, distance: 52.3
click at [936, 321] on span "COMPLIANCE - Listing Documents Listing Agreement, Sch. A, MLS Data Sheet (List …" at bounding box center [889, 326] width 188 height 74
copy span "MLS Data Sheet"
click at [900, 90] on textarea at bounding box center [891, 87] width 195 height 20
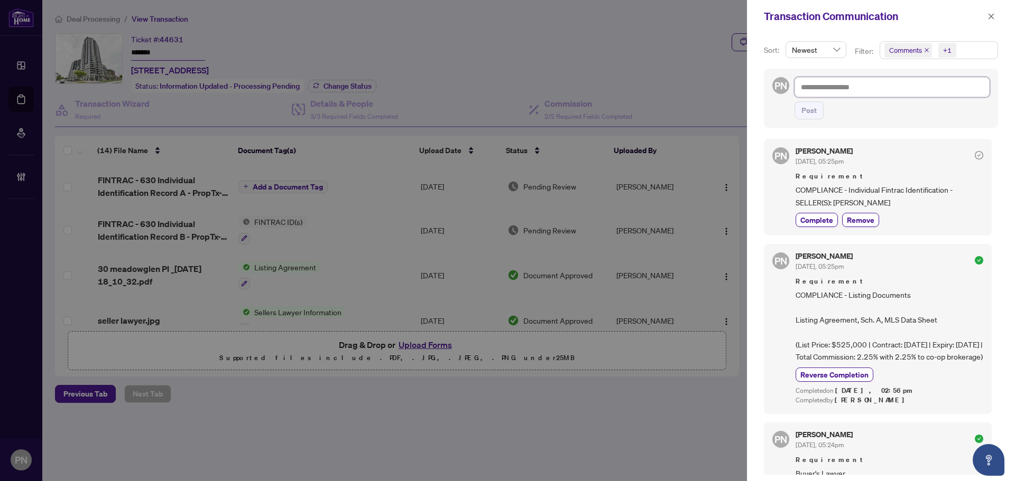
paste textarea "**********"
type textarea "**********"
click at [816, 104] on button "Post" at bounding box center [808, 110] width 29 height 18
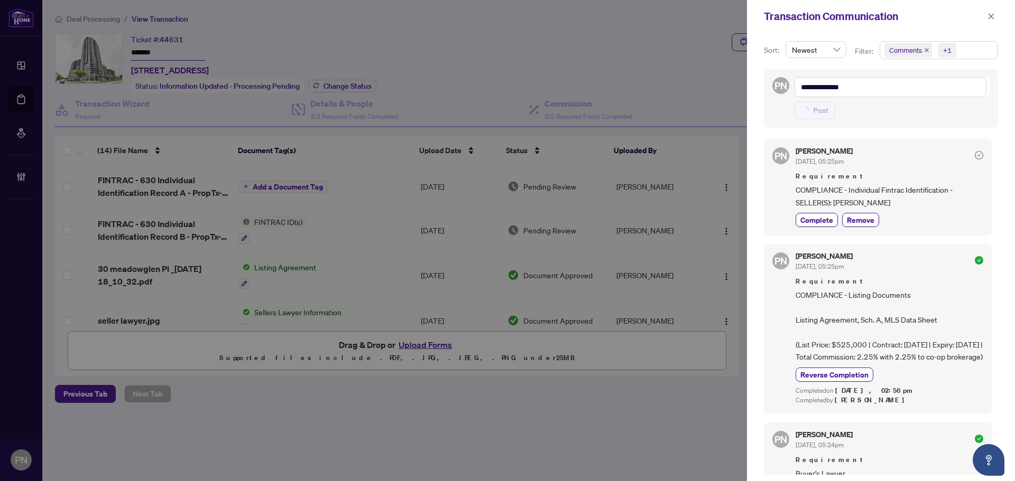
type textarea "**********"
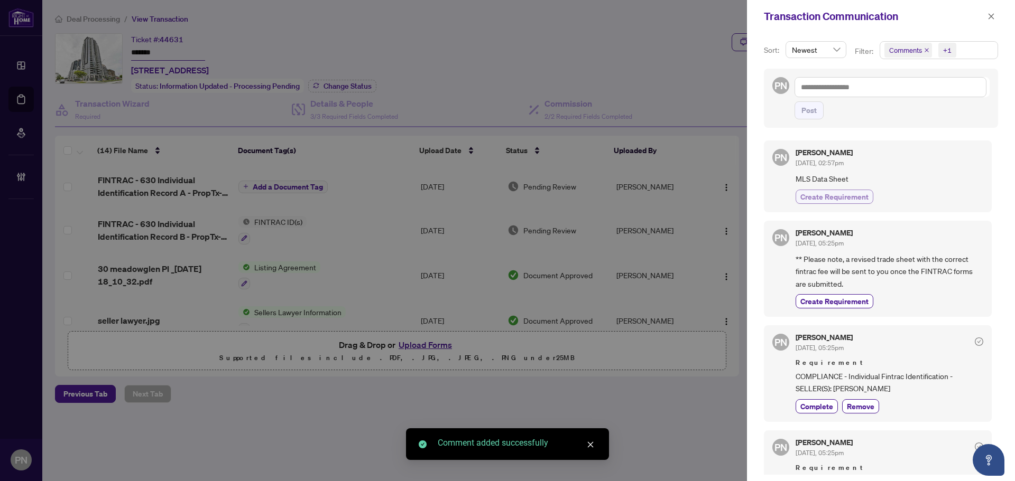
click at [848, 191] on span "Create Requirement" at bounding box center [834, 196] width 68 height 11
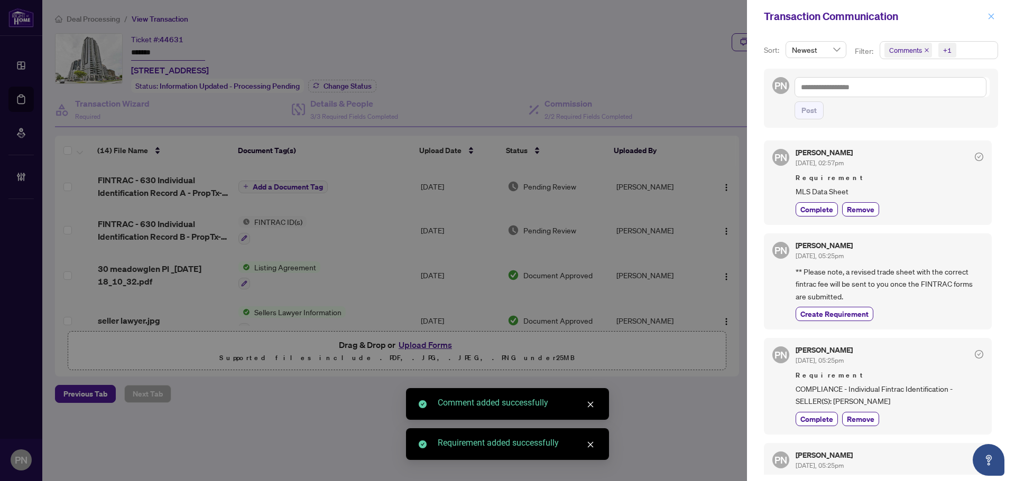
click at [991, 16] on icon "close" at bounding box center [990, 16] width 7 height 7
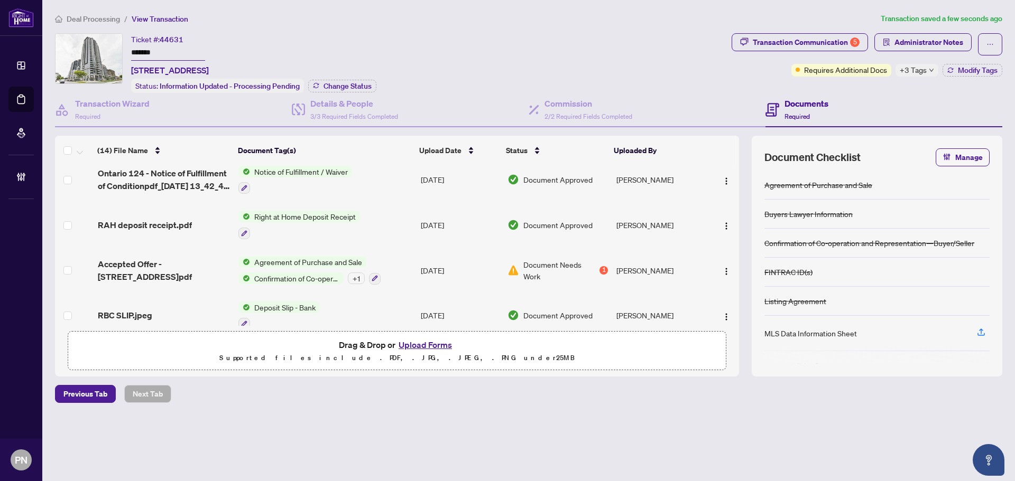
scroll to position [471, 0]
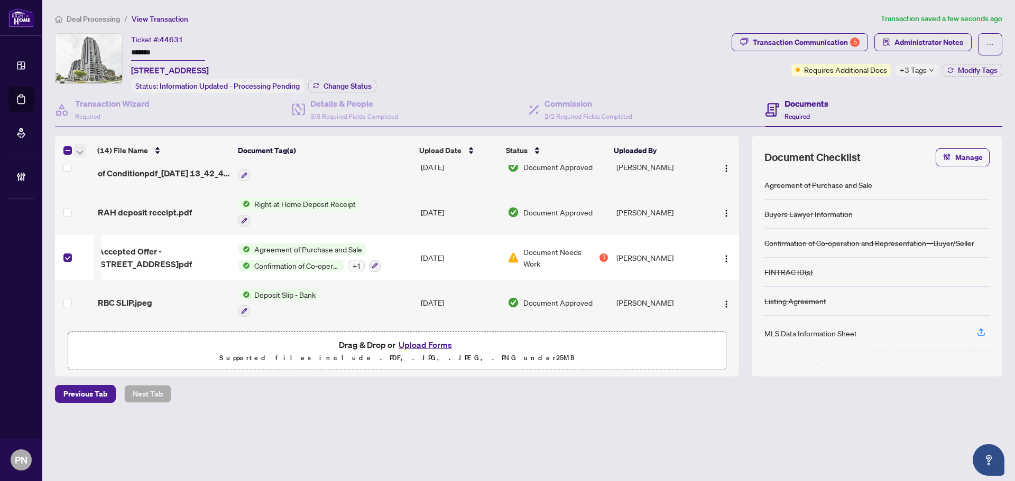
click at [79, 151] on icon "button" at bounding box center [80, 153] width 6 height 4
click at [87, 163] on li "Open Selected in New Tab(s)" at bounding box center [129, 168] width 107 height 17
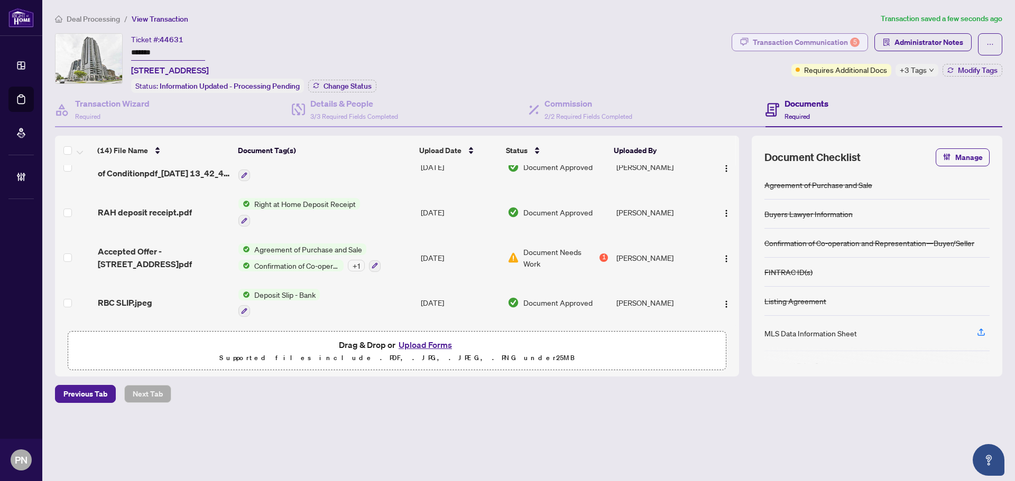
click at [818, 41] on div "Transaction Communication 5" at bounding box center [806, 42] width 107 height 17
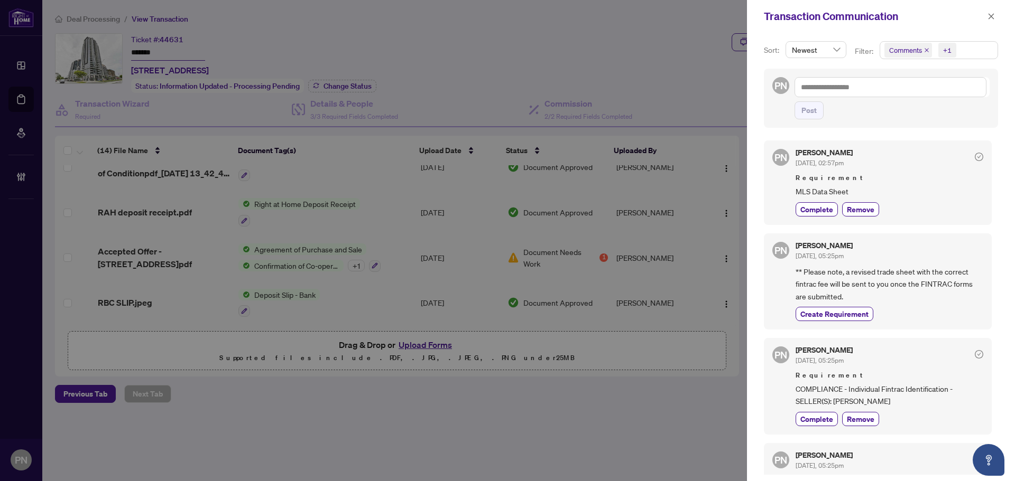
click at [926, 53] on icon "close" at bounding box center [926, 50] width 5 height 5
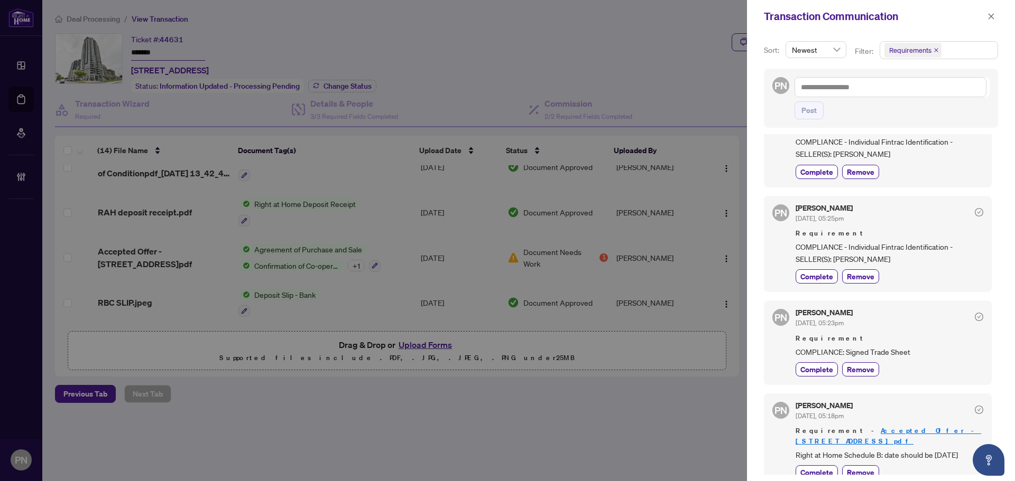
scroll to position [0, 0]
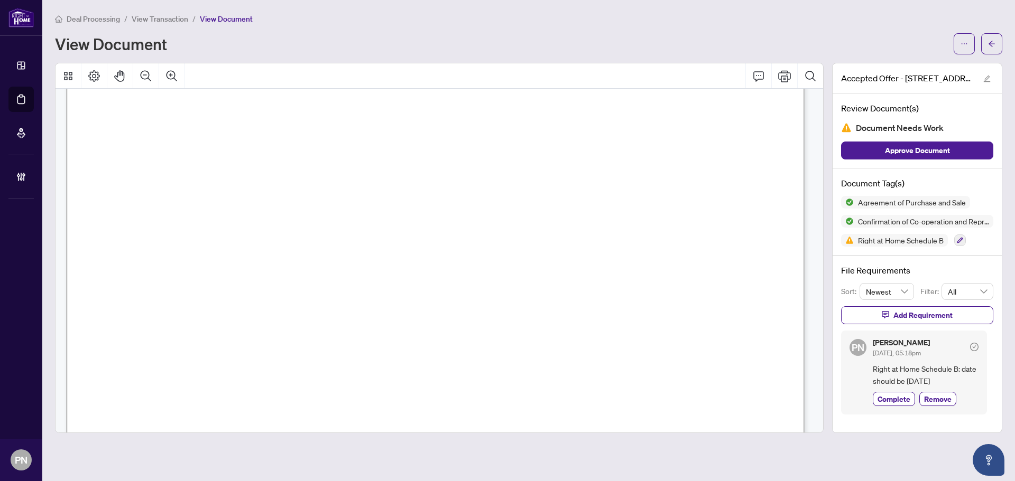
scroll to position [1585, 0]
click at [145, 73] on icon "Zoom Out" at bounding box center [146, 76] width 13 height 13
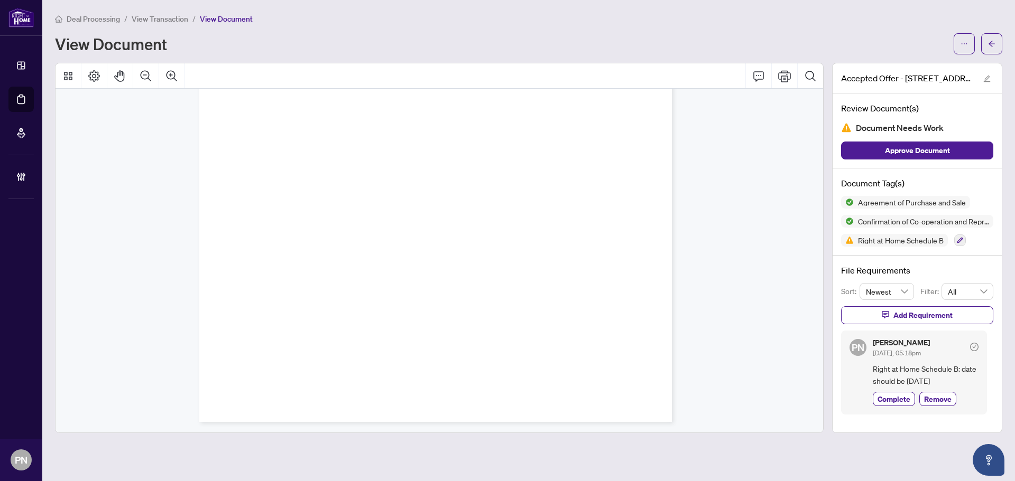
drag, startPoint x: 327, startPoint y: 162, endPoint x: 446, endPoint y: 502, distance: 360.7
click at [411, 343] on div "Form 105 Revised 2023 Page 1 of 1 © 2025, Ontario Real Estate Association (“[PE…" at bounding box center [544, 257] width 690 height 893
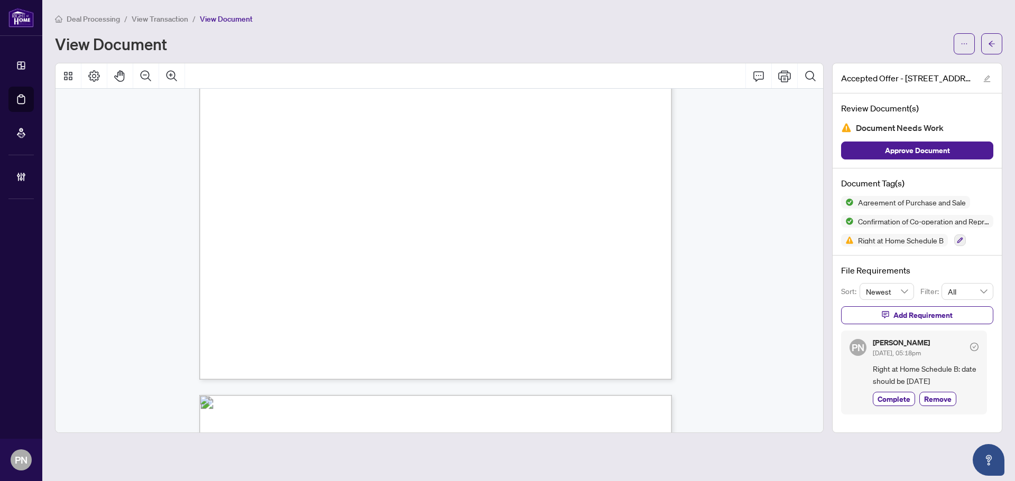
scroll to position [5289, 0]
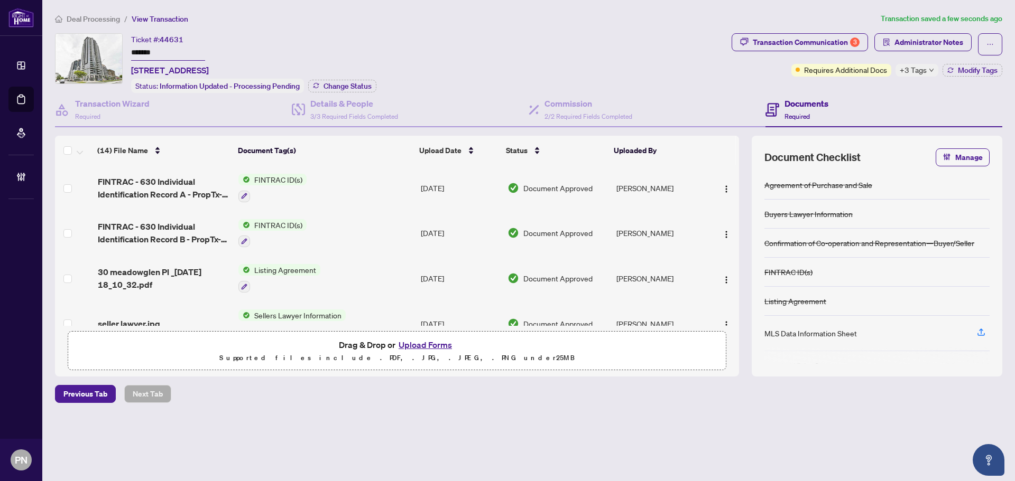
click at [972, 61] on div "Transaction Communication 3 Administrator Notes Requires Additional Docs +3 Tag…" at bounding box center [866, 54] width 271 height 43
click at [961, 69] on span "Modify Tags" at bounding box center [978, 70] width 40 height 7
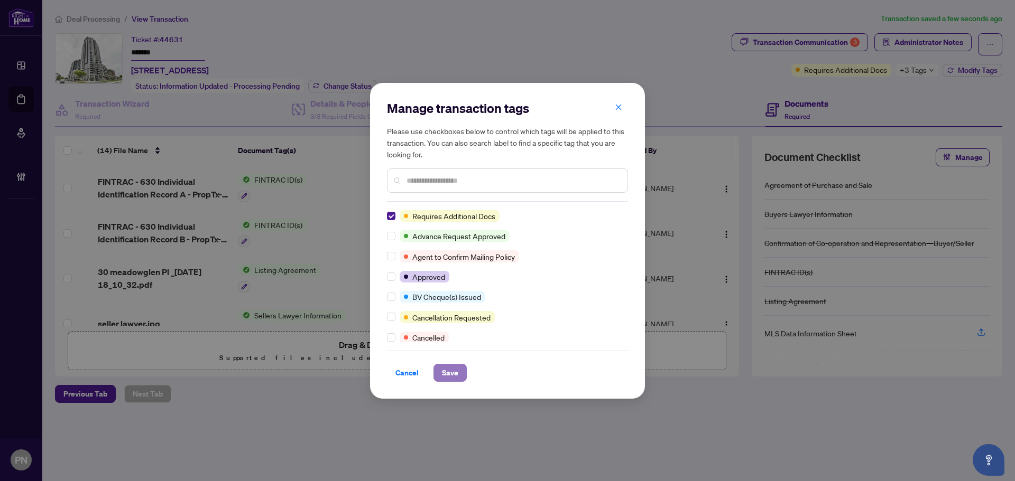
click at [448, 374] on span "Save" at bounding box center [450, 373] width 16 height 17
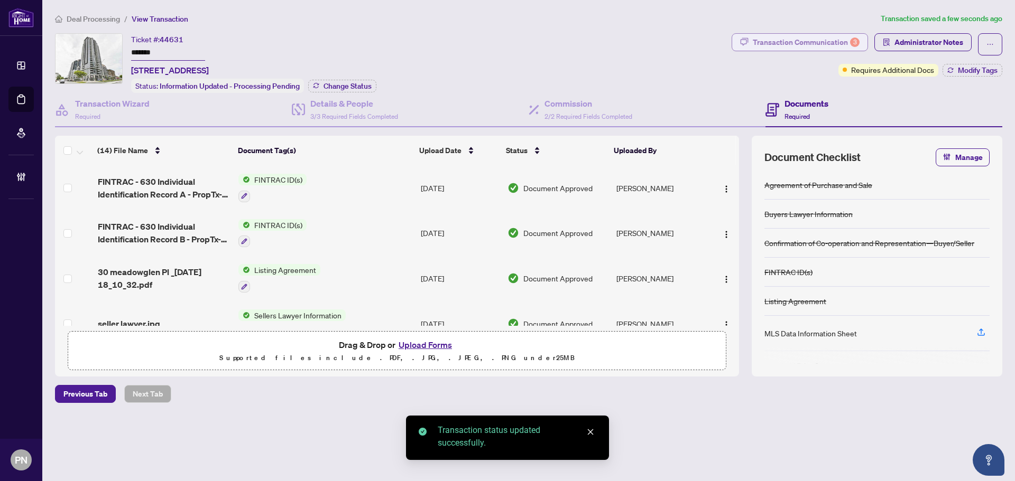
click at [790, 43] on div "Transaction Communication 3" at bounding box center [806, 42] width 107 height 17
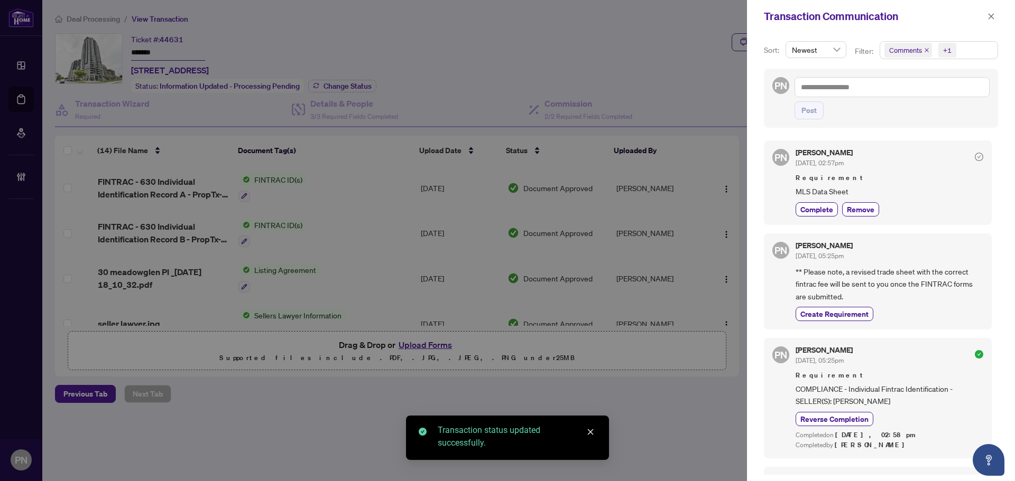
click at [927, 51] on icon "close" at bounding box center [926, 50] width 5 height 5
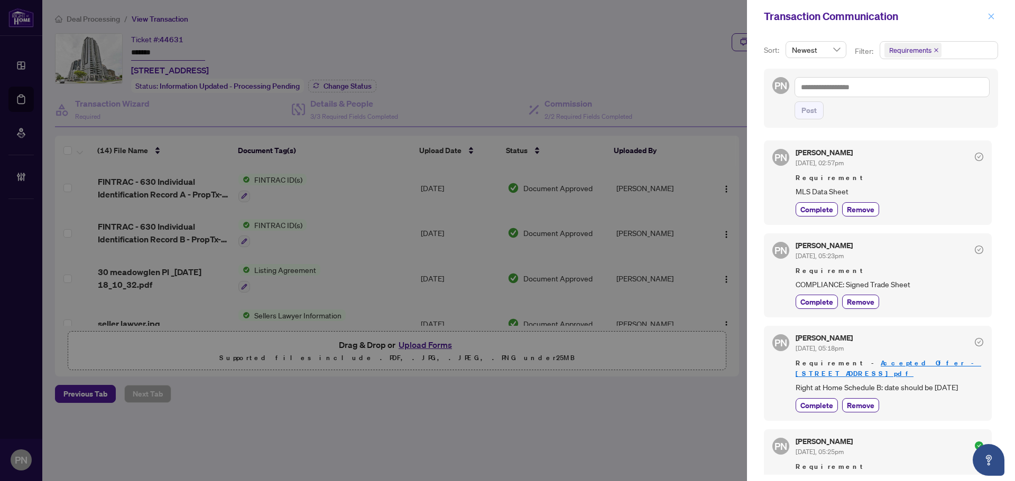
click at [994, 13] on icon "close" at bounding box center [990, 16] width 7 height 7
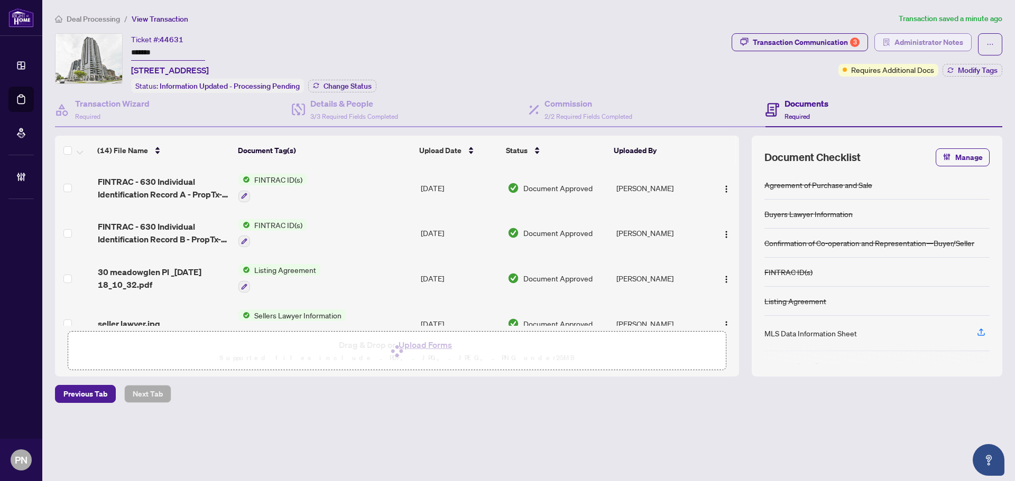
click at [939, 40] on span "Administrator Notes" at bounding box center [928, 42] width 69 height 17
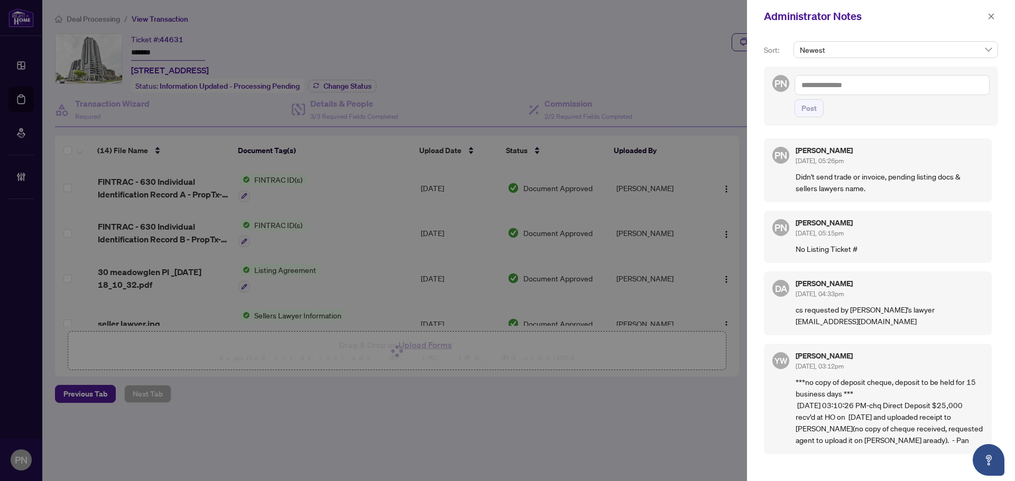
click at [916, 83] on textarea at bounding box center [891, 85] width 195 height 20
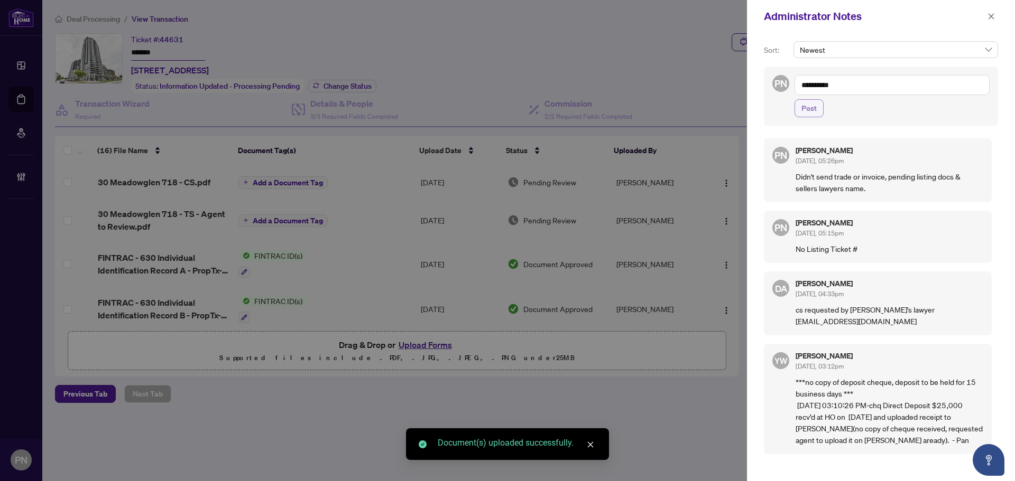
type textarea "**********"
click at [802, 113] on span "Post" at bounding box center [808, 108] width 15 height 17
click at [878, 82] on textarea "**********" at bounding box center [891, 85] width 195 height 20
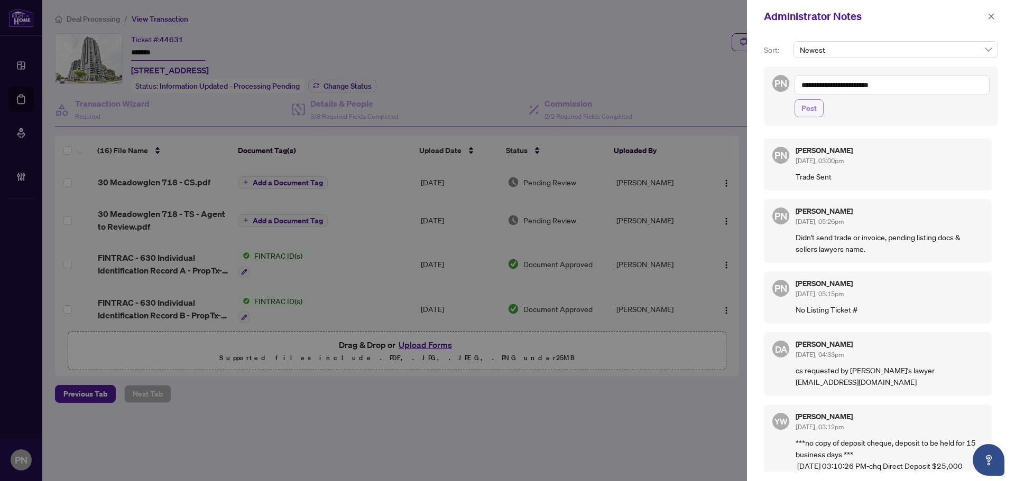
type textarea "**********"
click at [813, 107] on span "Post" at bounding box center [808, 108] width 15 height 17
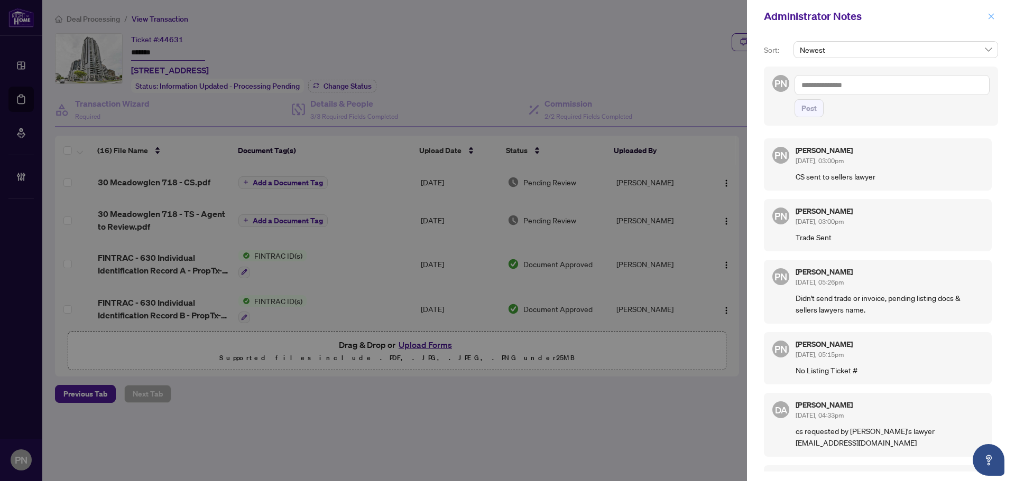
click at [989, 11] on span "button" at bounding box center [990, 16] width 7 height 17
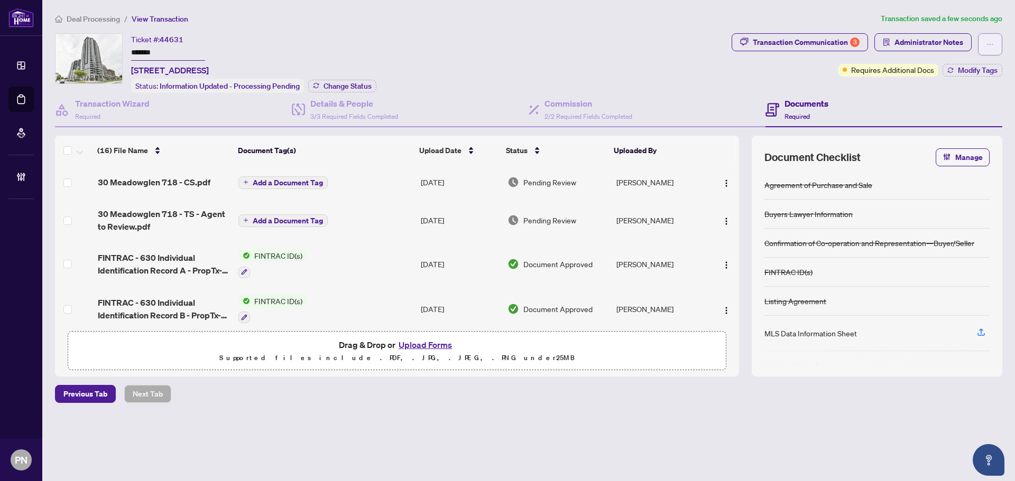
click at [986, 52] on button "button" at bounding box center [990, 44] width 24 height 22
click at [973, 60] on li "Transaction Permissions" at bounding box center [953, 67] width 94 height 17
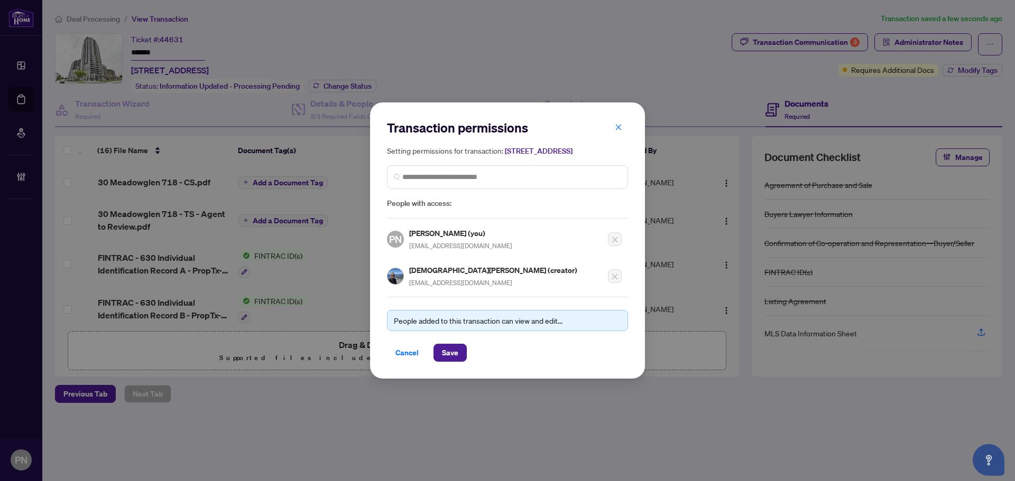
click at [444, 295] on div "Transaction permissions Setting permissions for transaction: [STREET_ADDRESS] P…" at bounding box center [507, 240] width 241 height 243
copy div "[EMAIL_ADDRESS][DOMAIN_NAME]"
drag, startPoint x: 403, startPoint y: 357, endPoint x: 435, endPoint y: 333, distance: 40.5
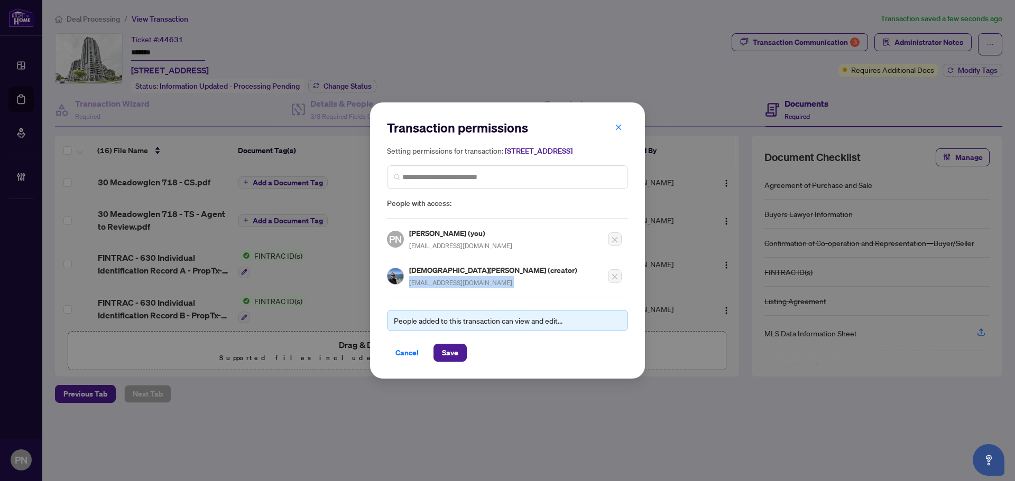
click at [402, 358] on span "Cancel" at bounding box center [406, 353] width 23 height 17
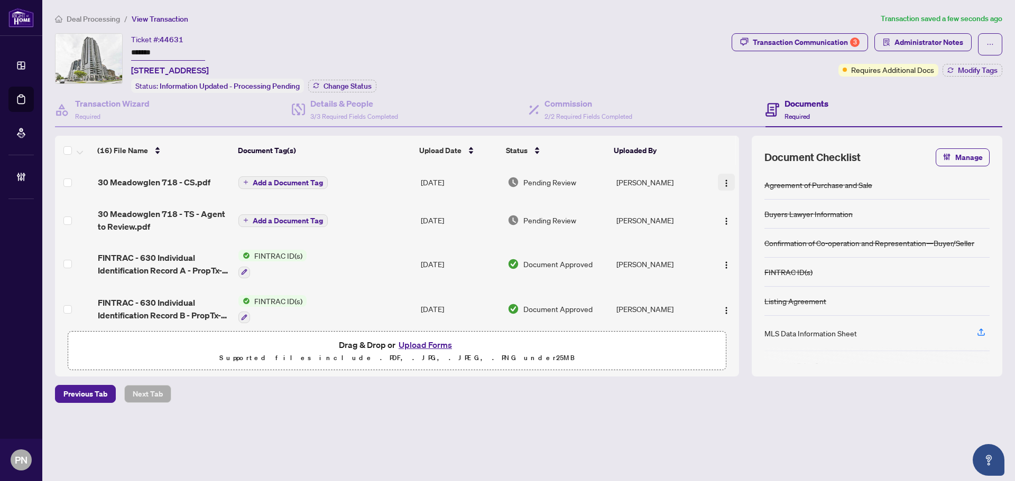
click at [719, 189] on button "button" at bounding box center [726, 182] width 17 height 17
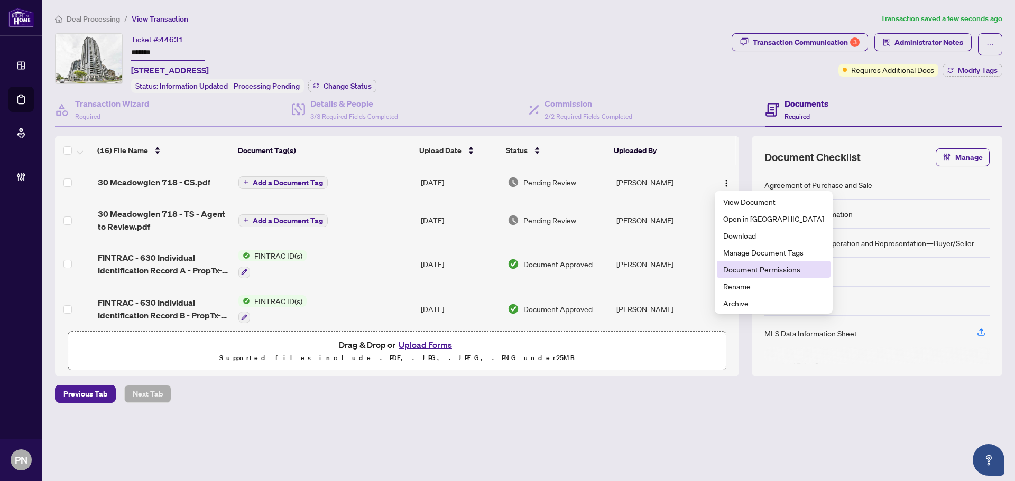
click at [735, 270] on span "Document Permissions" at bounding box center [773, 270] width 101 height 12
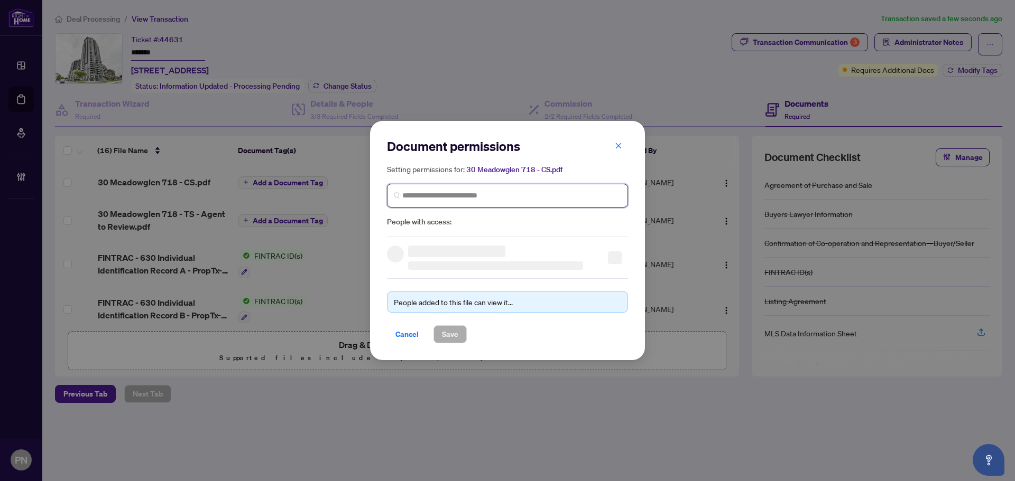
click at [469, 190] on input "search" at bounding box center [511, 195] width 219 height 11
paste input "**********"
type input "**********"
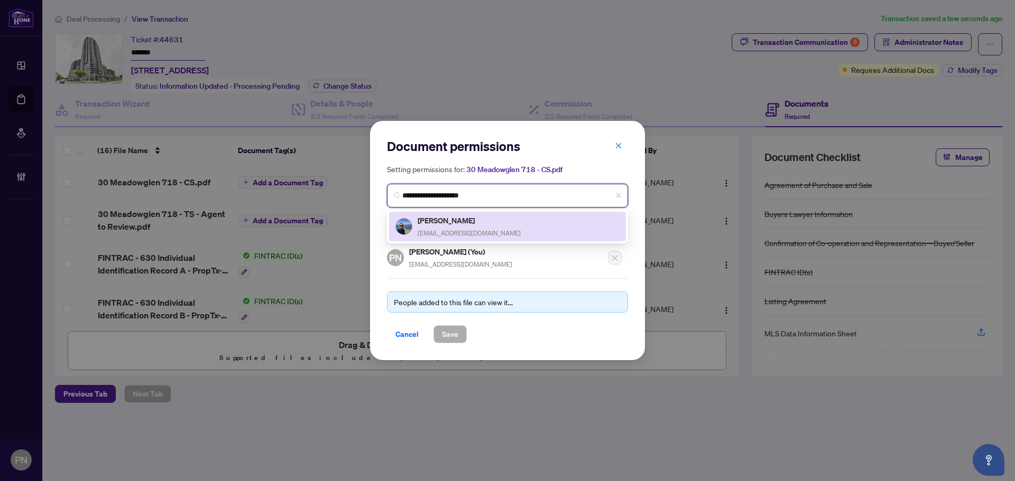
drag, startPoint x: 445, startPoint y: 232, endPoint x: 507, endPoint y: 346, distance: 129.6
click at [447, 233] on span "[EMAIL_ADDRESS][DOMAIN_NAME]" at bounding box center [468, 233] width 103 height 8
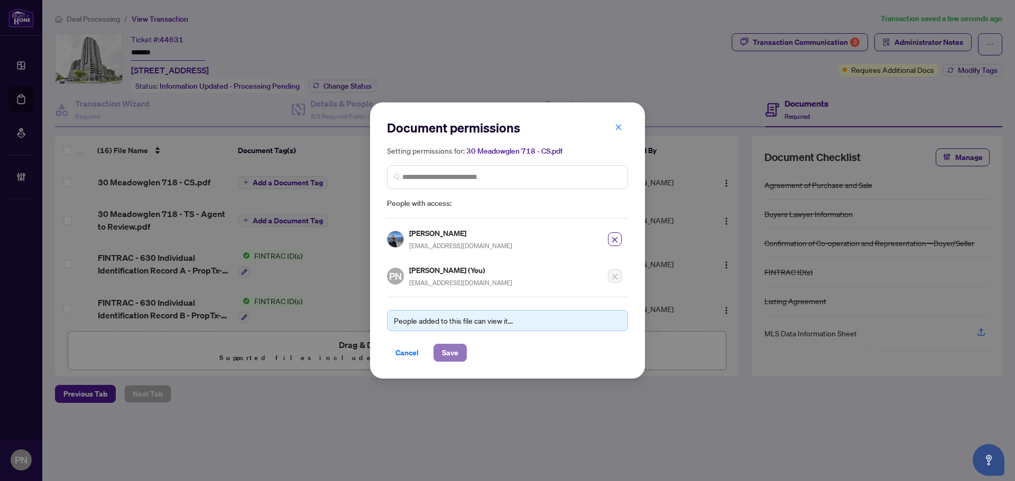
click at [443, 350] on span "Save" at bounding box center [450, 353] width 16 height 17
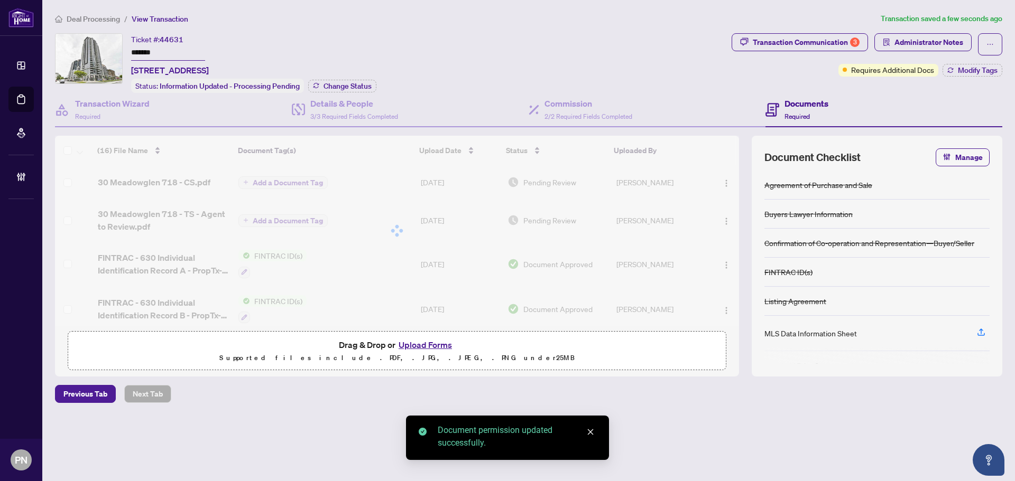
click at [717, 220] on div at bounding box center [397, 231] width 684 height 190
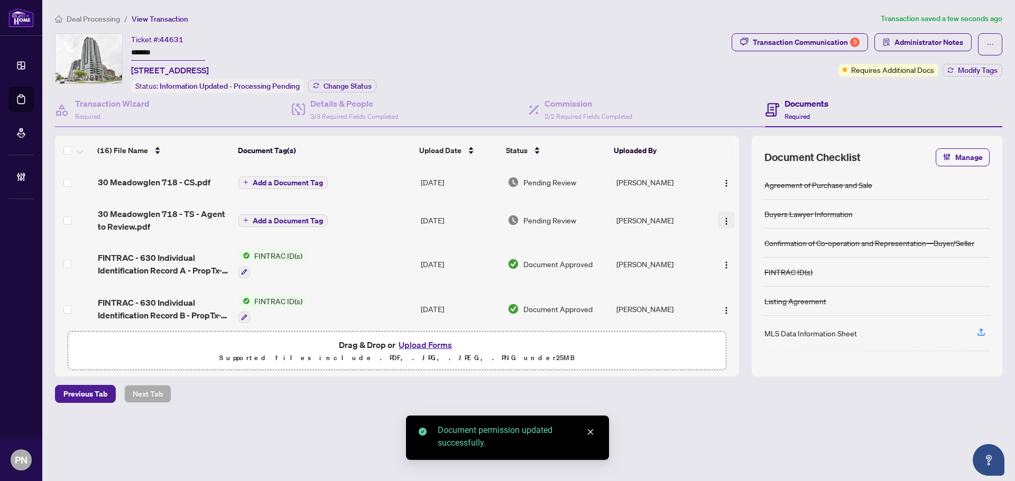
click at [722, 220] on img "button" at bounding box center [726, 221] width 8 height 8
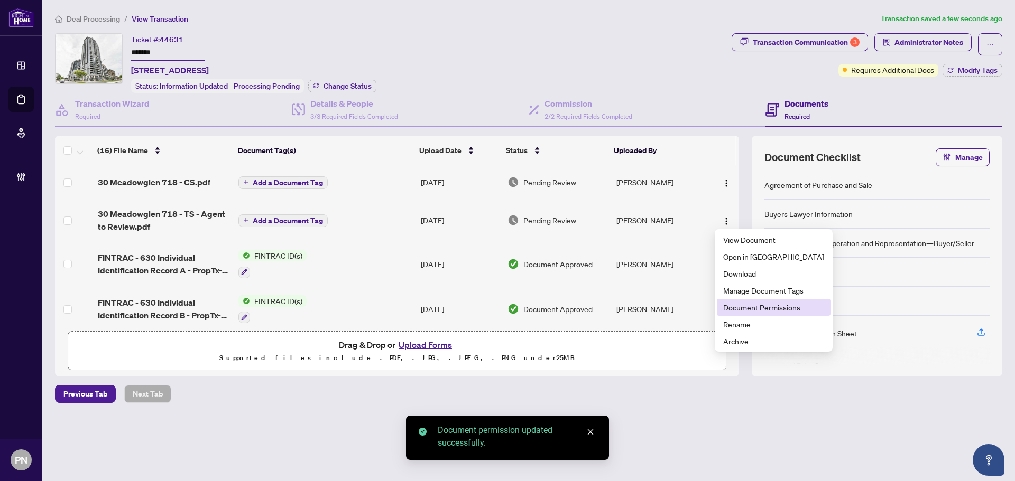
click at [767, 315] on li "Document Permissions" at bounding box center [774, 307] width 114 height 17
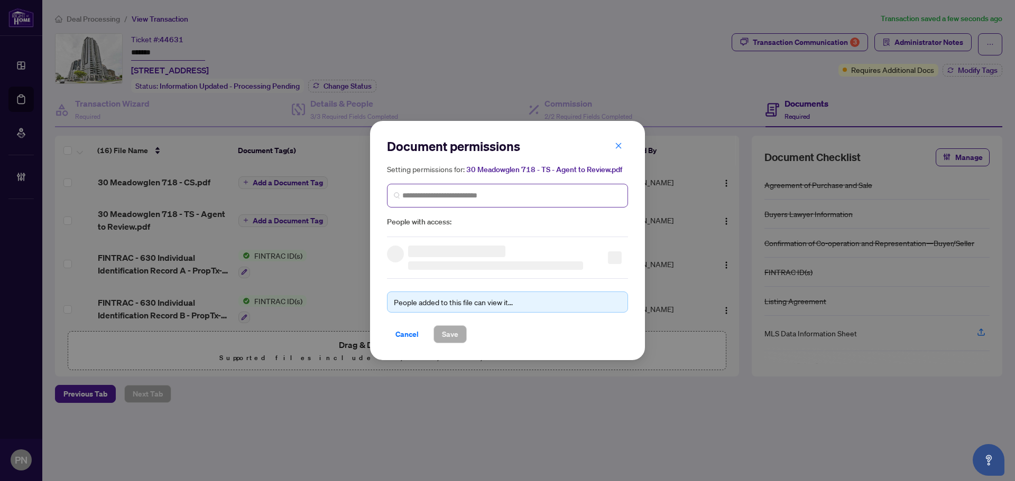
click at [514, 189] on span at bounding box center [507, 196] width 241 height 24
paste input "**********"
type input "**********"
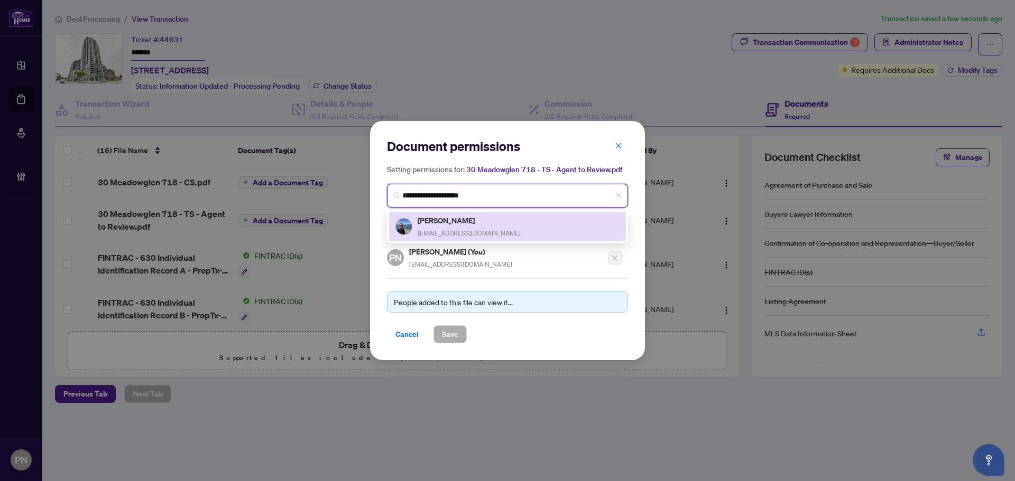
click at [462, 226] on div "[DEMOGRAPHIC_DATA][PERSON_NAME] [PERSON_NAME][EMAIL_ADDRESS][DOMAIN_NAME]" at bounding box center [468, 227] width 103 height 24
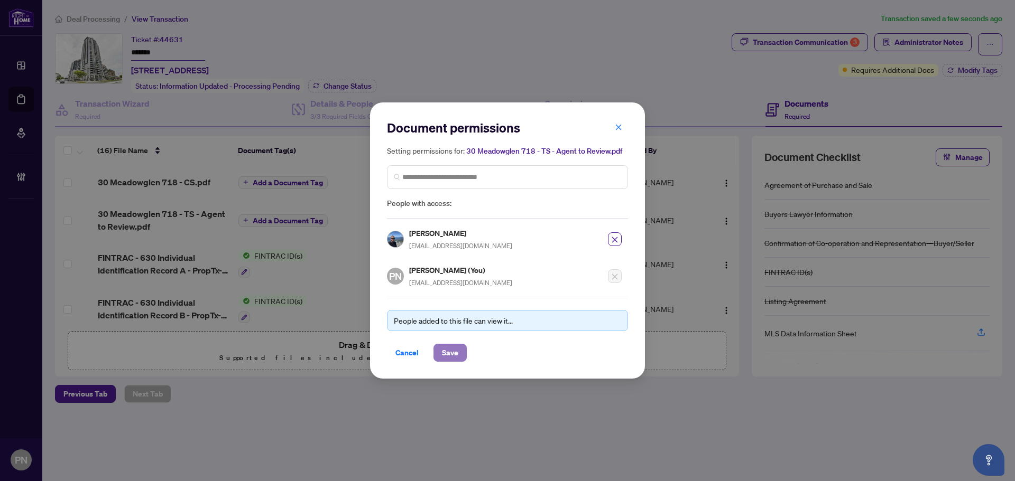
click at [455, 354] on span "Save" at bounding box center [450, 353] width 16 height 17
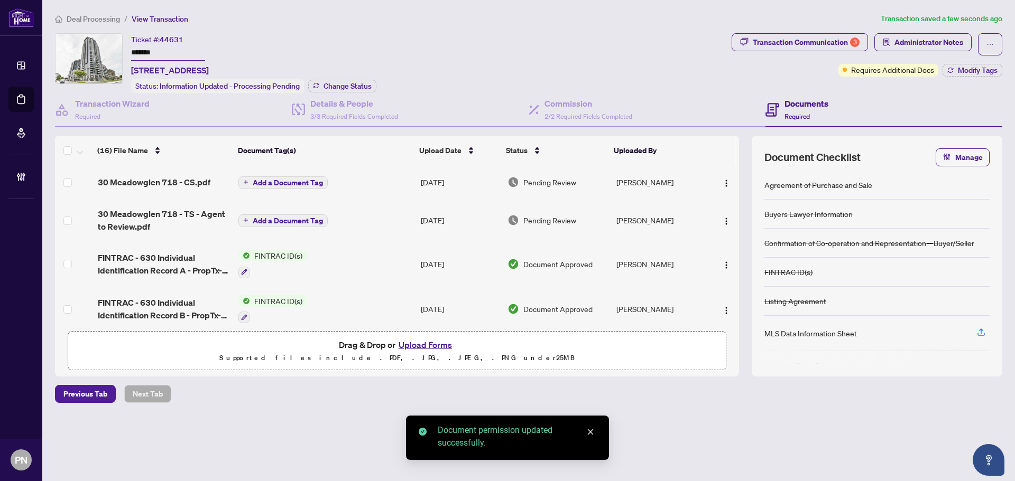
click at [298, 180] on span "Add a Document Tag" at bounding box center [288, 182] width 70 height 7
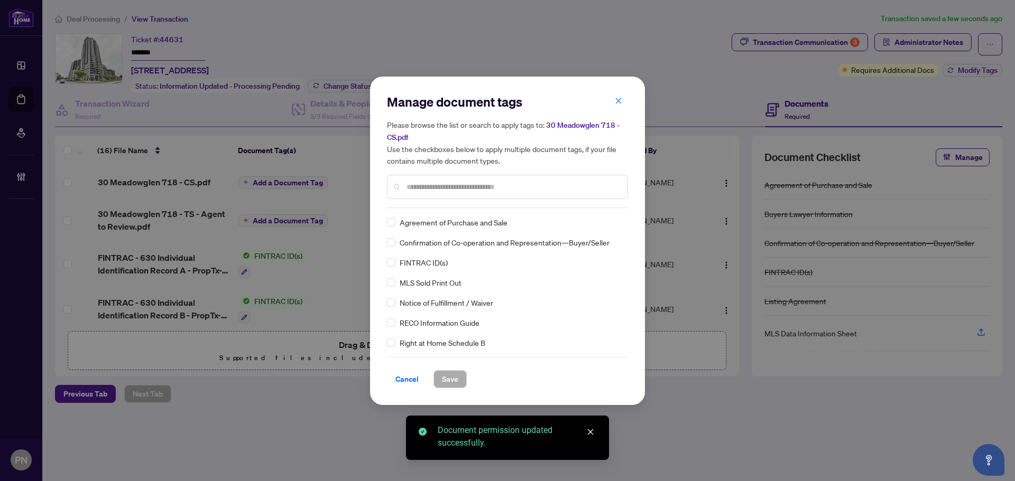
click at [451, 188] on input "text" at bounding box center [512, 187] width 212 height 12
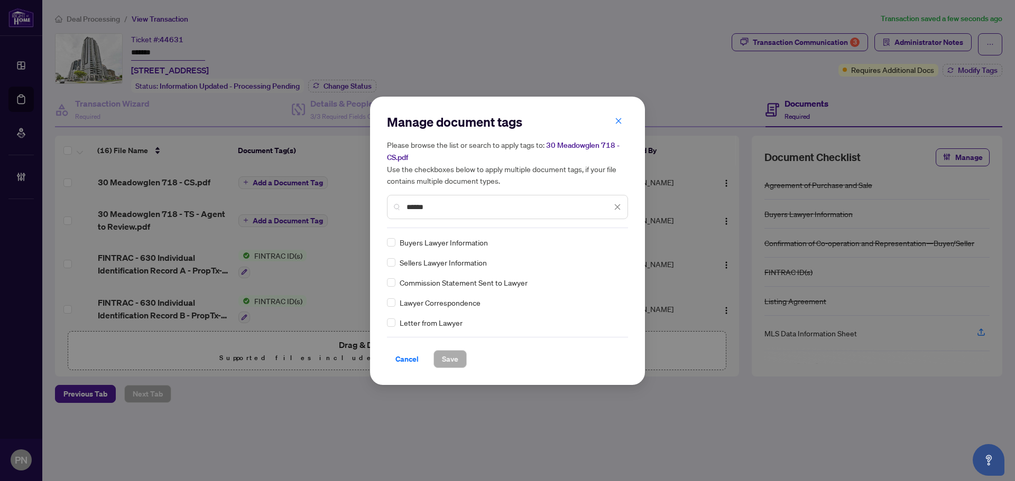
type input "******"
click at [610, 245] on img at bounding box center [606, 242] width 11 height 11
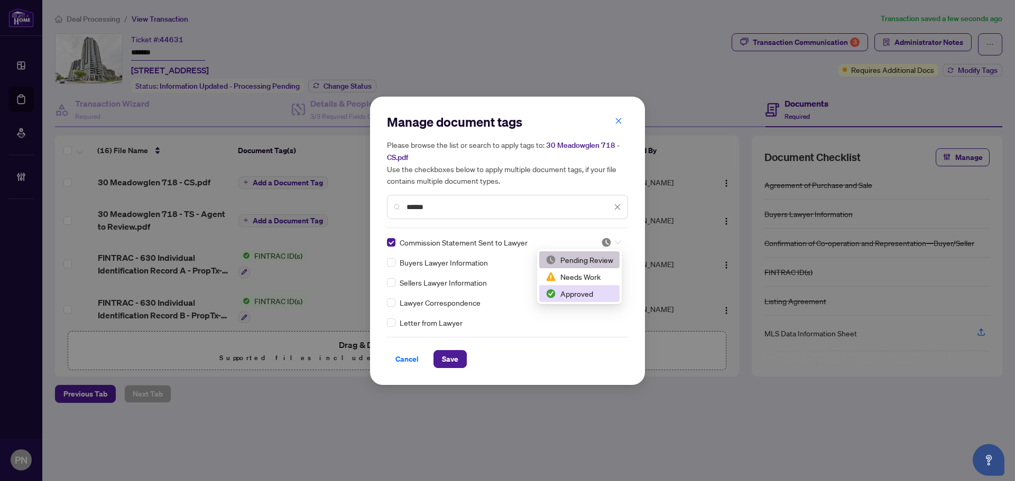
click at [566, 295] on div "Approved" at bounding box center [579, 294] width 68 height 12
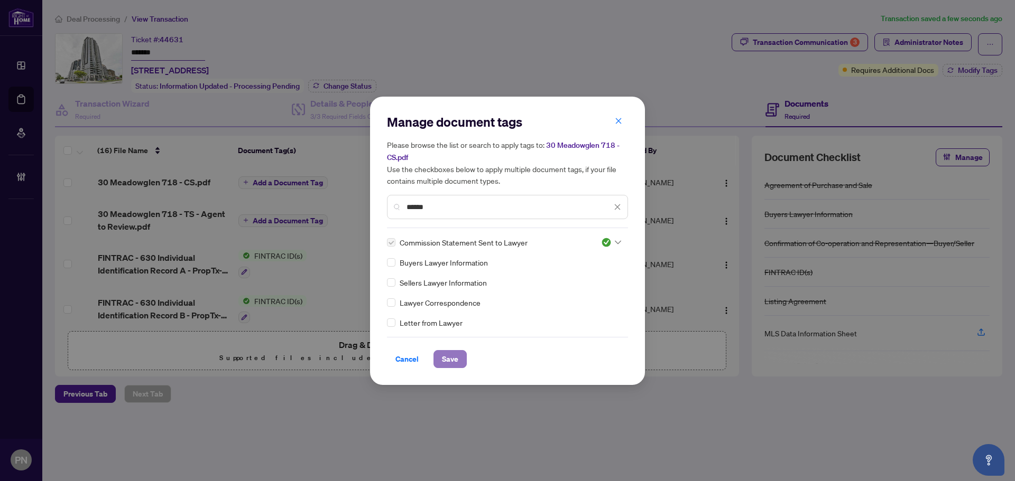
click at [454, 361] on span "Save" at bounding box center [450, 359] width 16 height 17
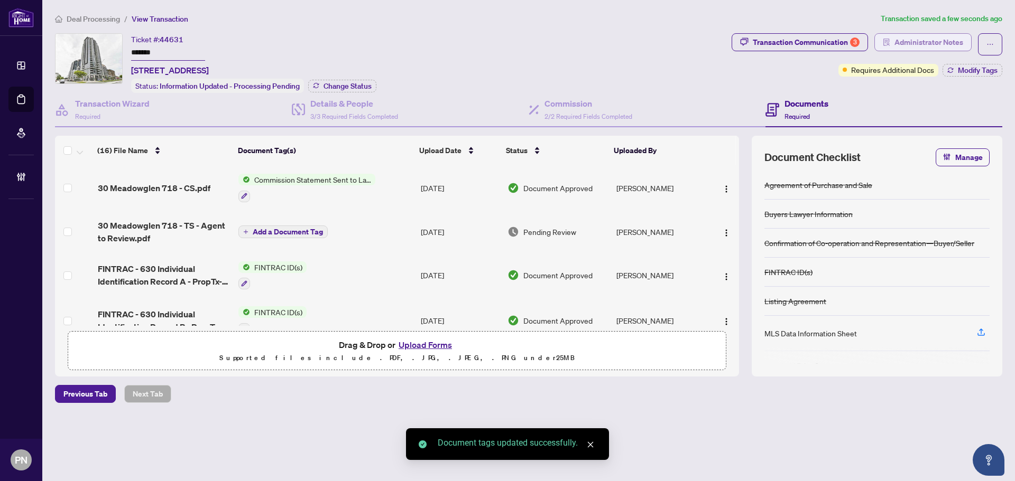
click at [909, 43] on span "Administrator Notes" at bounding box center [928, 42] width 69 height 17
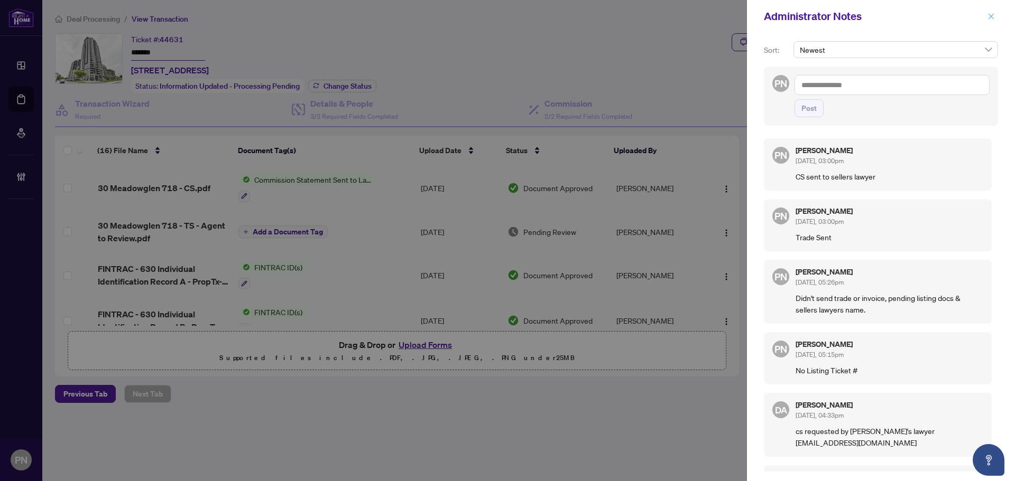
click at [990, 15] on icon "close" at bounding box center [990, 16] width 7 height 7
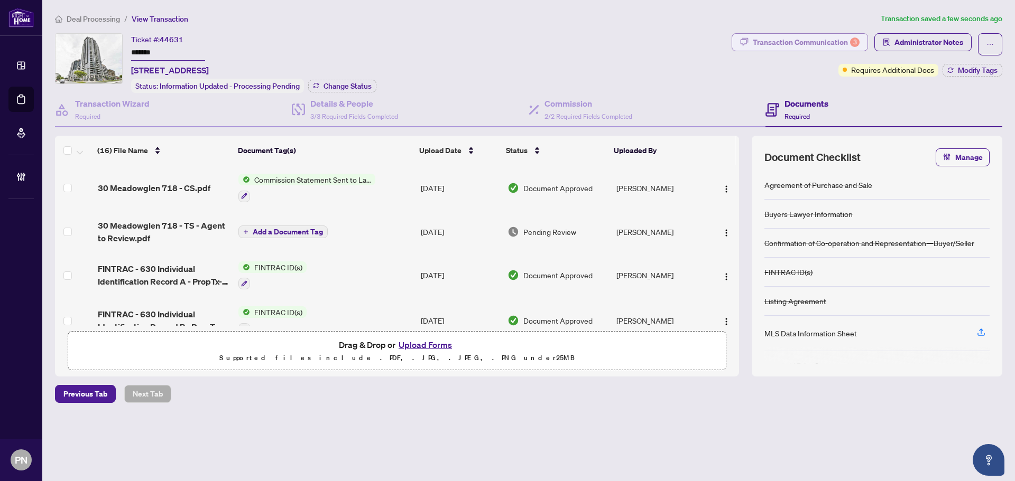
click at [781, 41] on div "Transaction Communication 3" at bounding box center [806, 42] width 107 height 17
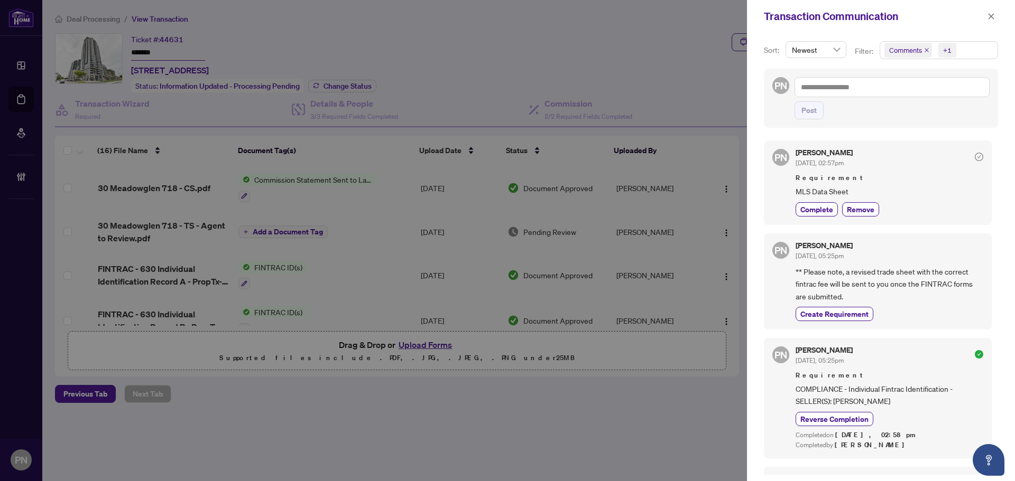
click at [924, 51] on icon "close" at bounding box center [926, 50] width 5 height 5
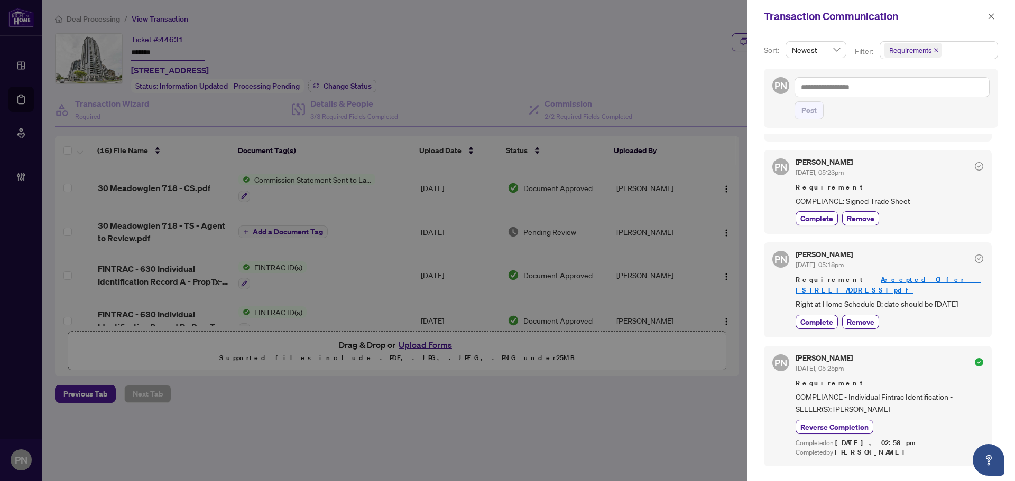
scroll to position [106, 0]
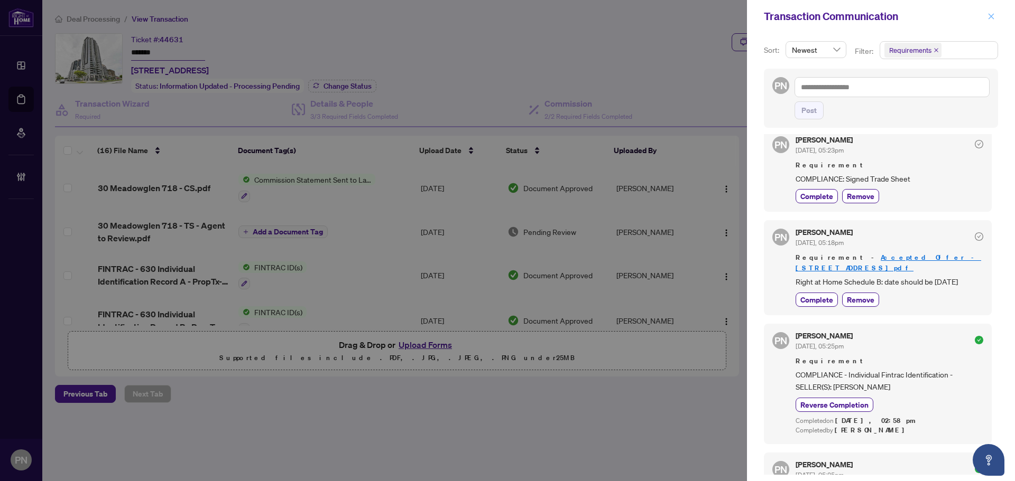
click at [988, 16] on icon "close" at bounding box center [990, 16] width 7 height 7
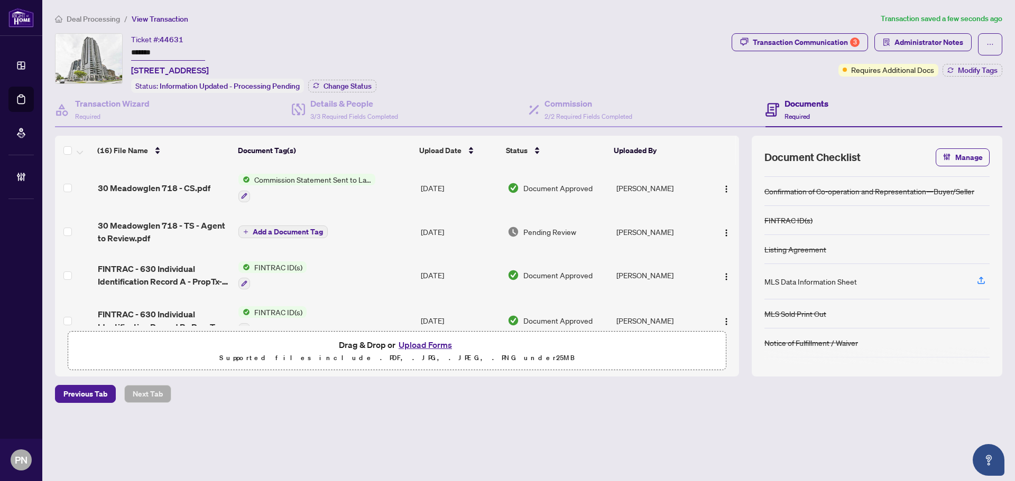
scroll to position [0, 0]
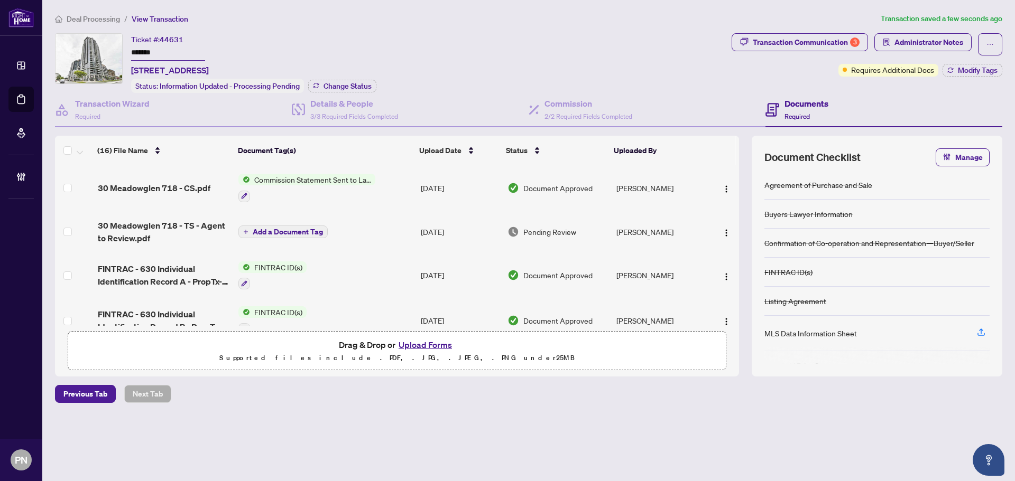
click at [92, 17] on span "Deal Processing" at bounding box center [93, 19] width 53 height 10
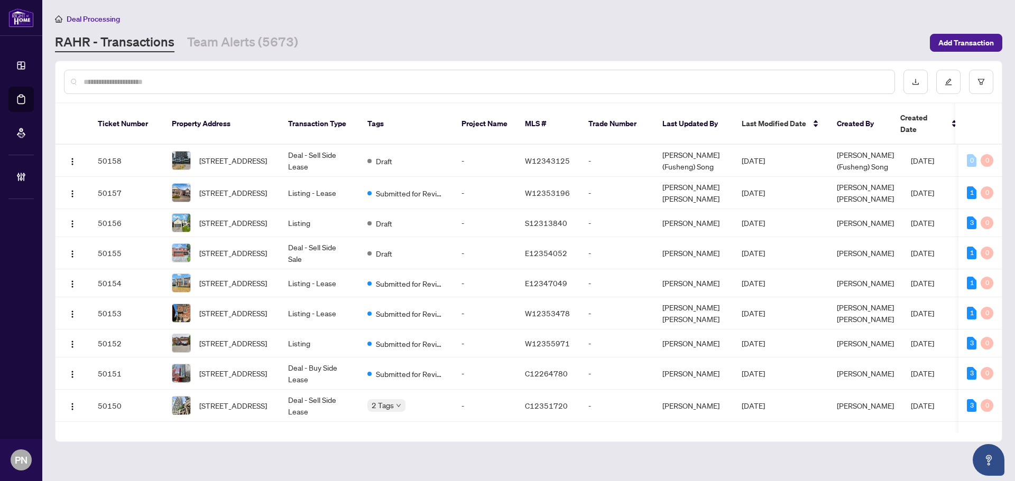
click at [248, 78] on input "text" at bounding box center [484, 82] width 802 height 12
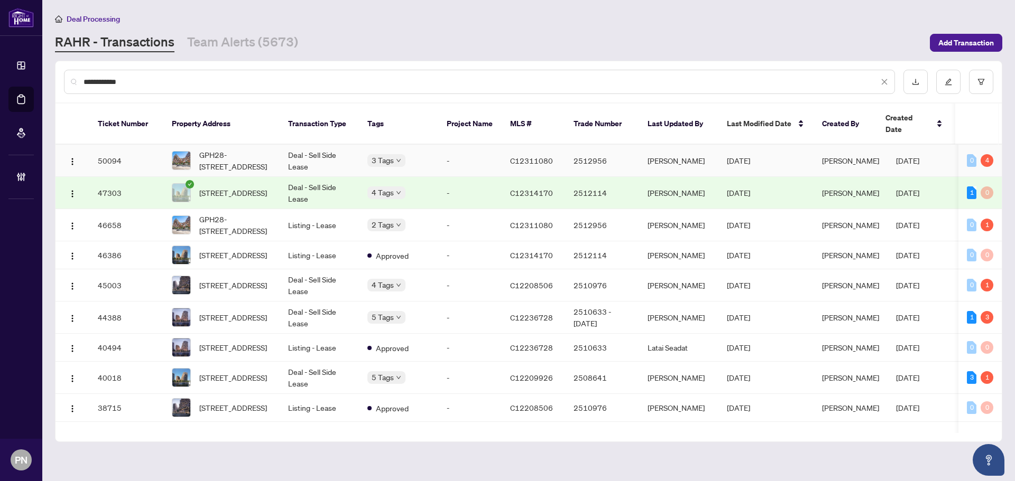
type input "**********"
click at [322, 145] on td "Deal - Sell Side Lease" at bounding box center [319, 161] width 79 height 32
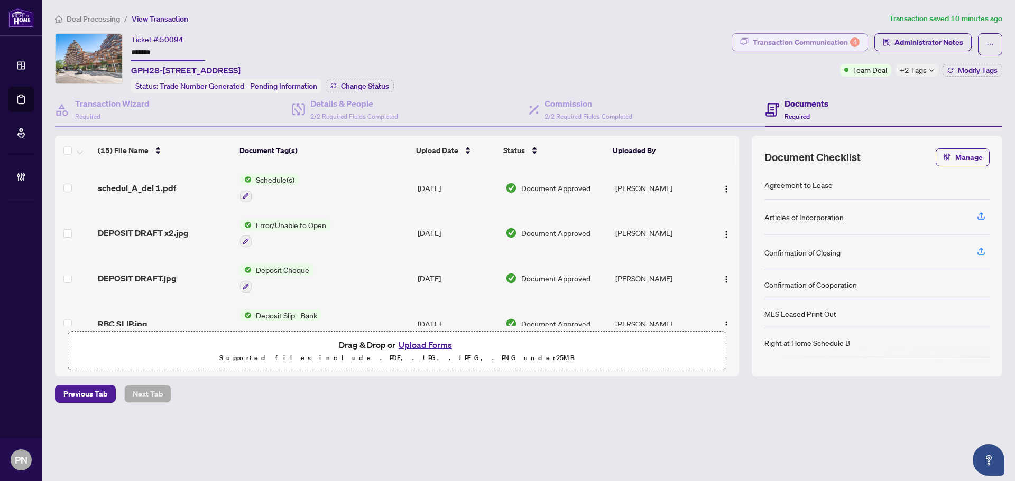
click at [844, 43] on div "Transaction Communication 4" at bounding box center [806, 42] width 107 height 17
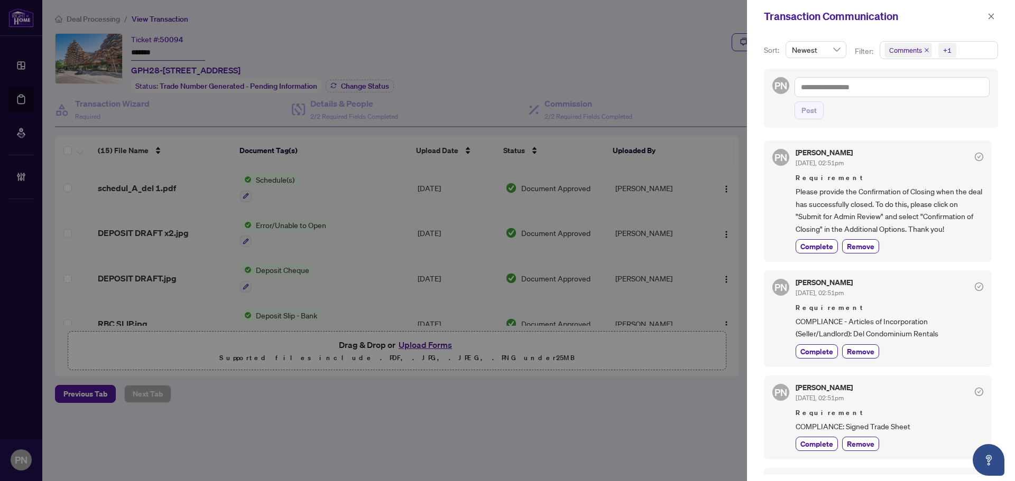
click at [925, 52] on icon "close" at bounding box center [926, 50] width 5 height 5
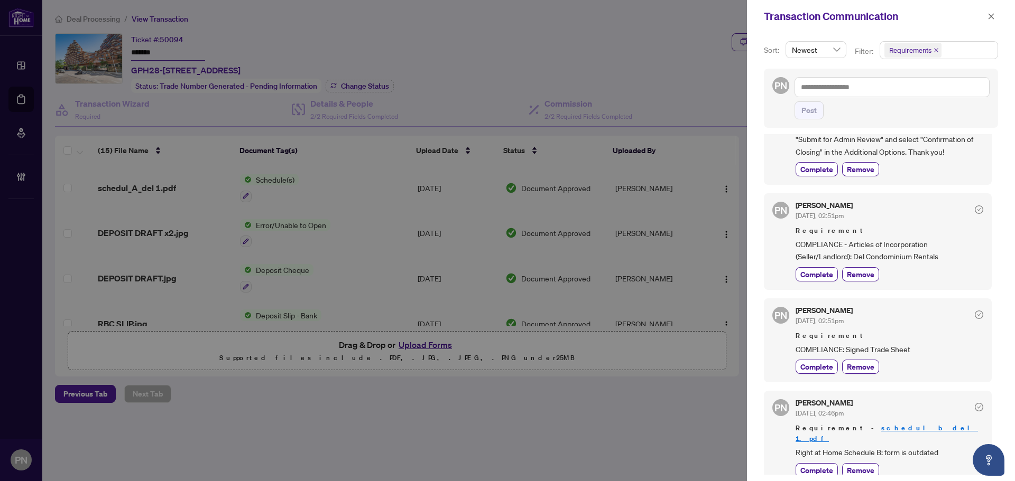
click at [965, 51] on span "Requirements" at bounding box center [938, 50] width 117 height 17
click at [920, 89] on span "Comments" at bounding box center [943, 94] width 94 height 13
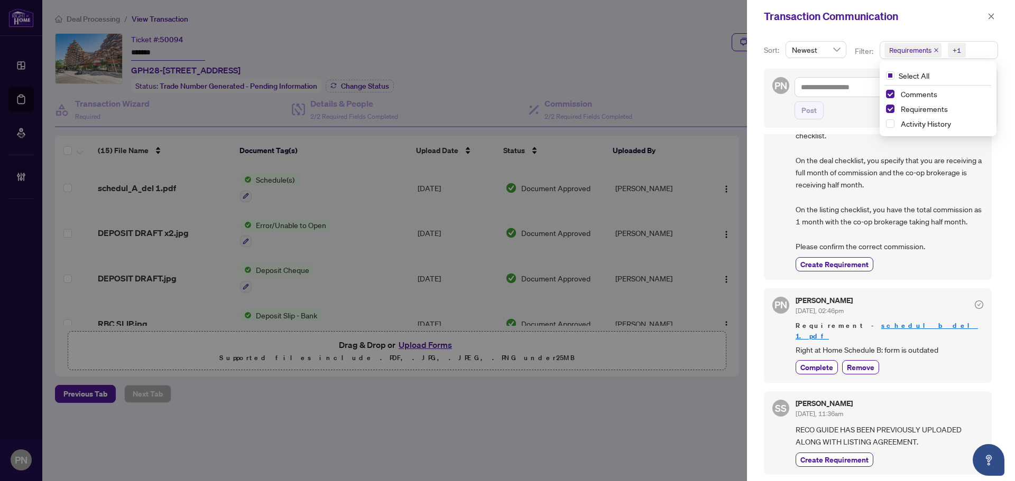
scroll to position [317, 0]
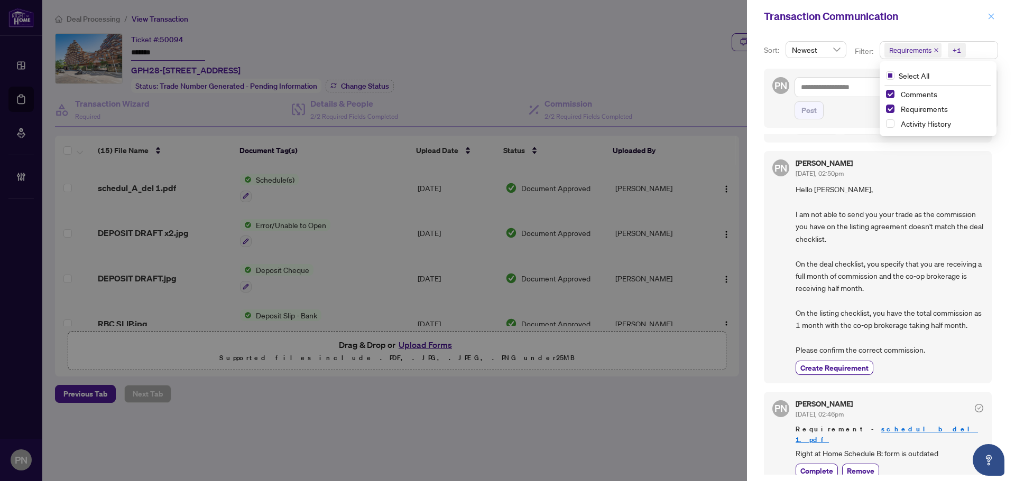
click at [991, 18] on icon "close" at bounding box center [990, 16] width 7 height 7
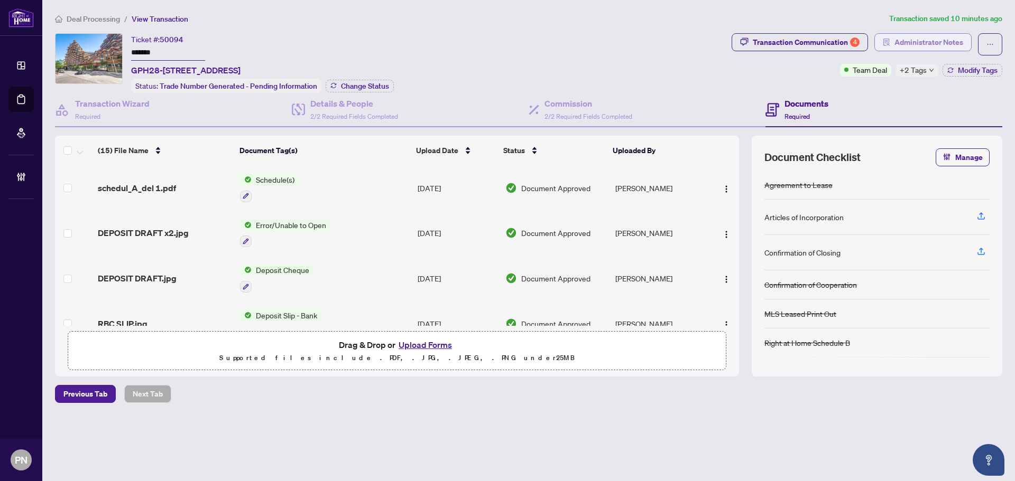
click at [935, 39] on span "Administrator Notes" at bounding box center [928, 42] width 69 height 17
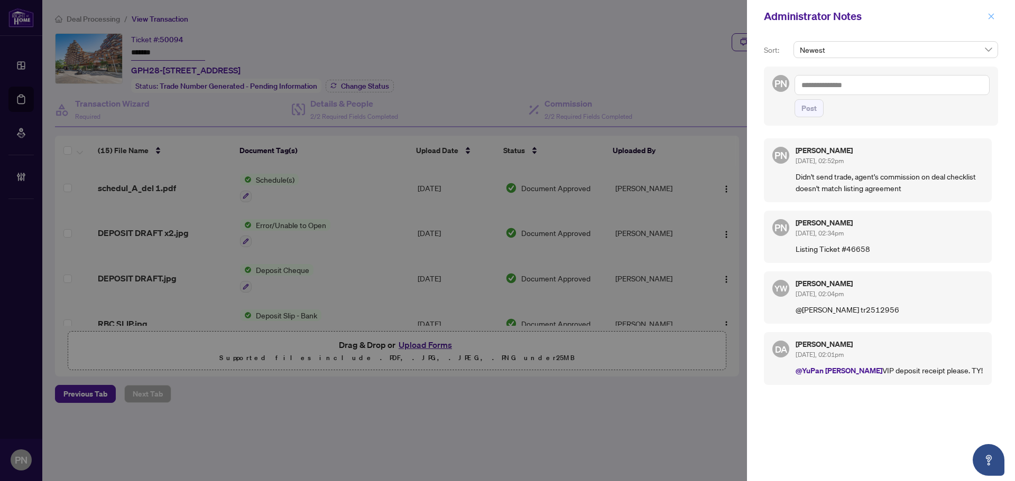
click at [990, 15] on icon "close" at bounding box center [990, 16] width 7 height 7
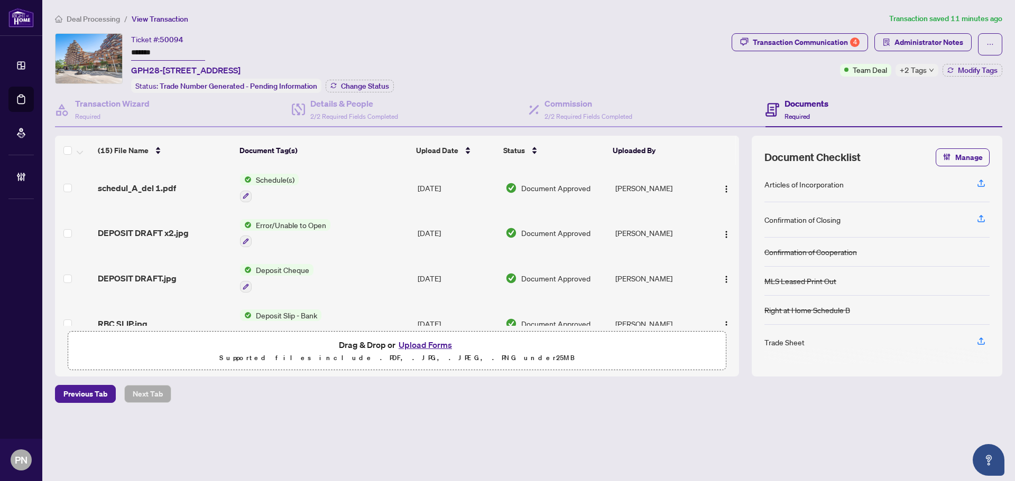
scroll to position [0, 0]
click at [103, 18] on span "Deal Processing" at bounding box center [93, 19] width 53 height 10
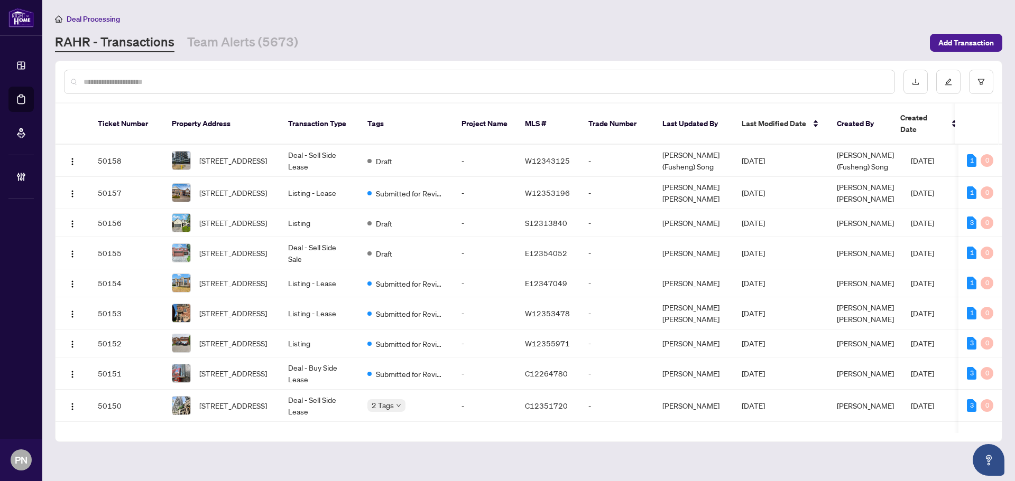
click at [308, 81] on input "text" at bounding box center [484, 82] width 802 height 12
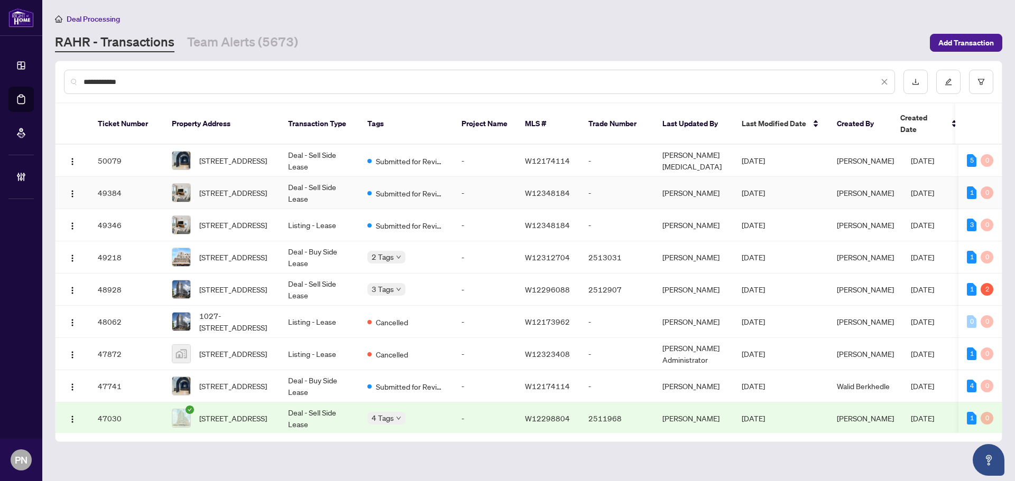
scroll to position [106, 0]
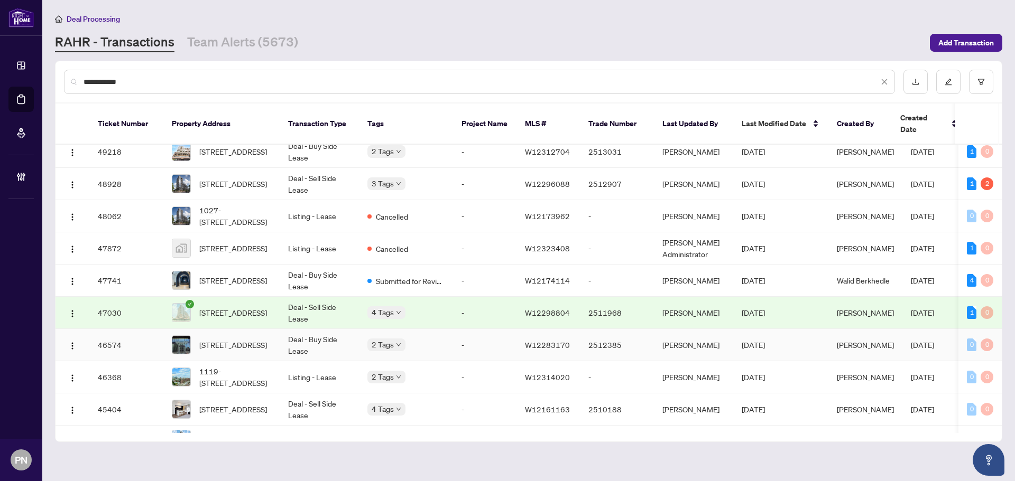
type input "**********"
click at [314, 332] on td "Deal - Buy Side Lease" at bounding box center [319, 345] width 79 height 32
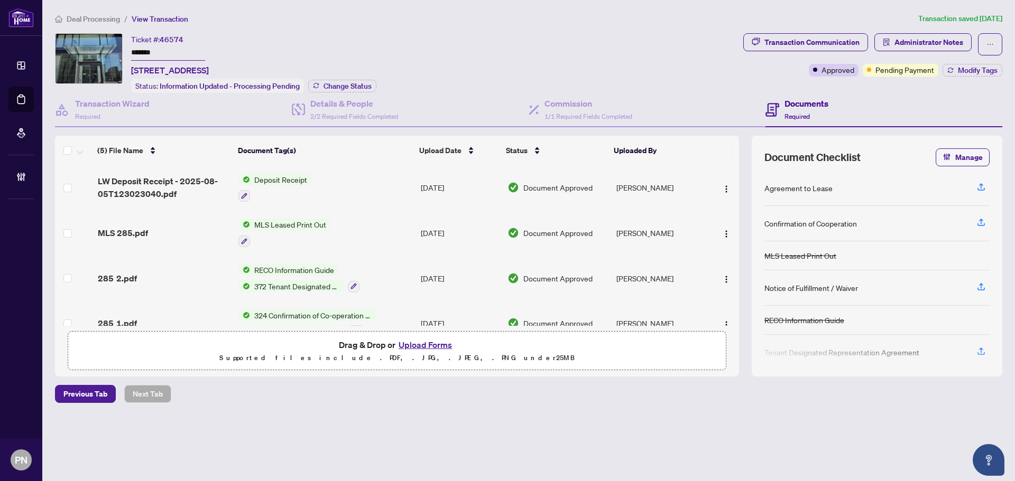
scroll to position [68, 0]
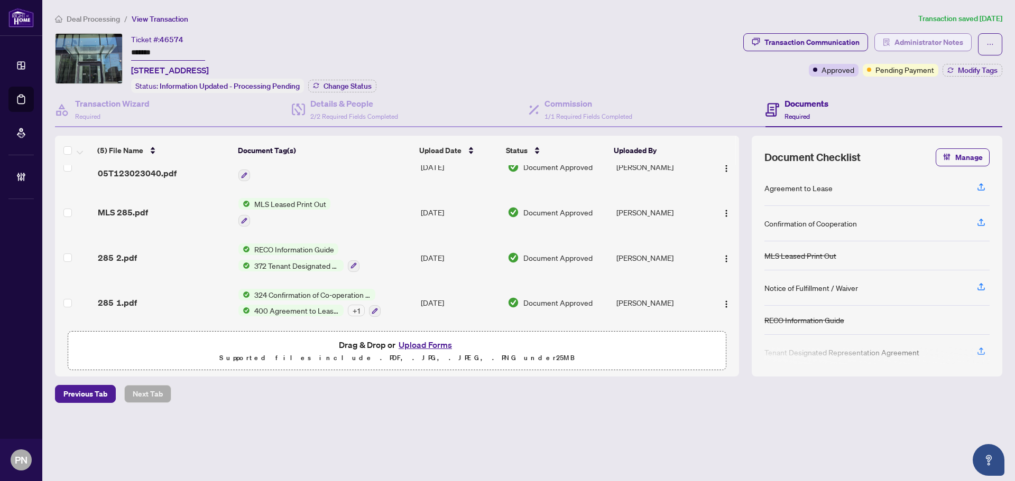
click at [962, 42] on span "Administrator Notes" at bounding box center [928, 42] width 69 height 17
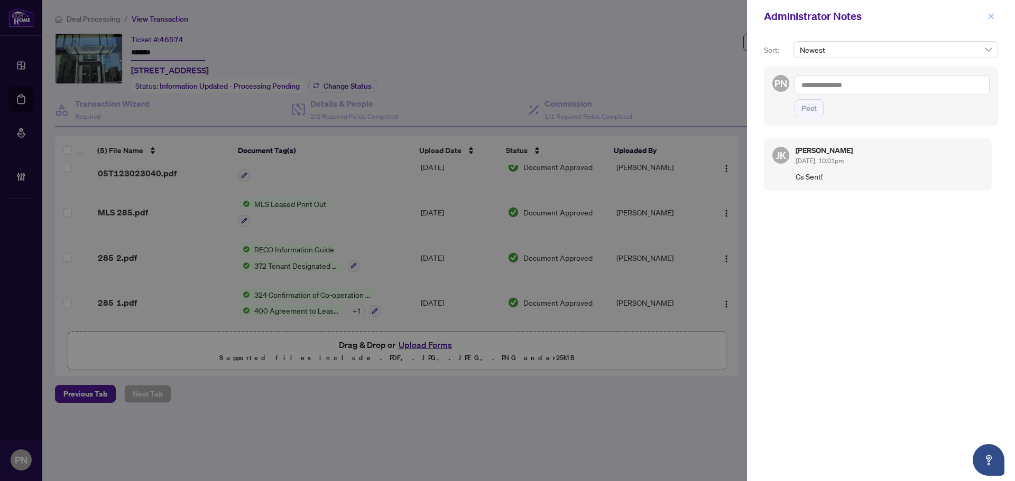
click at [989, 15] on icon "close" at bounding box center [991, 16] width 6 height 6
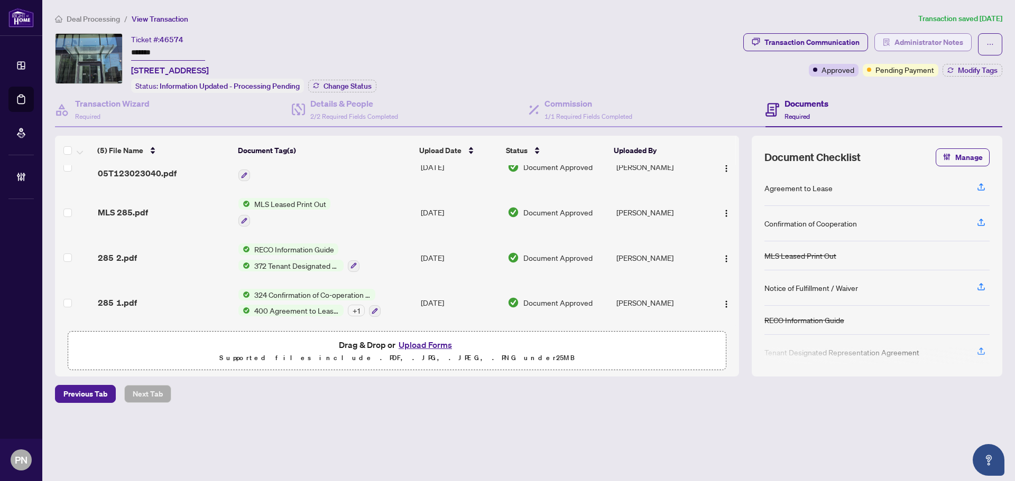
click at [915, 45] on span "Administrator Notes" at bounding box center [928, 42] width 69 height 17
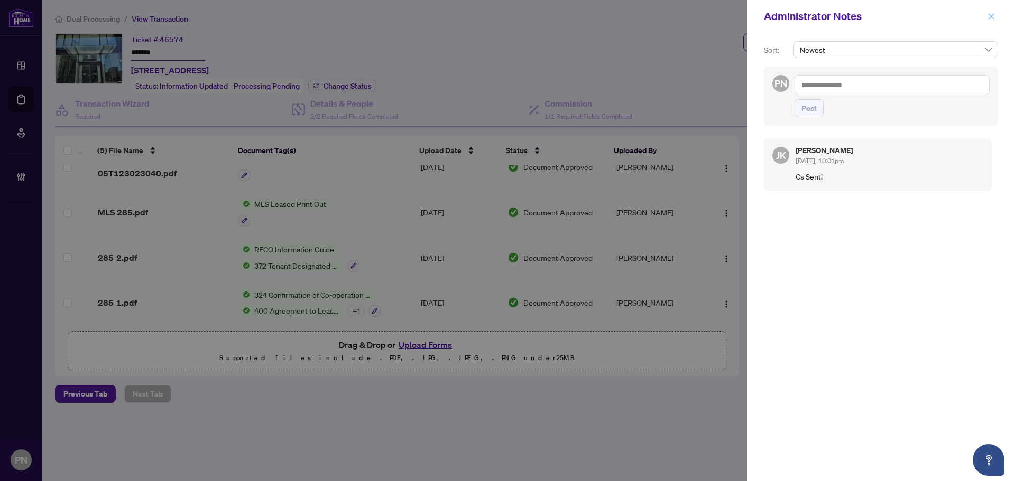
click at [995, 17] on button "button" at bounding box center [991, 16] width 14 height 13
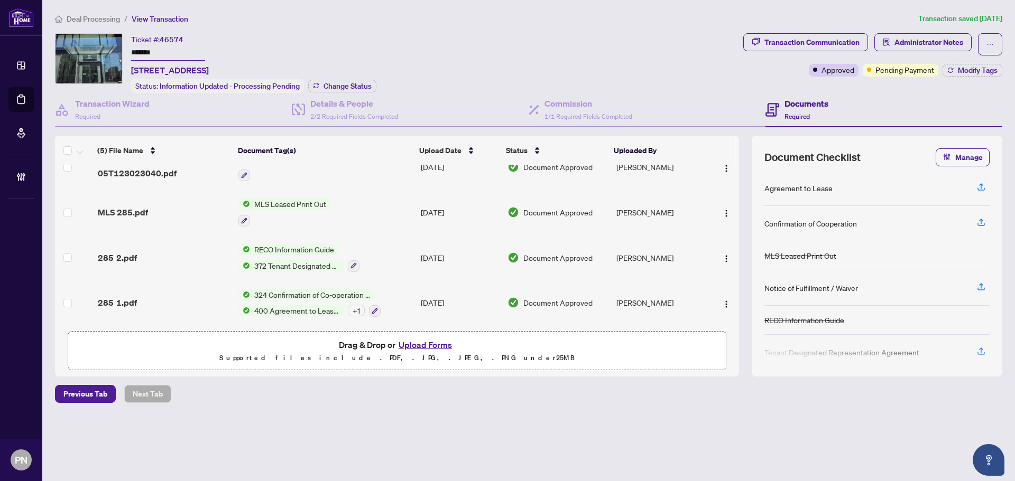
drag, startPoint x: 83, startPoint y: 20, endPoint x: 129, endPoint y: 1, distance: 49.6
click at [83, 20] on span "Deal Processing" at bounding box center [93, 19] width 53 height 10
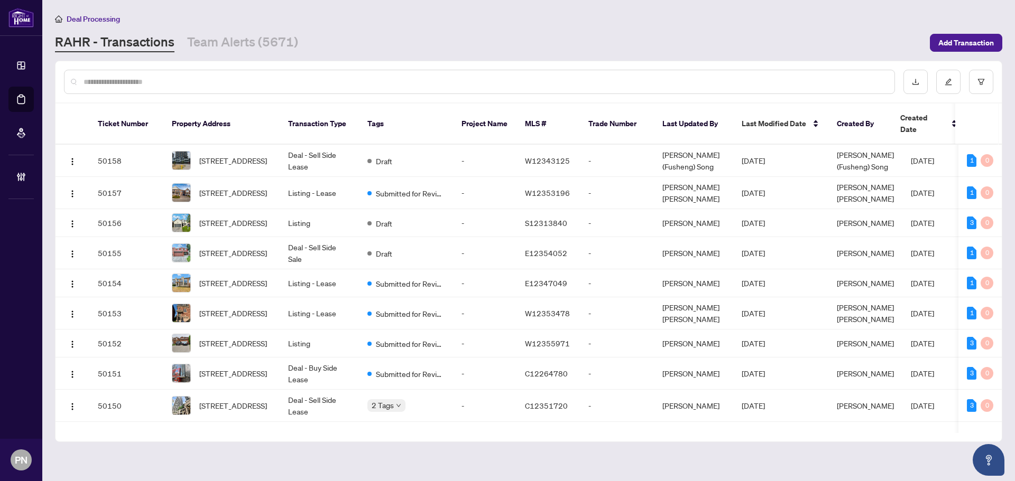
click at [198, 81] on input "text" at bounding box center [484, 82] width 802 height 12
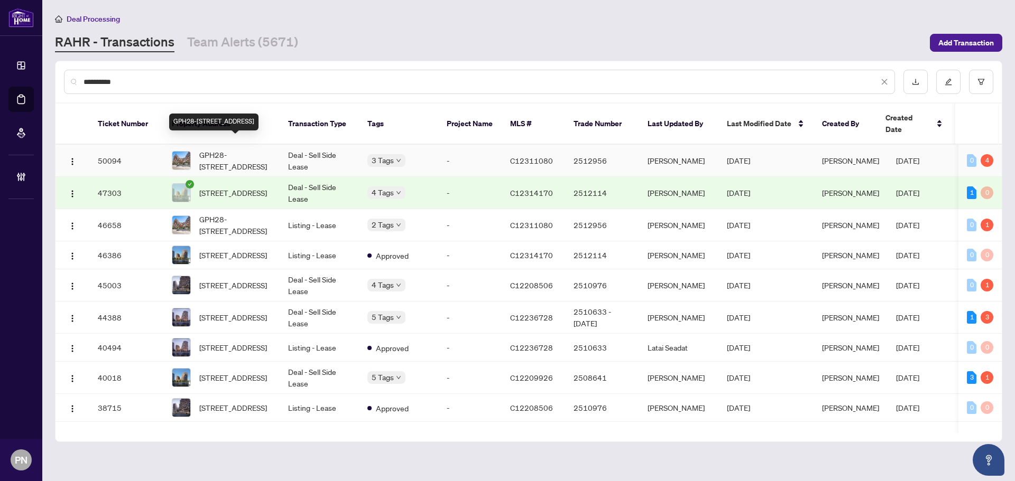
type input "**********"
click at [249, 149] on span "GPH28-[STREET_ADDRESS]" at bounding box center [235, 160] width 72 height 23
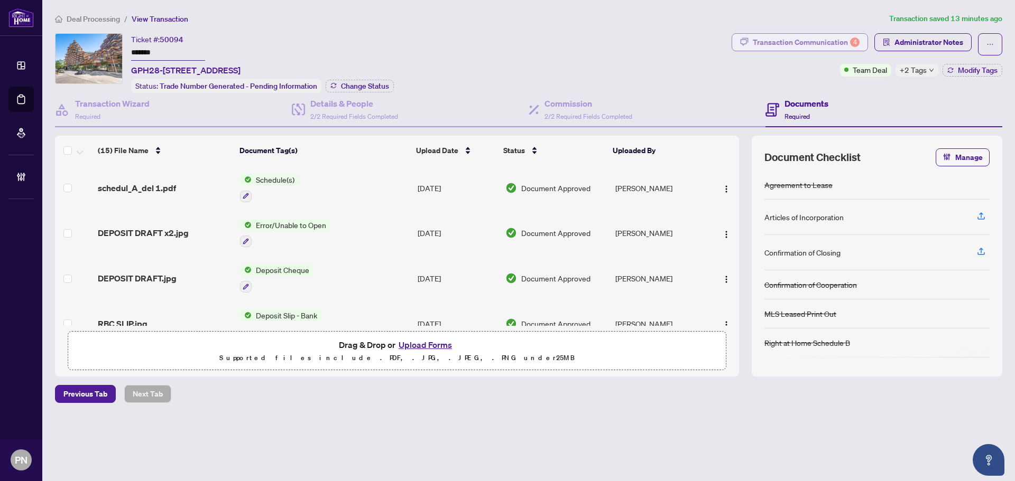
click at [796, 43] on div "Transaction Communication 4" at bounding box center [806, 42] width 107 height 17
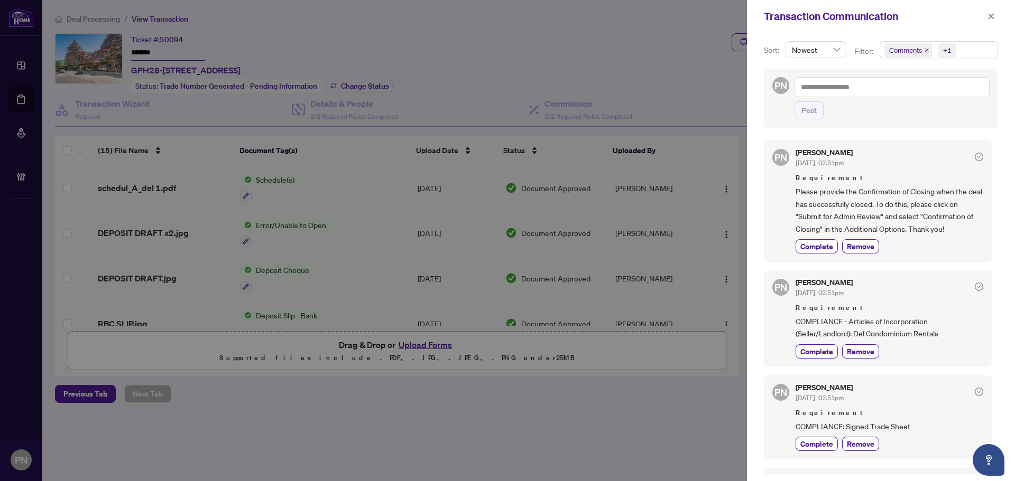
scroll to position [106, 0]
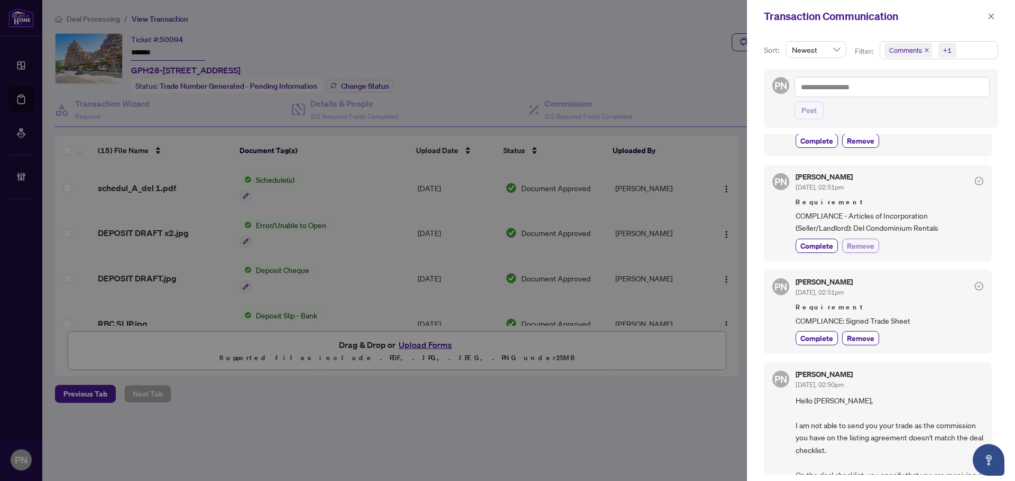
click at [869, 245] on span "Remove" at bounding box center [860, 245] width 27 height 11
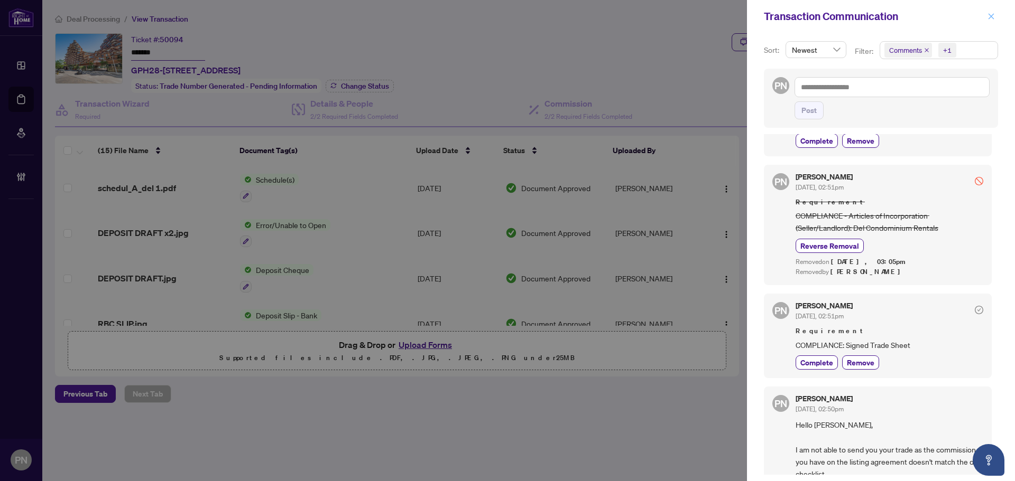
click at [991, 14] on icon "close" at bounding box center [990, 16] width 7 height 7
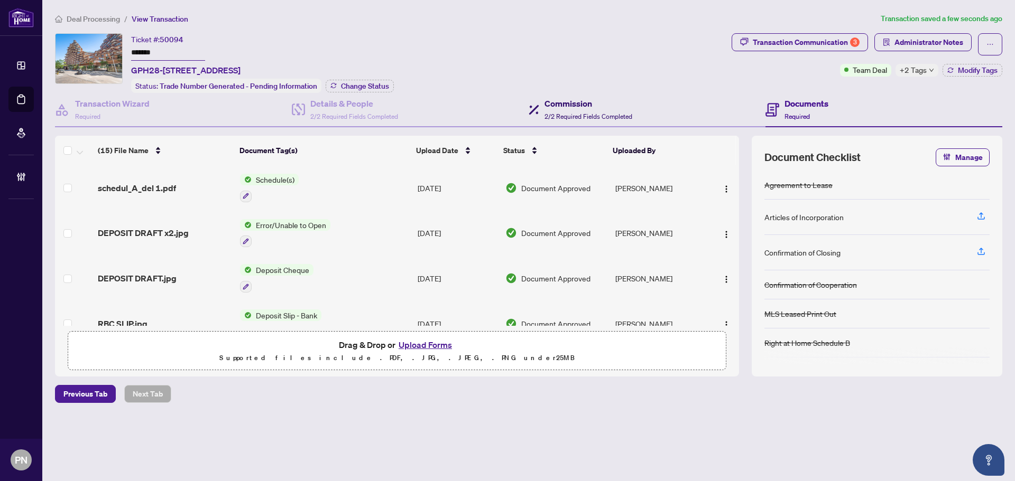
click at [594, 113] on span "2/2 Required Fields Completed" at bounding box center [588, 117] width 88 height 8
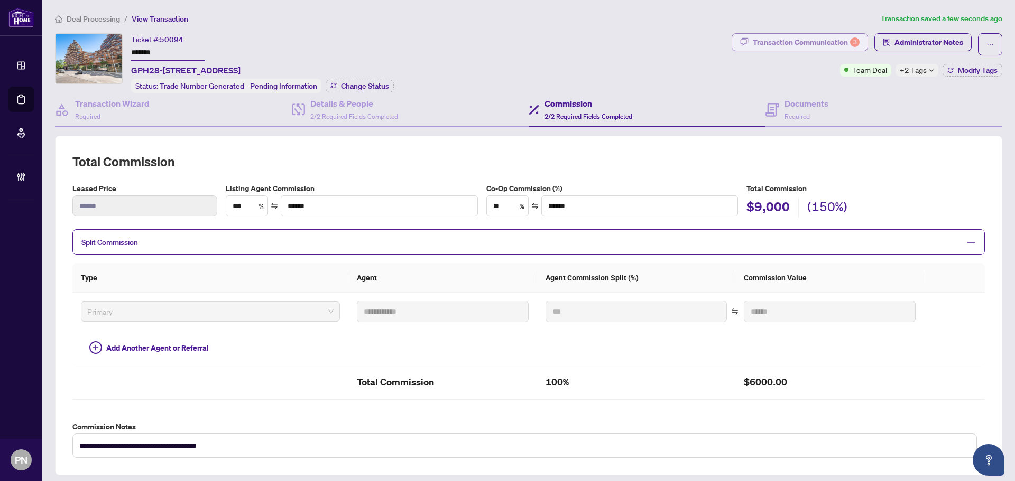
click at [815, 43] on div "Transaction Communication 3" at bounding box center [806, 42] width 107 height 17
type textarea "**********"
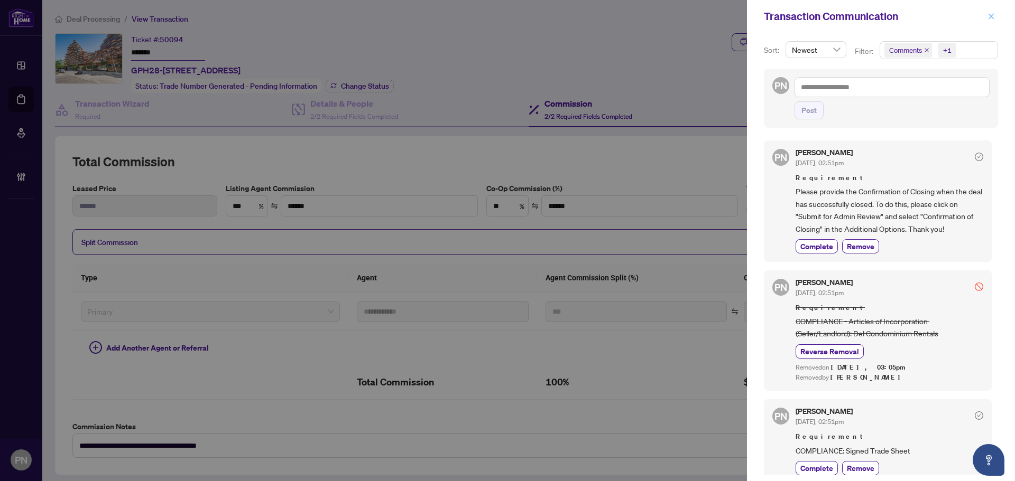
click at [991, 12] on span "button" at bounding box center [990, 16] width 7 height 17
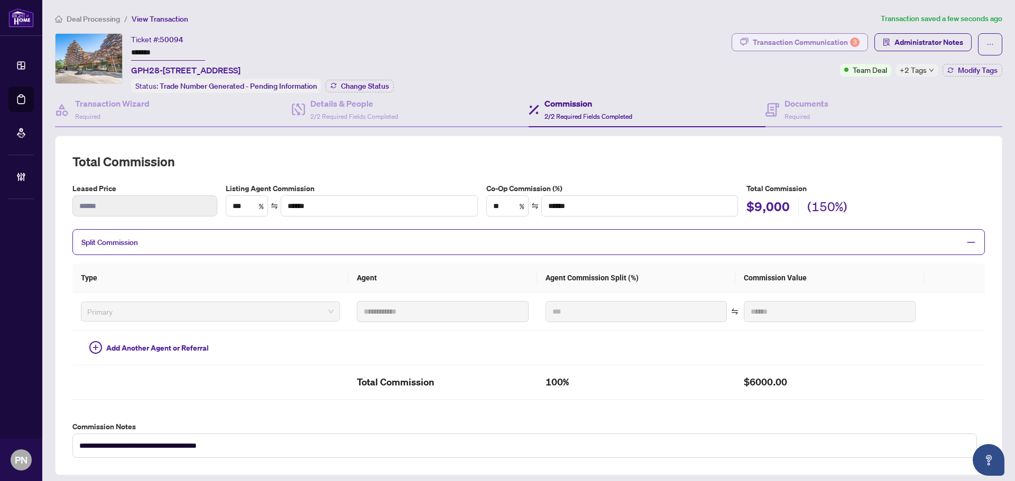
click at [839, 42] on div "Transaction Communication 3" at bounding box center [806, 42] width 107 height 17
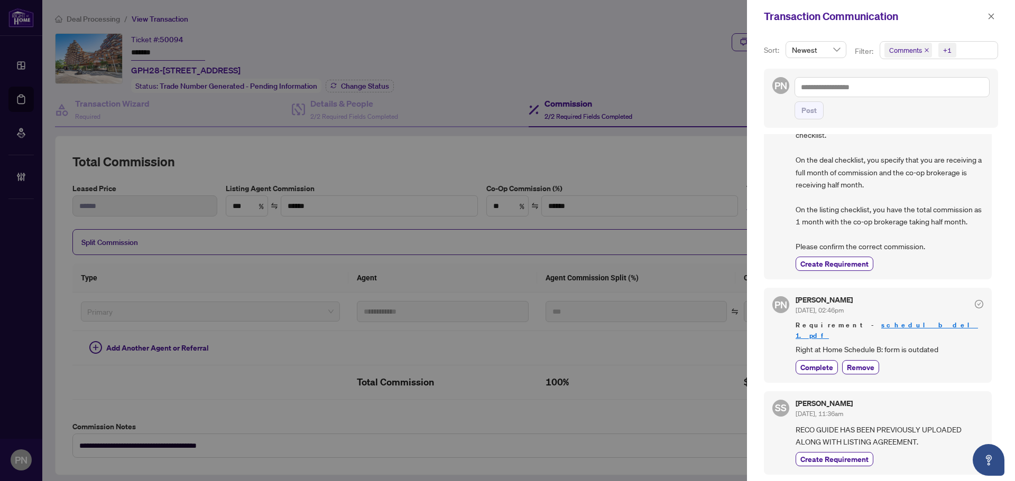
scroll to position [24, 0]
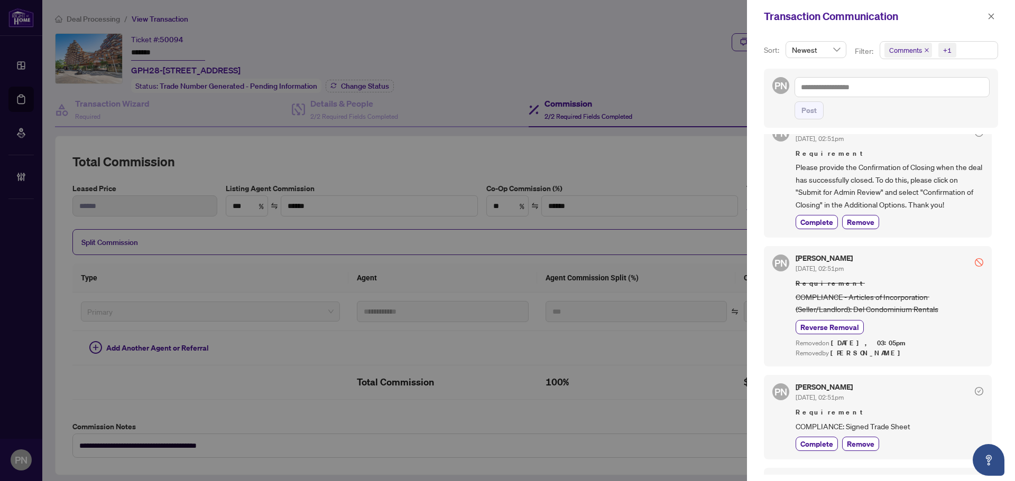
click at [924, 50] on icon "close" at bounding box center [926, 50] width 5 height 5
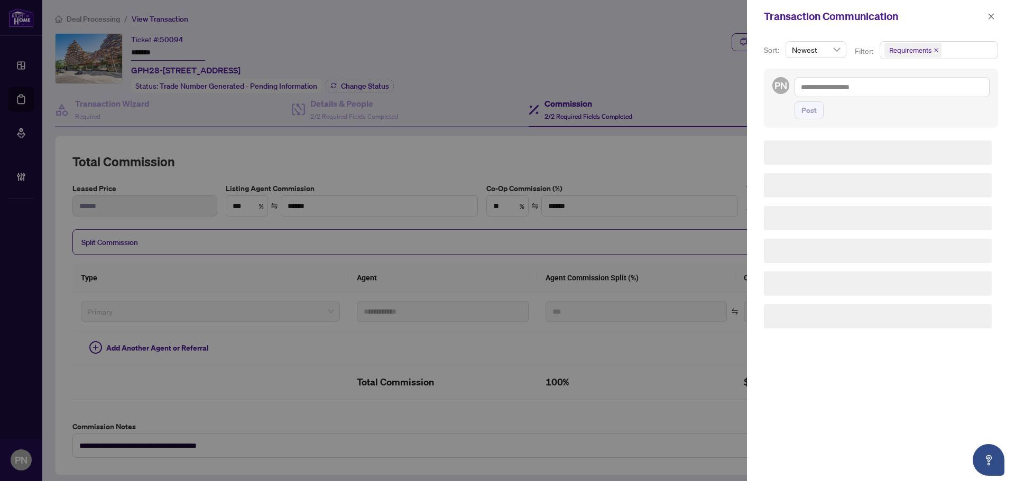
scroll to position [0, 0]
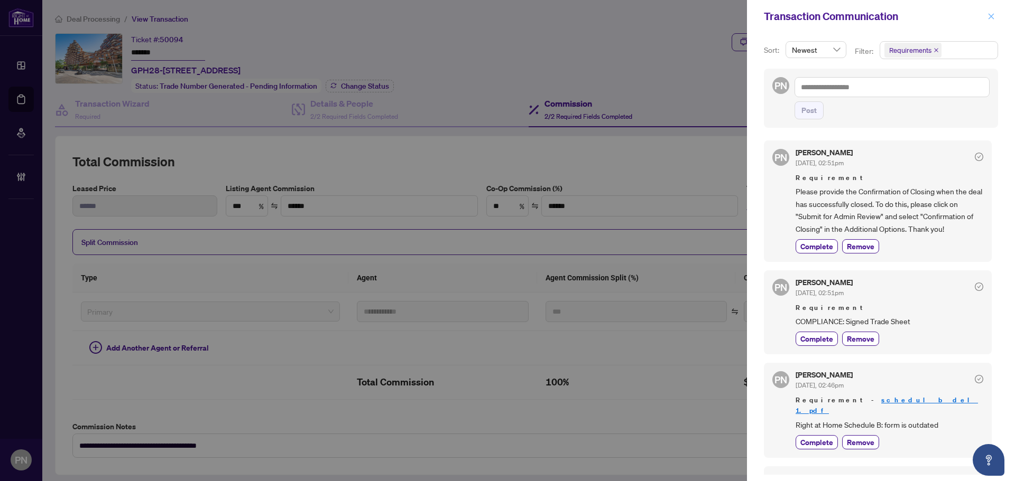
click at [997, 16] on button "button" at bounding box center [991, 16] width 14 height 13
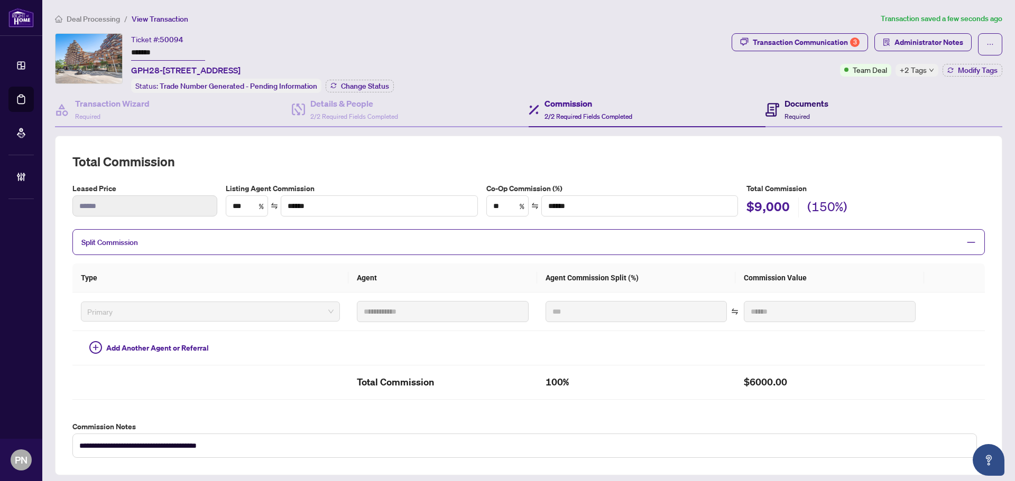
click at [802, 113] on span "Required" at bounding box center [796, 117] width 25 height 8
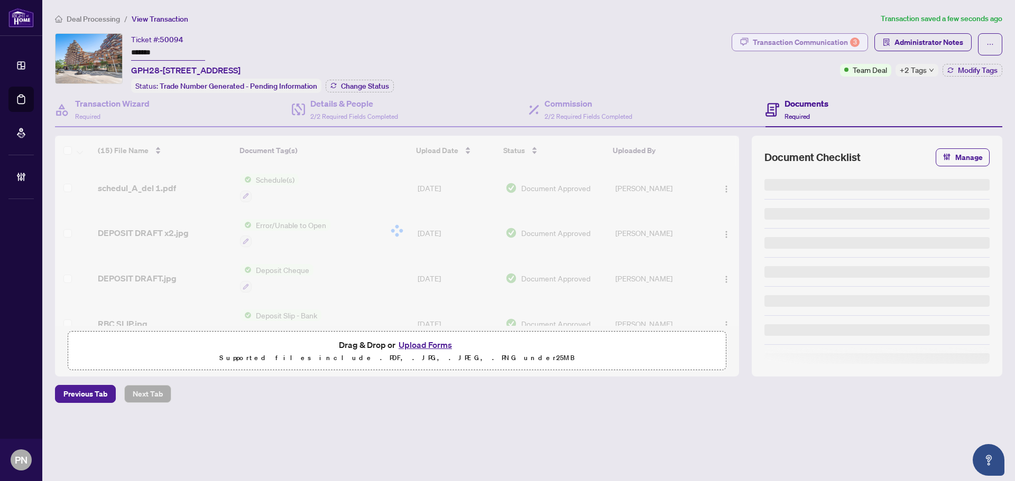
click at [812, 44] on div "Transaction Communication 3" at bounding box center [806, 42] width 107 height 17
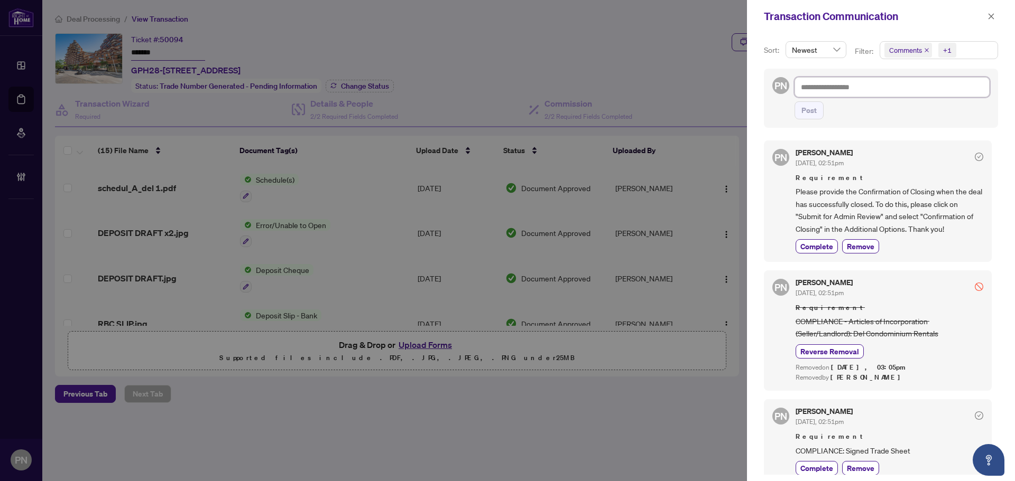
click at [916, 89] on textarea at bounding box center [891, 87] width 195 height 20
click at [999, 21] on div "Transaction Communication" at bounding box center [881, 16] width 268 height 33
click at [990, 18] on icon "close" at bounding box center [990, 16] width 7 height 7
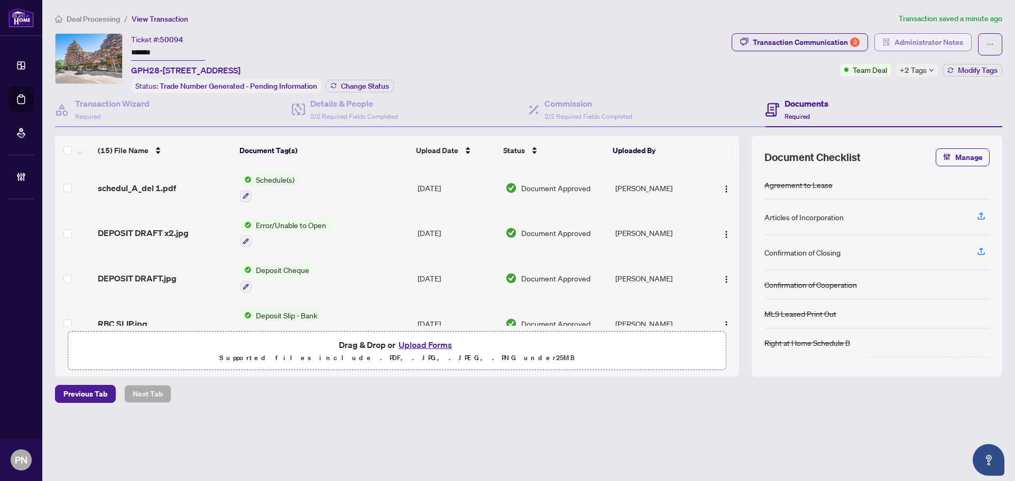
click at [921, 50] on span "Administrator Notes" at bounding box center [928, 42] width 69 height 17
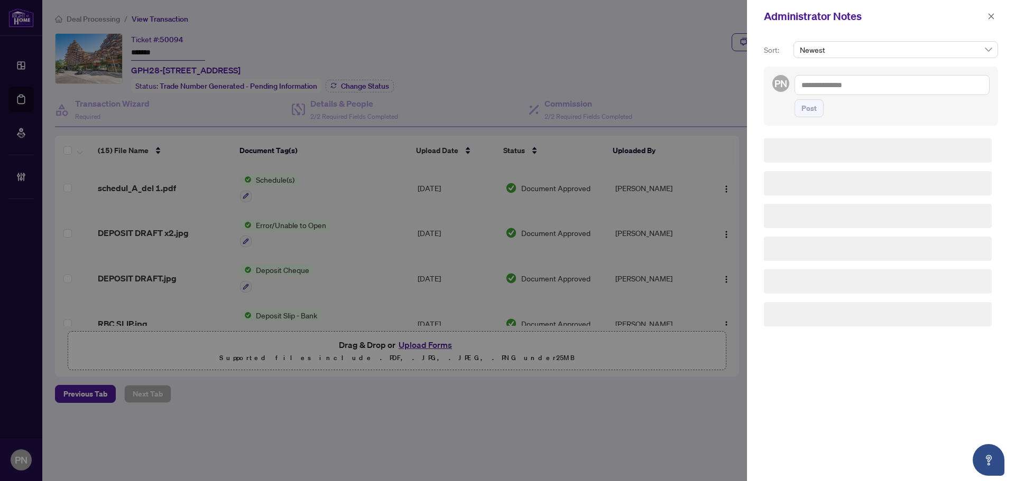
click at [897, 88] on textarea at bounding box center [891, 85] width 195 height 20
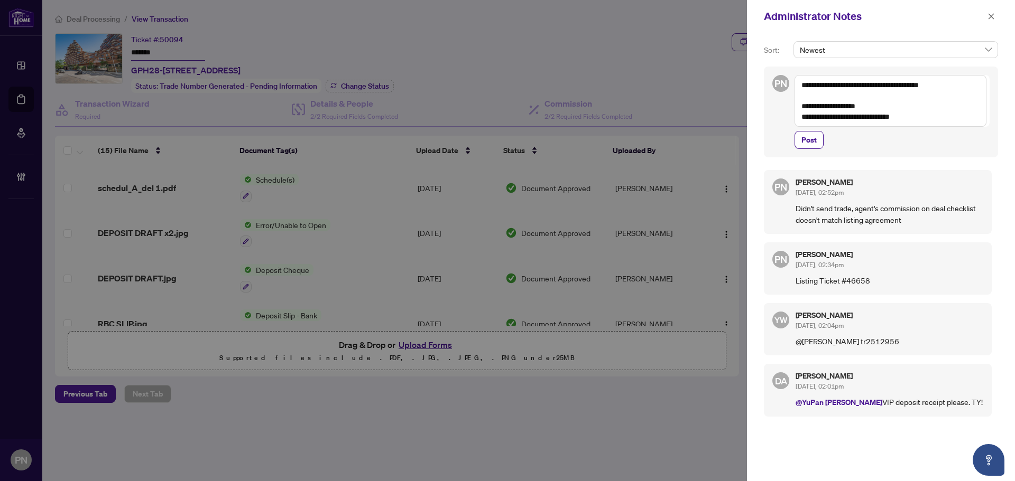
click at [884, 110] on textarea "**********" at bounding box center [890, 101] width 192 height 52
type textarea "**********"
click at [813, 145] on span "Post" at bounding box center [808, 140] width 15 height 17
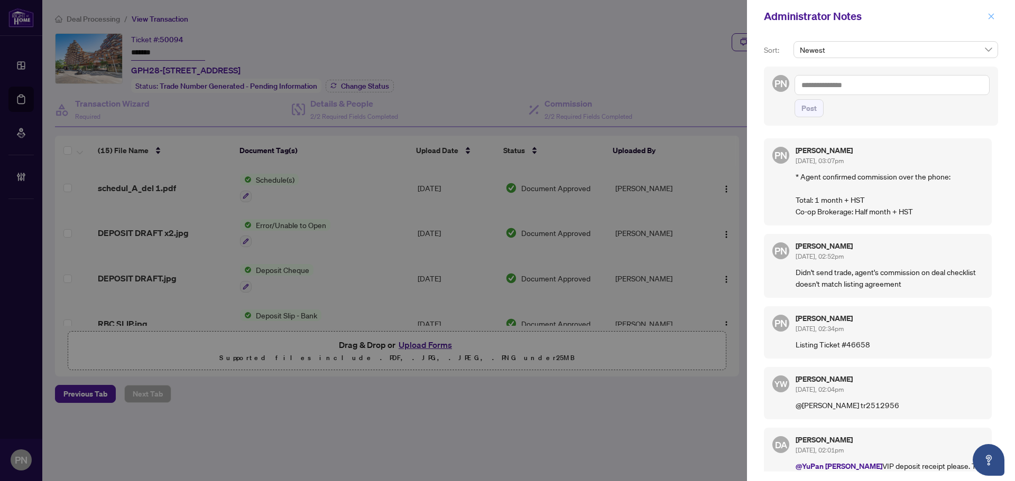
click at [993, 9] on span "button" at bounding box center [990, 16] width 7 height 17
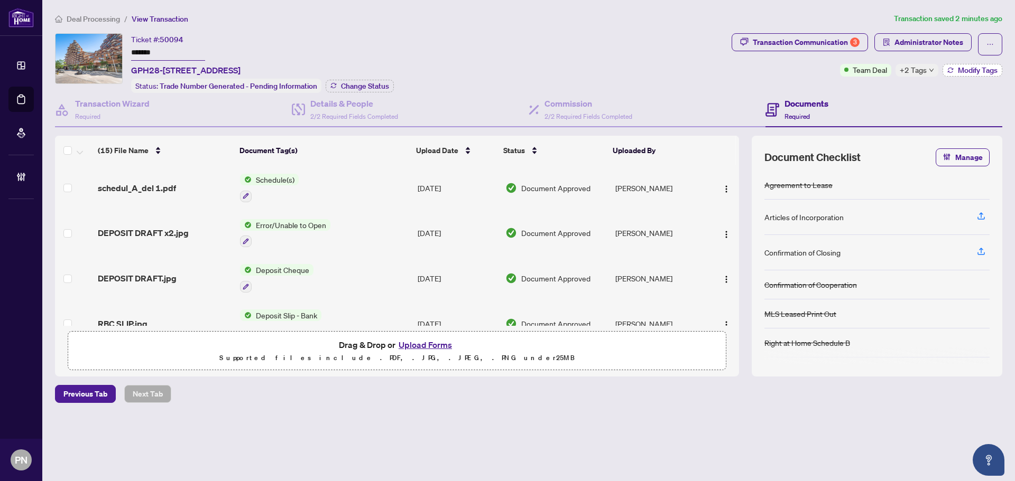
click at [982, 67] on span "Modify Tags" at bounding box center [978, 70] width 40 height 7
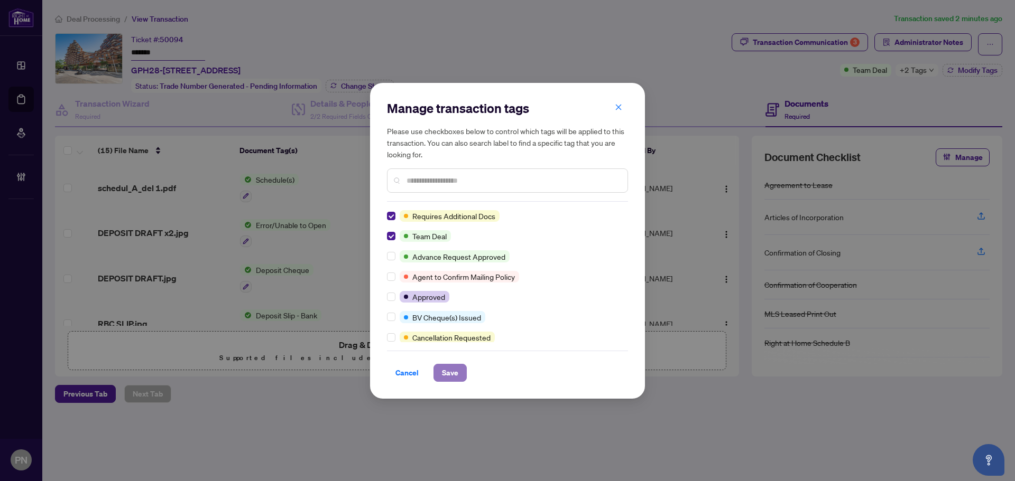
click at [452, 379] on span "Save" at bounding box center [450, 373] width 16 height 17
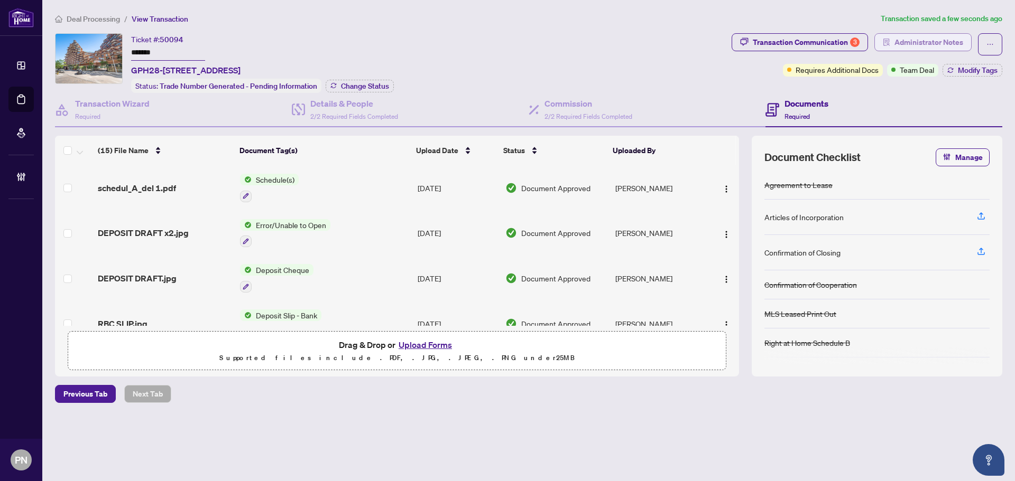
click at [960, 42] on span "Administrator Notes" at bounding box center [928, 42] width 69 height 17
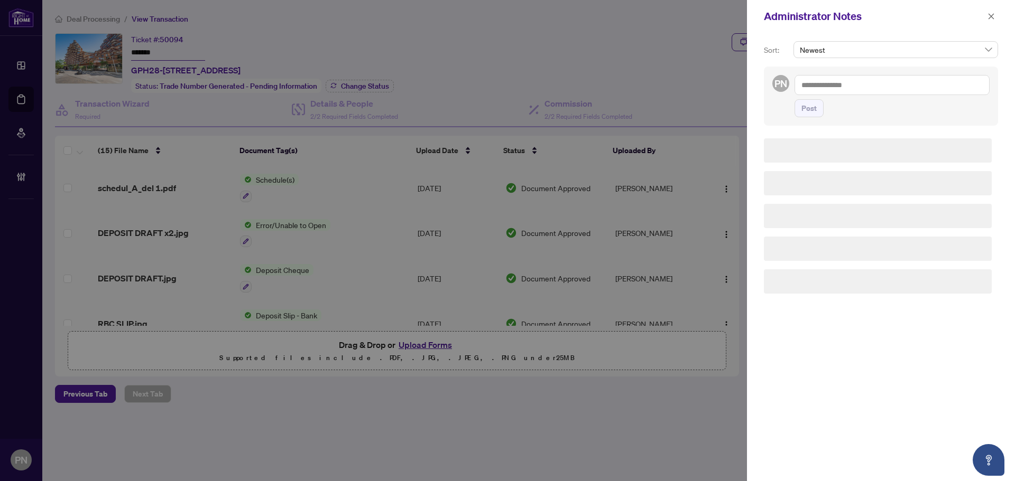
click at [936, 87] on textarea at bounding box center [891, 85] width 195 height 20
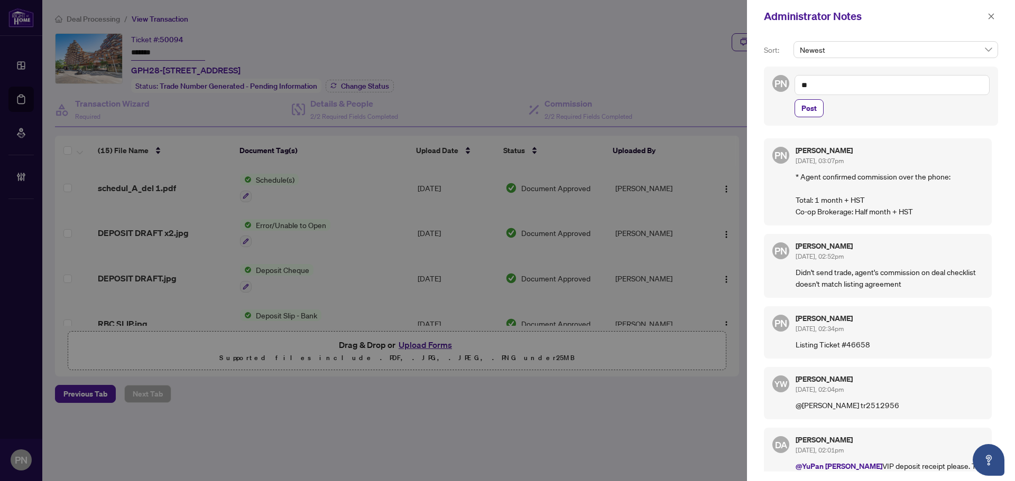
type textarea "*"
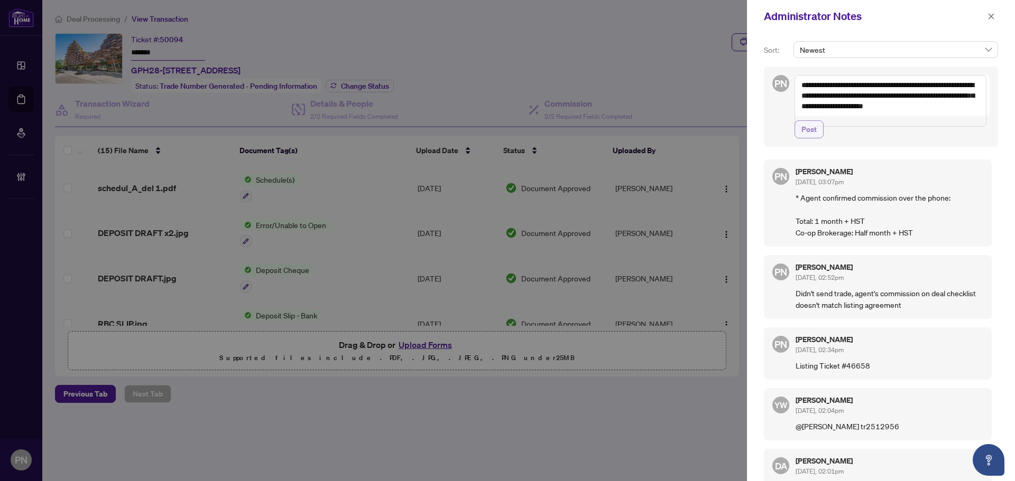
type textarea "**********"
click at [804, 141] on div "**********" at bounding box center [881, 107] width 234 height 80
click at [805, 129] on span "Post" at bounding box center [808, 129] width 15 height 17
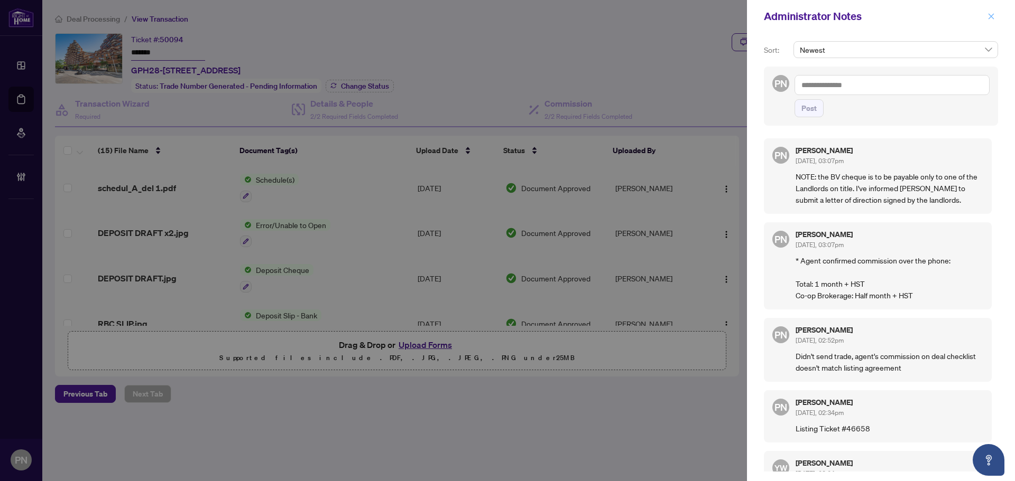
click at [989, 16] on icon "close" at bounding box center [990, 16] width 7 height 7
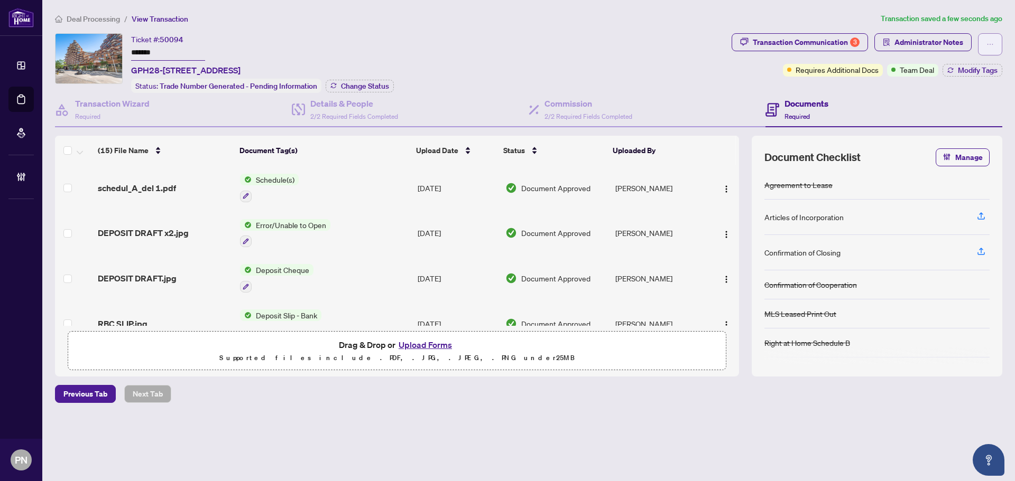
click at [987, 47] on icon "ellipsis" at bounding box center [989, 44] width 7 height 7
click at [980, 61] on li "Transaction Permissions" at bounding box center [953, 67] width 94 height 17
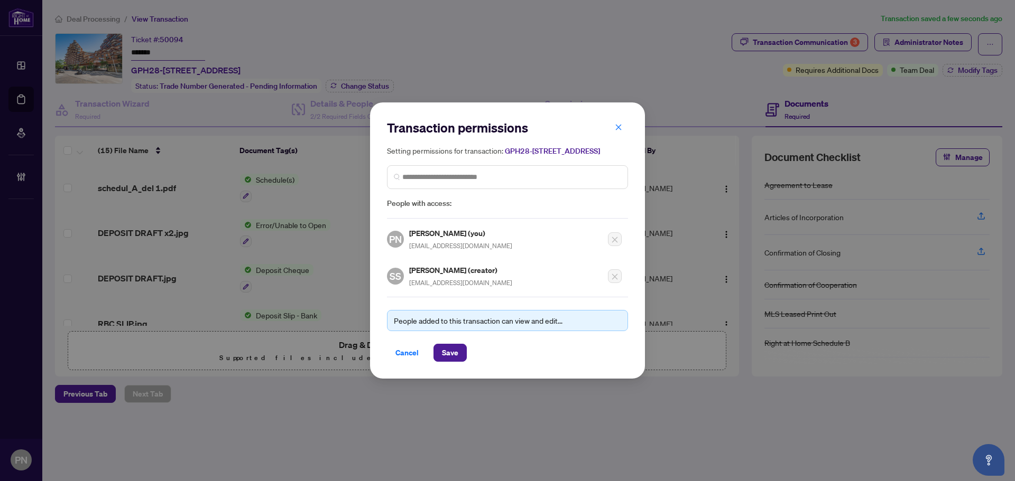
click at [444, 295] on div "Transaction permissions Setting permissions for transaction: GPH28-[STREET_ADDR…" at bounding box center [507, 240] width 241 height 243
click at [444, 296] on div "Transaction permissions Setting permissions for transaction: GPH28-[STREET_ADDR…" at bounding box center [507, 240] width 241 height 243
copy div "[EMAIL_ADDRESS][DOMAIN_NAME]"
click at [410, 361] on span "Cancel" at bounding box center [406, 353] width 23 height 17
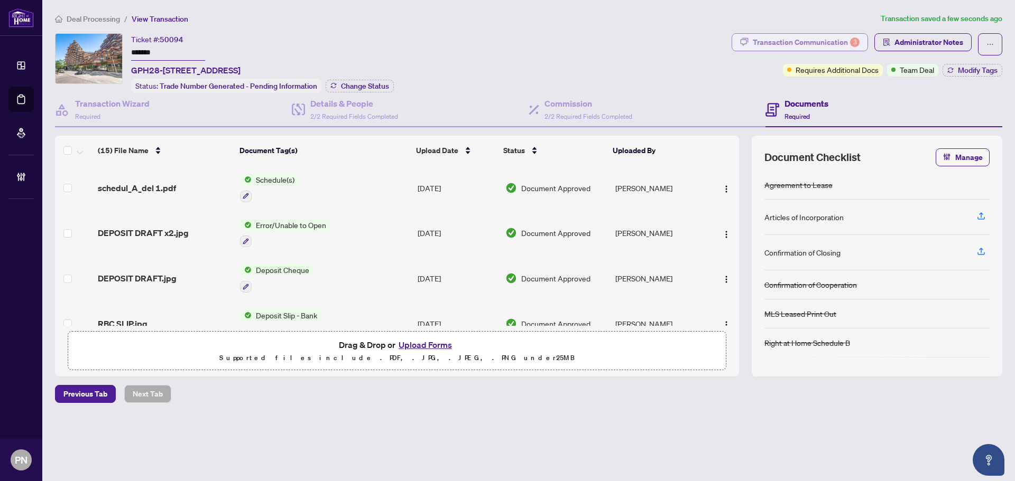
click at [839, 41] on div "Transaction Communication 3" at bounding box center [806, 42] width 107 height 17
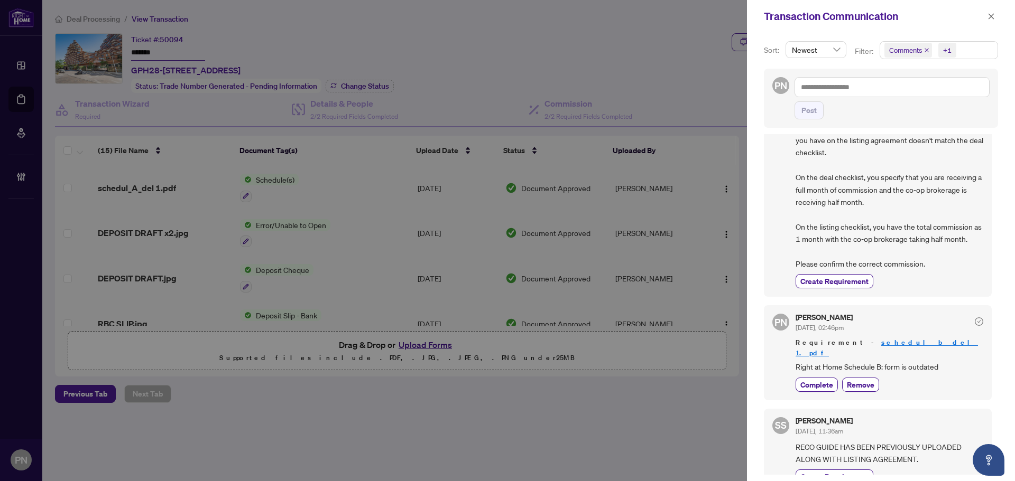
scroll to position [447, 0]
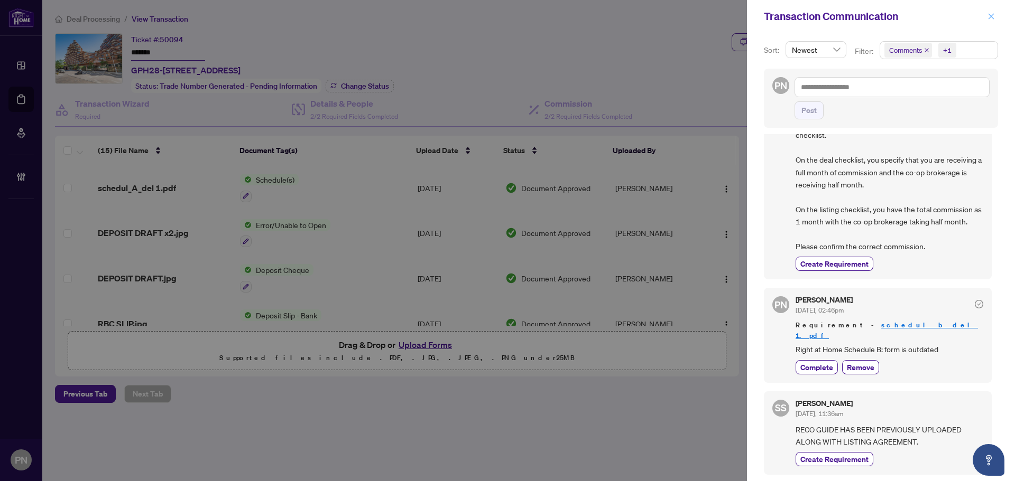
click at [992, 8] on span "button" at bounding box center [990, 16] width 7 height 17
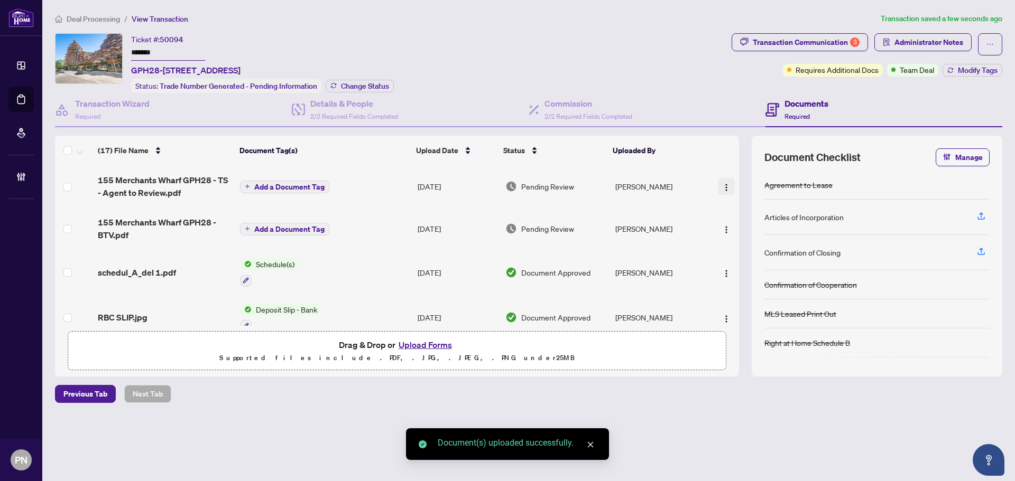
click at [723, 188] on img "button" at bounding box center [726, 187] width 8 height 8
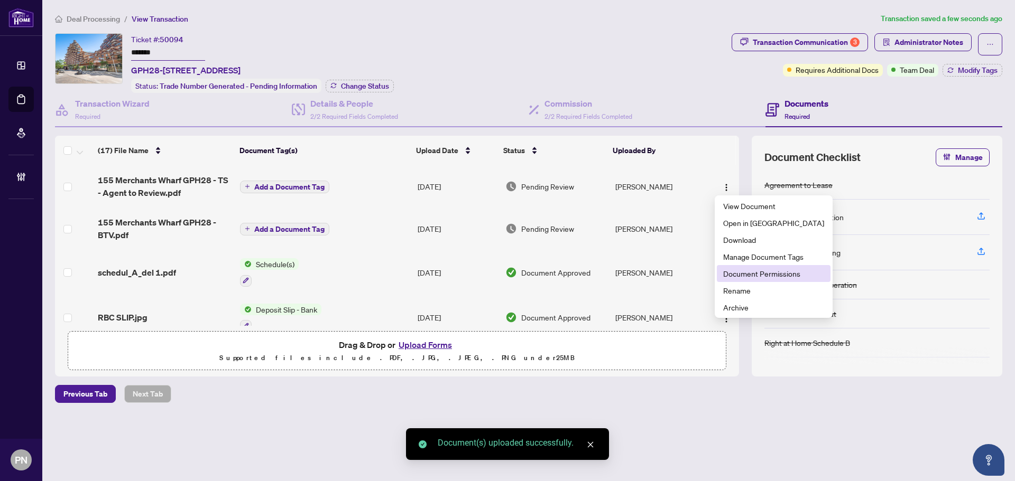
click at [735, 272] on span "Document Permissions" at bounding box center [773, 274] width 101 height 12
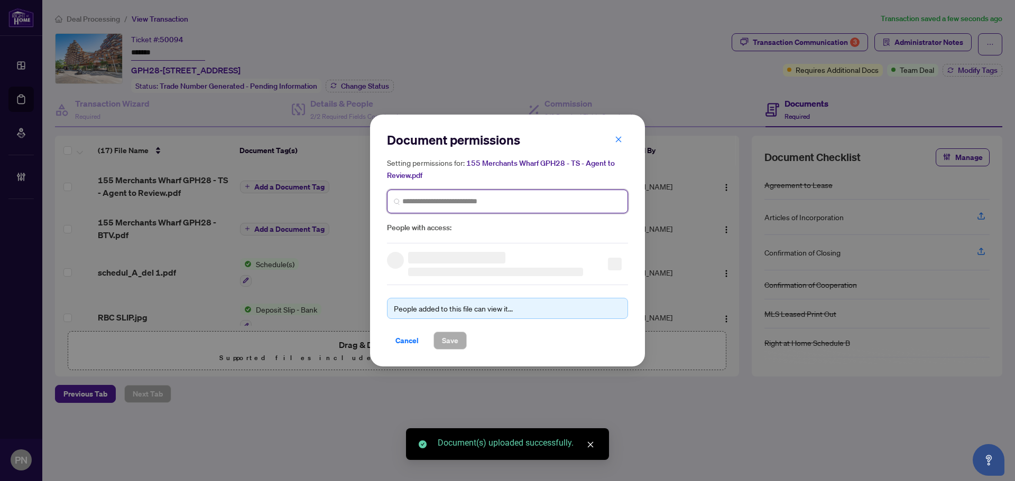
click at [475, 198] on input "search" at bounding box center [511, 201] width 219 height 11
paste input "**********"
type input "**********"
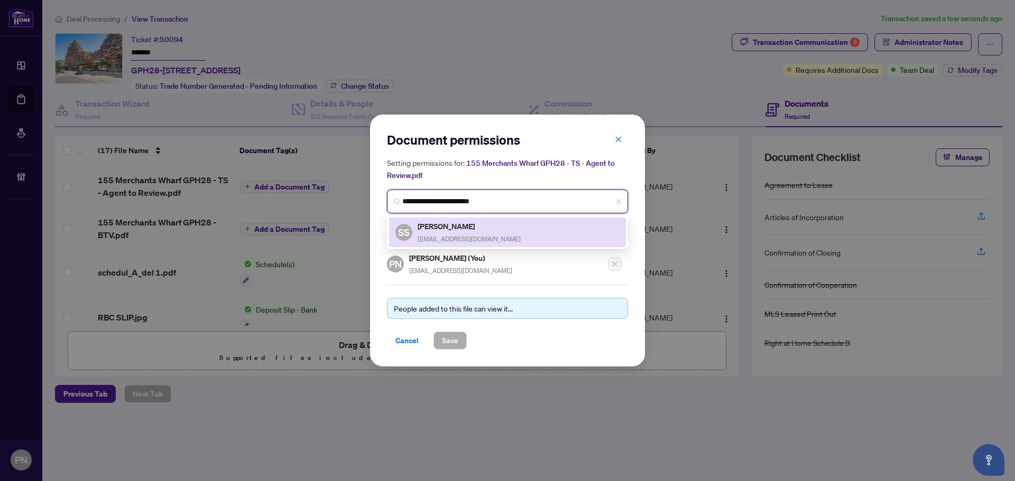
click at [466, 233] on div "[PERSON_NAME] [EMAIL_ADDRESS][DOMAIN_NAME]" at bounding box center [468, 232] width 103 height 24
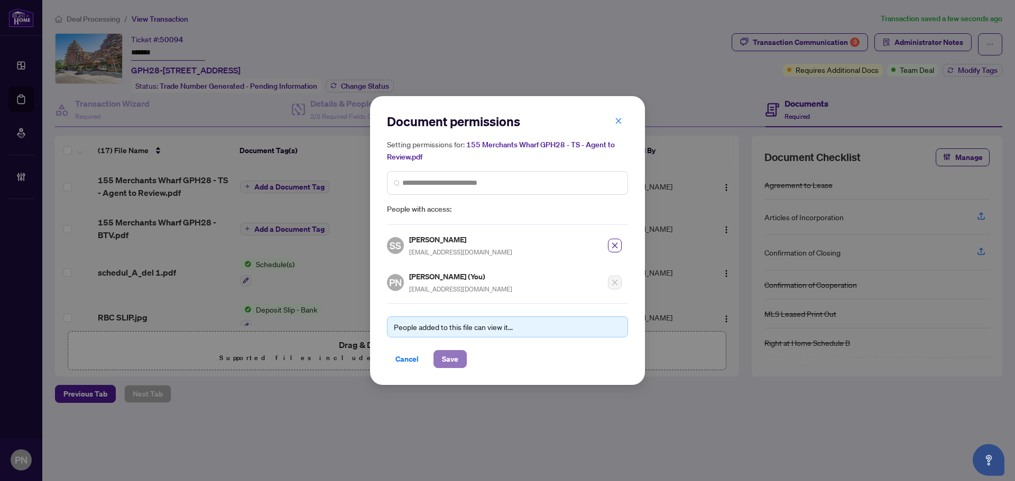
click at [446, 356] on span "Save" at bounding box center [450, 359] width 16 height 17
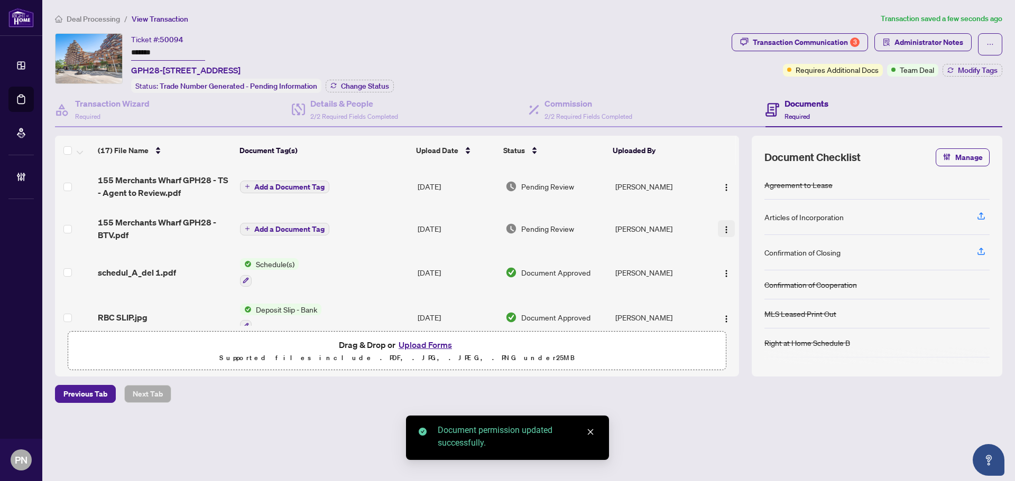
click at [723, 231] on img "button" at bounding box center [726, 230] width 8 height 8
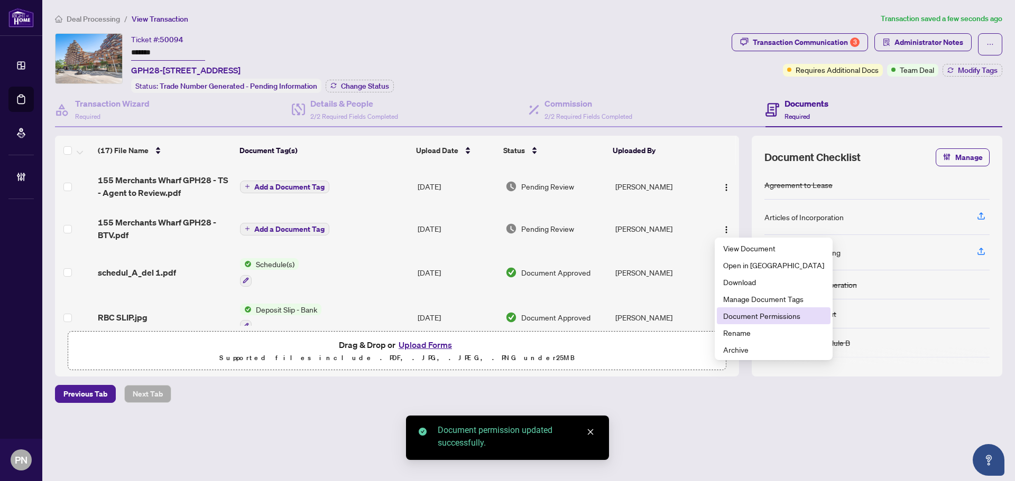
click at [792, 316] on span "Document Permissions" at bounding box center [773, 316] width 101 height 12
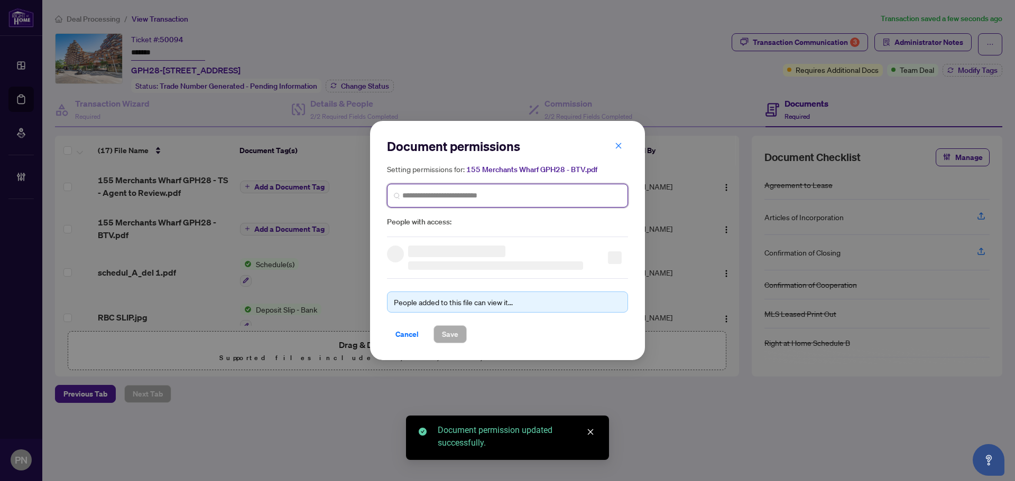
click at [548, 198] on input "search" at bounding box center [511, 195] width 219 height 11
paste input "**********"
type input "**********"
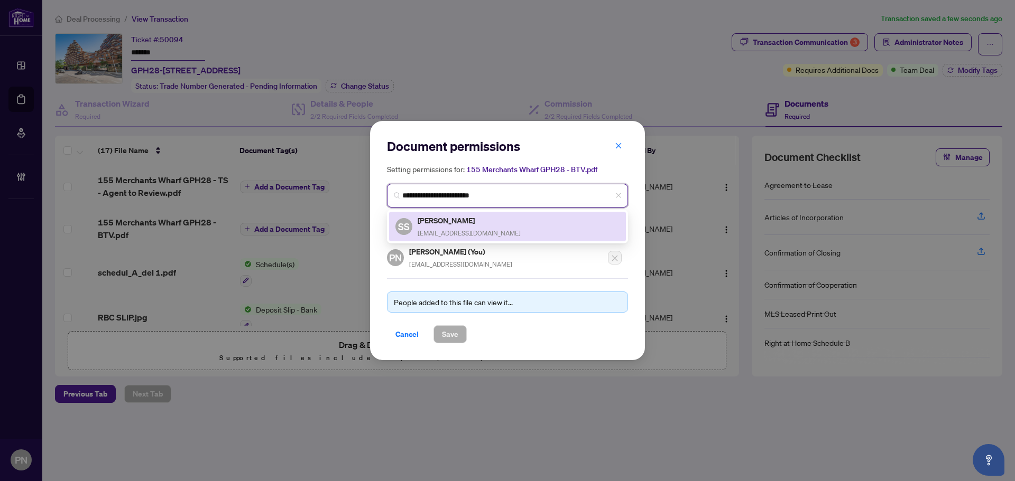
click at [479, 230] on span "[EMAIL_ADDRESS][DOMAIN_NAME]" at bounding box center [468, 233] width 103 height 8
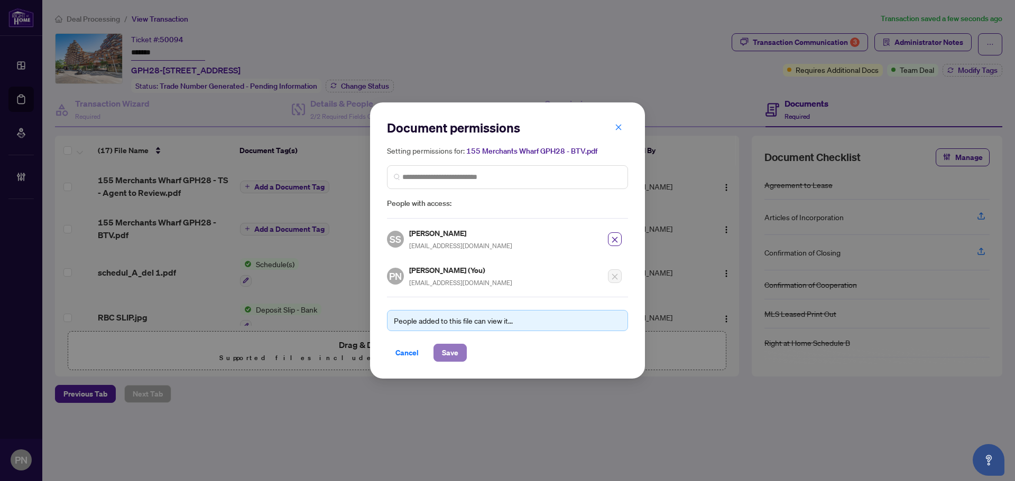
drag, startPoint x: 453, startPoint y: 351, endPoint x: 453, endPoint y: 343, distance: 7.9
click at [453, 351] on span "Save" at bounding box center [450, 353] width 16 height 17
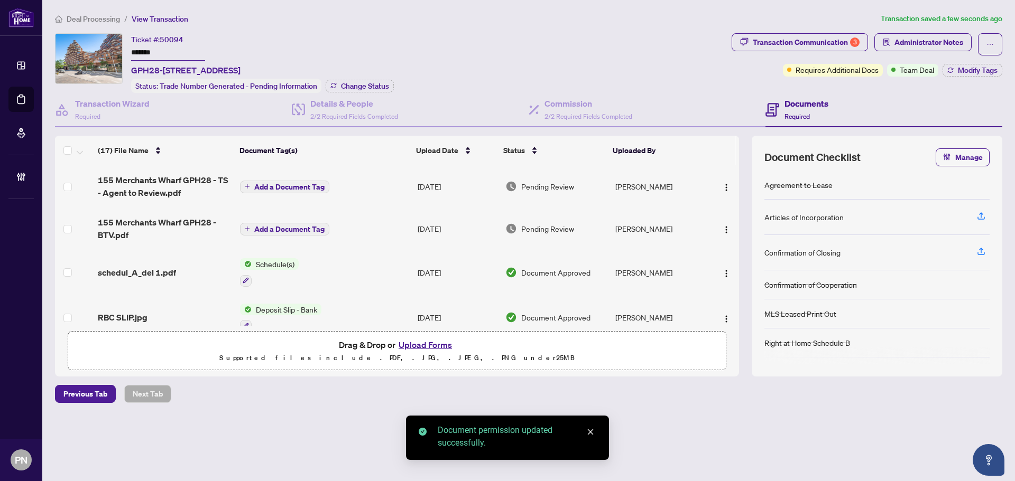
click at [274, 228] on span "Add a Document Tag" at bounding box center [289, 229] width 70 height 7
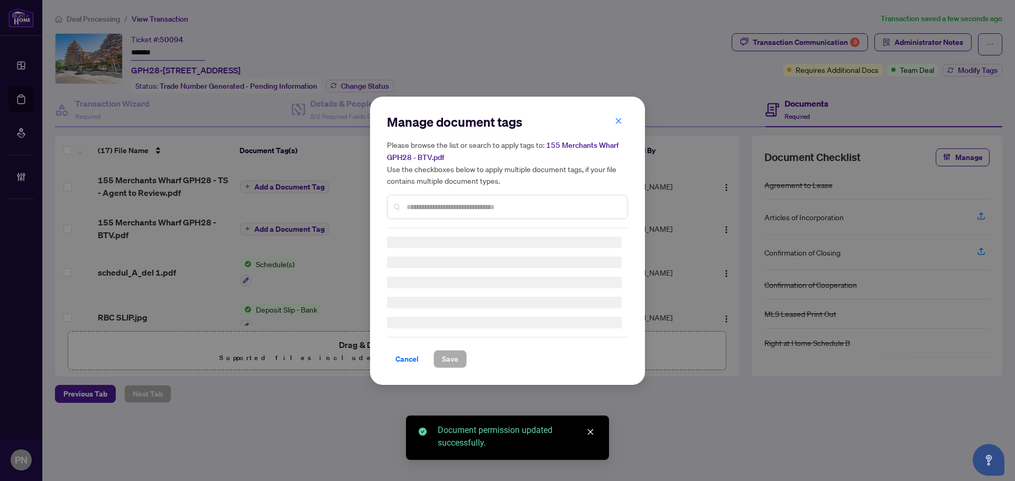
click at [476, 204] on input "text" at bounding box center [512, 207] width 212 height 12
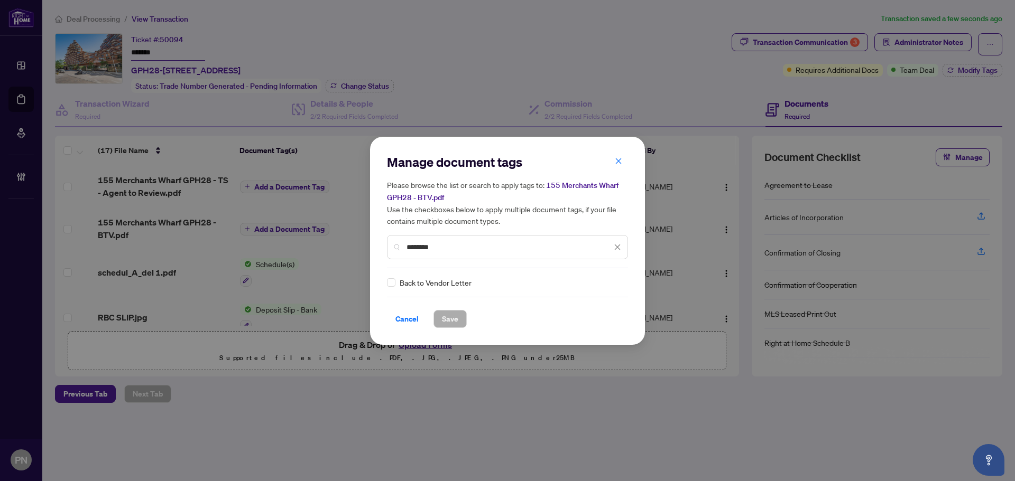
type input "*******"
click at [601, 284] on img at bounding box center [606, 282] width 11 height 11
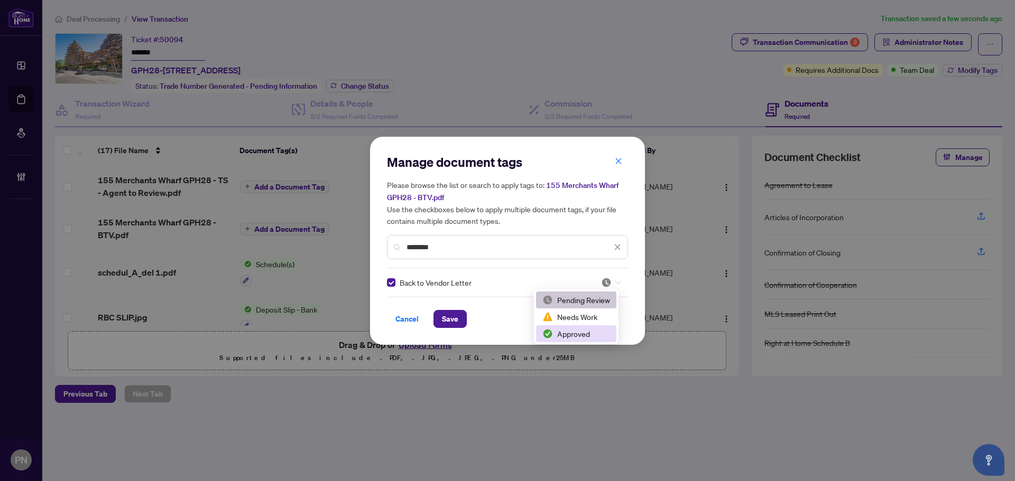
click at [577, 340] on div "Approved" at bounding box center [576, 334] width 80 height 17
click at [439, 310] on button "Save" at bounding box center [449, 319] width 33 height 18
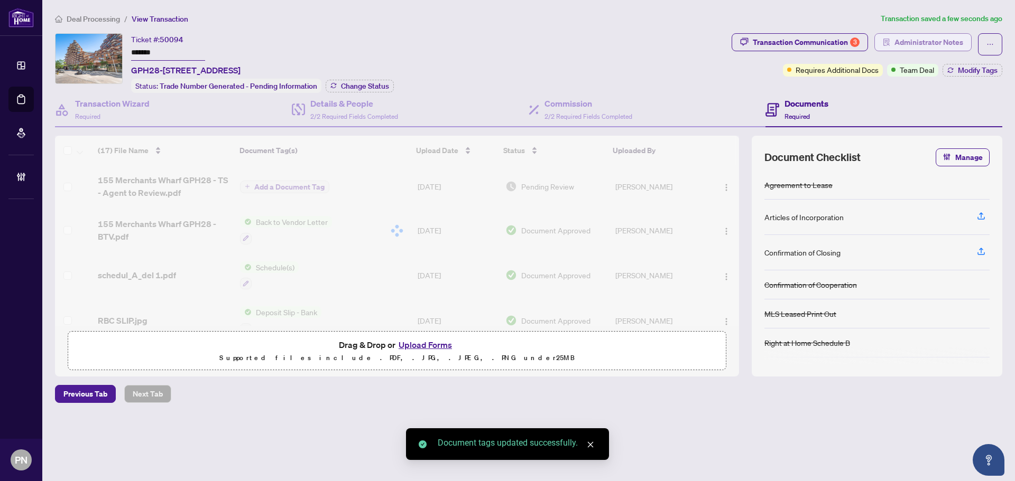
click at [949, 49] on span "Administrator Notes" at bounding box center [928, 42] width 69 height 17
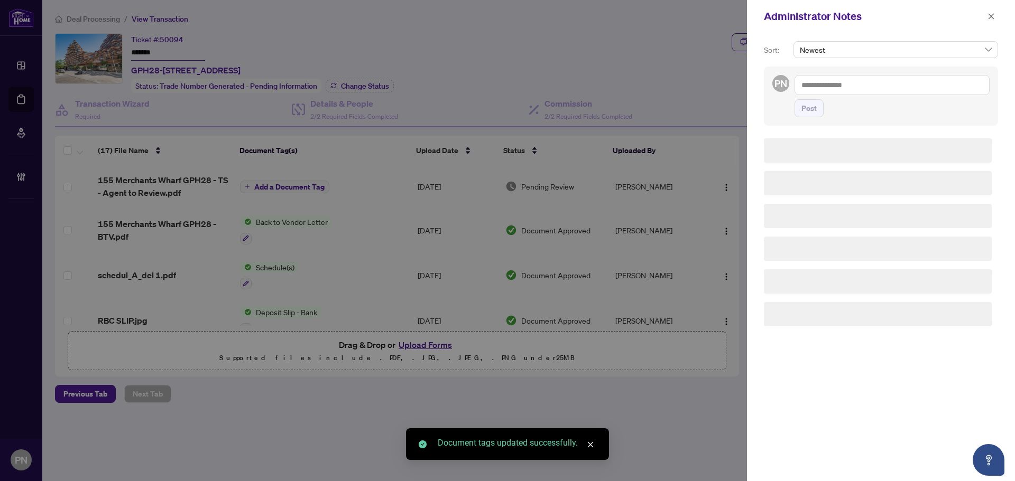
click at [885, 86] on textarea at bounding box center [891, 85] width 195 height 20
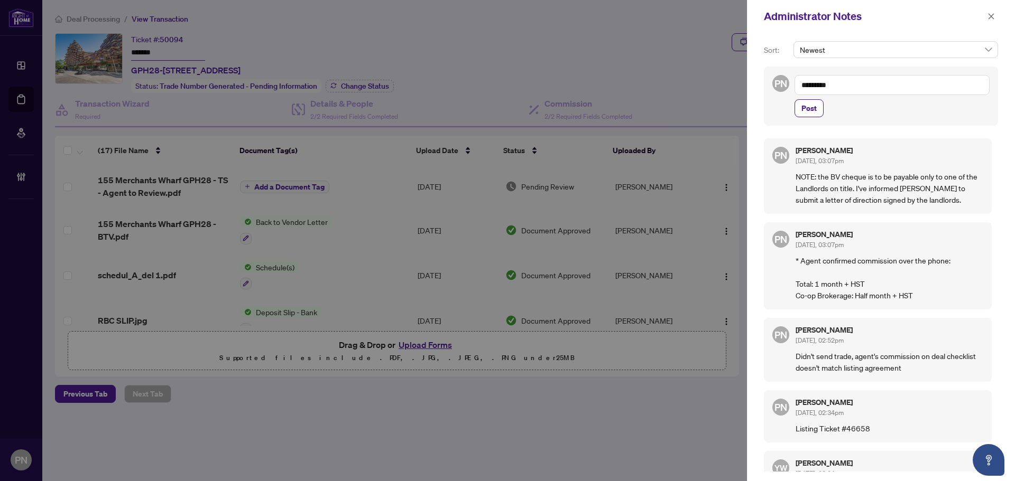
click at [821, 85] on textarea "*********" at bounding box center [891, 85] width 195 height 20
type textarea "**********"
click at [805, 111] on span "Post" at bounding box center [808, 108] width 15 height 17
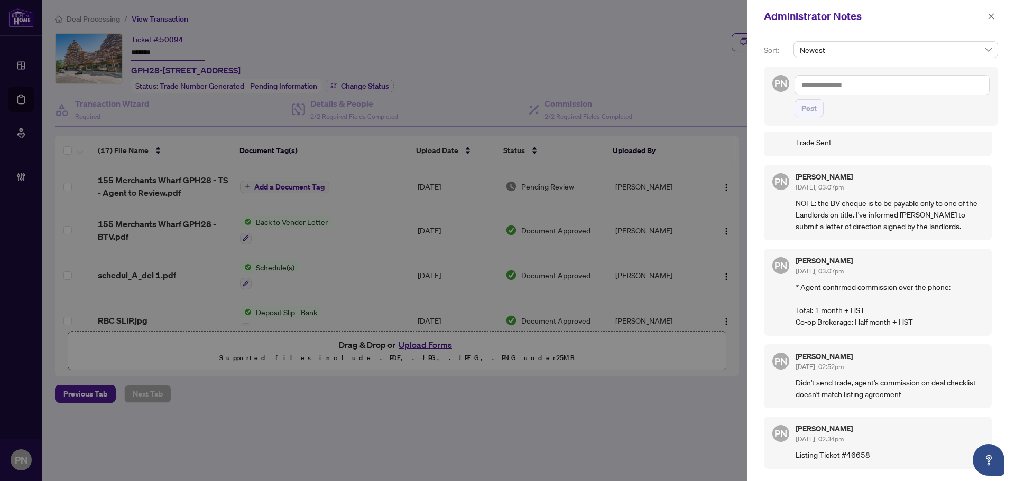
scroll to position [0, 0]
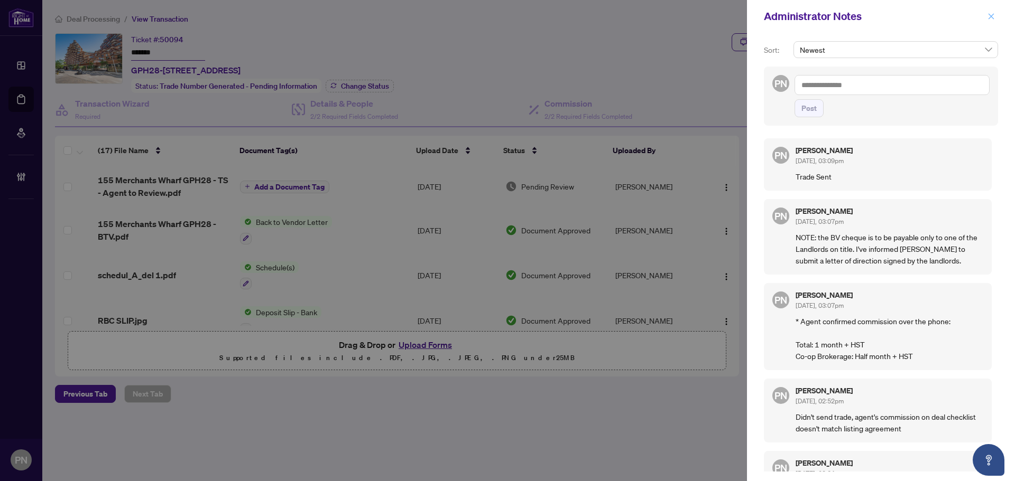
click at [992, 15] on icon "close" at bounding box center [990, 16] width 7 height 7
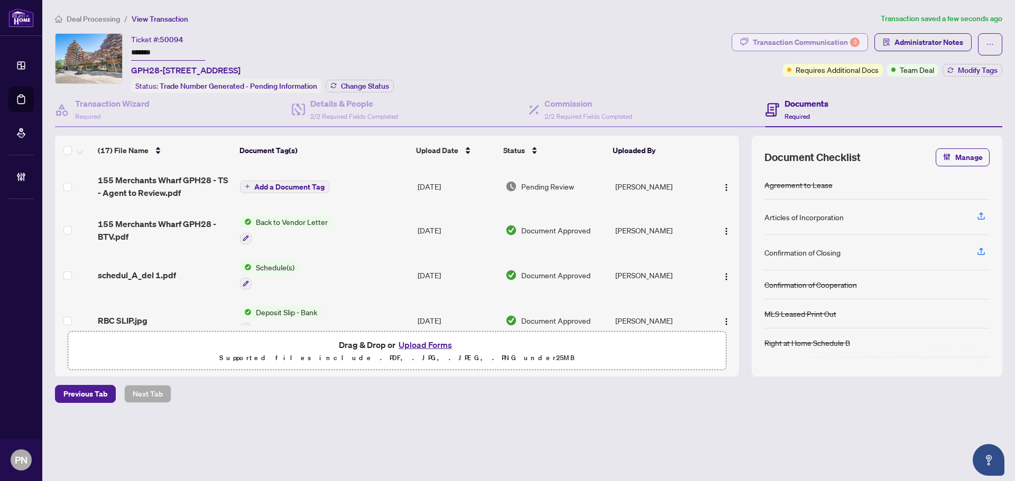
click at [834, 43] on div "Transaction Communication 3" at bounding box center [806, 42] width 107 height 17
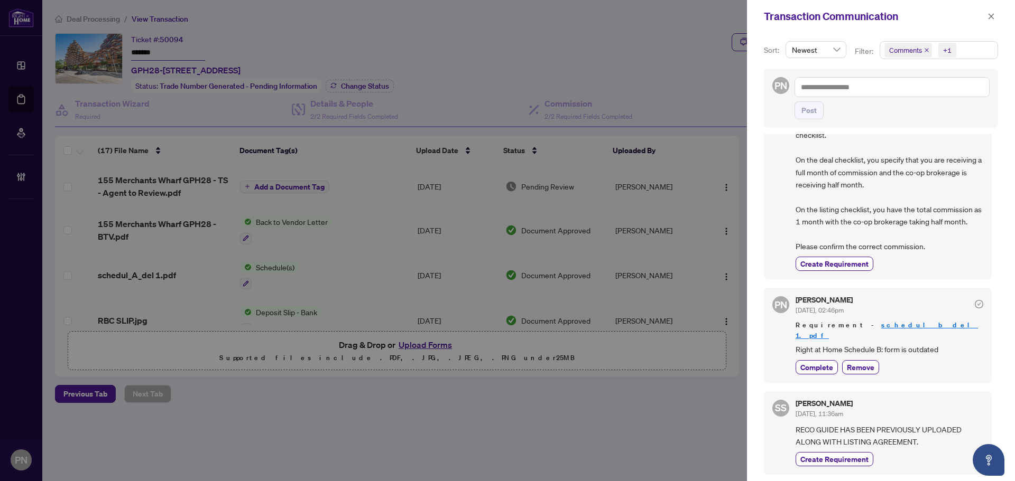
scroll to position [447, 0]
click at [988, 13] on icon "close" at bounding box center [990, 16] width 7 height 7
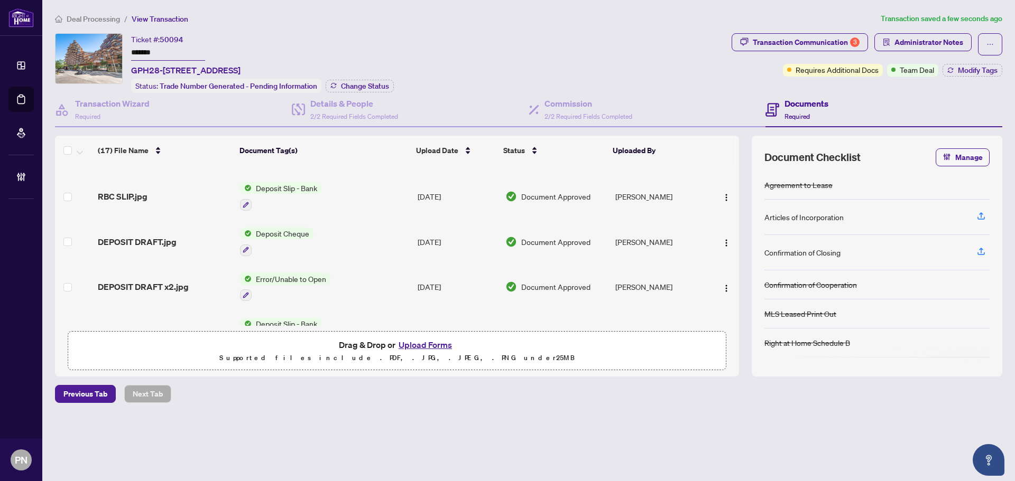
scroll to position [0, 0]
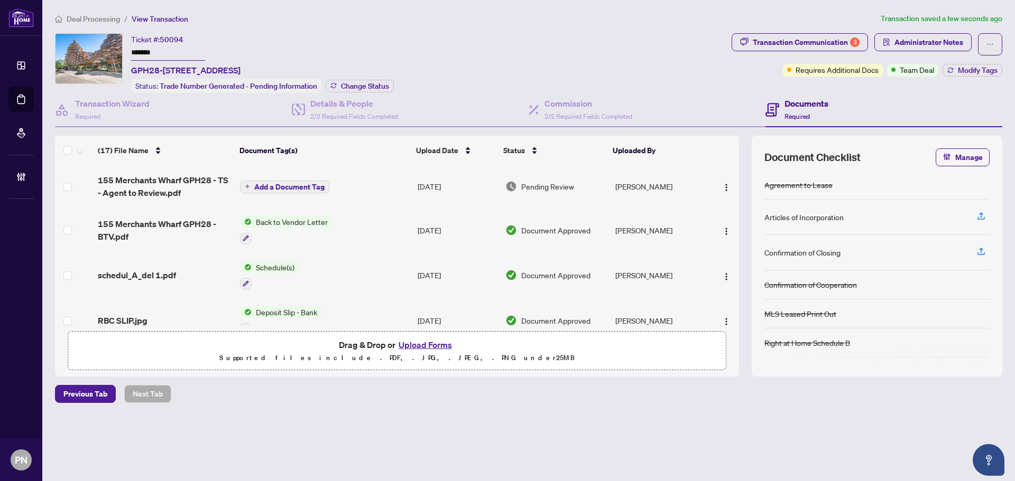
drag, startPoint x: 722, startPoint y: 185, endPoint x: 741, endPoint y: 200, distance: 24.4
click at [722, 185] on img "button" at bounding box center [726, 187] width 8 height 8
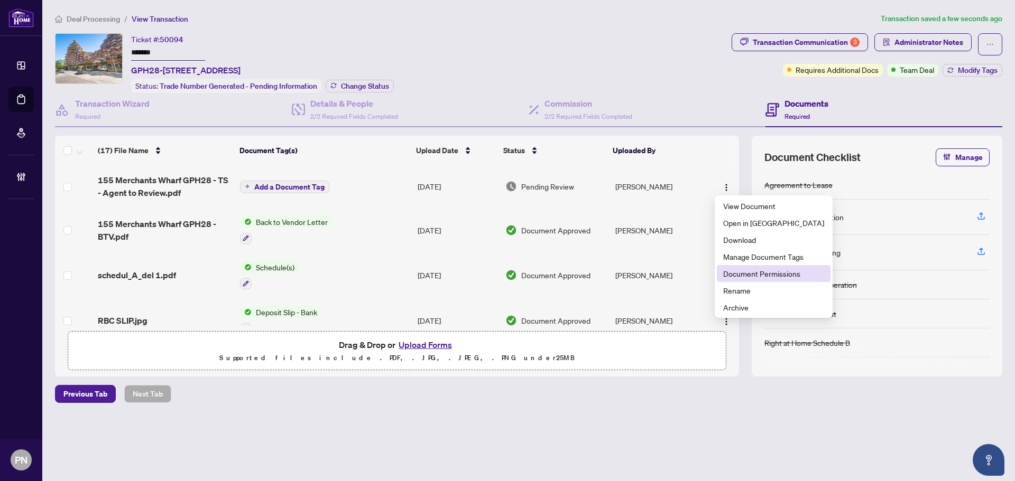
click at [763, 275] on span "Document Permissions" at bounding box center [773, 274] width 101 height 12
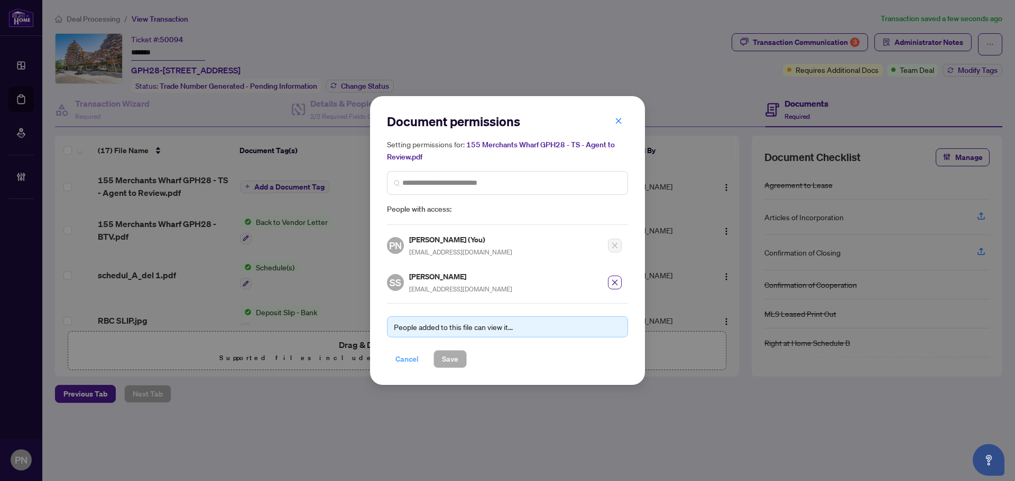
click at [405, 360] on span "Cancel" at bounding box center [406, 359] width 23 height 17
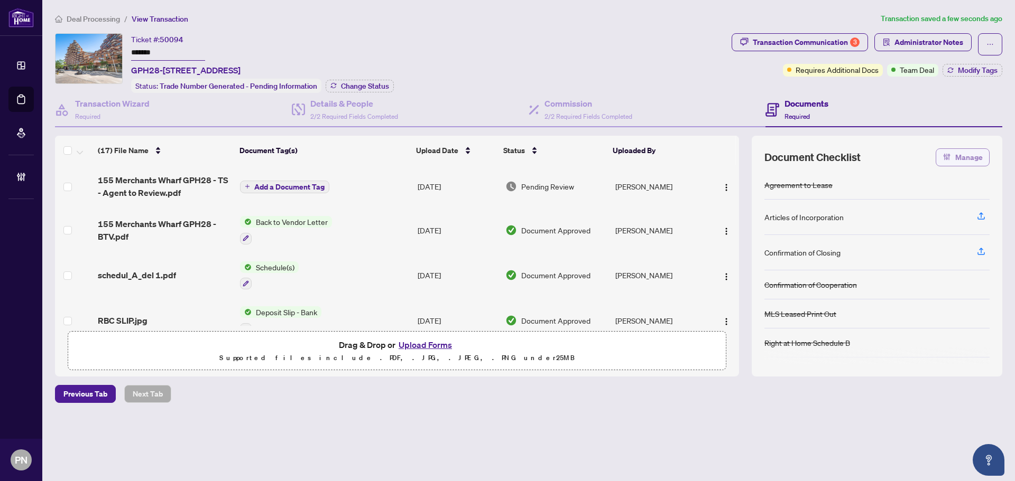
click at [941, 148] on button "Manage" at bounding box center [962, 157] width 54 height 18
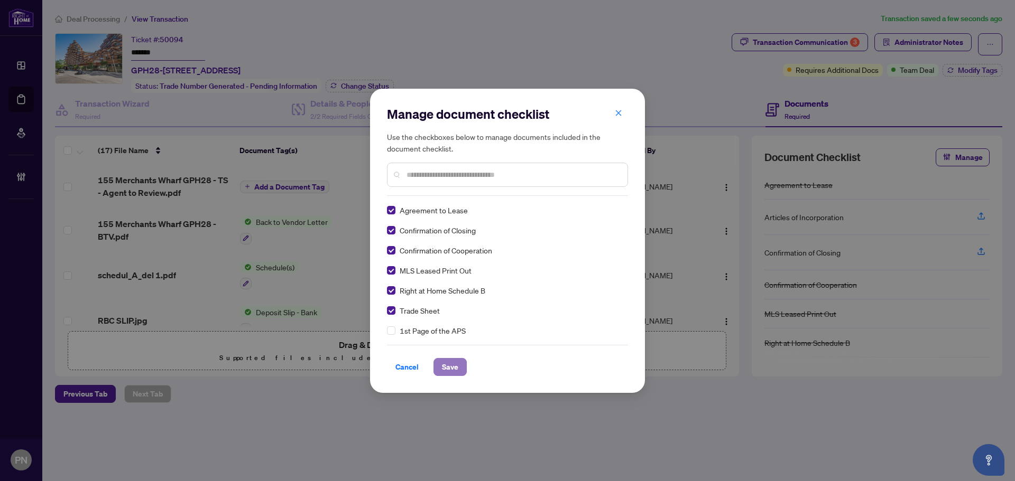
click at [446, 367] on span "Save" at bounding box center [450, 367] width 16 height 17
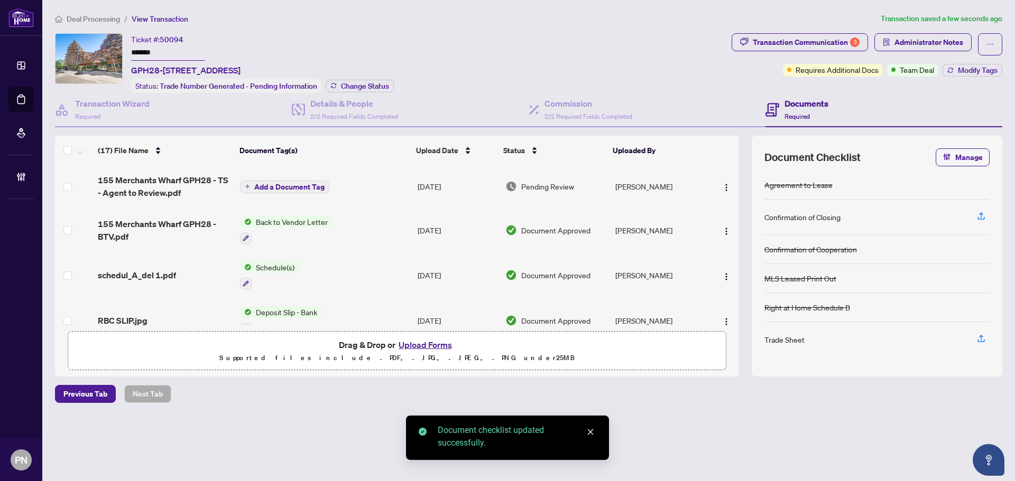
click at [103, 20] on span "Deal Processing" at bounding box center [93, 19] width 53 height 10
